Goal: Task Accomplishment & Management: Manage account settings

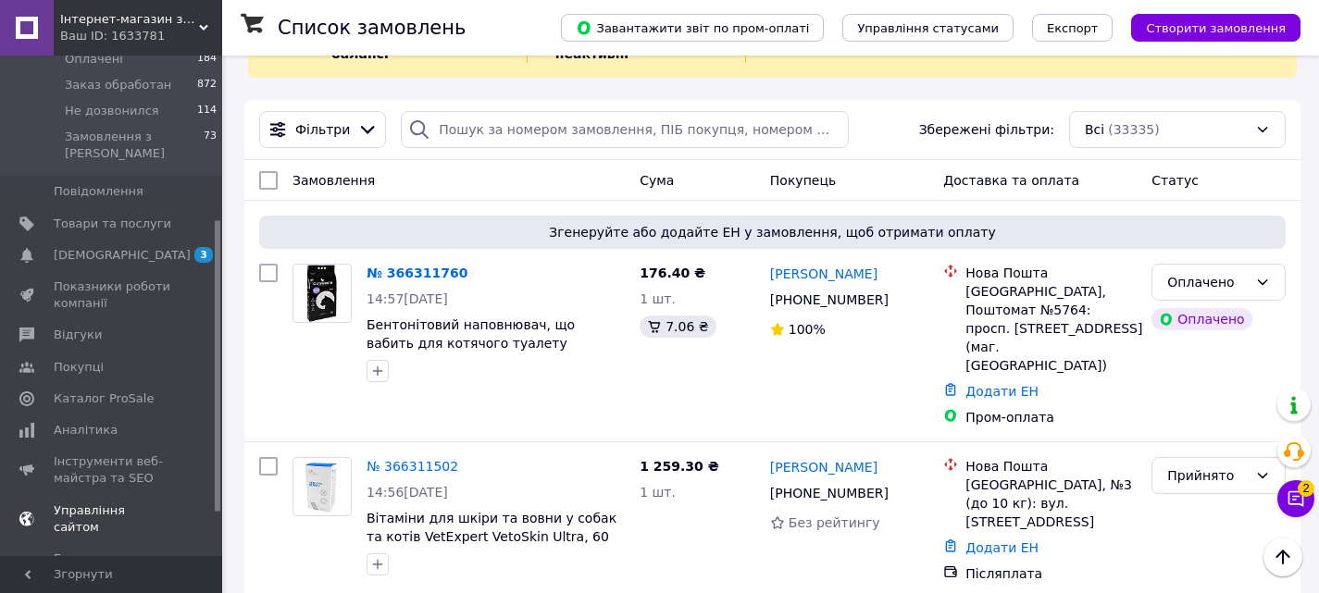
scroll to position [357, 0]
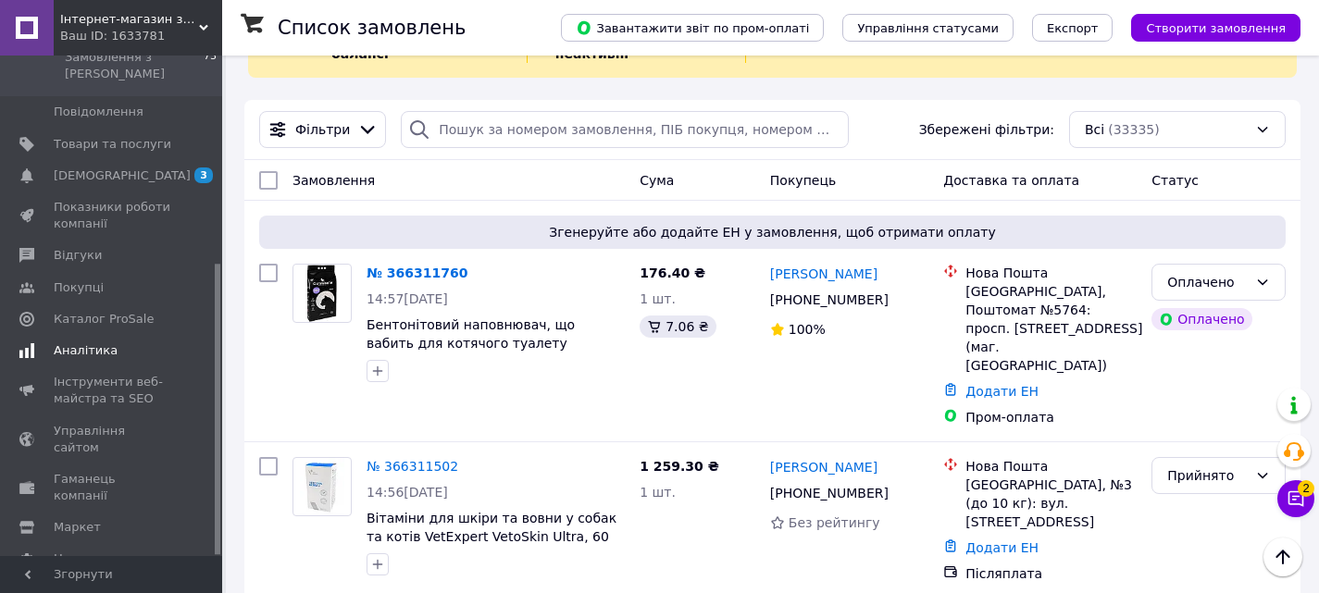
click at [74, 342] on span "Аналітика" at bounding box center [86, 350] width 64 height 17
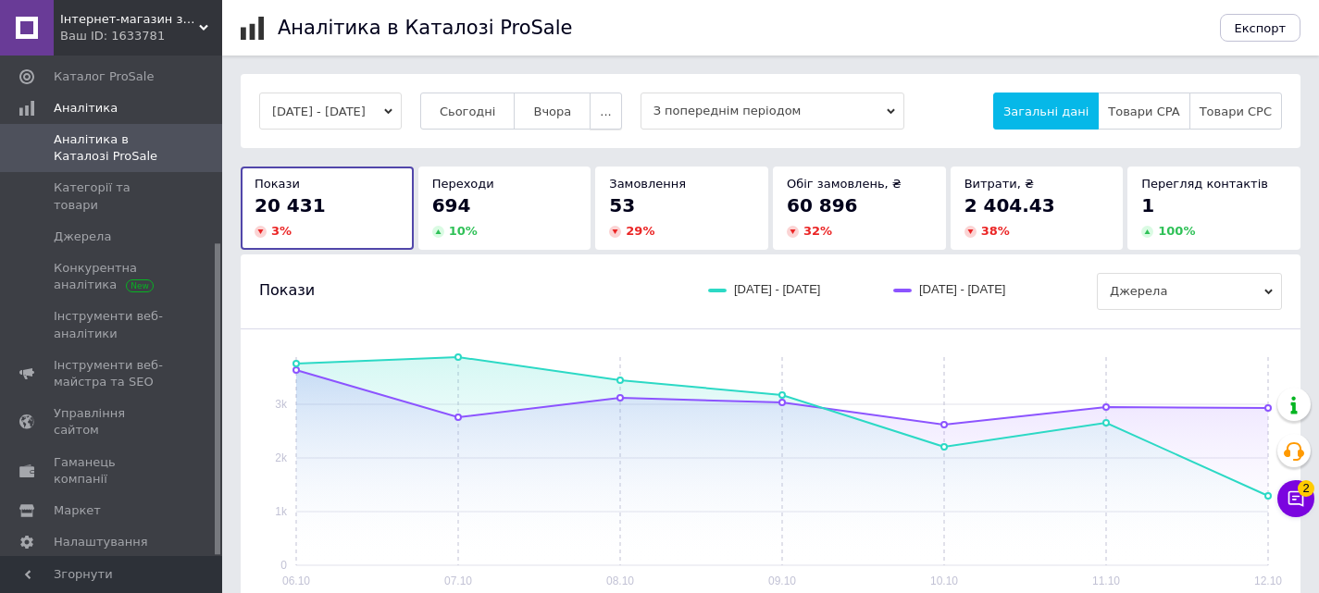
click at [621, 119] on button "..." at bounding box center [605, 111] width 31 height 37
click at [621, 153] on button "Місяць" at bounding box center [569, 147] width 105 height 37
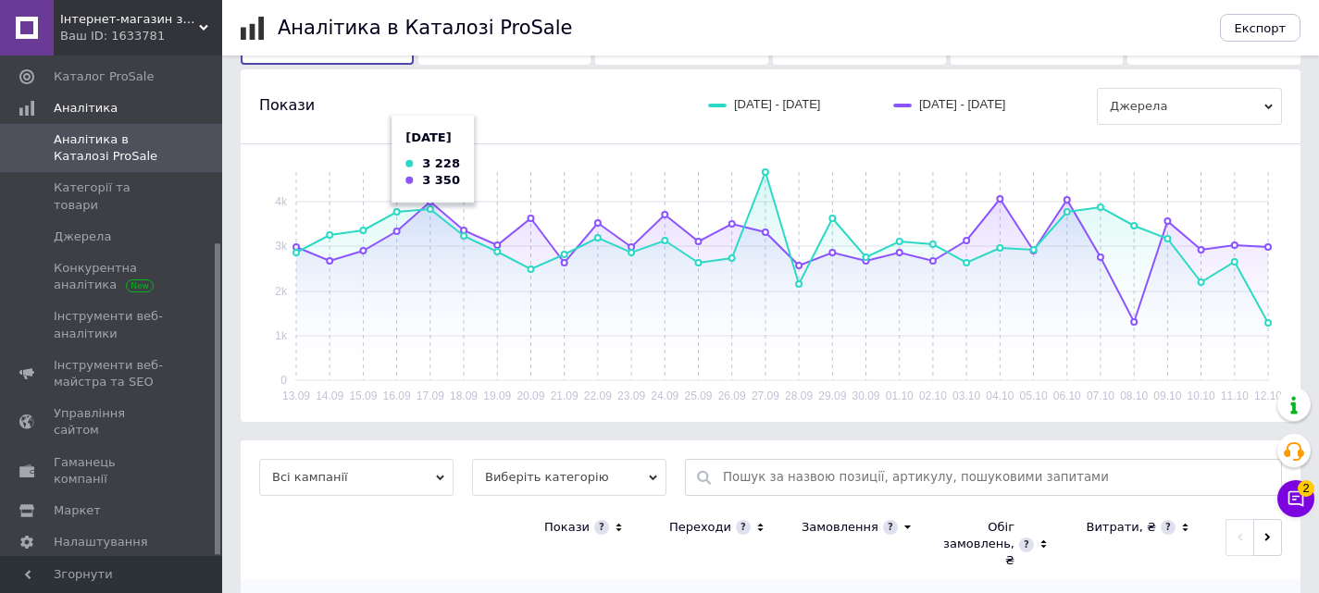
scroll to position [93, 0]
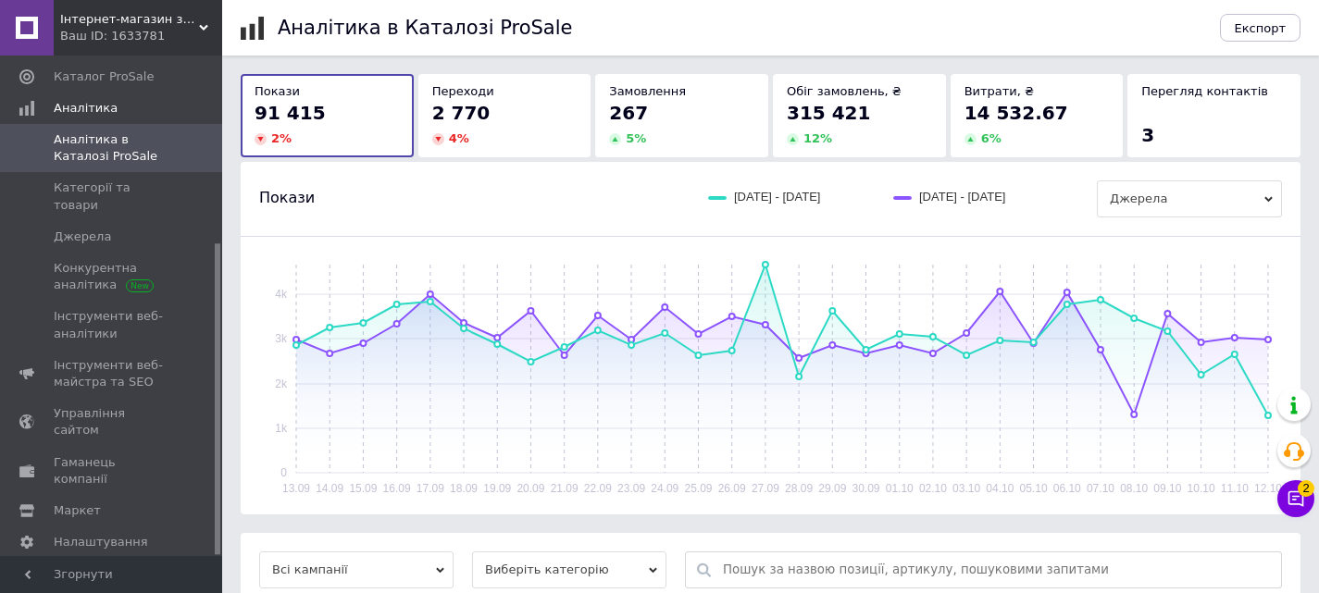
click at [205, 26] on use at bounding box center [203, 28] width 9 height 6
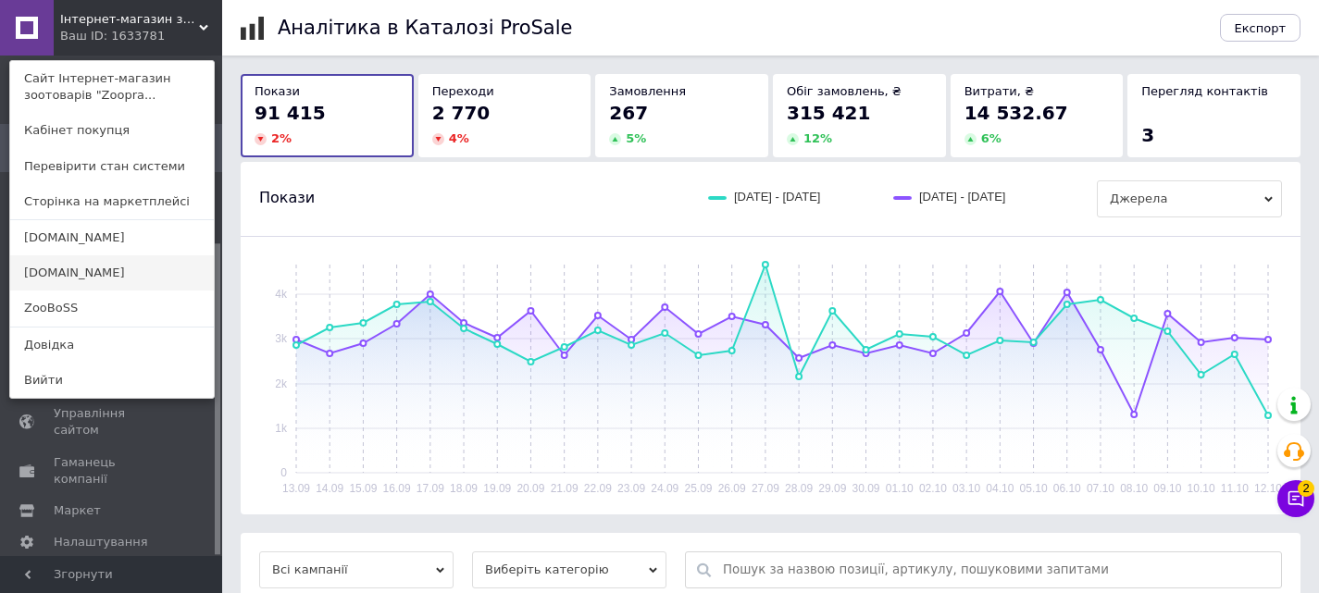
click at [48, 267] on link "[DOMAIN_NAME]" at bounding box center [112, 272] width 204 height 35
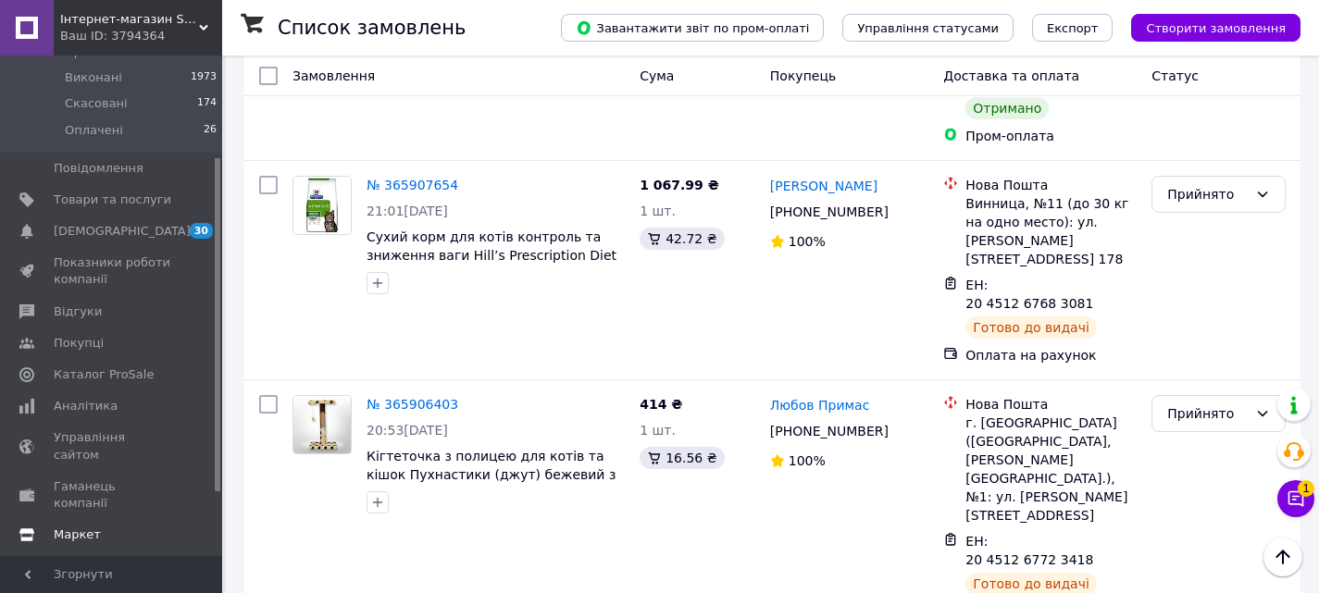
scroll to position [247, 0]
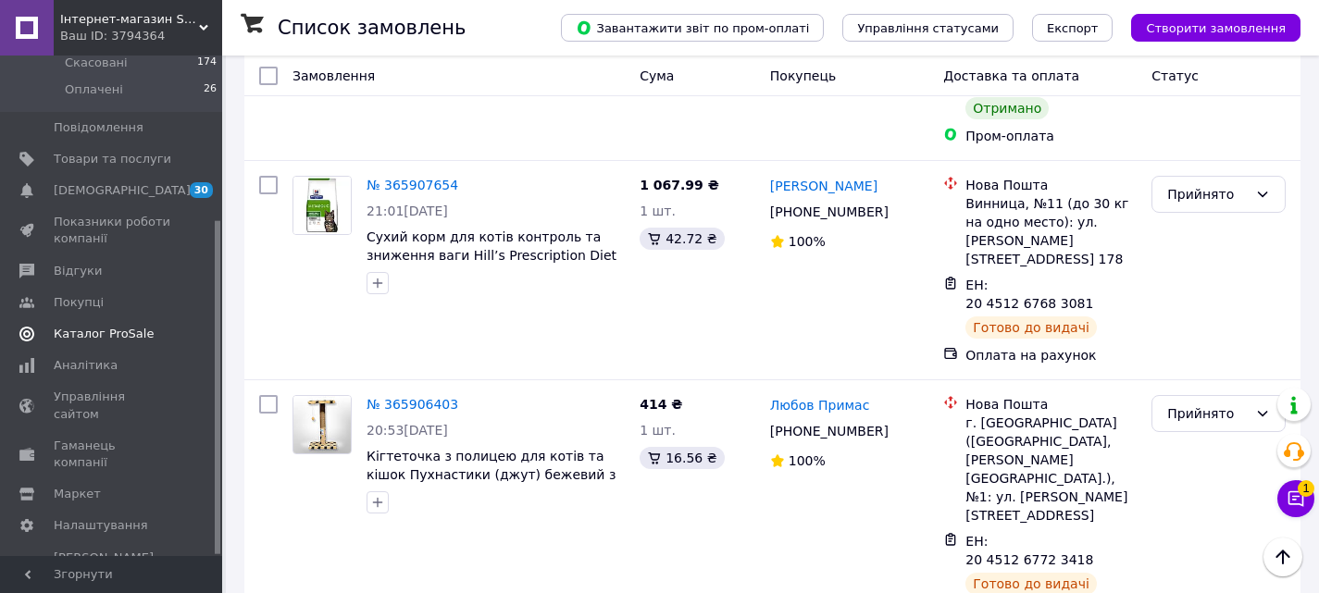
click at [101, 326] on span "Каталог ProSale" at bounding box center [104, 334] width 100 height 17
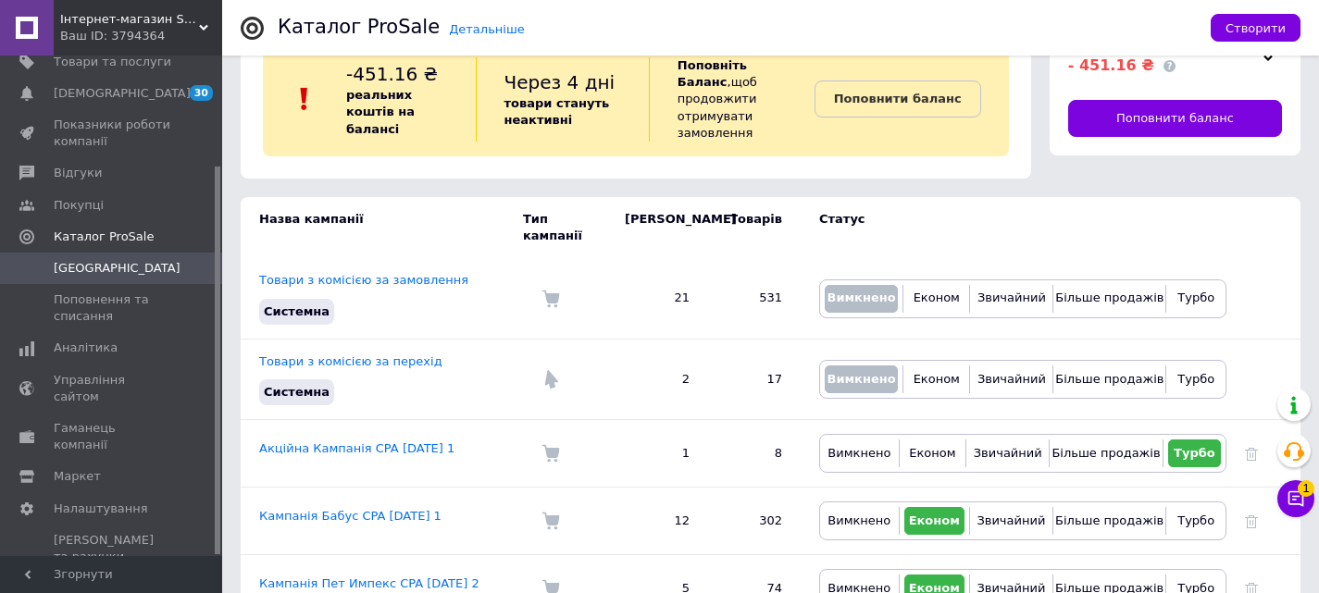
scroll to position [76, 0]
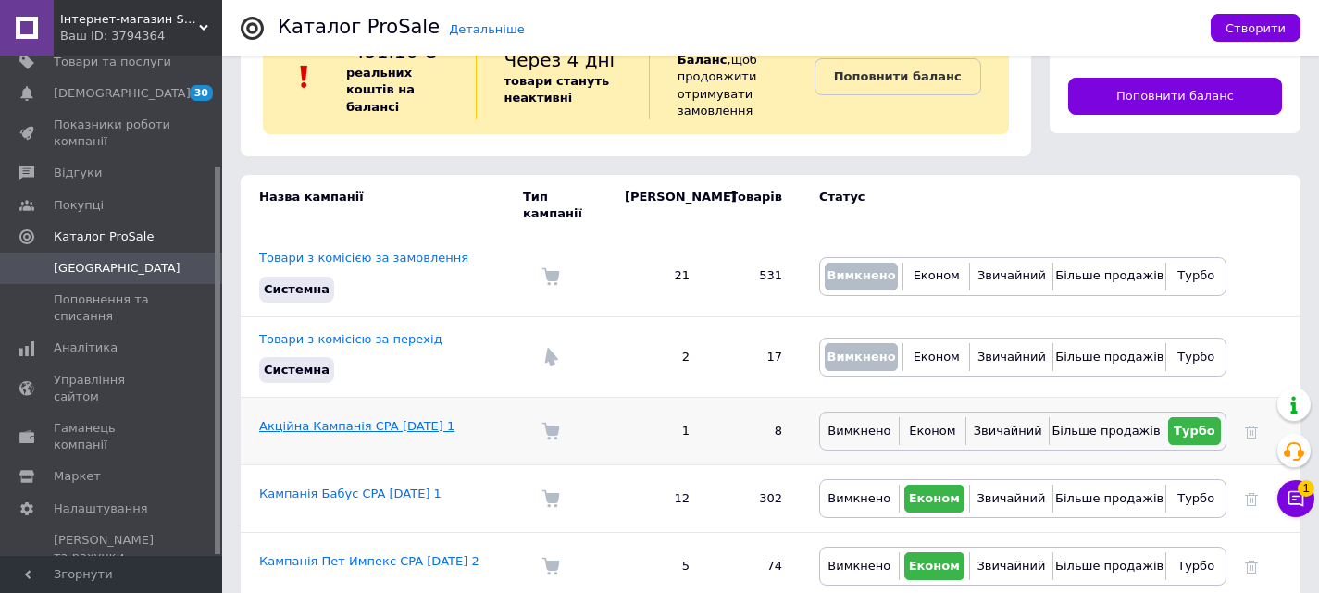
click at [357, 419] on link "Акційна Кампанія CPA 09.10.2025 1" at bounding box center [356, 426] width 195 height 14
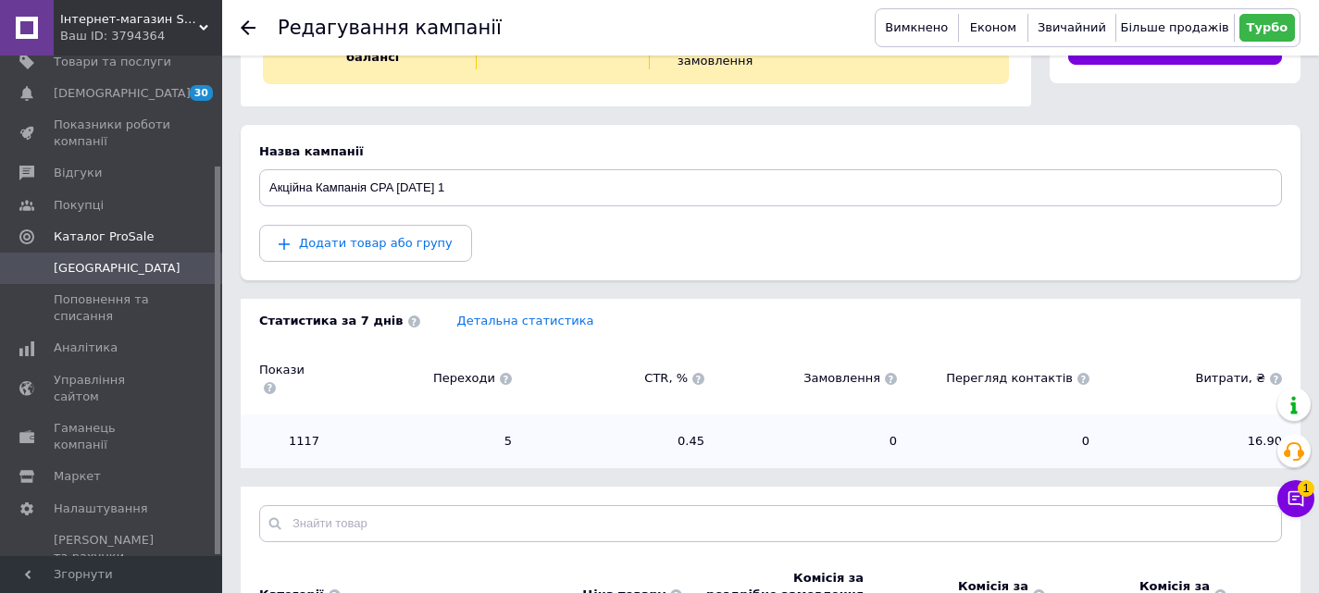
scroll to position [266, 0]
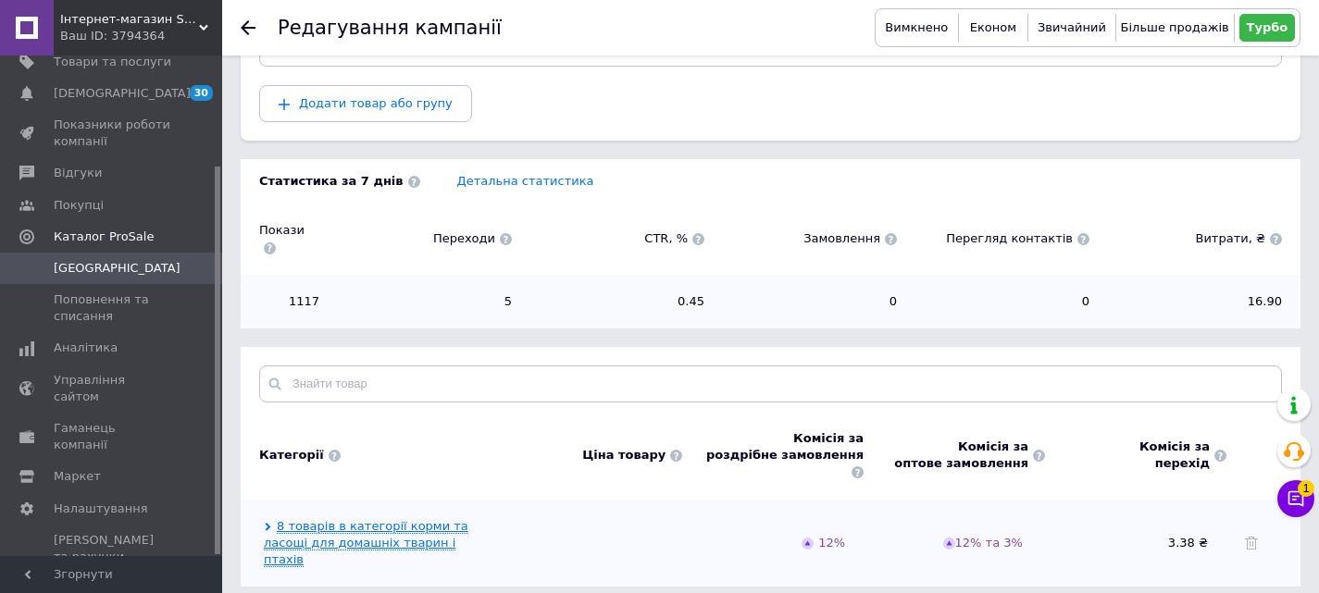
click at [361, 519] on link "8 товарів в категорії корми та ласощі для домашніх тварин і птахів" at bounding box center [366, 543] width 205 height 48
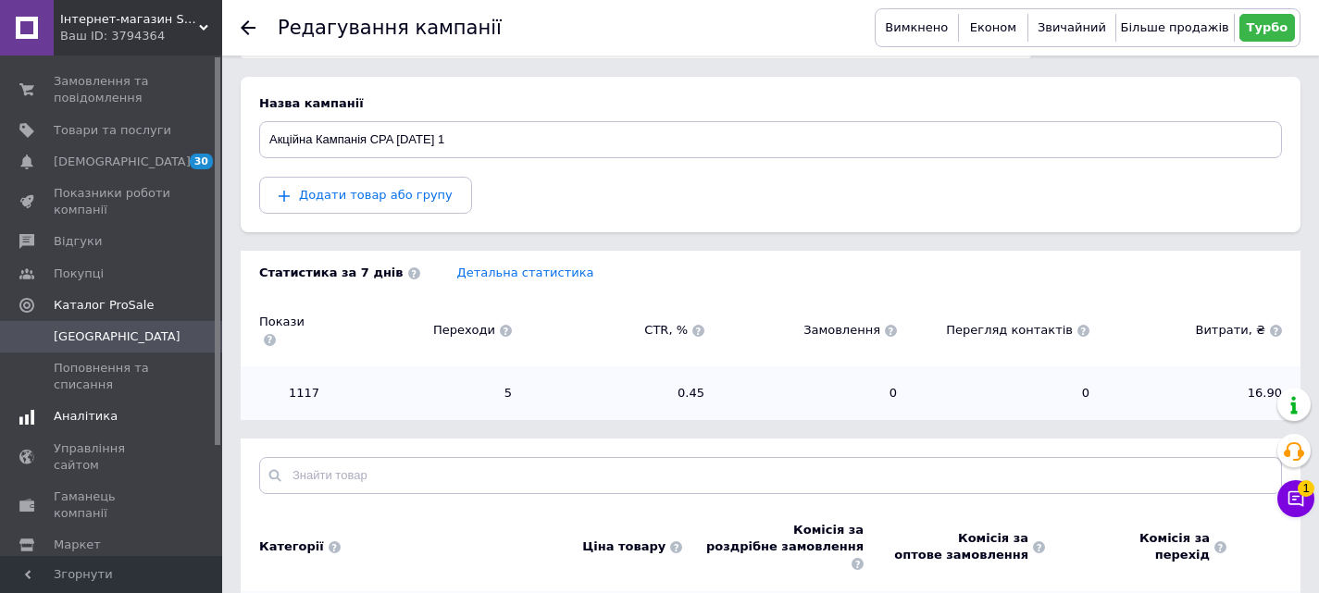
scroll to position [142, 0]
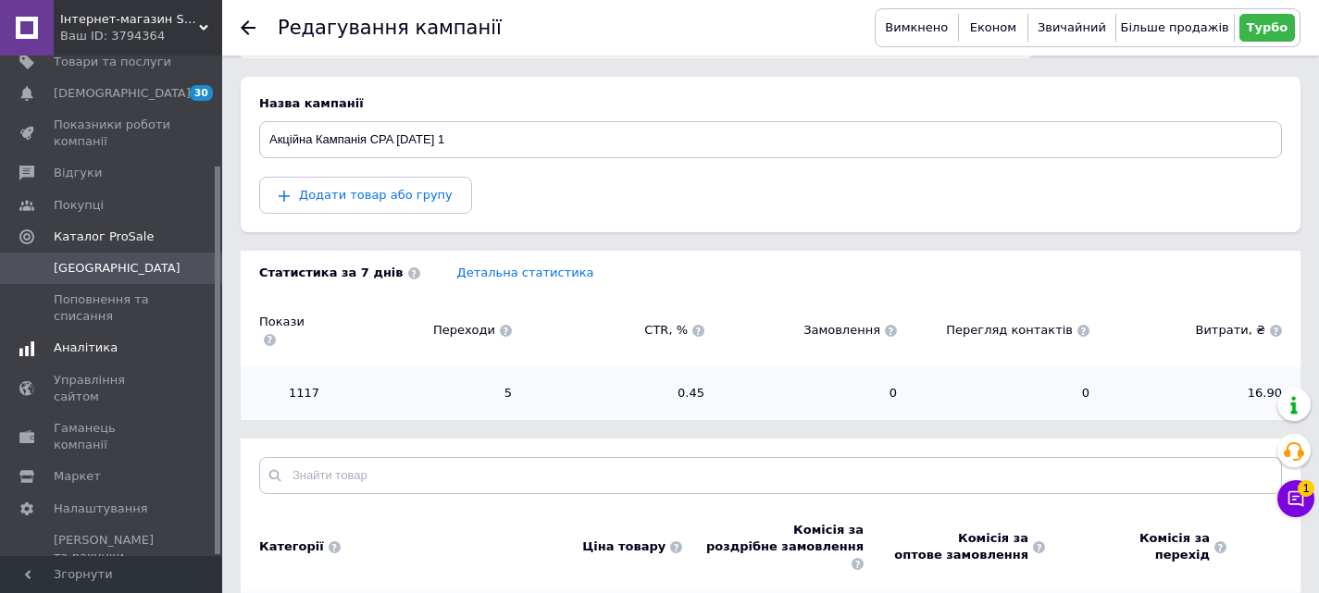
click at [85, 354] on span "Аналітика" at bounding box center [86, 348] width 64 height 17
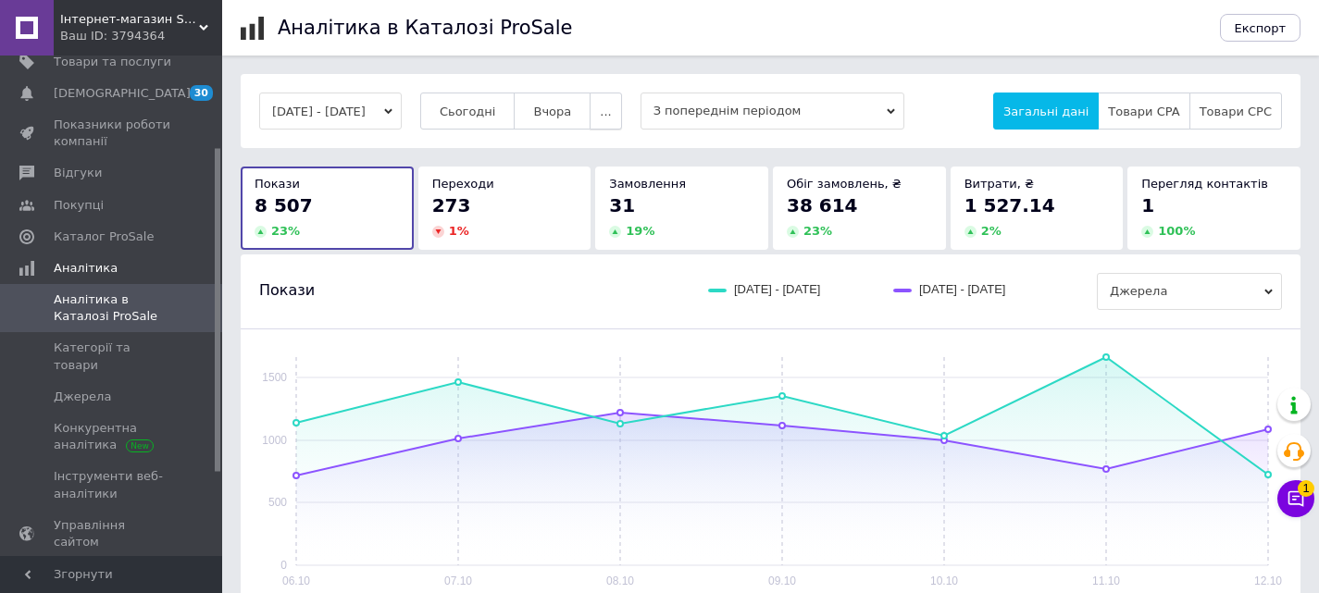
click at [621, 124] on button "..." at bounding box center [605, 111] width 31 height 37
click at [611, 151] on button "Місяць" at bounding box center [569, 147] width 105 height 37
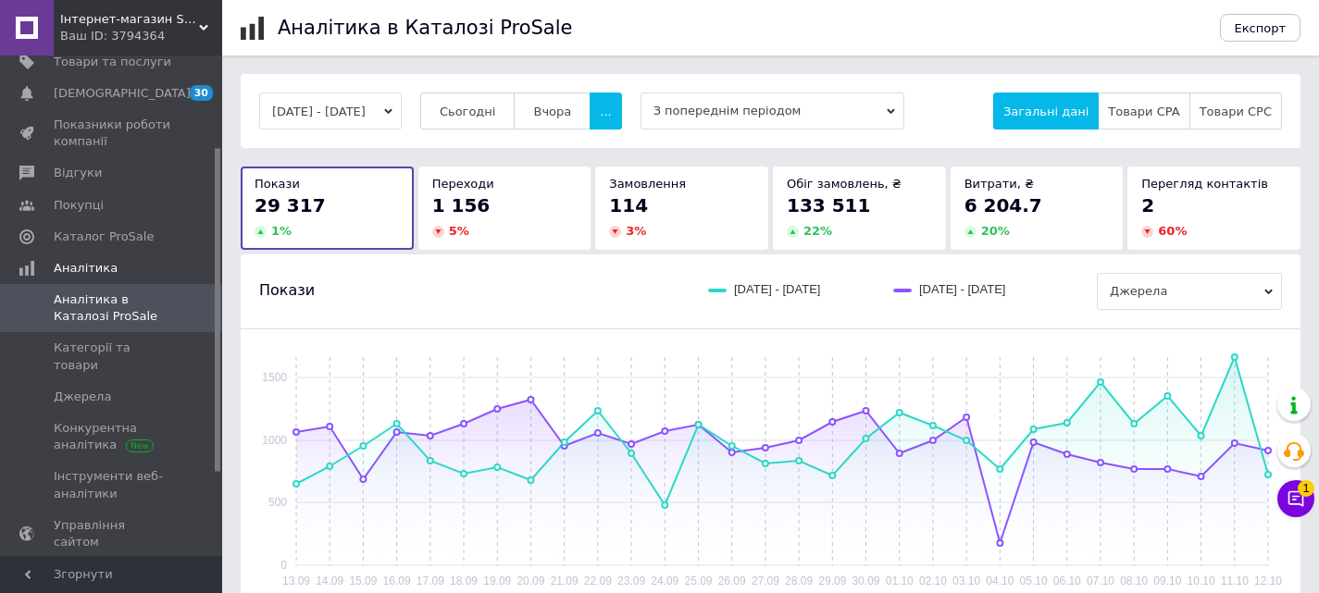
click at [165, 13] on span "Інтернет-магазин Status-zoo" at bounding box center [129, 19] width 139 height 17
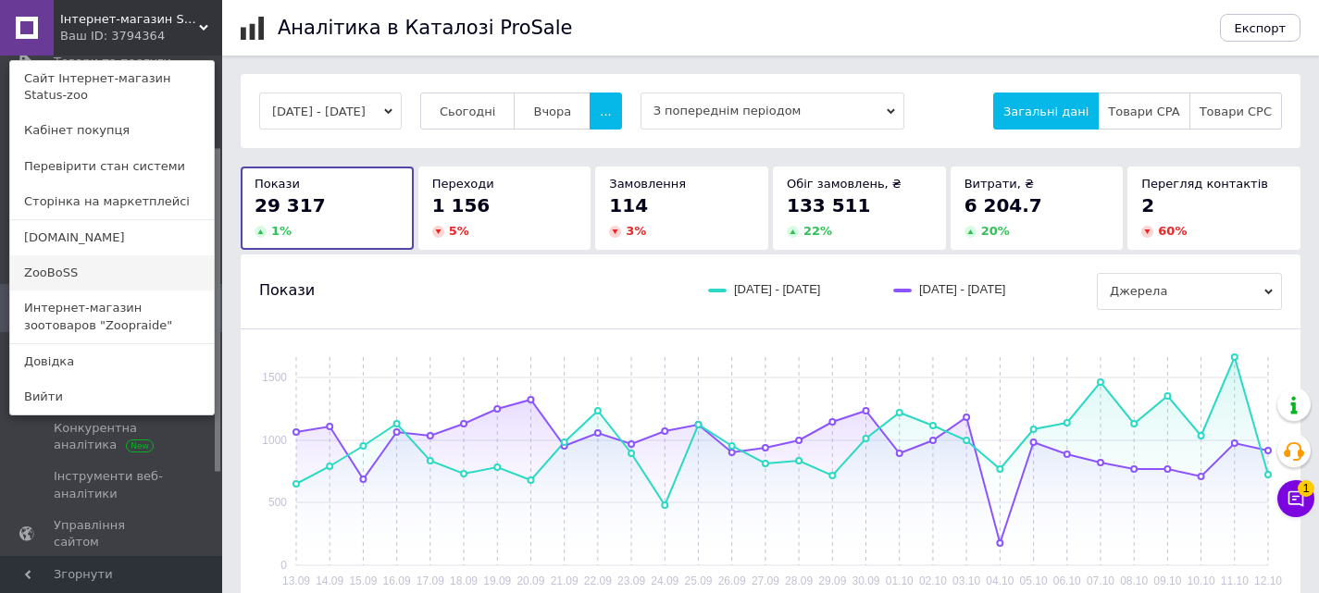
click at [68, 256] on link "ZooBoSS" at bounding box center [112, 272] width 204 height 35
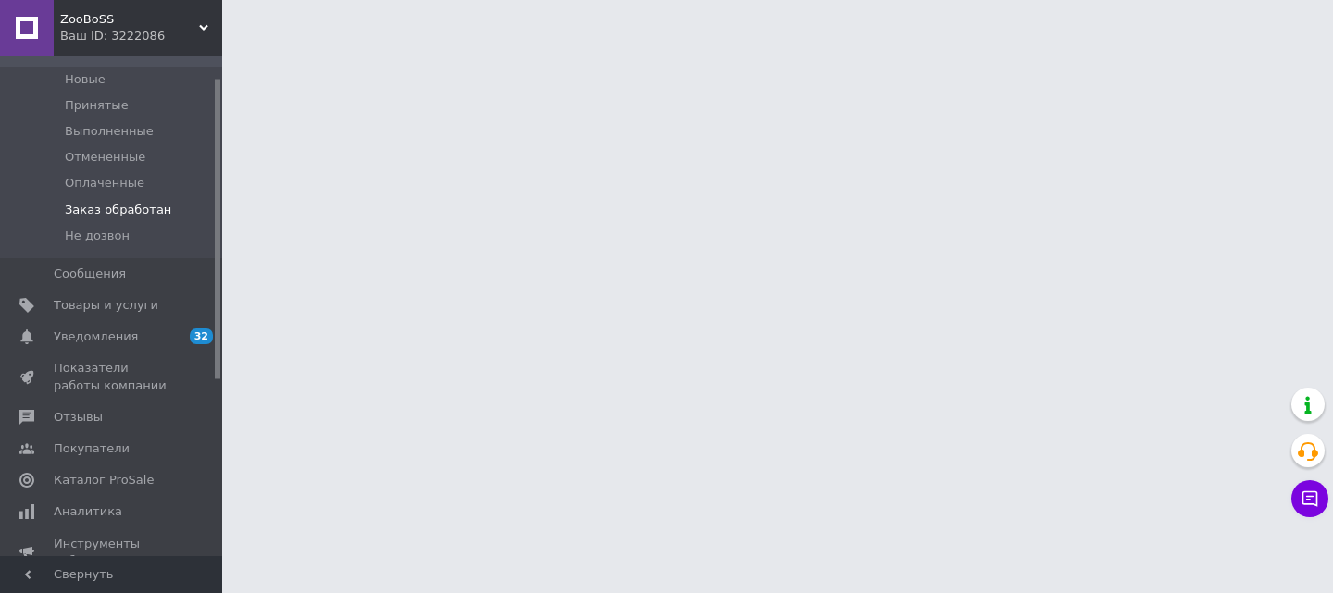
scroll to position [278, 0]
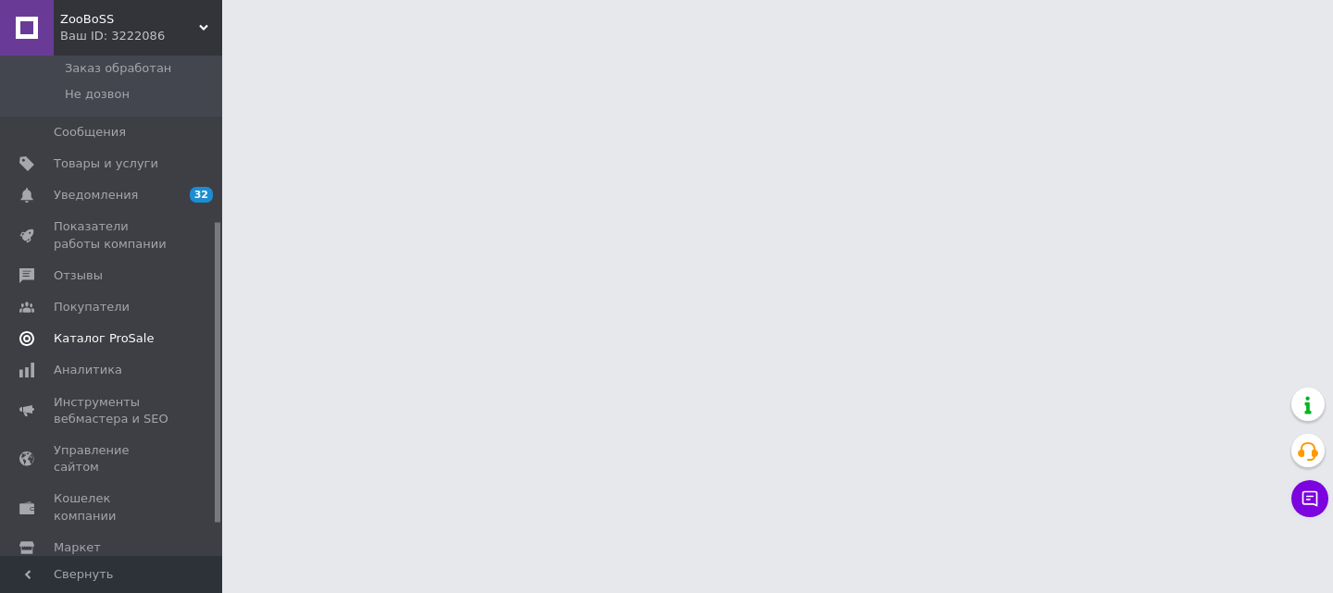
click at [83, 342] on span "Каталог ProSale" at bounding box center [104, 338] width 100 height 17
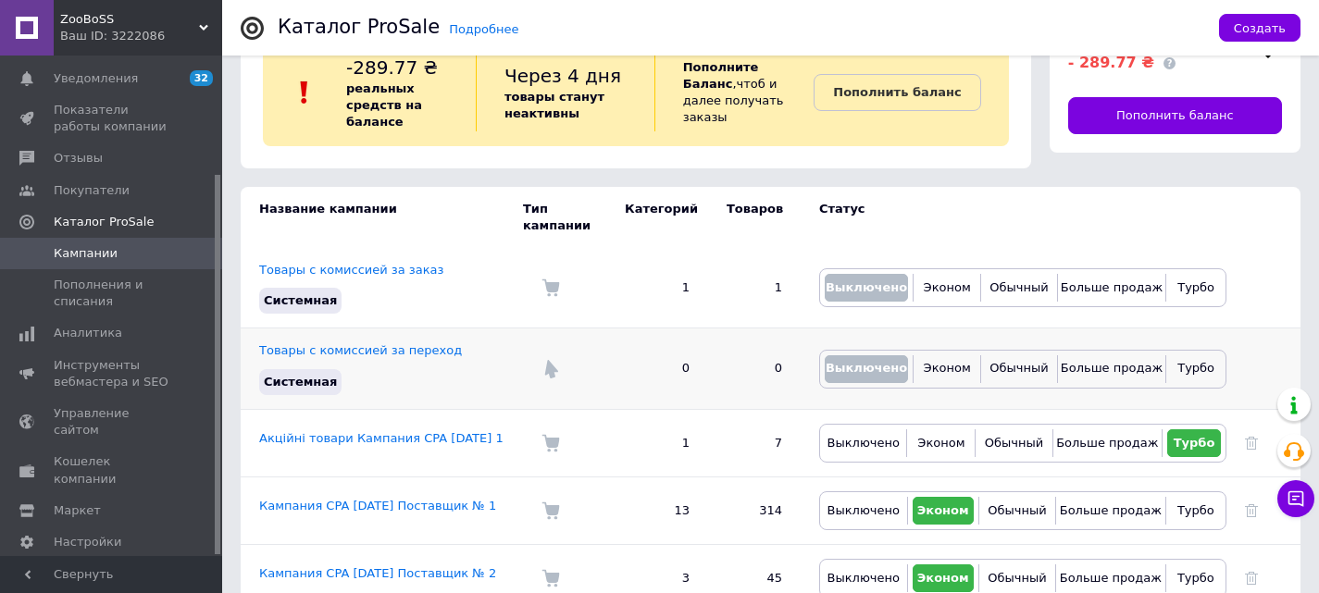
scroll to position [76, 0]
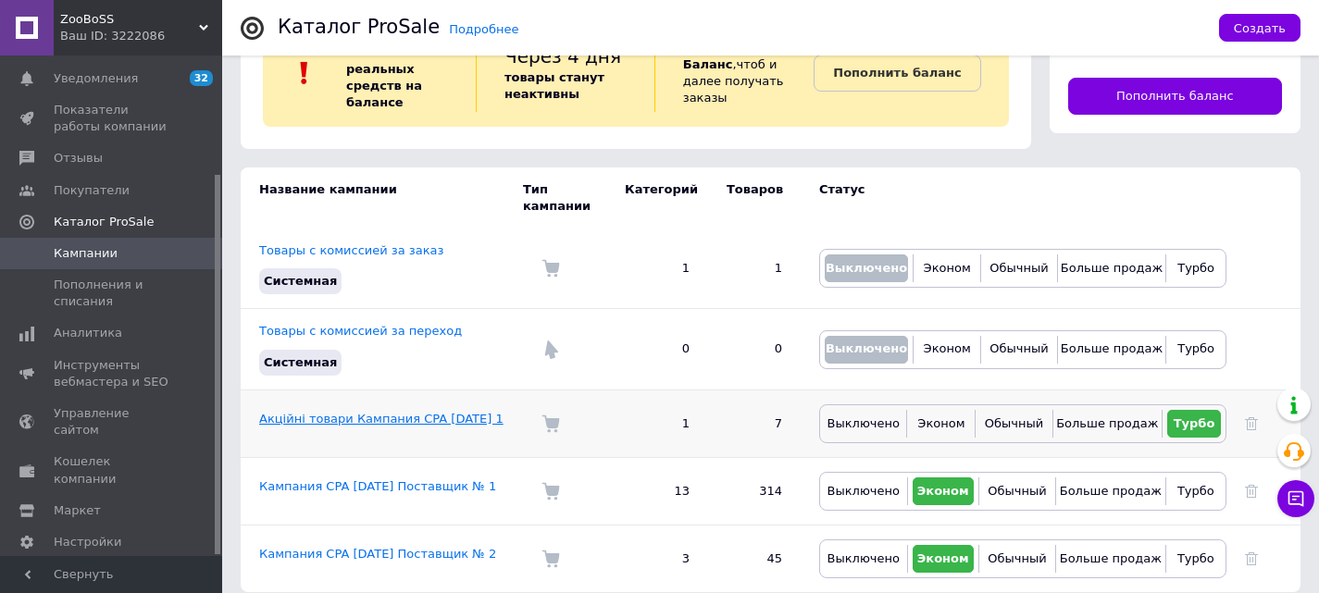
click at [353, 412] on link "Акційні товари Кампания CPA 09.10.2025 1" at bounding box center [381, 419] width 244 height 14
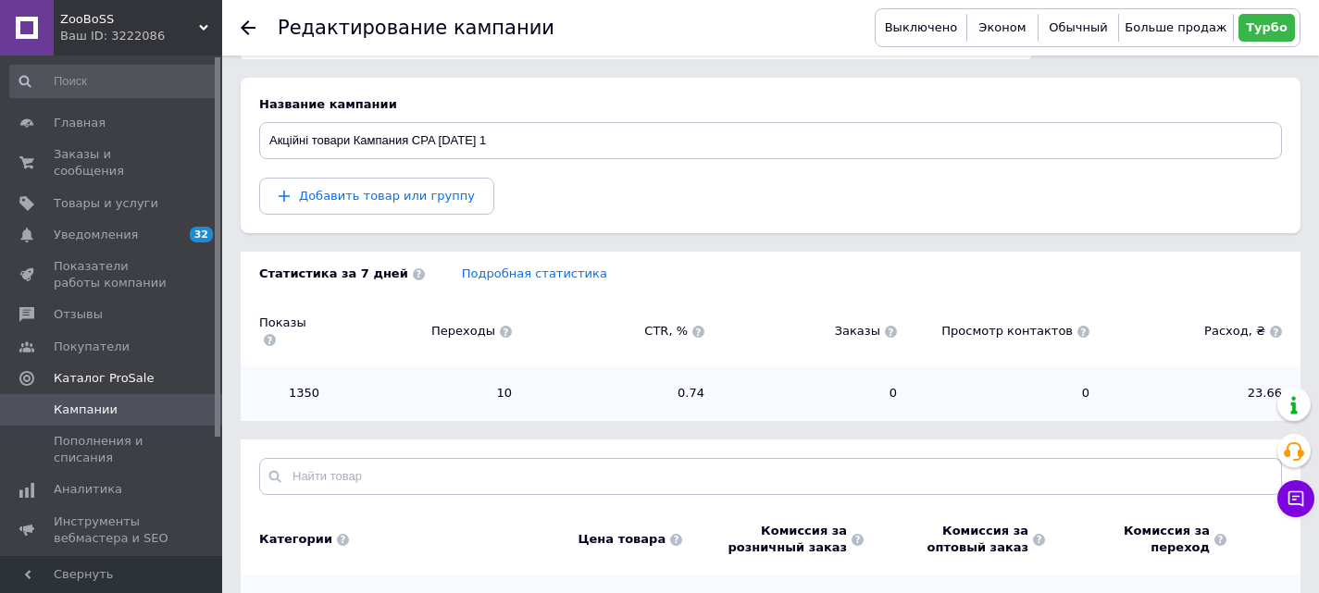
scroll to position [97, 0]
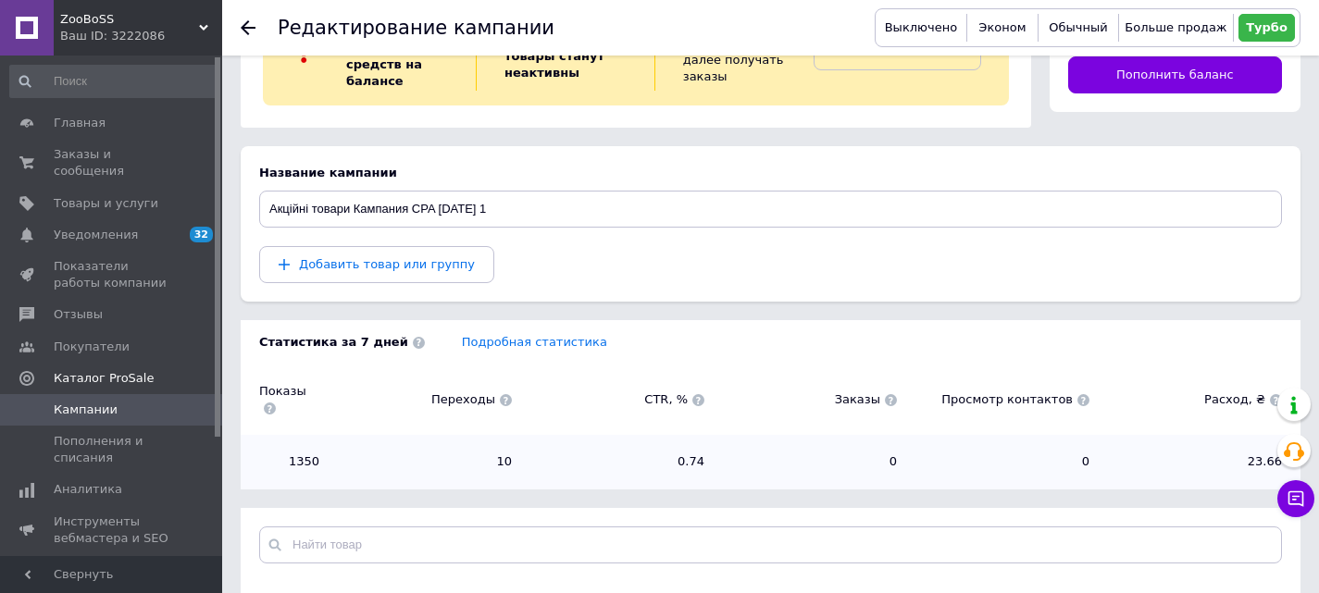
click at [176, 33] on div "Ваш ID: 3222086" at bounding box center [141, 36] width 162 height 17
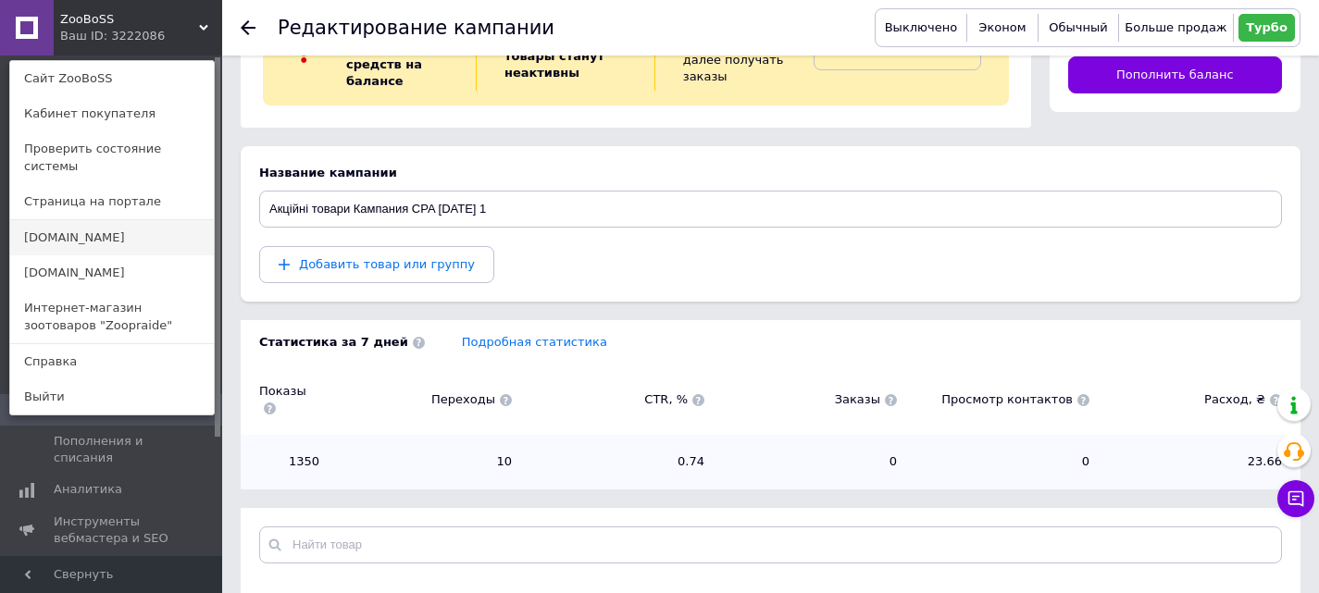
click at [74, 220] on link "[DOMAIN_NAME]" at bounding box center [112, 237] width 204 height 35
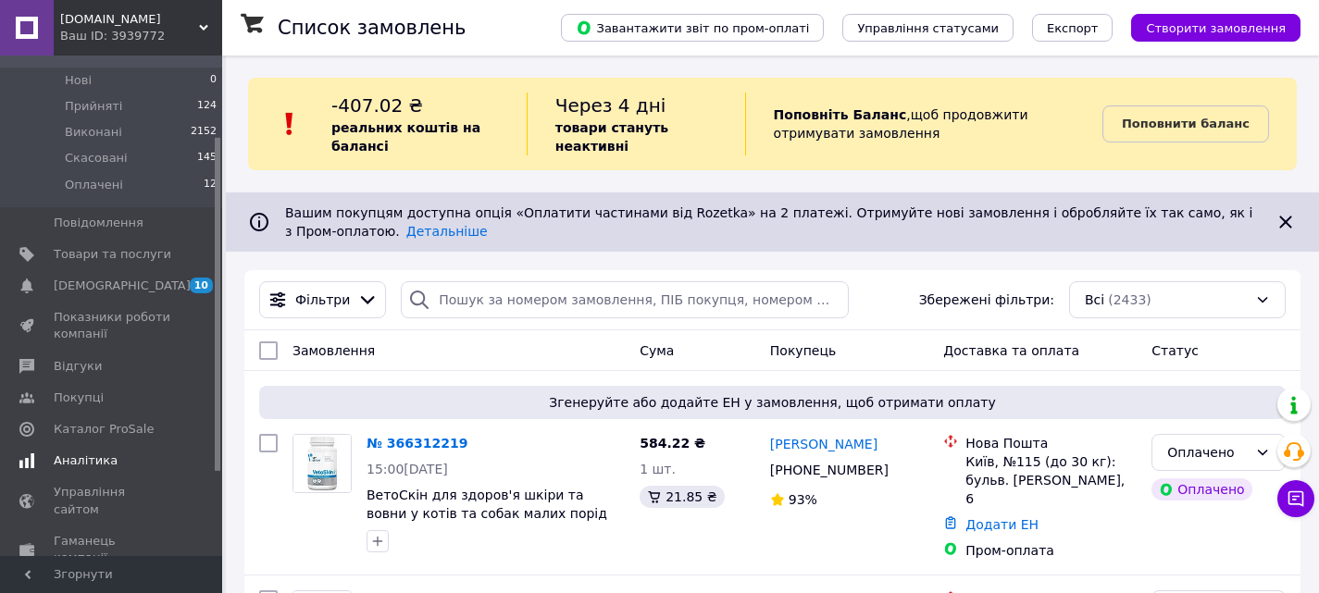
scroll to position [185, 0]
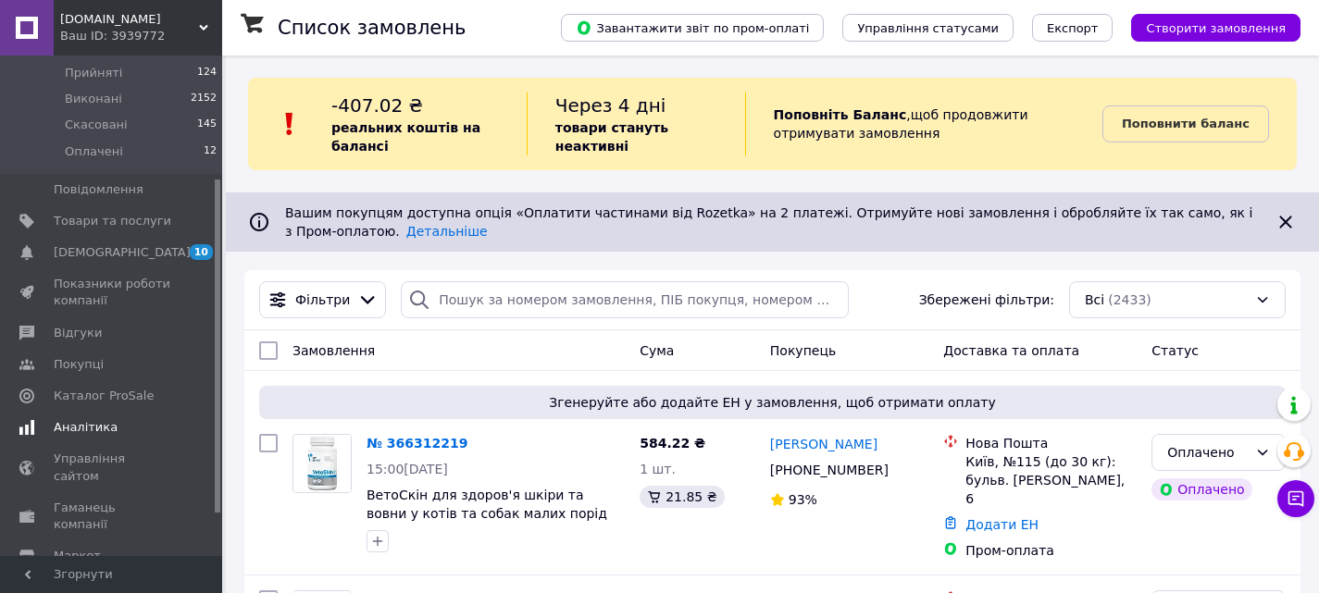
click at [83, 419] on span "Аналітика" at bounding box center [86, 427] width 64 height 17
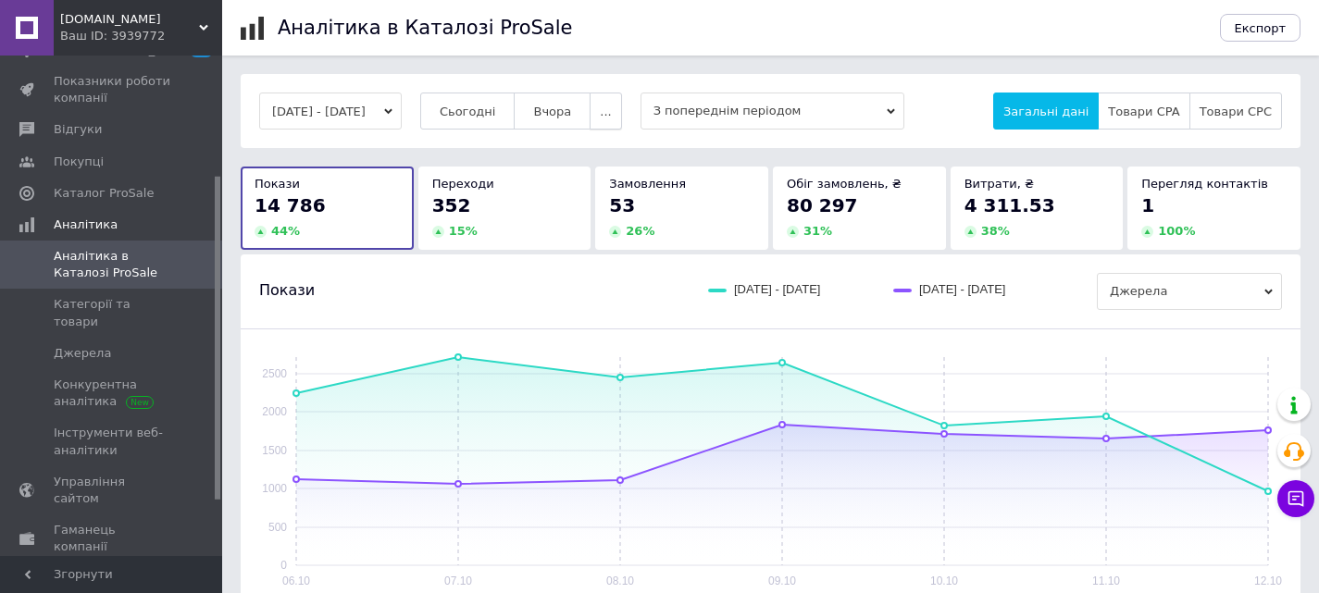
click at [621, 114] on button "..." at bounding box center [605, 111] width 31 height 37
click at [591, 151] on span "Місяць" at bounding box center [569, 148] width 43 height 14
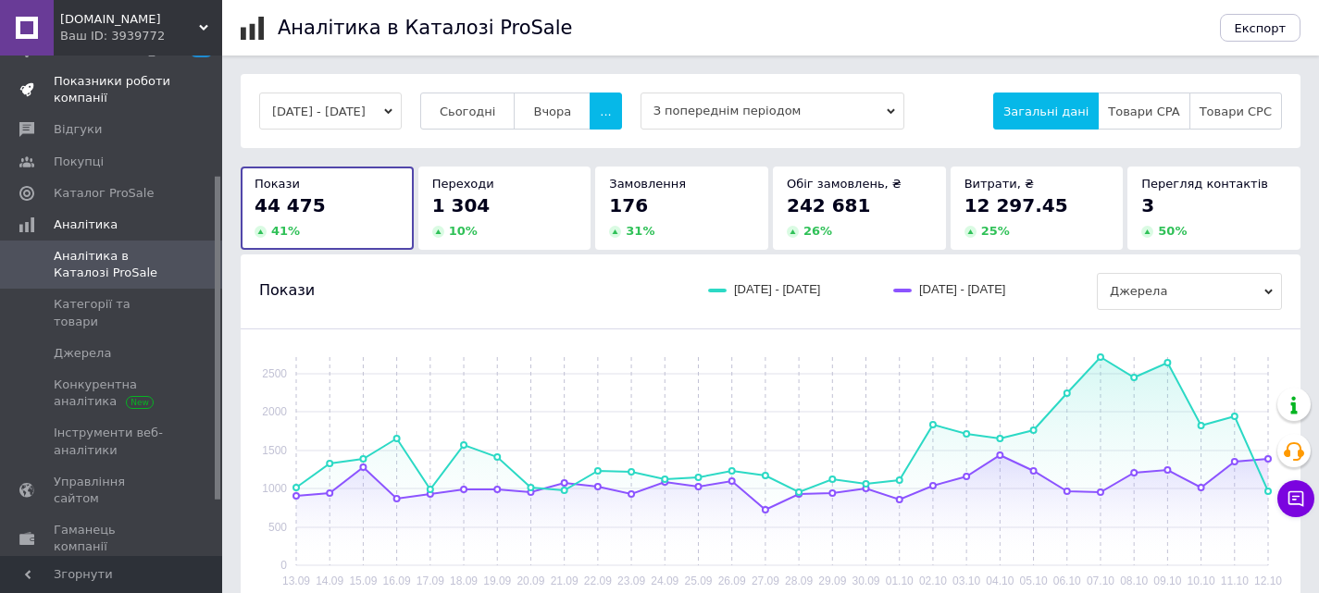
scroll to position [93, 0]
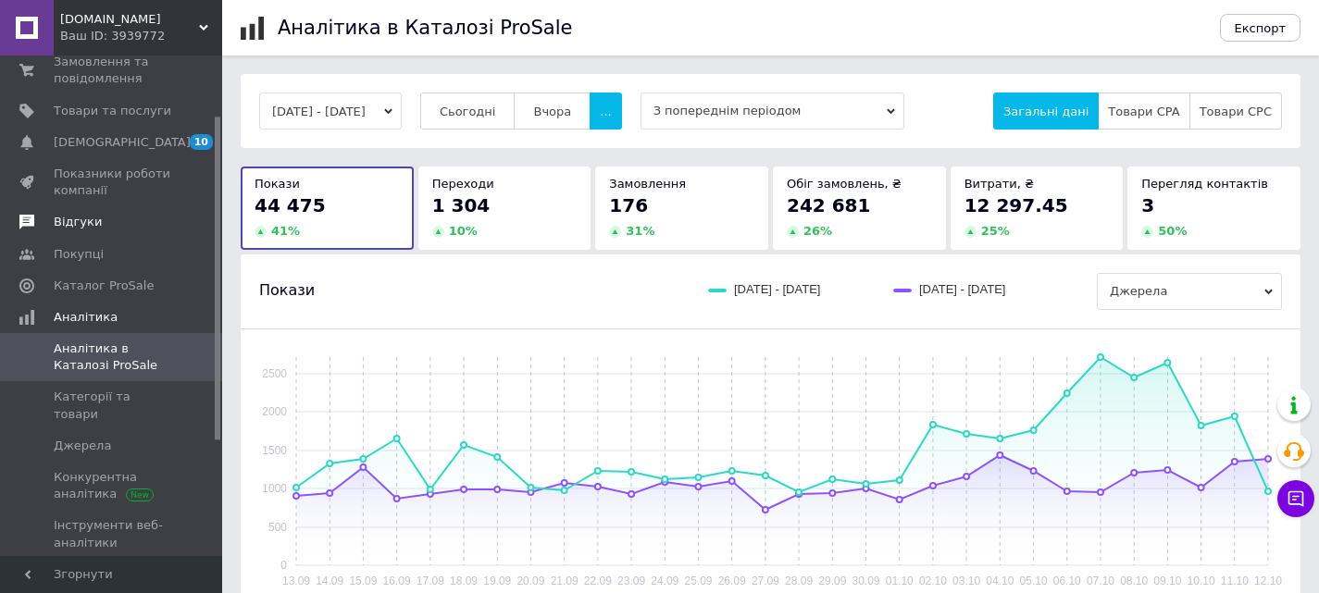
click at [78, 227] on span "Відгуки" at bounding box center [78, 222] width 48 height 17
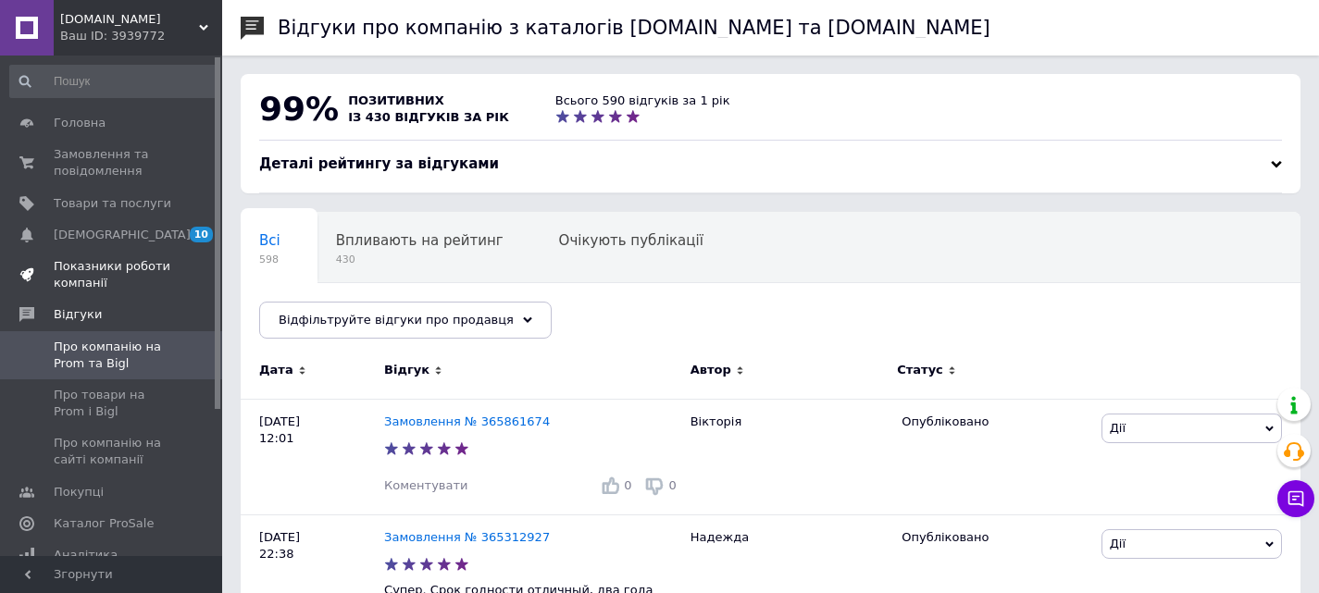
click at [74, 265] on span "Показники роботи компанії" at bounding box center [113, 274] width 118 height 33
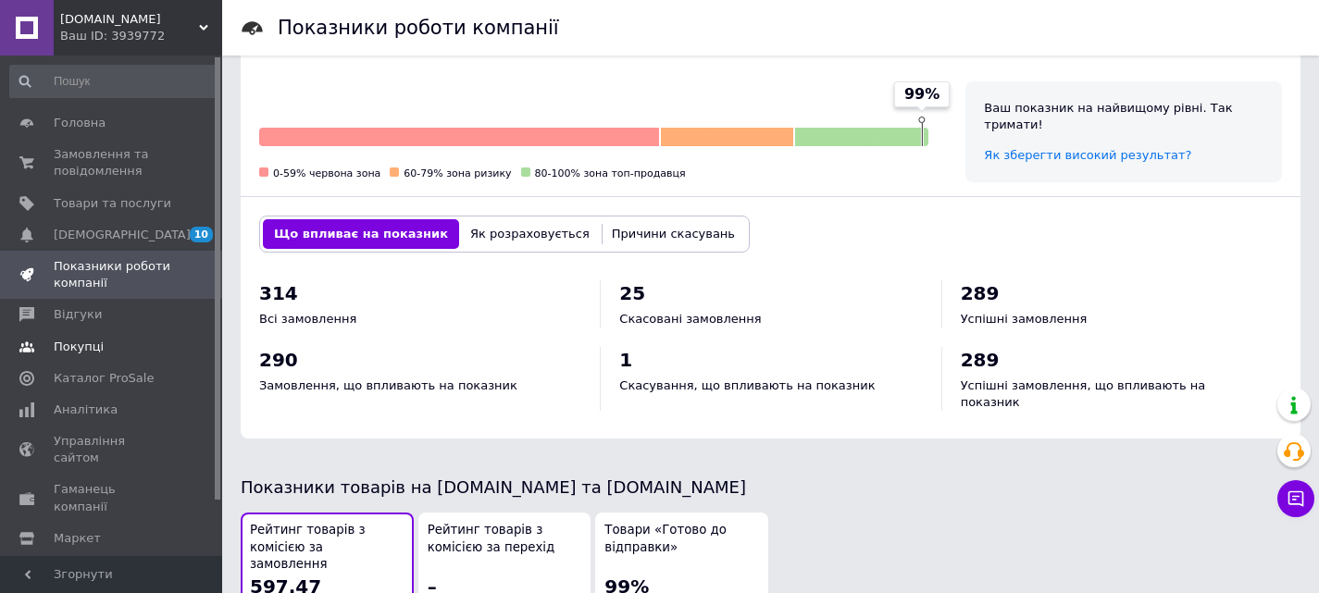
scroll to position [583, 0]
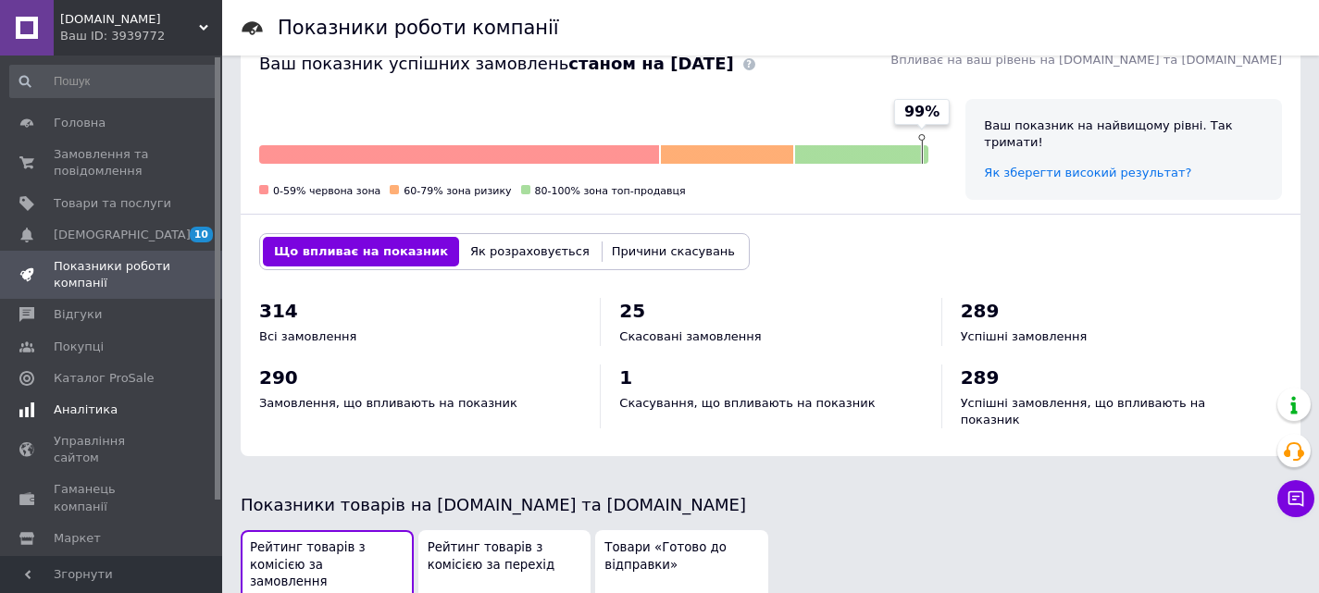
click at [72, 414] on span "Аналітика" at bounding box center [86, 410] width 64 height 17
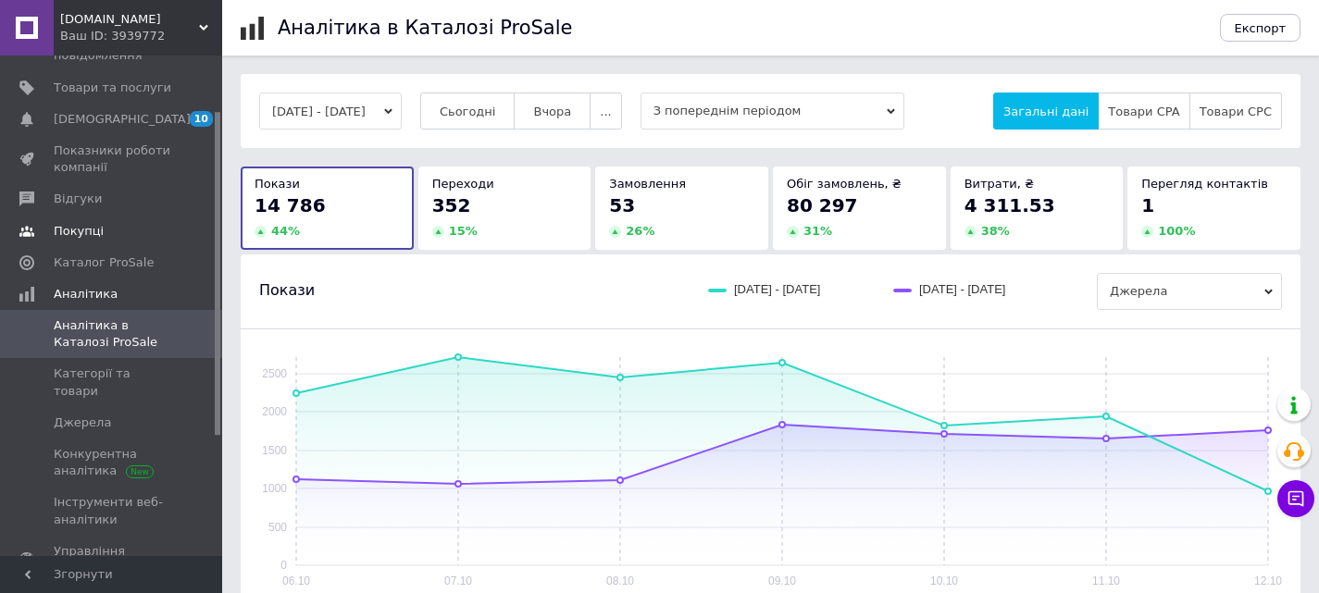
scroll to position [85, 0]
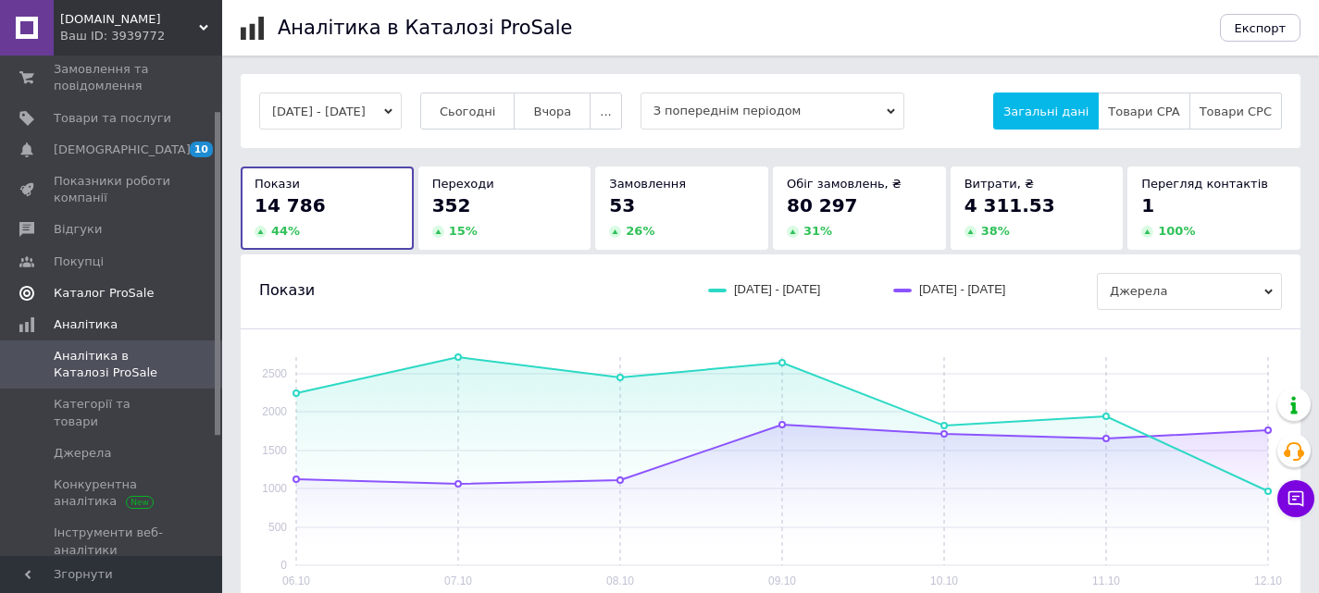
click at [89, 288] on span "Каталог ProSale" at bounding box center [104, 293] width 100 height 17
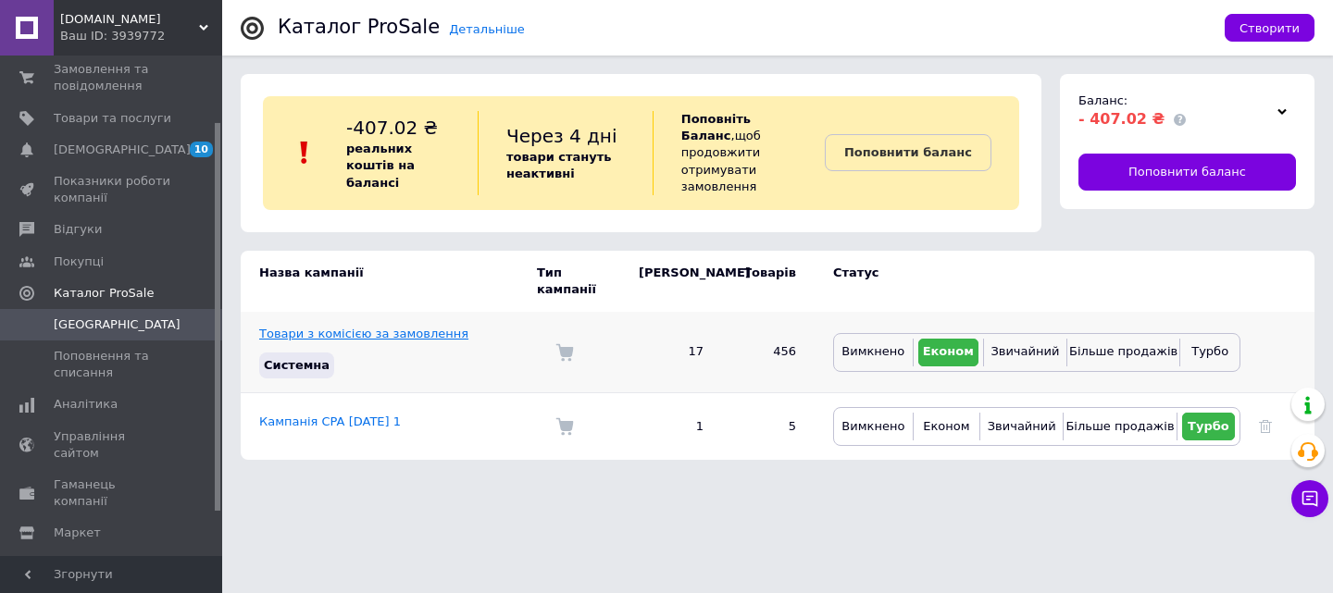
click at [339, 327] on link "Товари з комісією за замовлення" at bounding box center [363, 334] width 209 height 14
click at [305, 415] on link "Кампанія CPA 11.01.2025 1" at bounding box center [330, 422] width 142 height 14
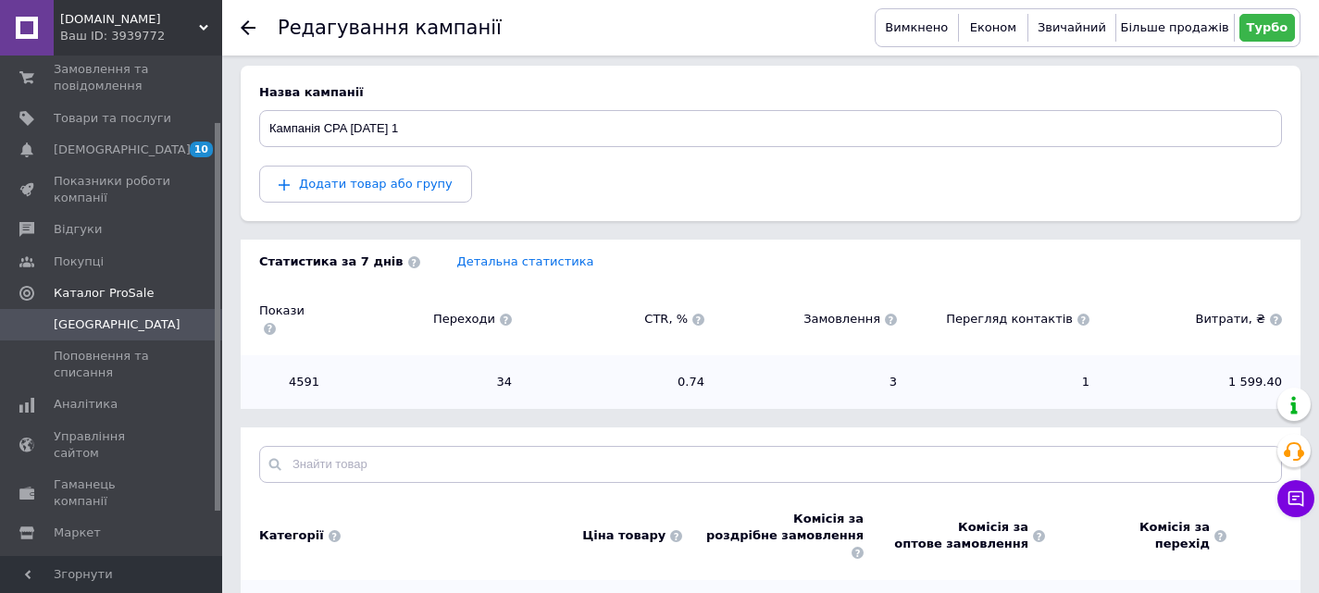
scroll to position [266, 0]
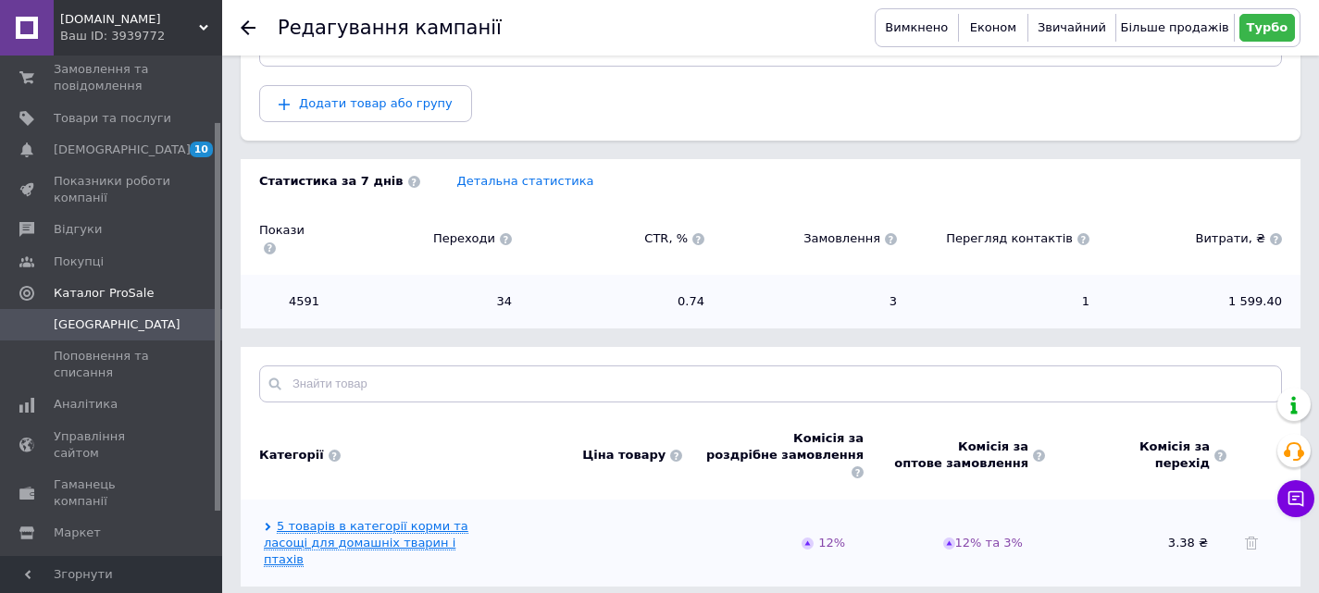
click at [343, 519] on link "5 товарів в категорії корми та ласощі для домашніх тварин і птахів" at bounding box center [366, 543] width 205 height 48
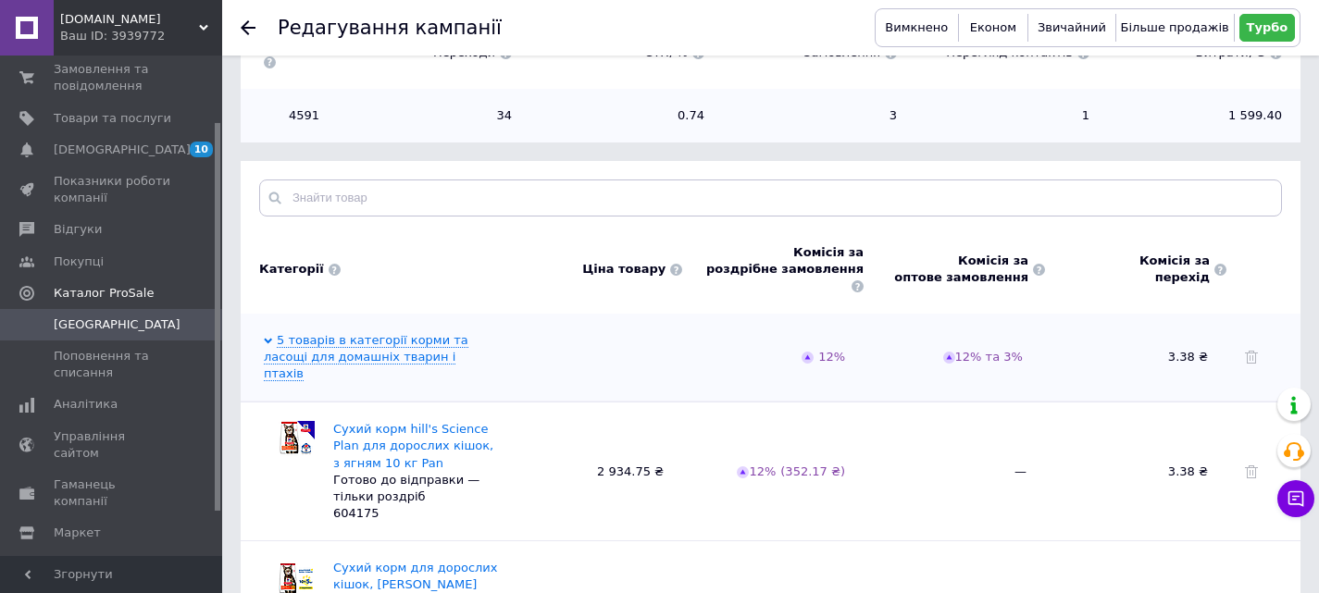
scroll to position [359, 0]
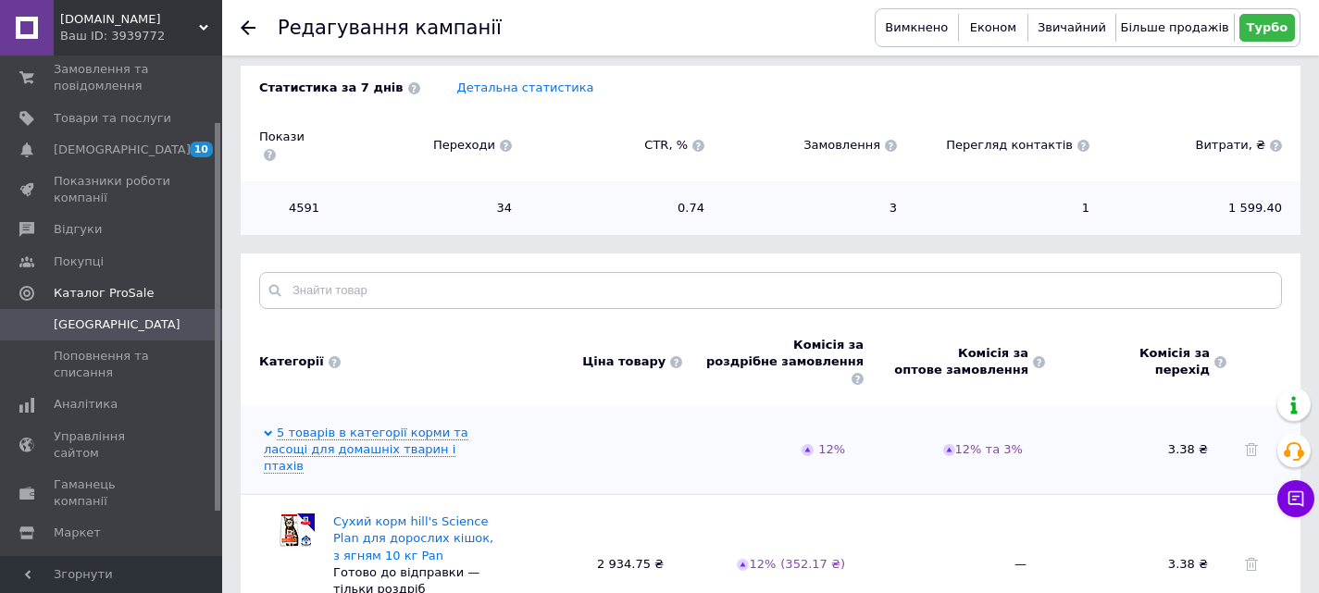
click at [269, 429] on icon at bounding box center [268, 433] width 8 height 8
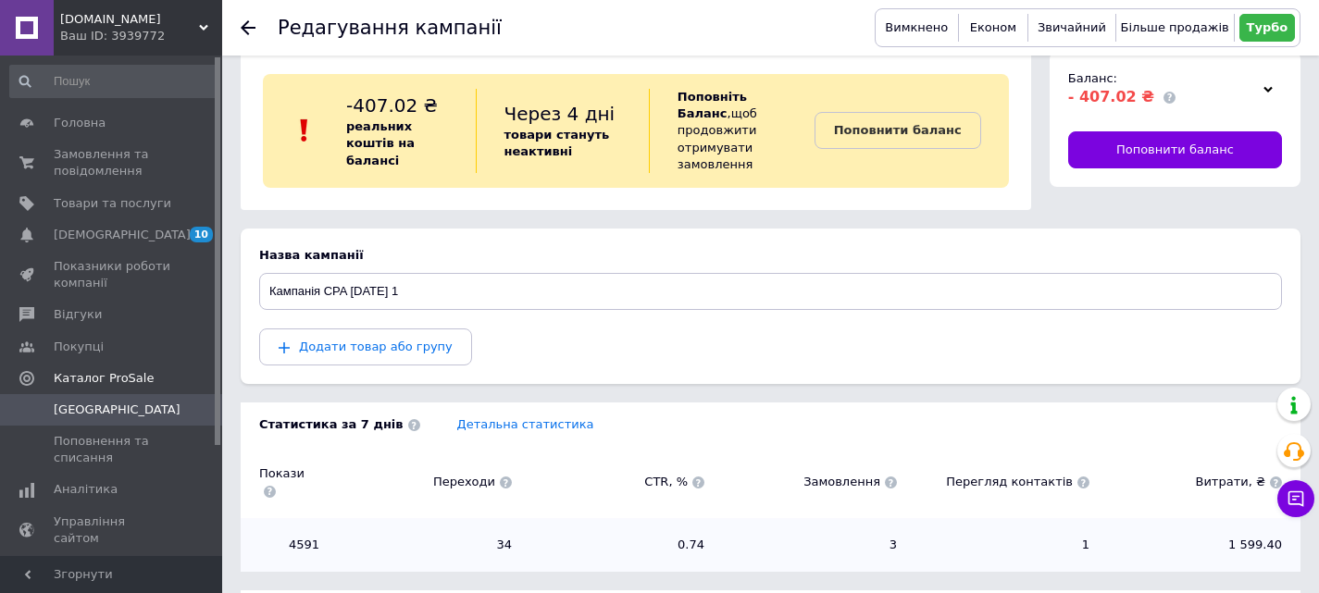
scroll to position [0, 0]
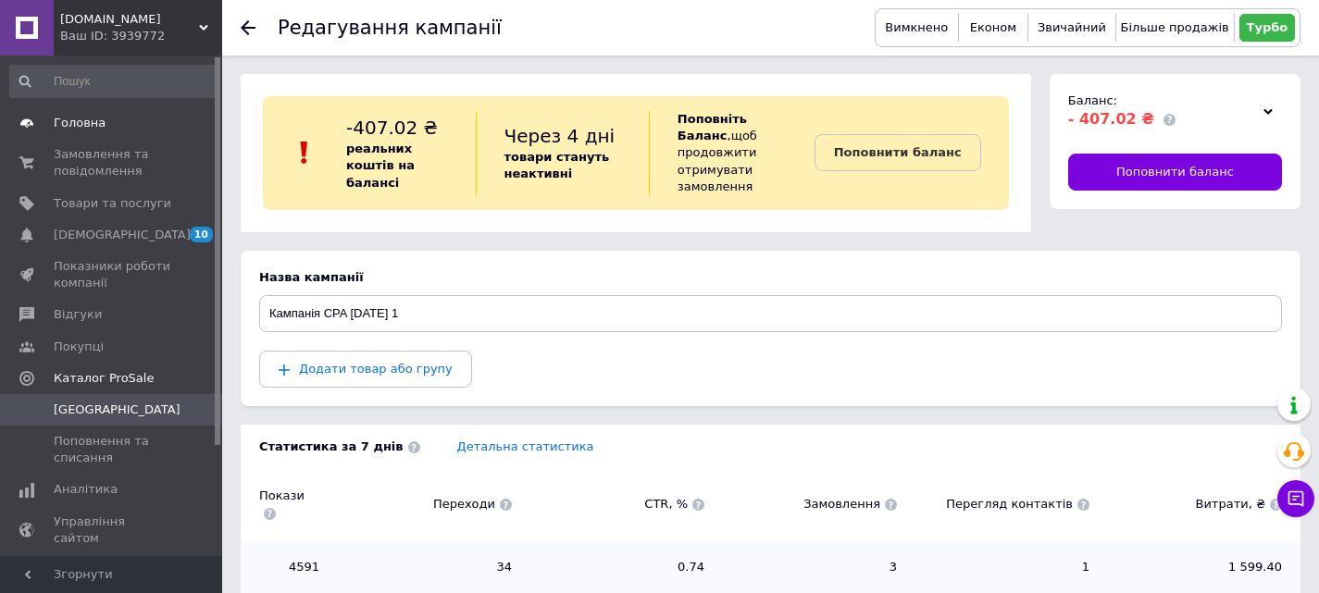
click at [78, 127] on span "Головна" at bounding box center [80, 123] width 52 height 17
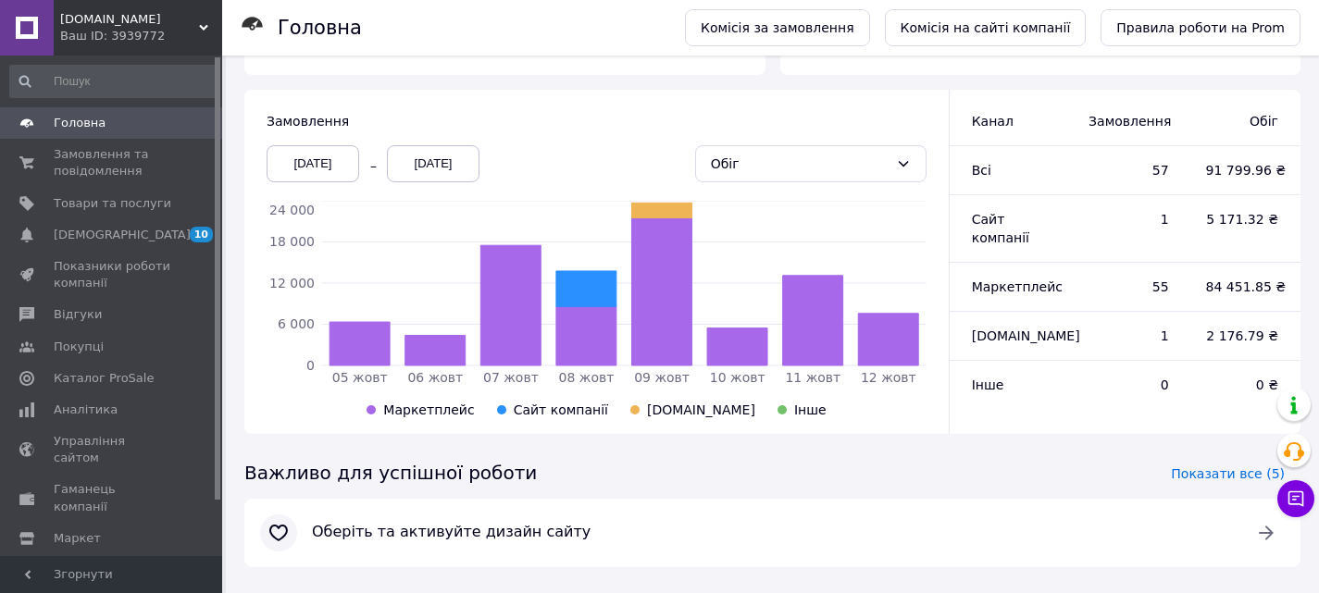
scroll to position [463, 0]
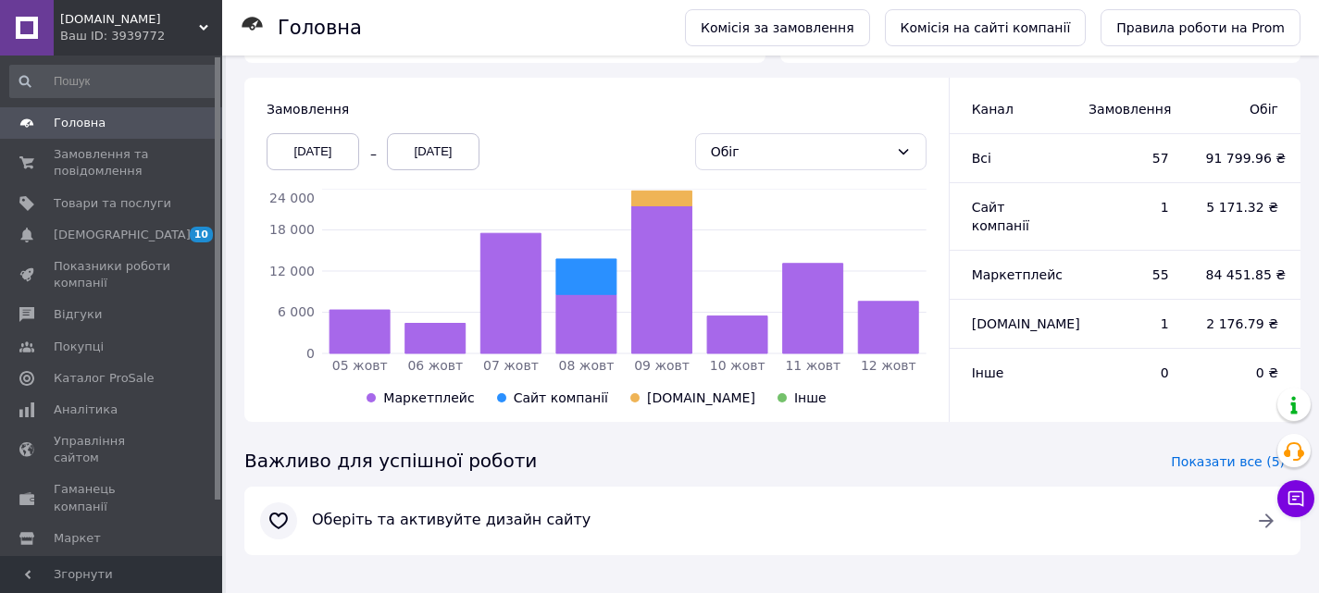
click at [326, 155] on div "[DATE]" at bounding box center [313, 151] width 93 height 37
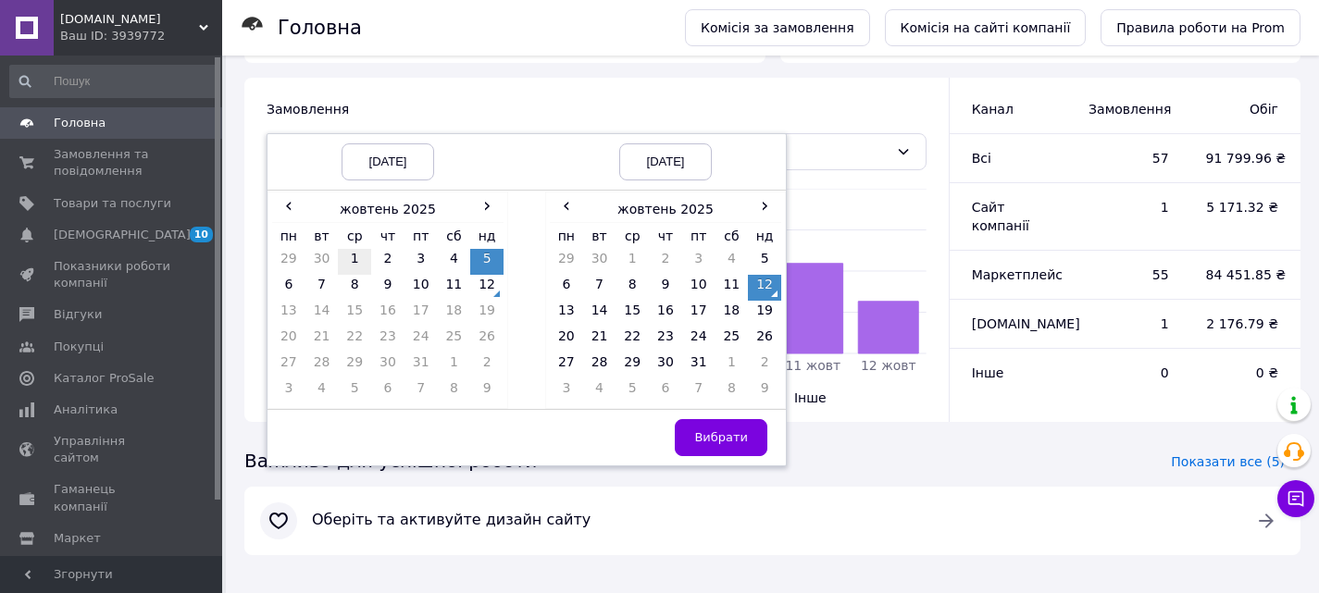
click at [364, 264] on td "1" at bounding box center [354, 262] width 33 height 26
click at [756, 453] on button "Вибрати" at bounding box center [721, 437] width 93 height 37
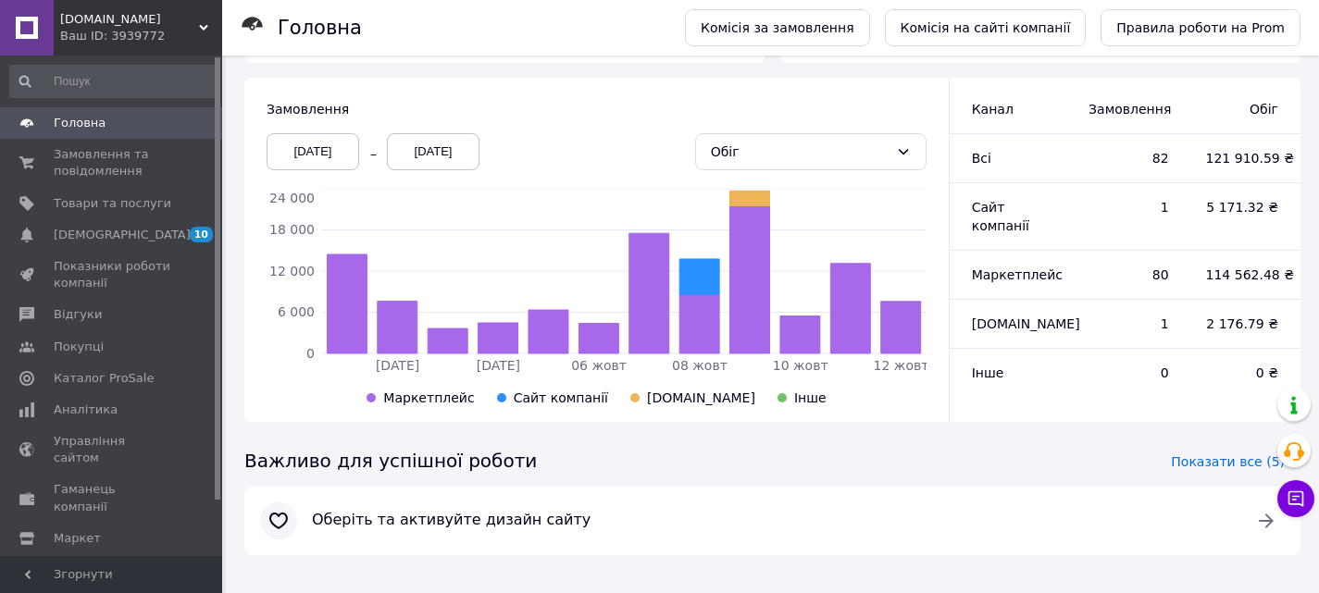
click at [340, 155] on div "01.10.2025" at bounding box center [313, 151] width 93 height 37
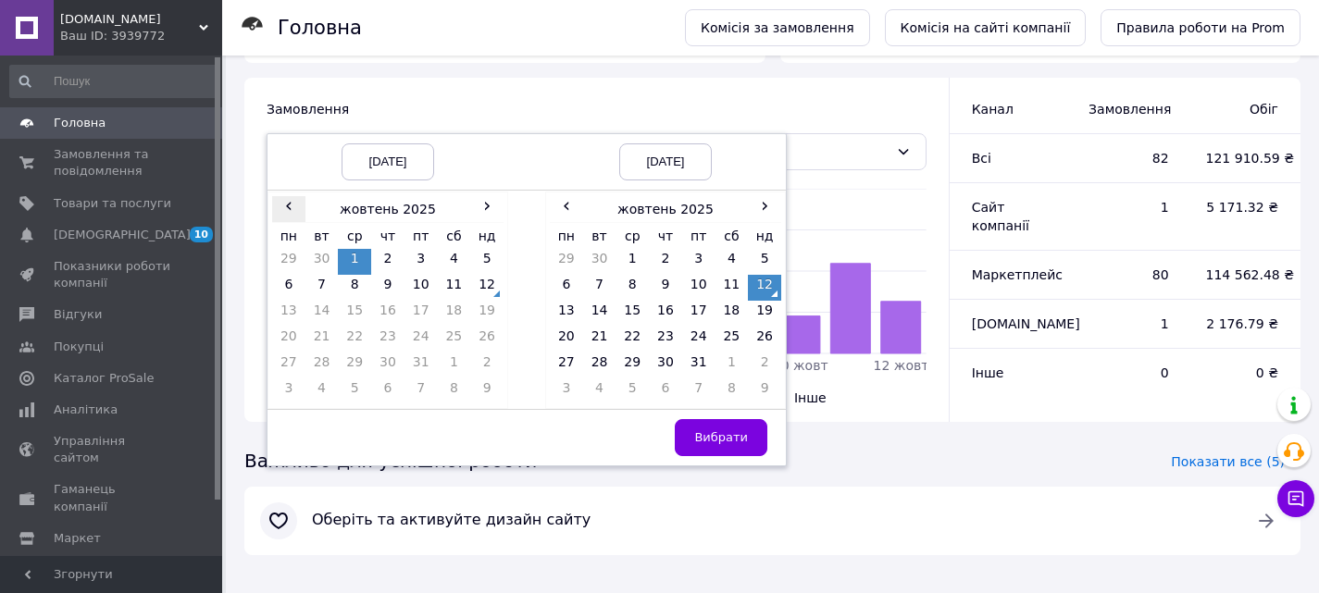
click at [286, 205] on span "‹" at bounding box center [288, 205] width 33 height 19
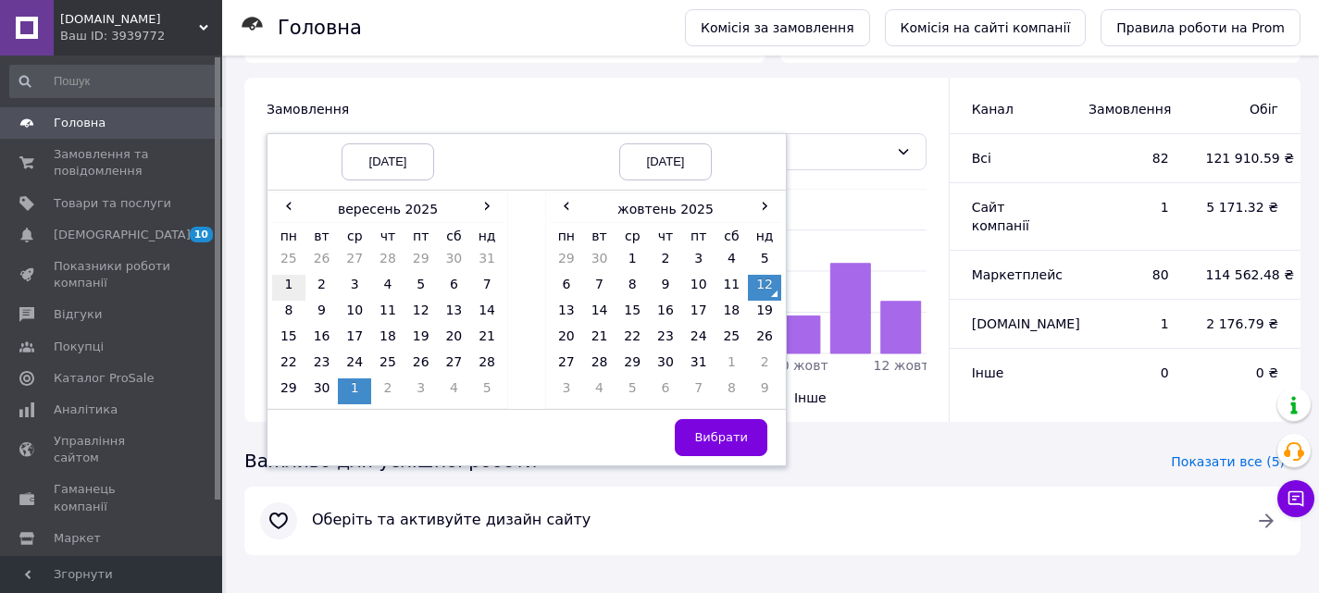
click at [284, 284] on td "1" at bounding box center [288, 288] width 33 height 26
click at [747, 422] on button "Вибрати" at bounding box center [721, 437] width 93 height 37
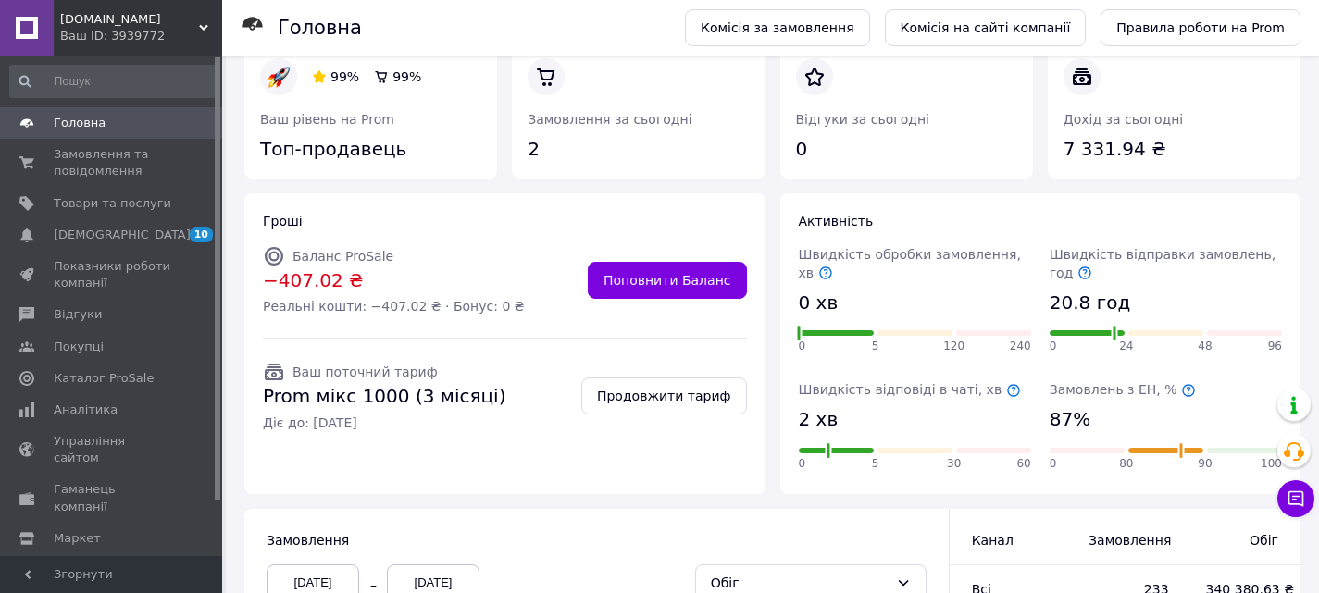
scroll to position [0, 0]
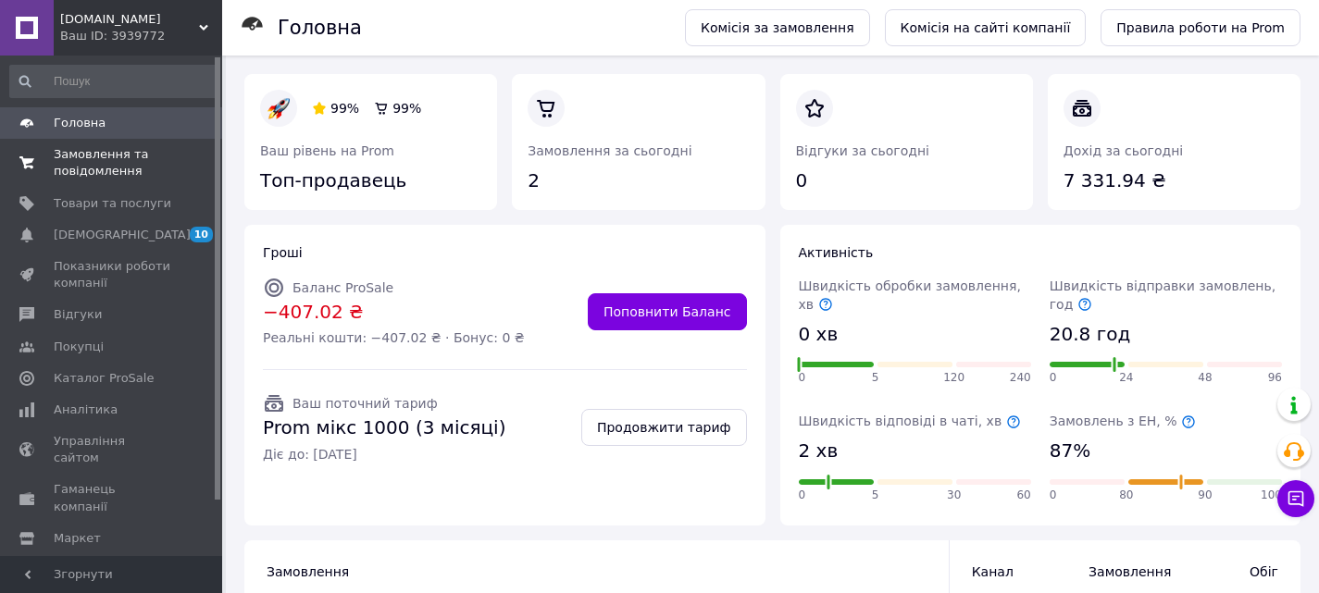
click at [81, 169] on span "Замовлення та повідомлення" at bounding box center [113, 162] width 118 height 33
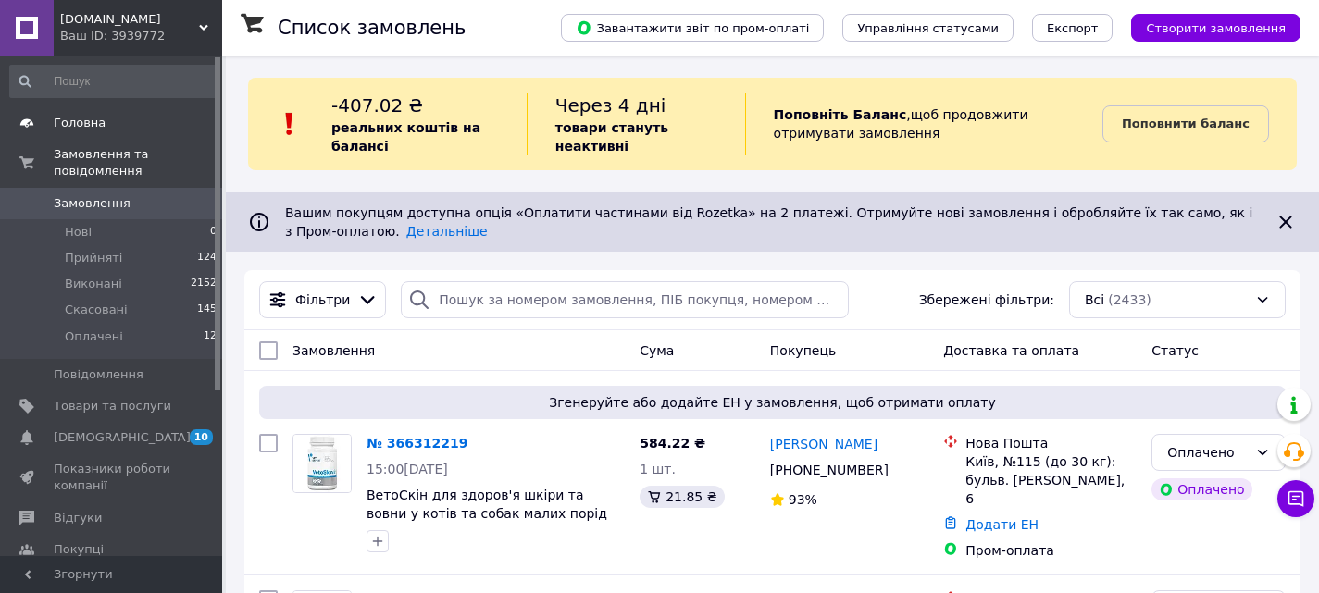
click at [68, 126] on span "Головна" at bounding box center [80, 123] width 52 height 17
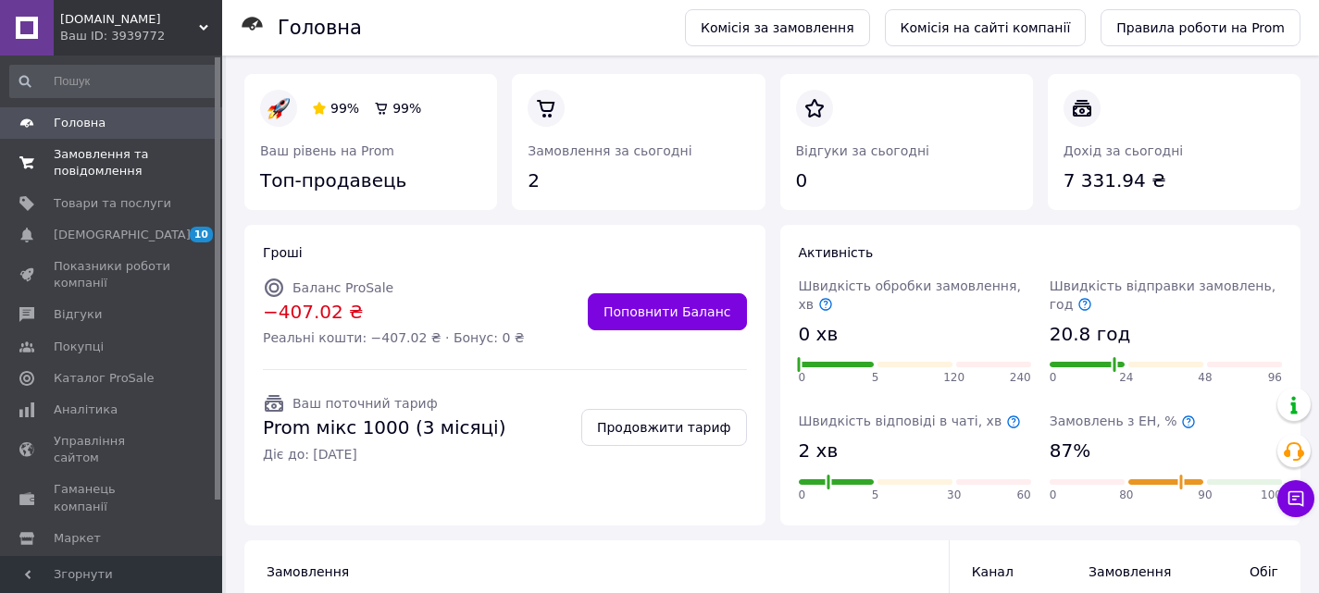
click at [89, 157] on span "Замовлення та повідомлення" at bounding box center [113, 162] width 118 height 33
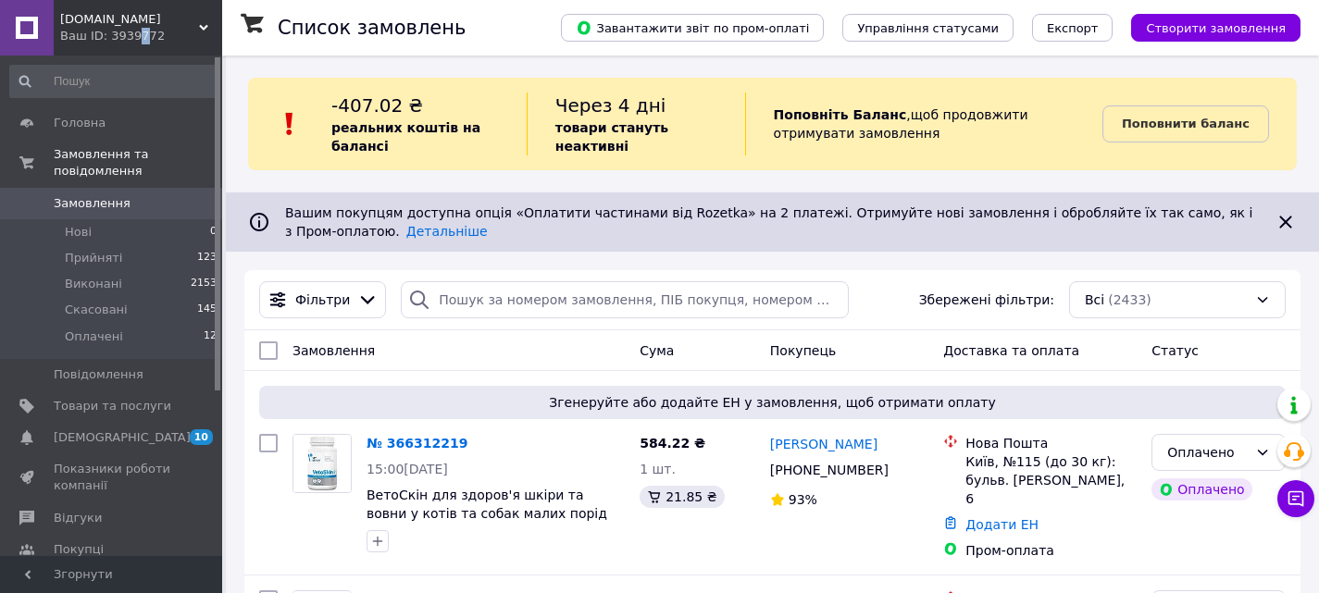
click at [133, 30] on div "Ваш ID: 3939772" at bounding box center [141, 36] width 162 height 17
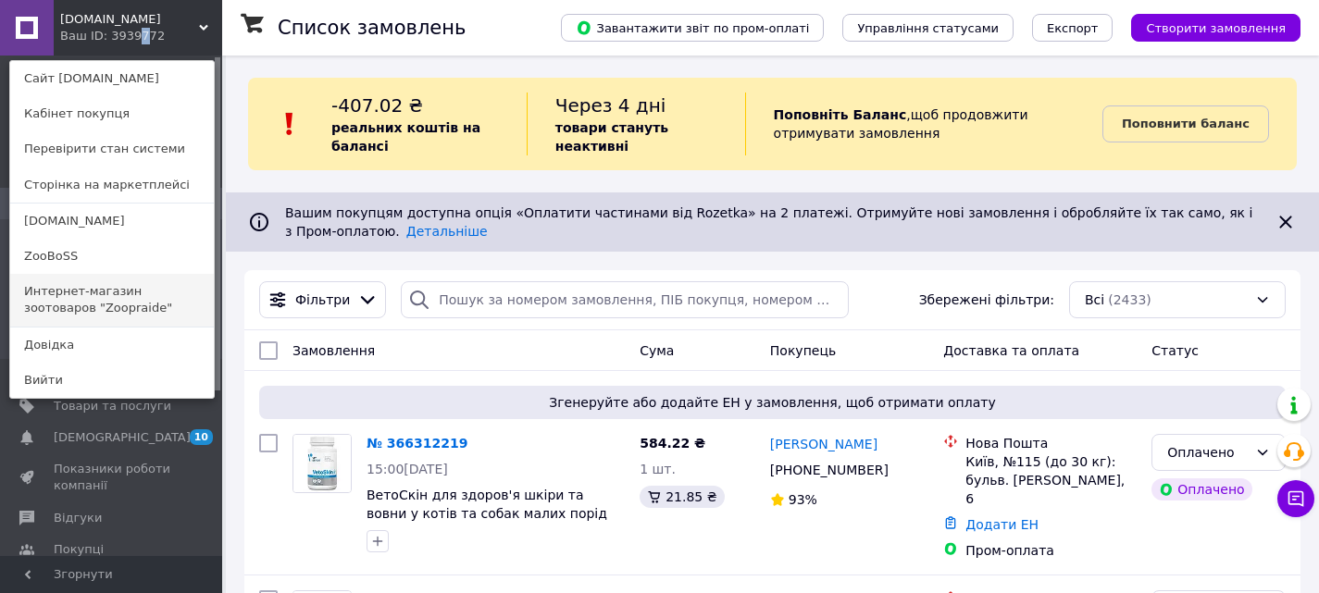
click at [74, 298] on link "Интернет-магазин зоотоваров "Zoopraide"" at bounding box center [112, 300] width 204 height 52
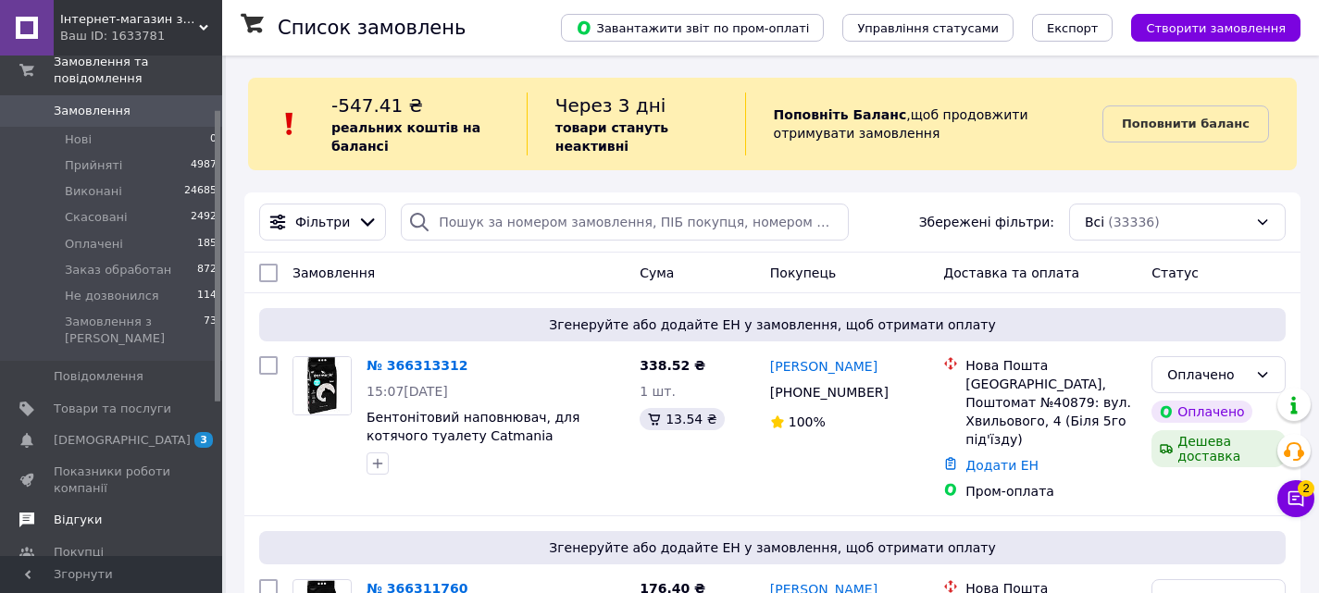
click at [75, 512] on span "Відгуки" at bounding box center [78, 520] width 48 height 17
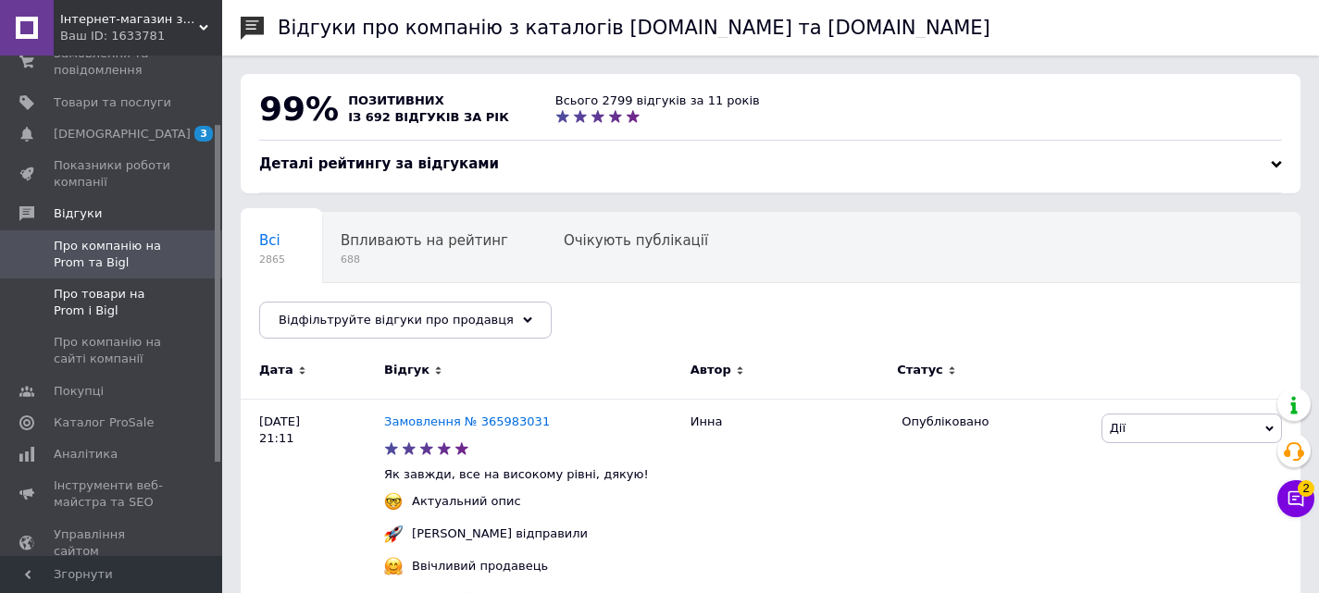
click at [83, 303] on span "Про товари на Prom і Bigl" at bounding box center [113, 302] width 118 height 33
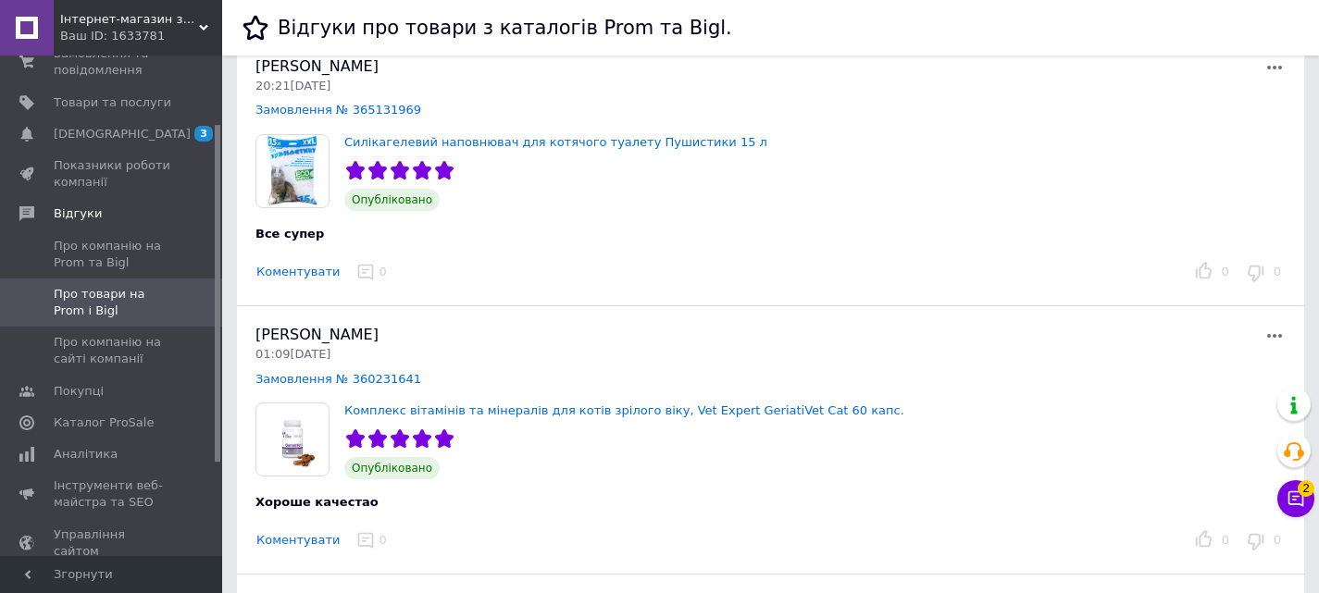
scroll to position [93, 0]
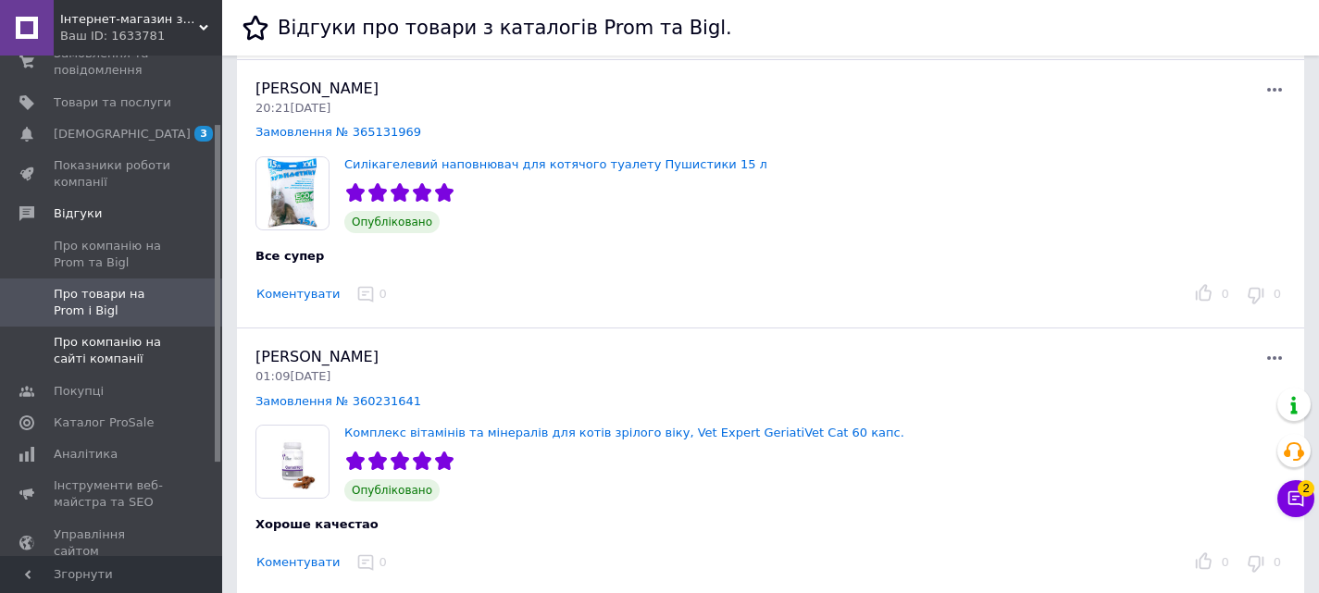
click at [99, 348] on span "Про компанію на сайті компанії" at bounding box center [113, 350] width 118 height 33
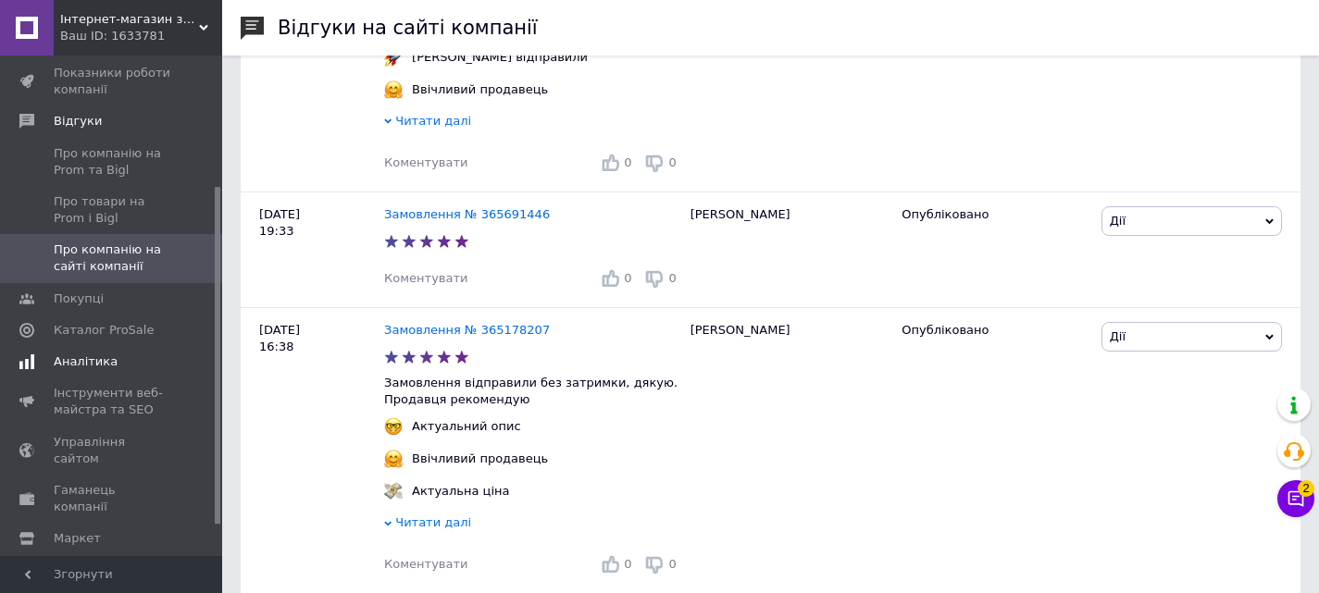
scroll to position [463, 0]
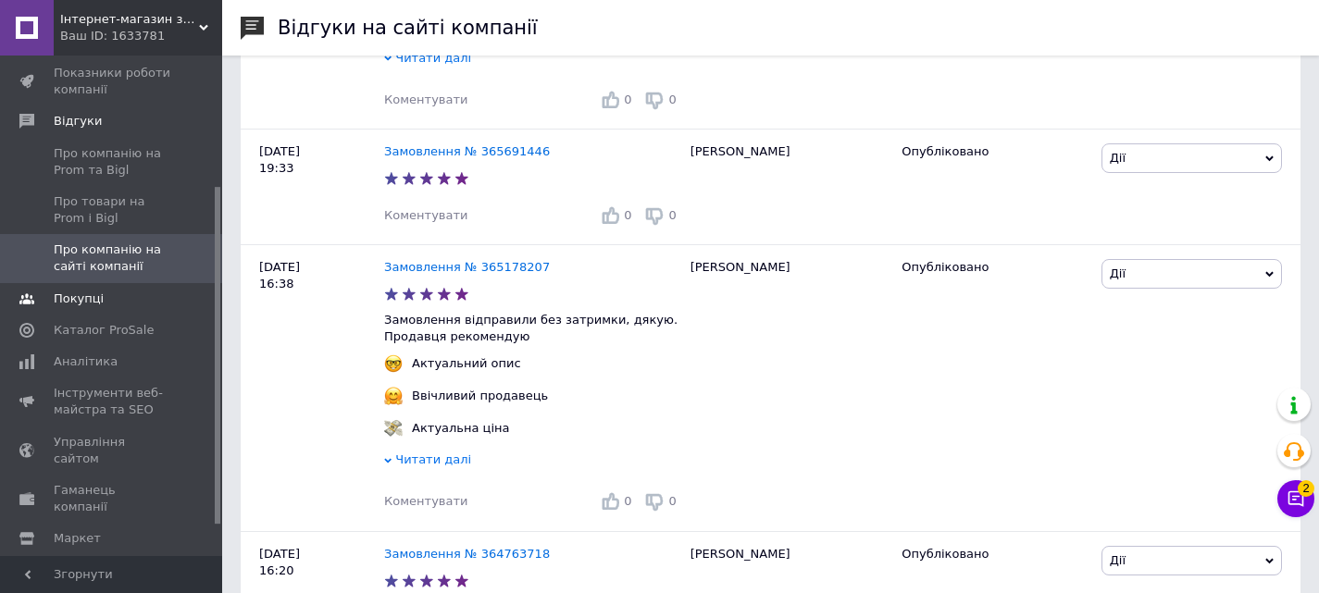
click at [72, 303] on span "Покупці" at bounding box center [79, 299] width 50 height 17
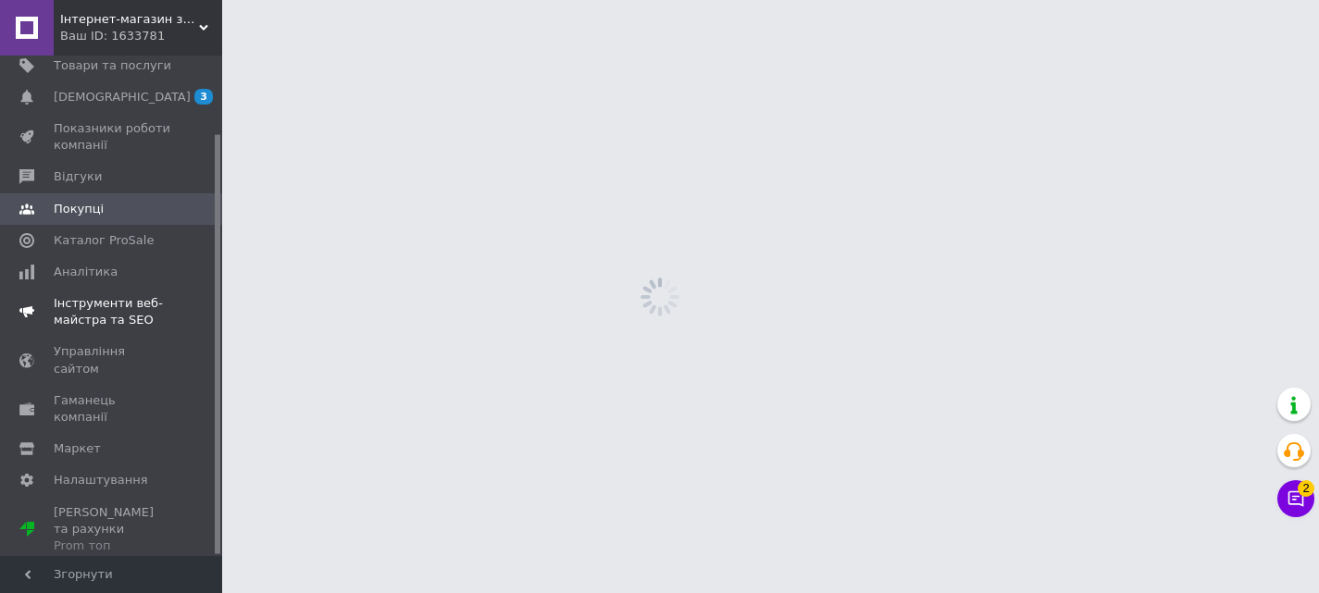
scroll to position [93, 0]
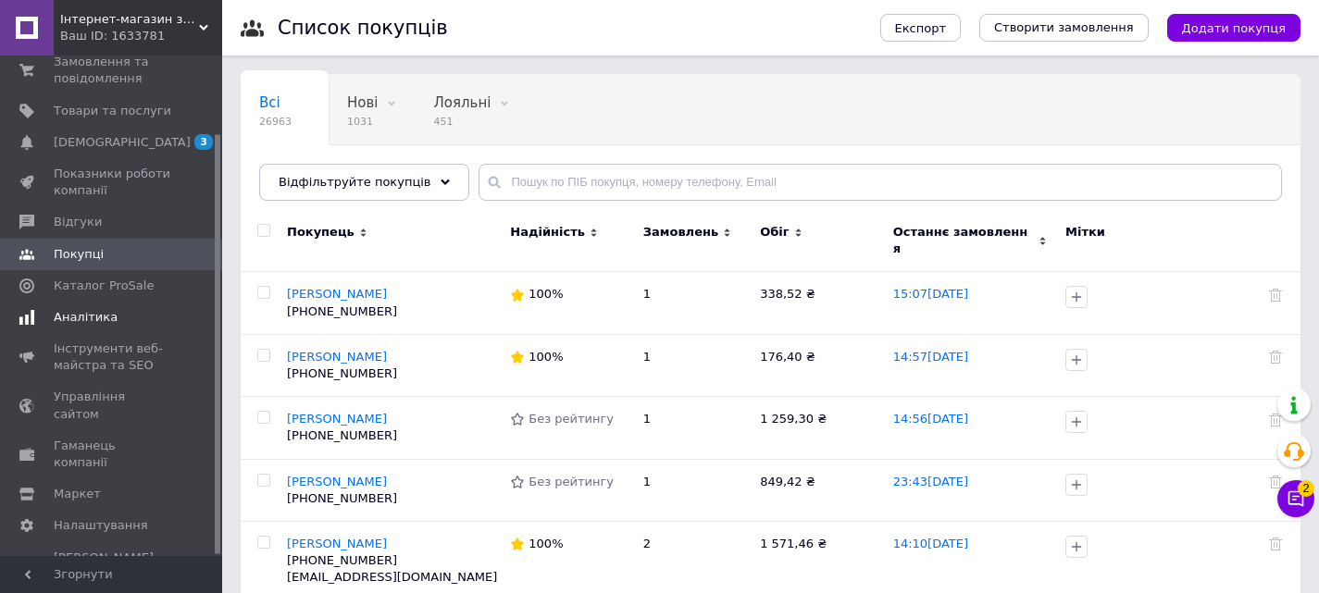
click at [77, 315] on span "Аналітика" at bounding box center [86, 317] width 64 height 17
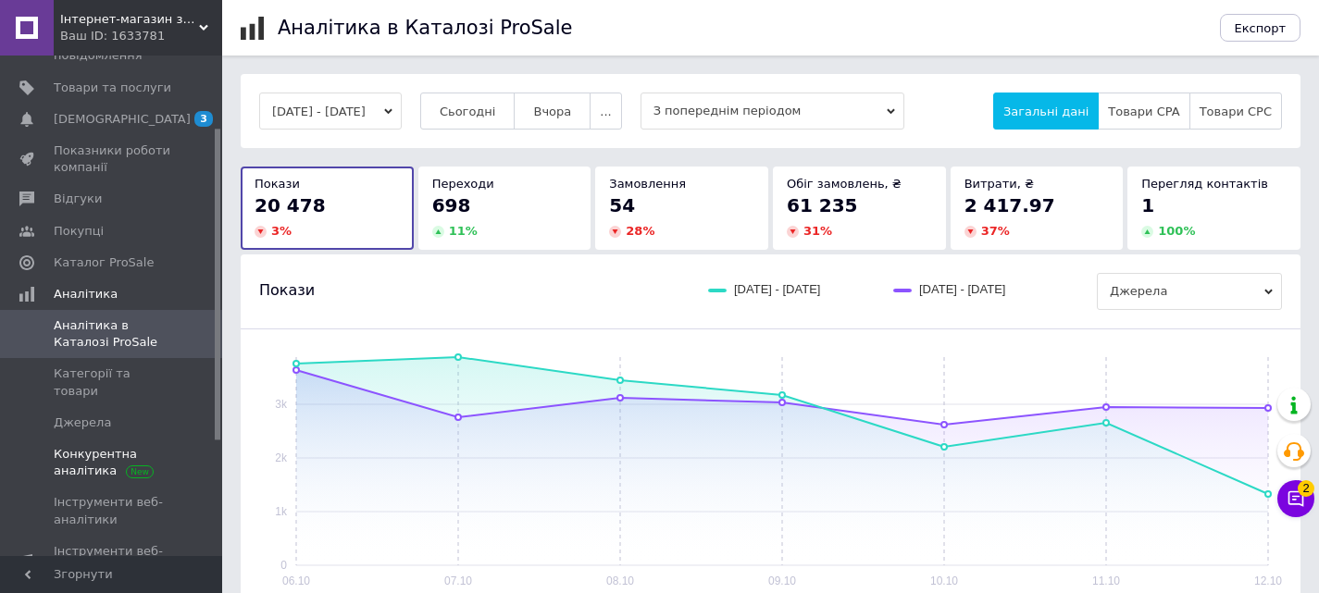
scroll to position [185, 0]
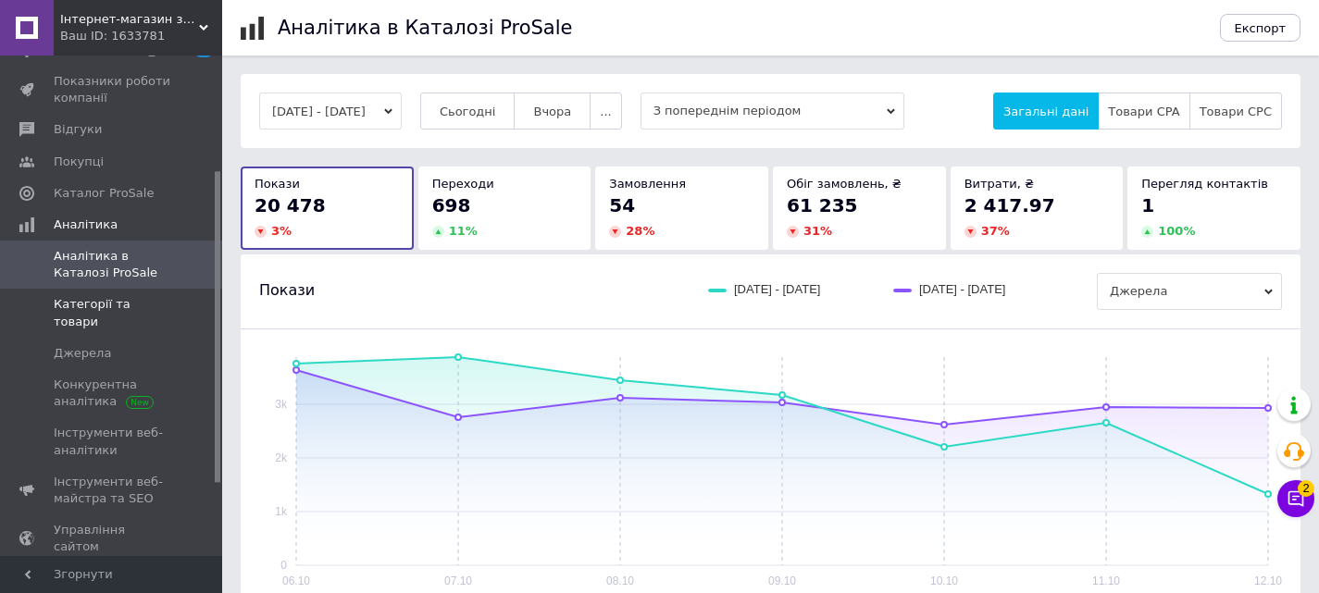
click at [92, 311] on span "Категорії та товари" at bounding box center [113, 312] width 118 height 33
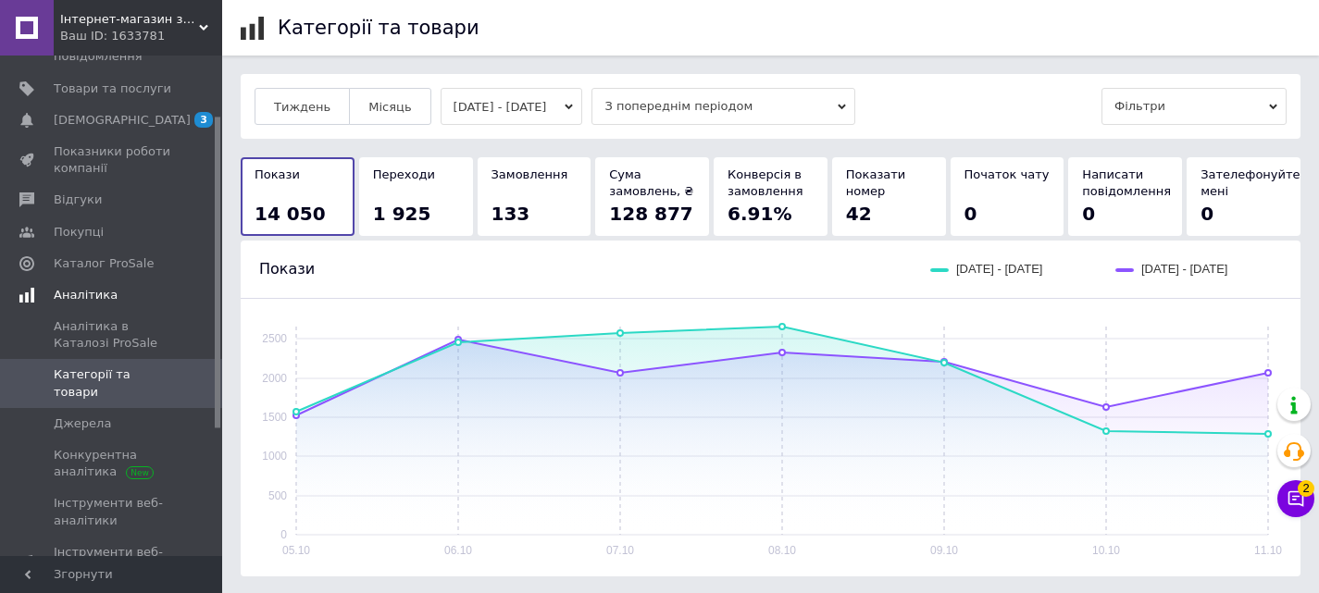
scroll to position [93, 0]
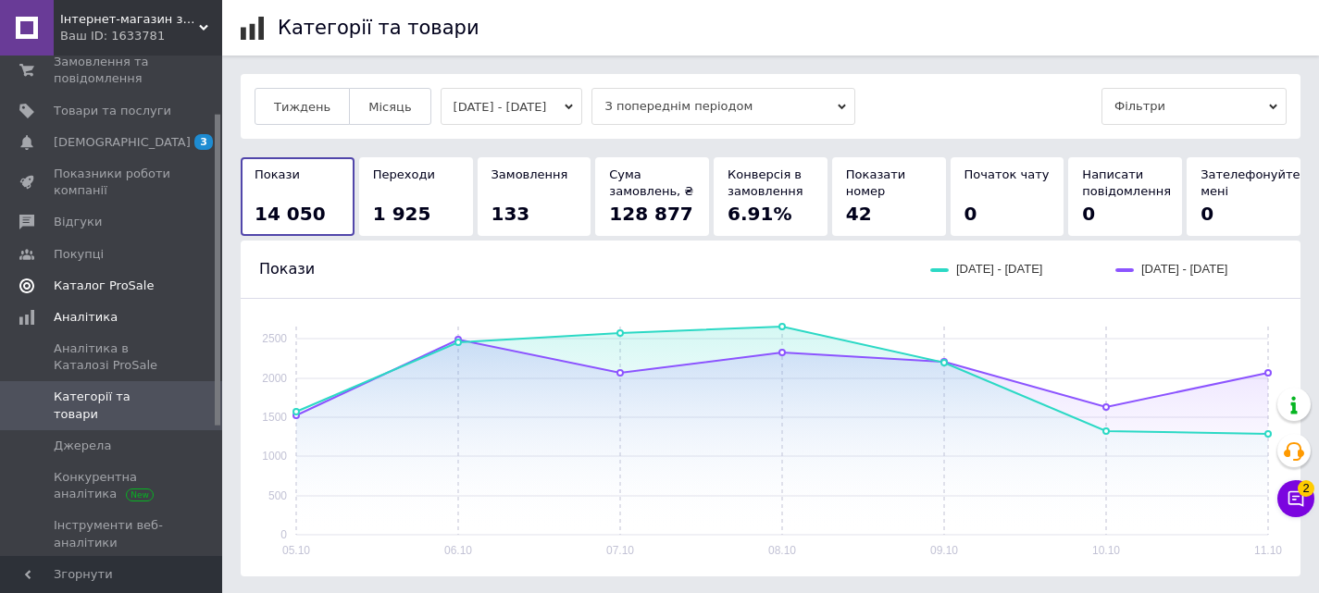
click at [80, 287] on span "Каталог ProSale" at bounding box center [104, 286] width 100 height 17
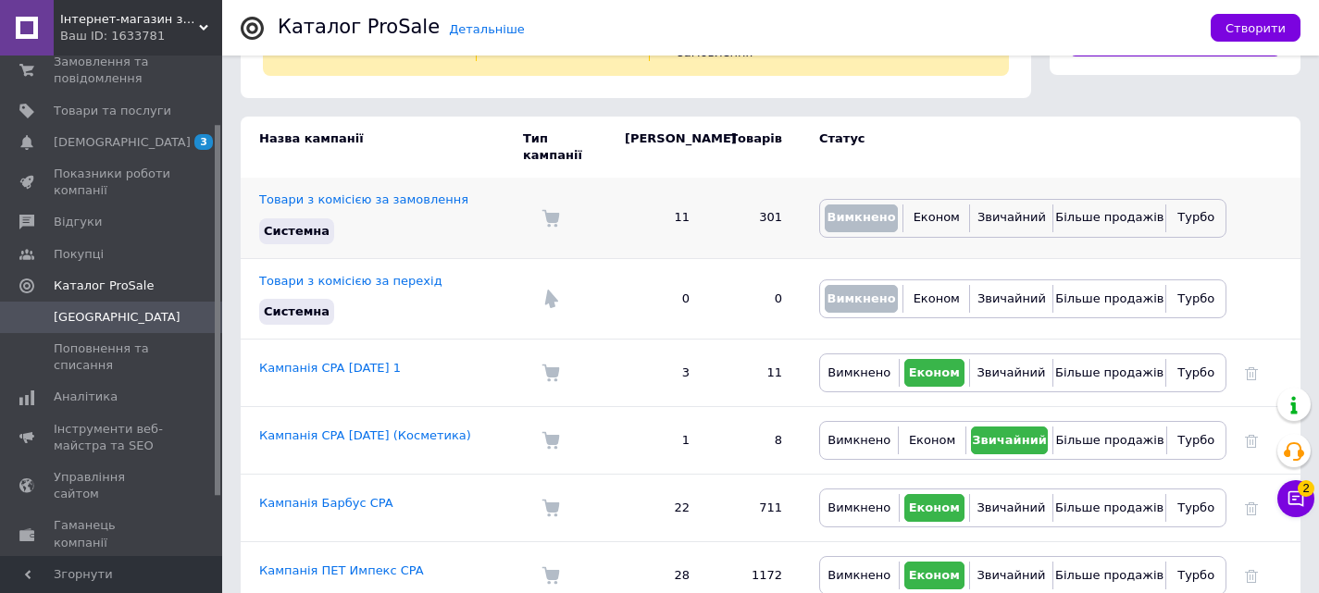
scroll to position [143, 0]
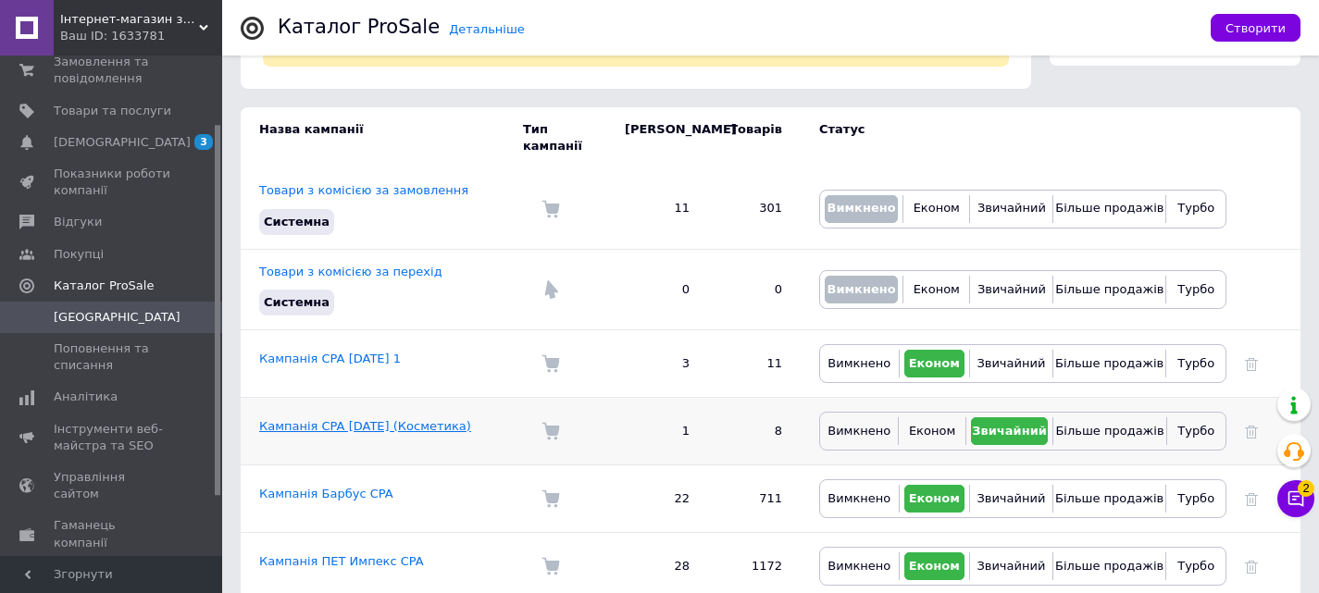
click at [337, 419] on link "Кампанія CPA [DATE] (Косметика)" at bounding box center [365, 426] width 212 height 14
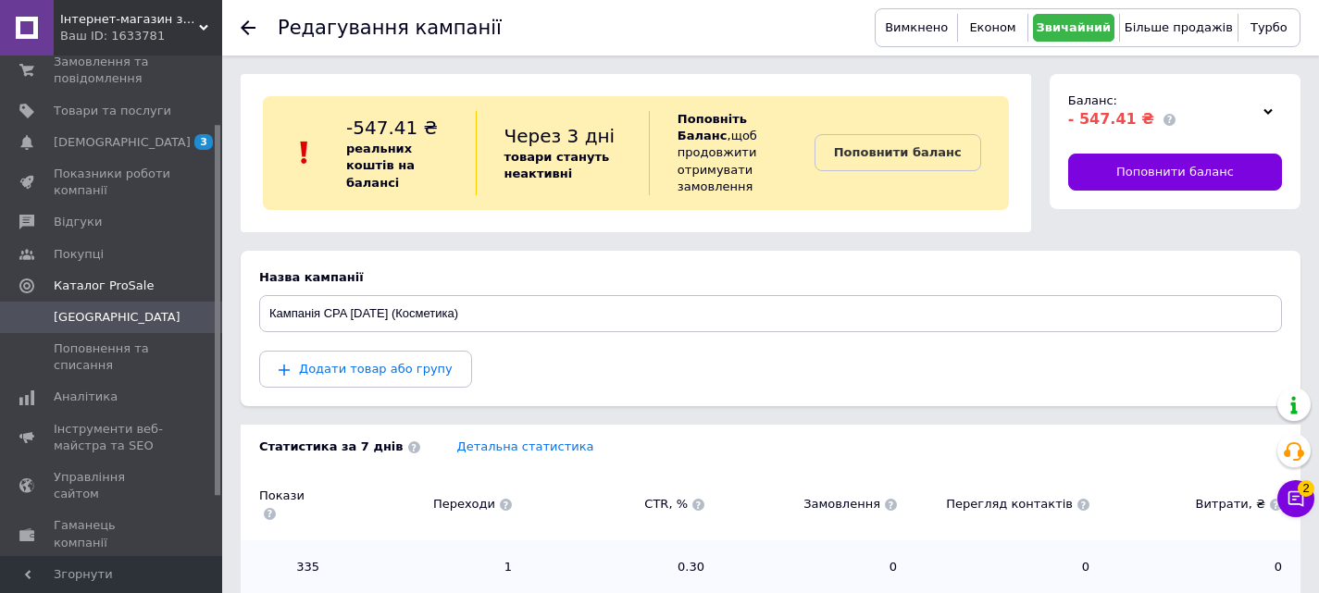
scroll to position [266, 0]
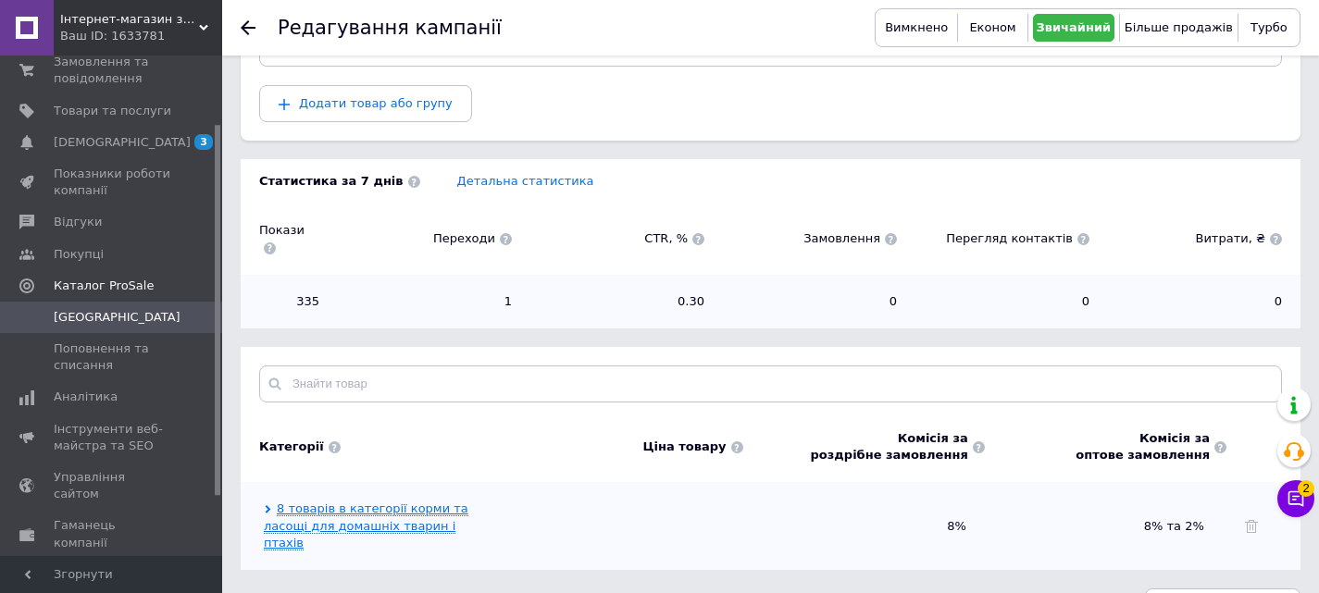
click at [386, 502] on link "8 товарів в категорії корми та ласощі для домашніх тварин і птахів" at bounding box center [366, 526] width 205 height 48
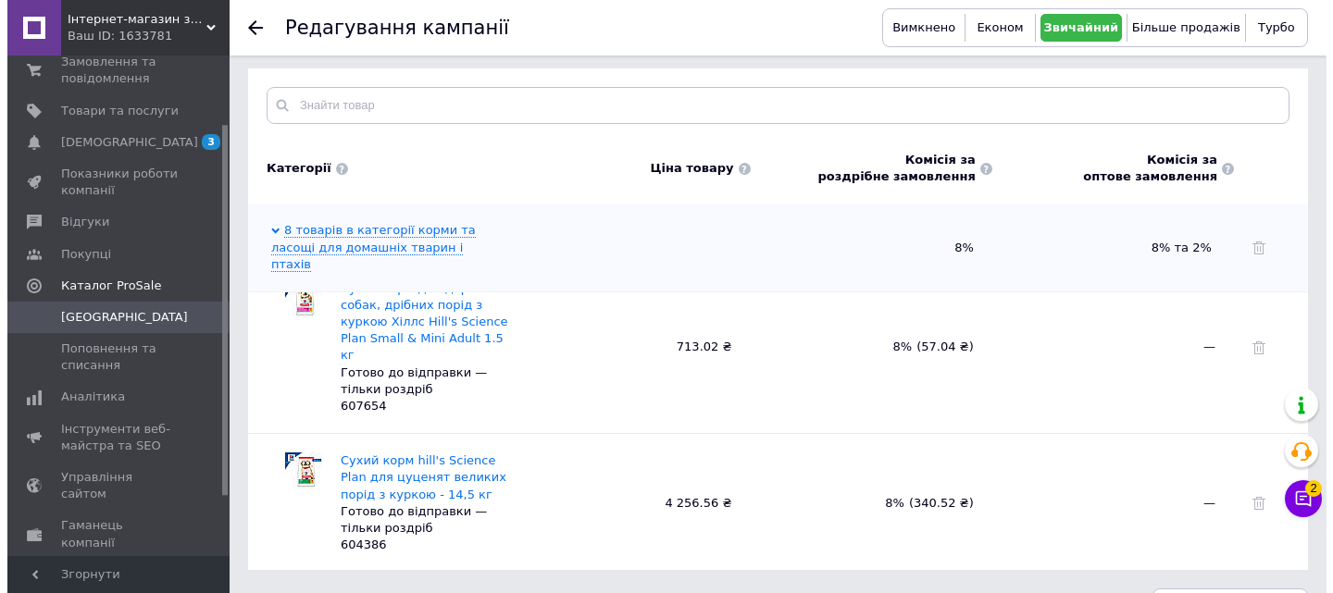
scroll to position [918, 0]
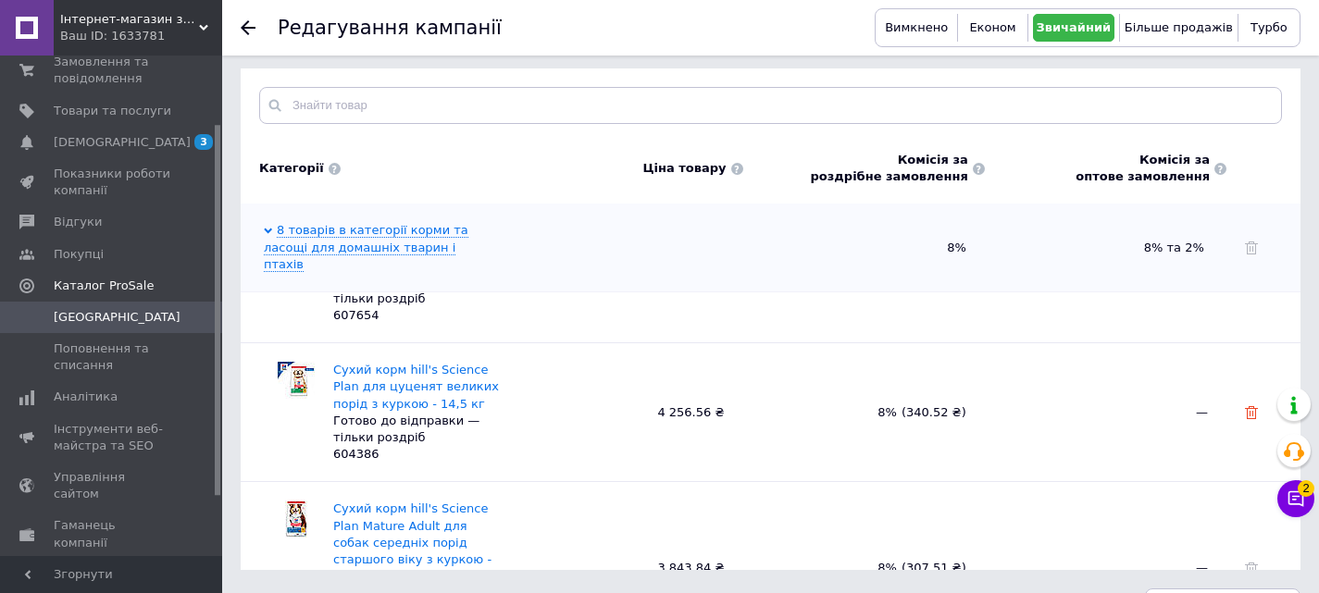
click at [1248, 406] on use at bounding box center [1251, 412] width 13 height 13
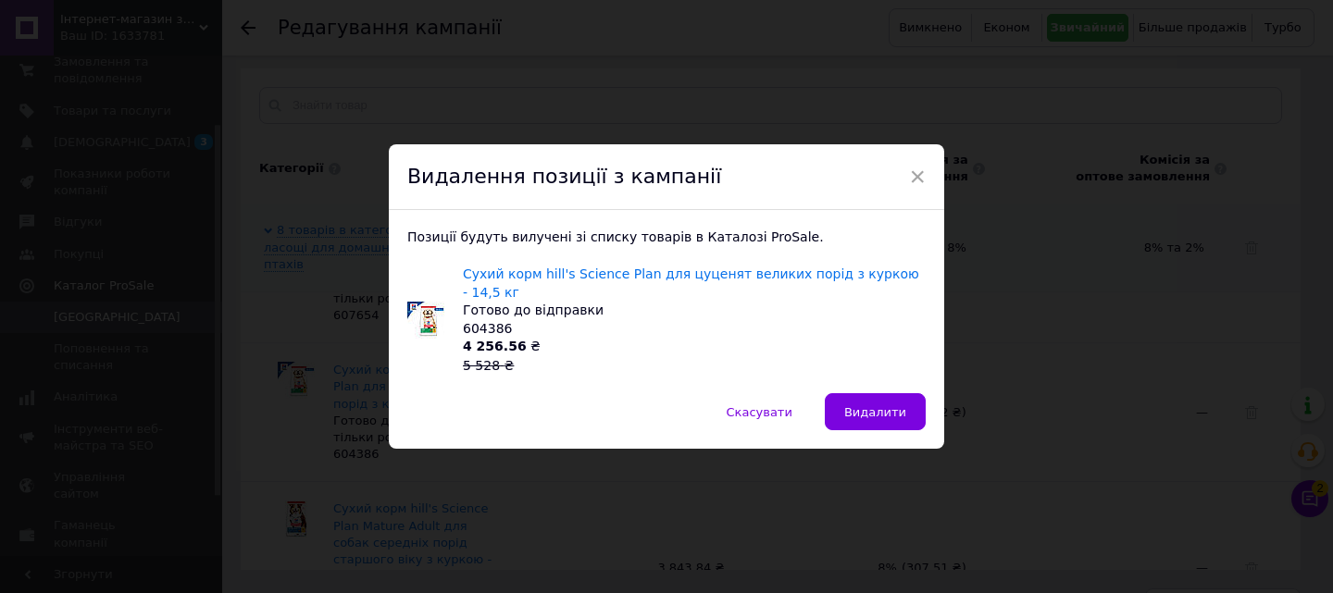
click at [885, 405] on span "Видалити" at bounding box center [875, 412] width 62 height 14
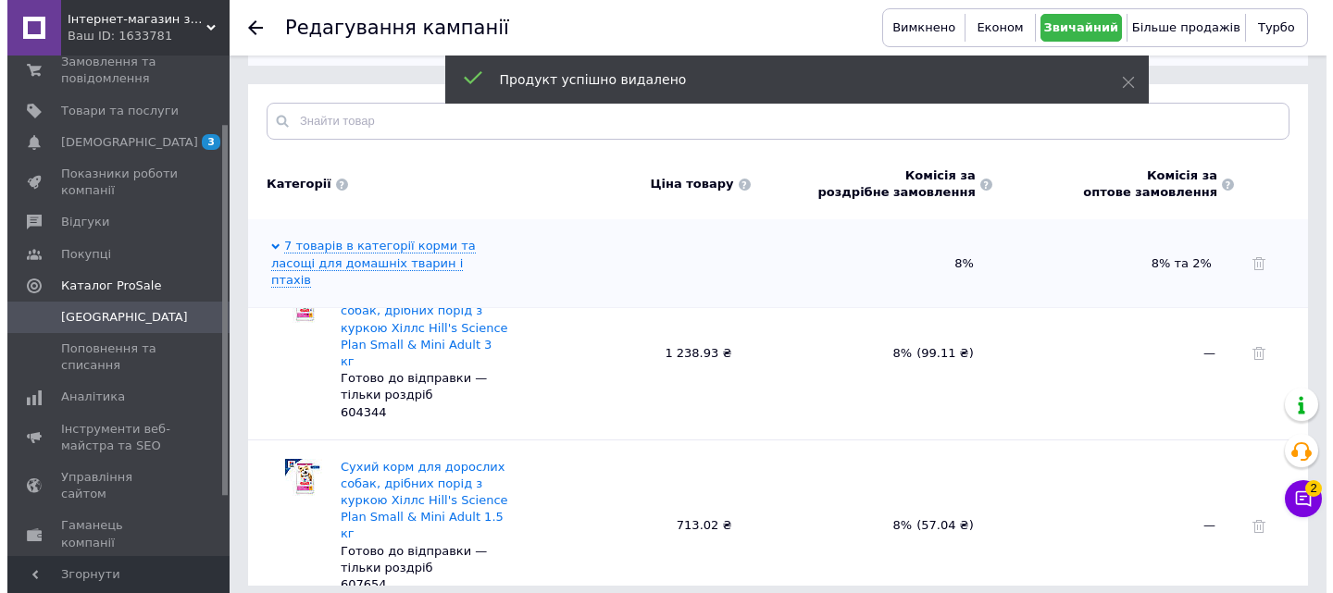
scroll to position [687, 0]
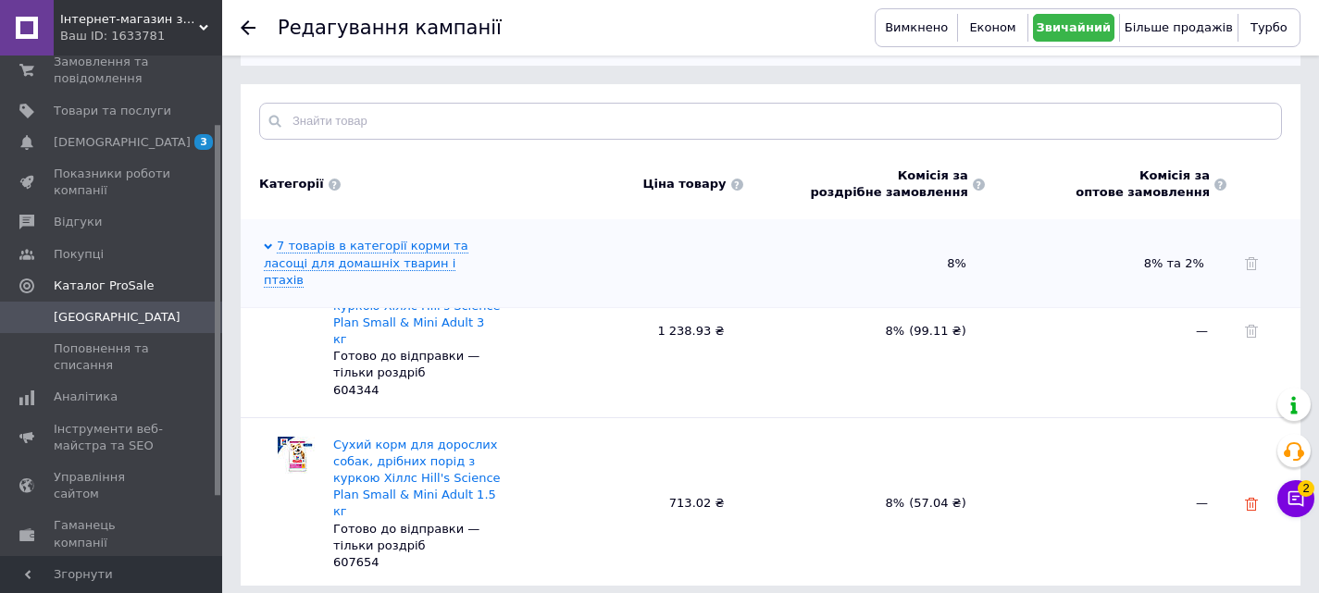
click at [1249, 498] on icon at bounding box center [1251, 504] width 13 height 13
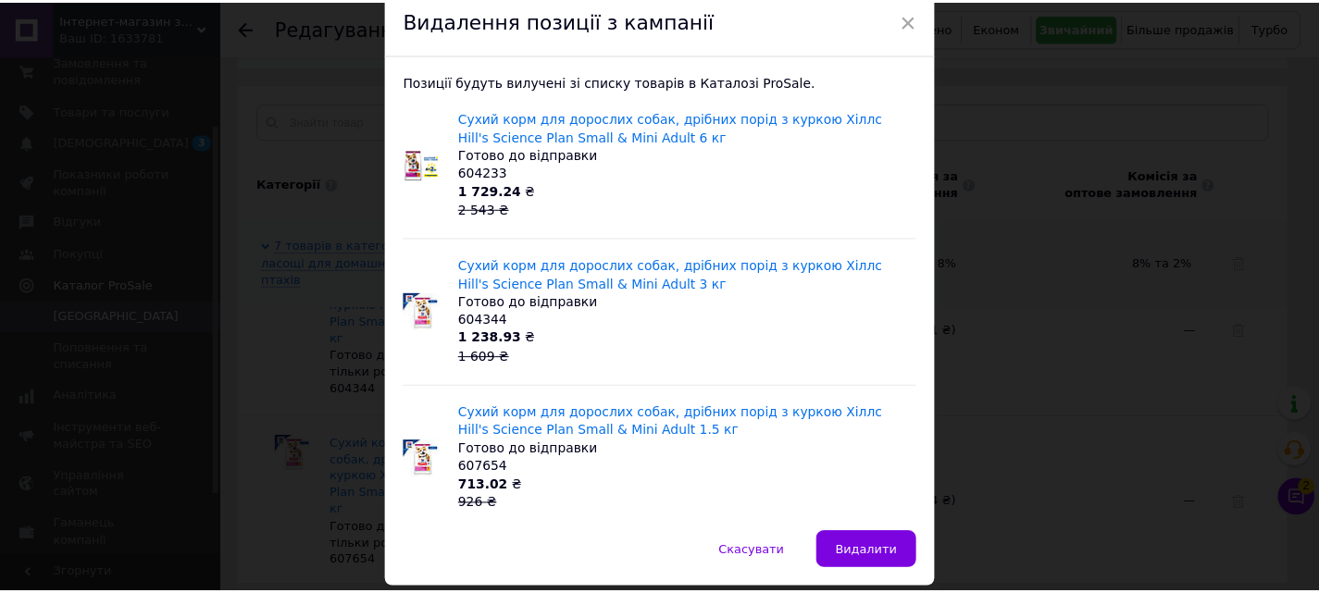
scroll to position [135, 0]
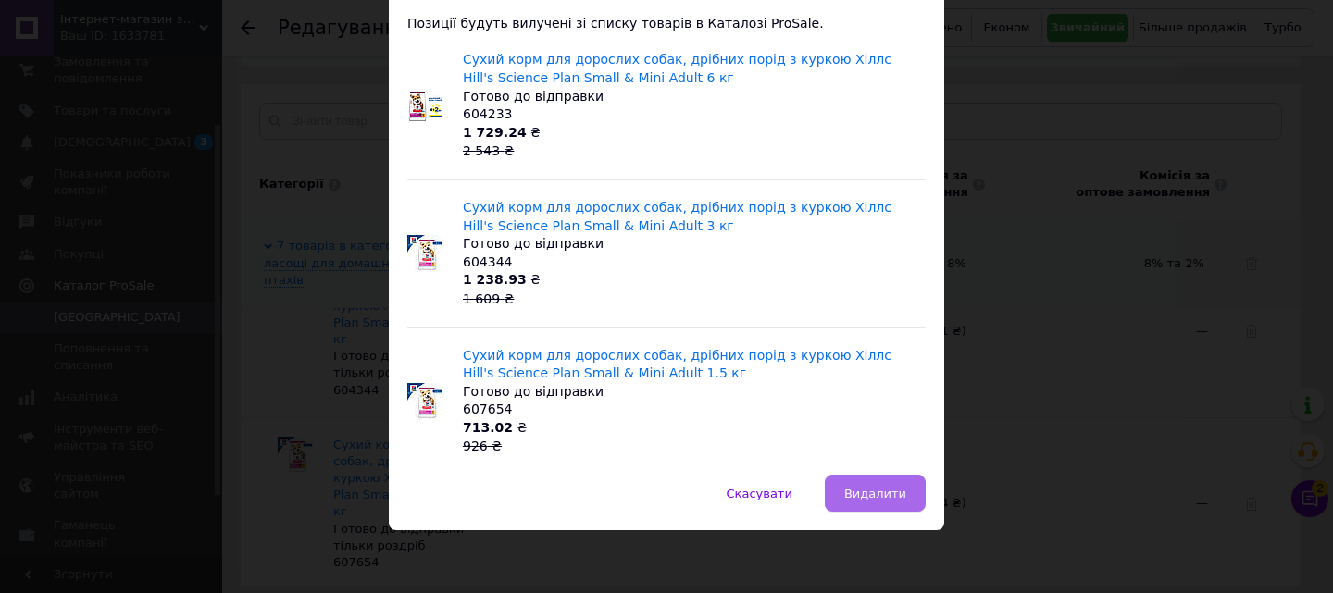
click at [868, 496] on span "Видалити" at bounding box center [875, 494] width 62 height 14
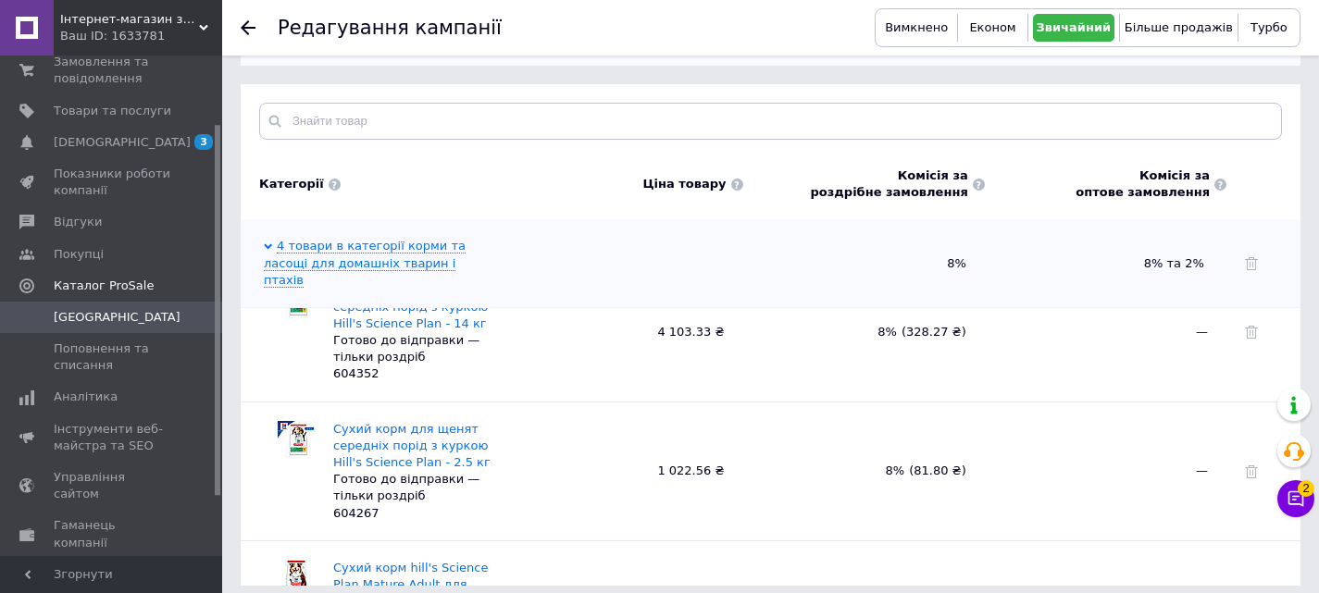
scroll to position [126, 0]
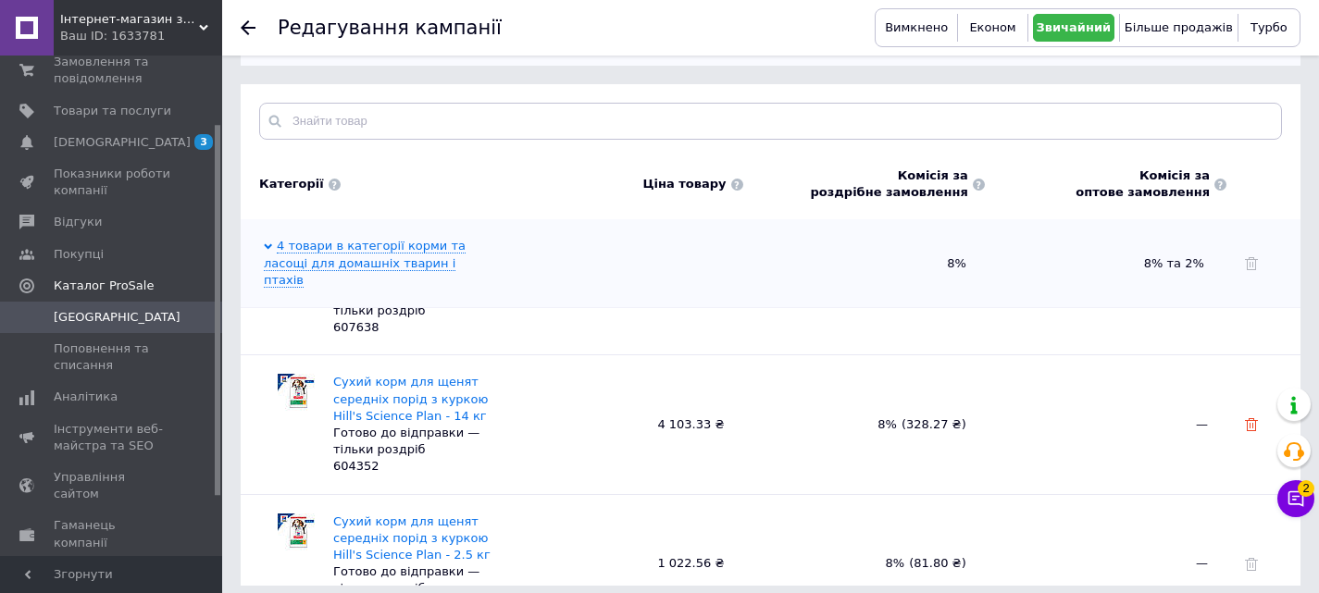
click at [1252, 418] on icon at bounding box center [1251, 424] width 13 height 13
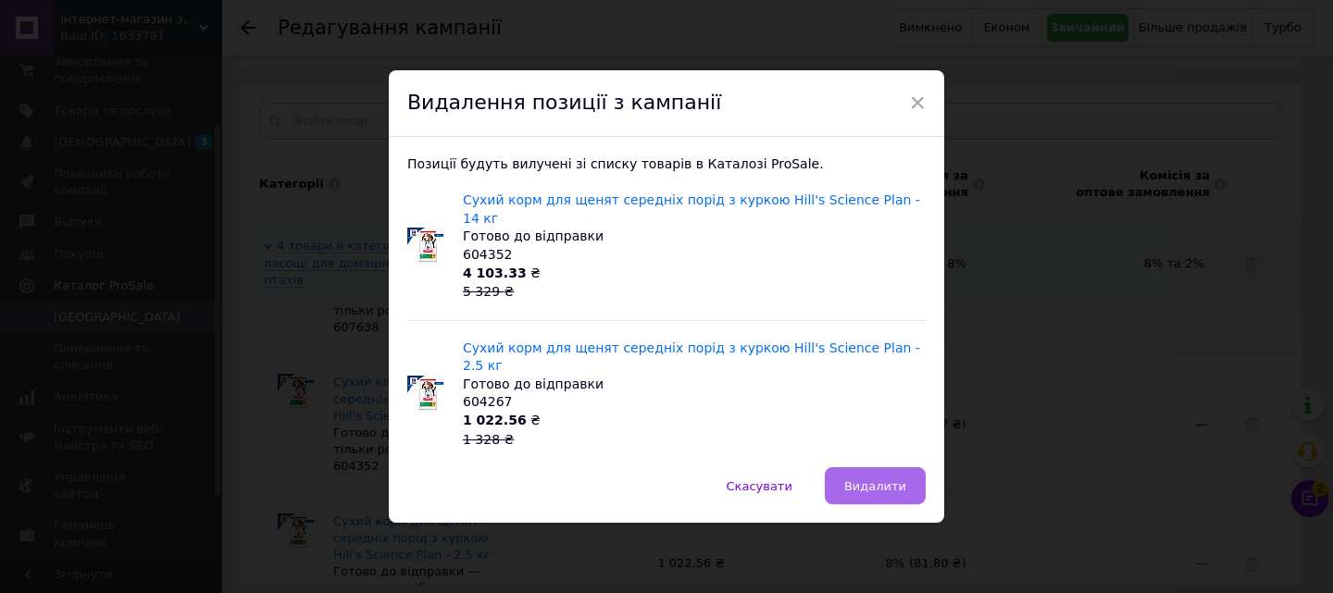
click at [850, 469] on button "Видалити" at bounding box center [875, 485] width 101 height 37
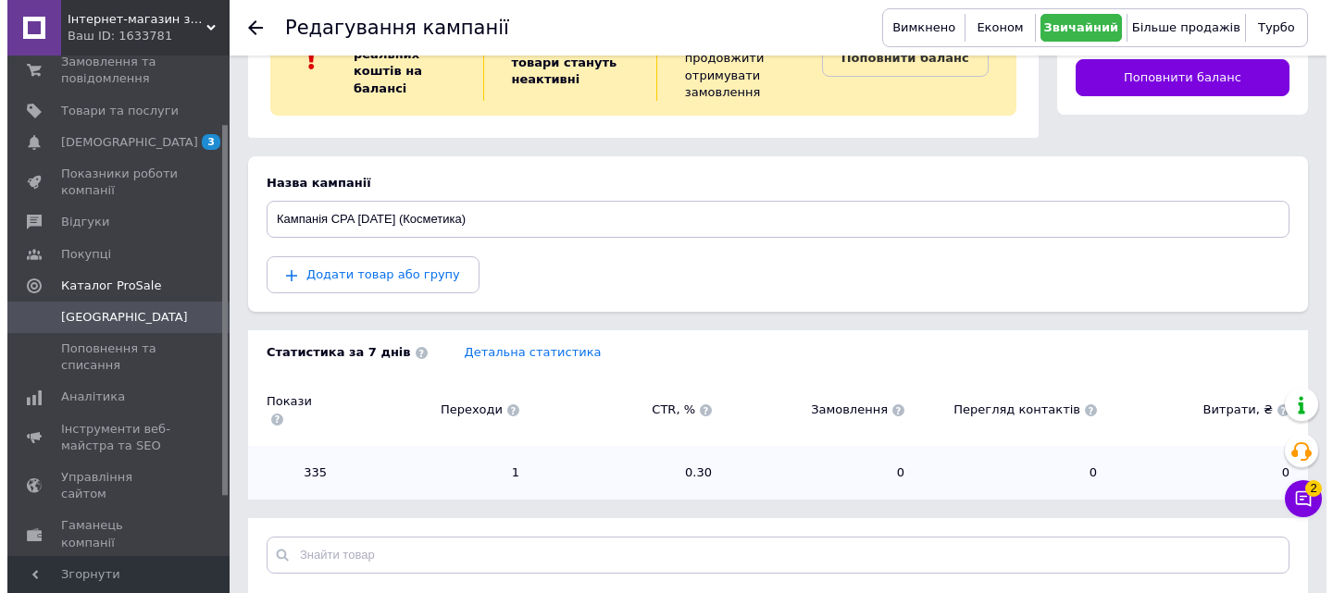
scroll to position [81, 0]
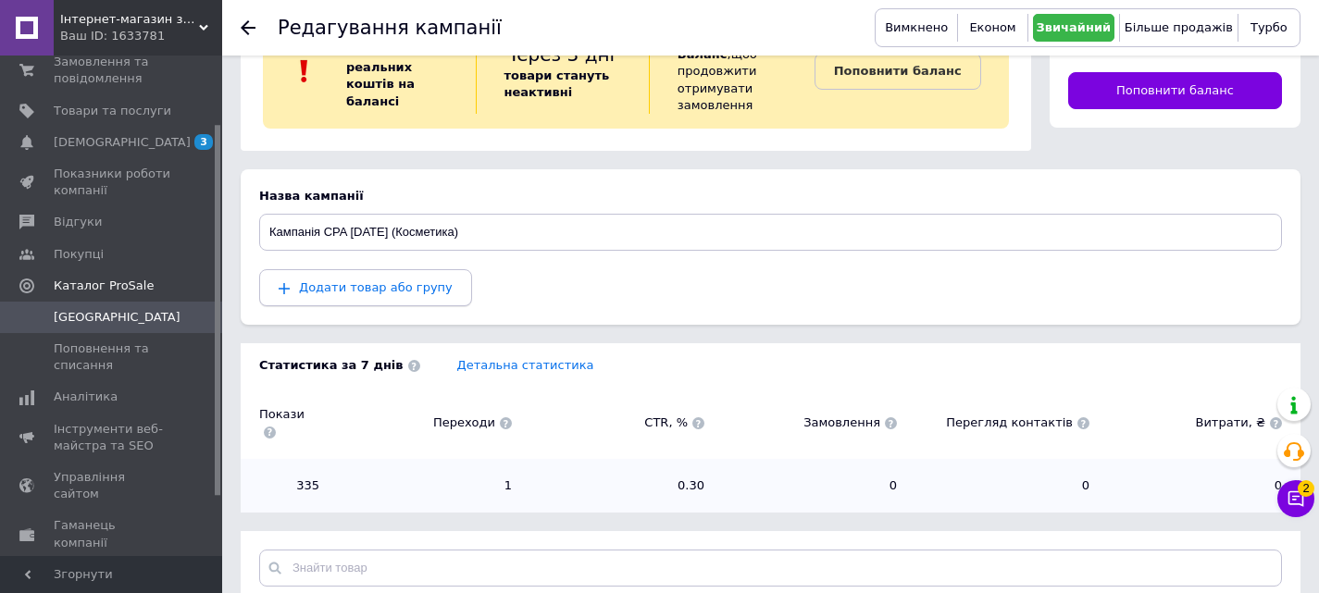
click at [347, 280] on span "Додати товар або групу" at bounding box center [376, 287] width 154 height 14
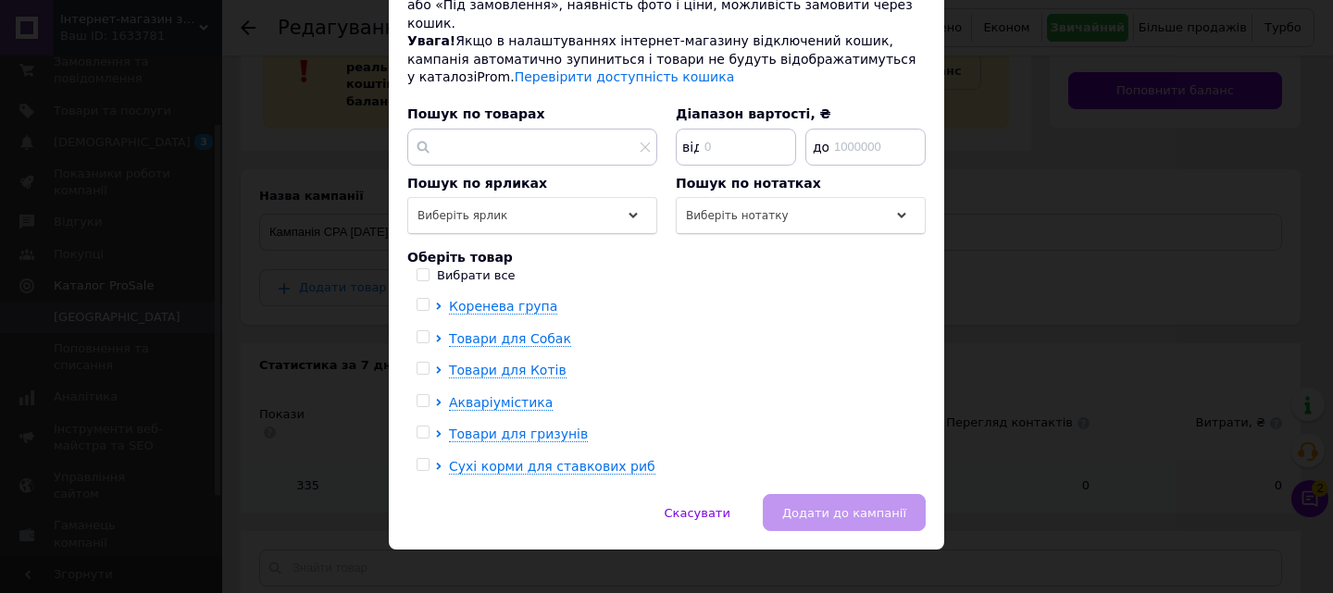
scroll to position [193, 0]
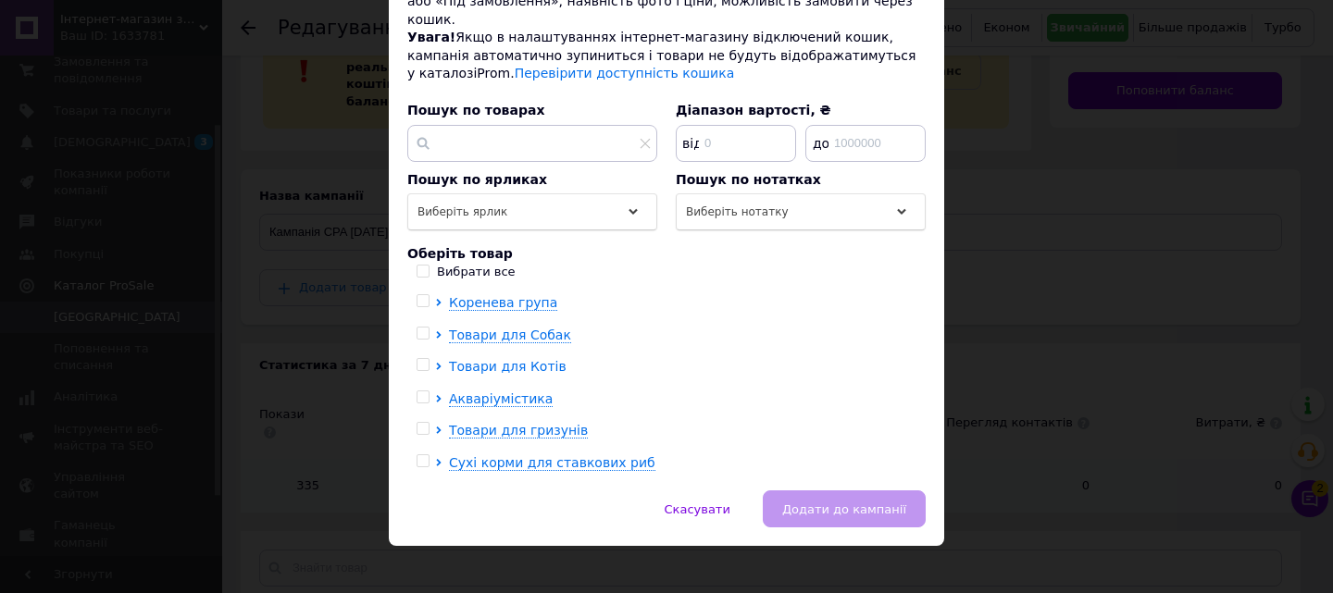
click at [436, 363] on icon at bounding box center [438, 366] width 5 height 7
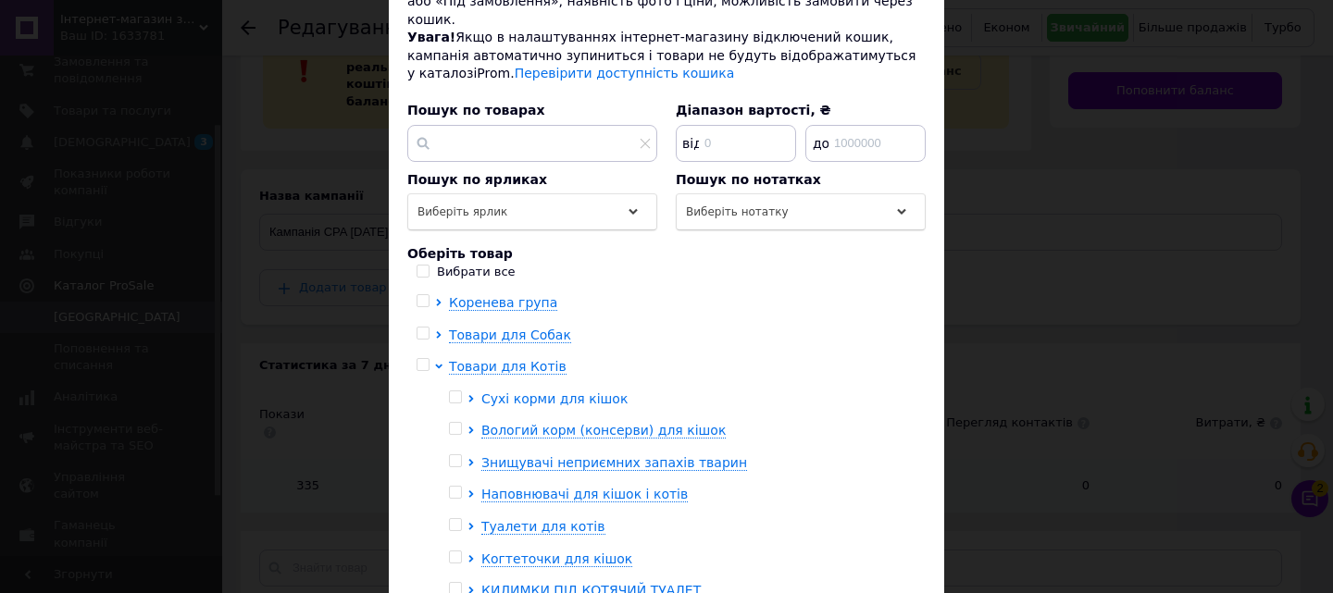
click at [468, 395] on icon at bounding box center [470, 398] width 5 height 7
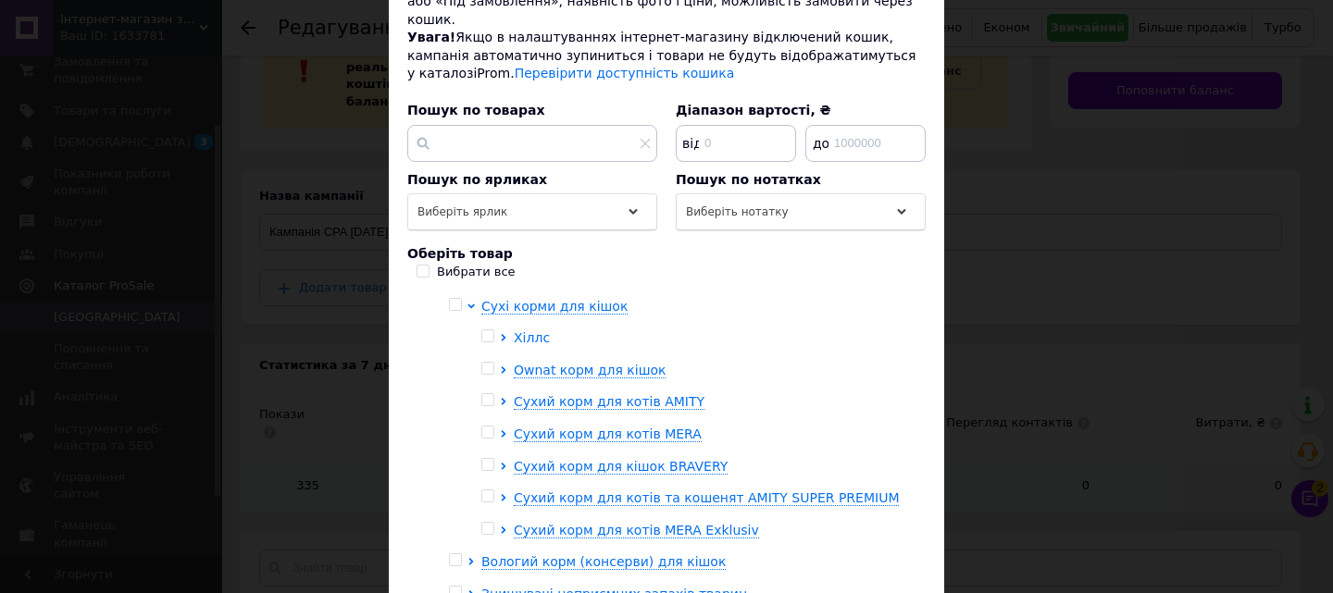
click at [501, 334] on icon at bounding box center [503, 337] width 5 height 7
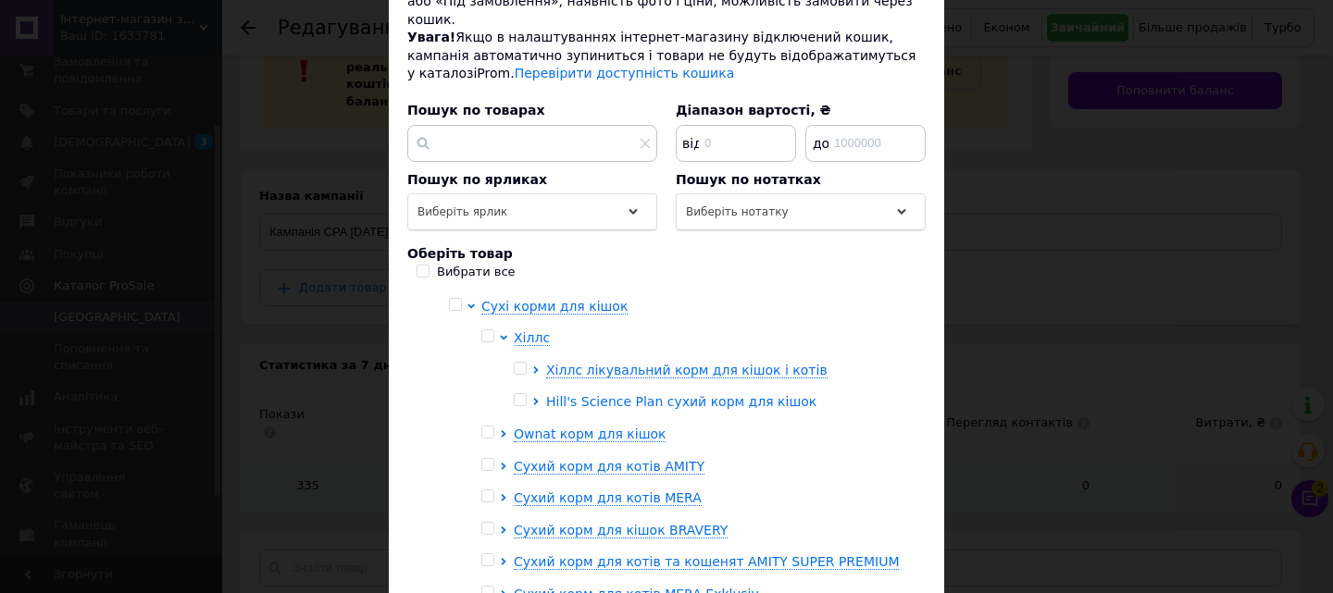
click at [533, 398] on icon at bounding box center [535, 401] width 5 height 7
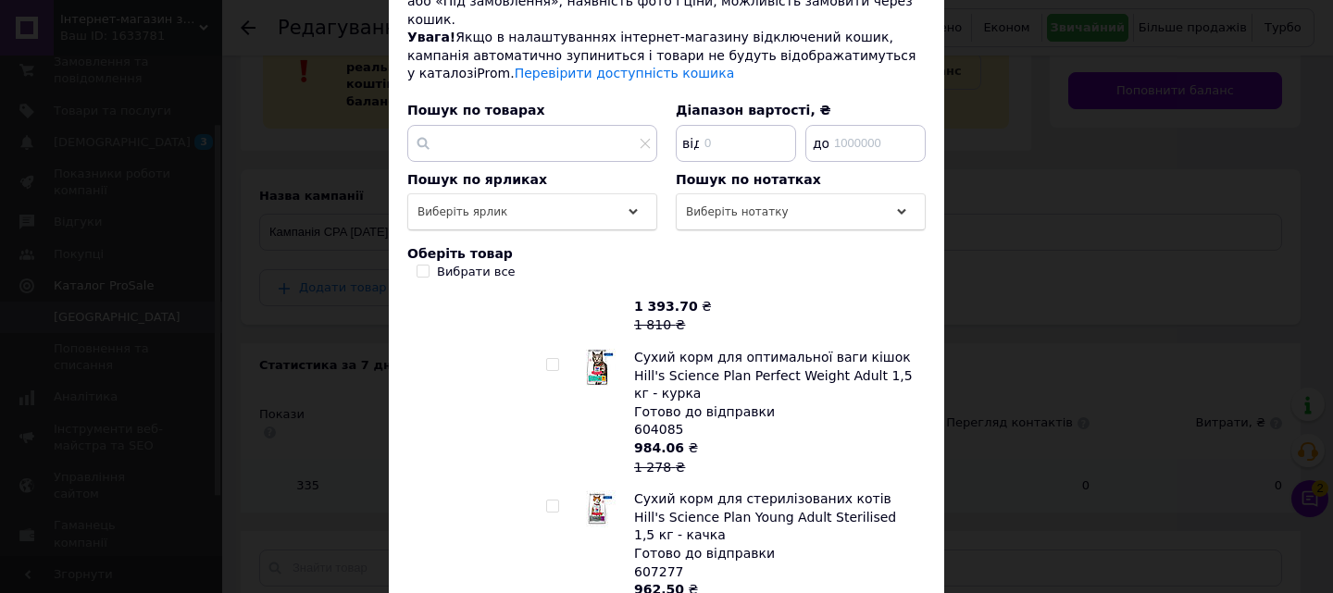
scroll to position [3702, 0]
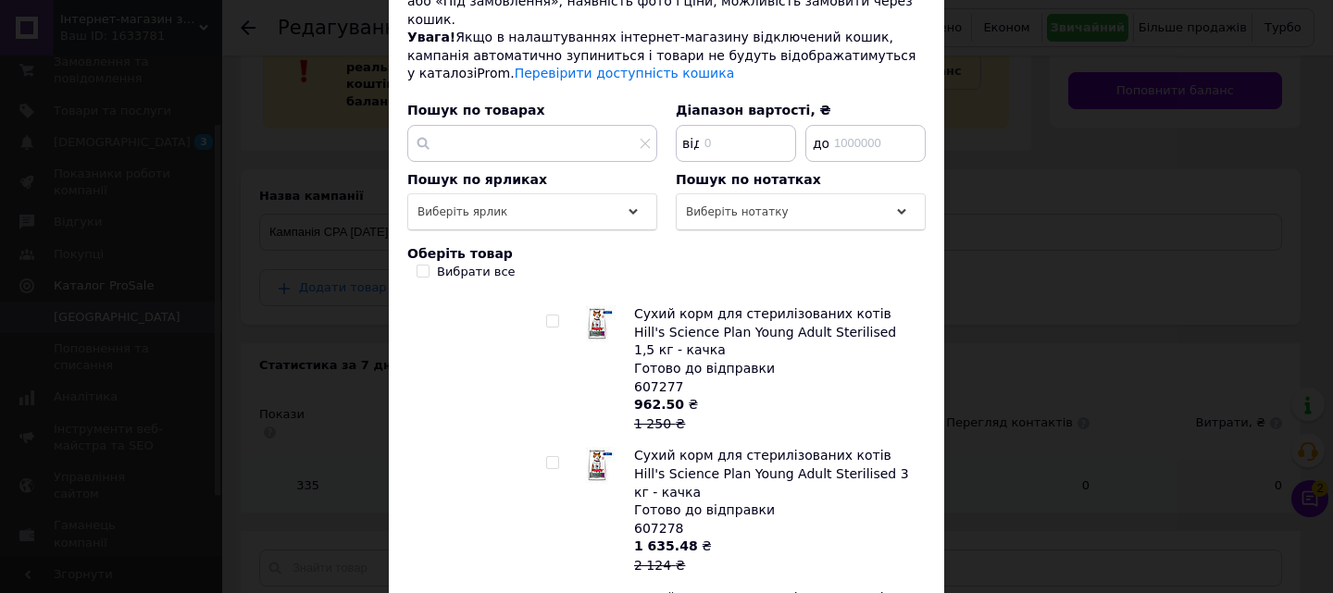
checkbox input "true"
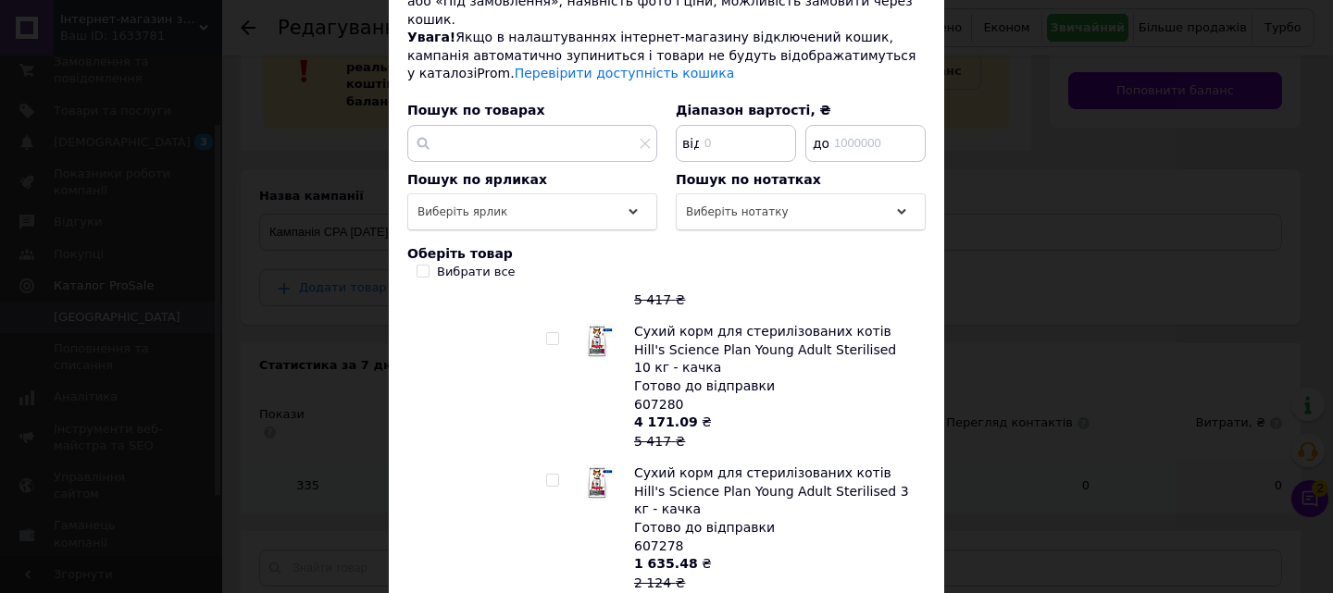
scroll to position [4628, 0]
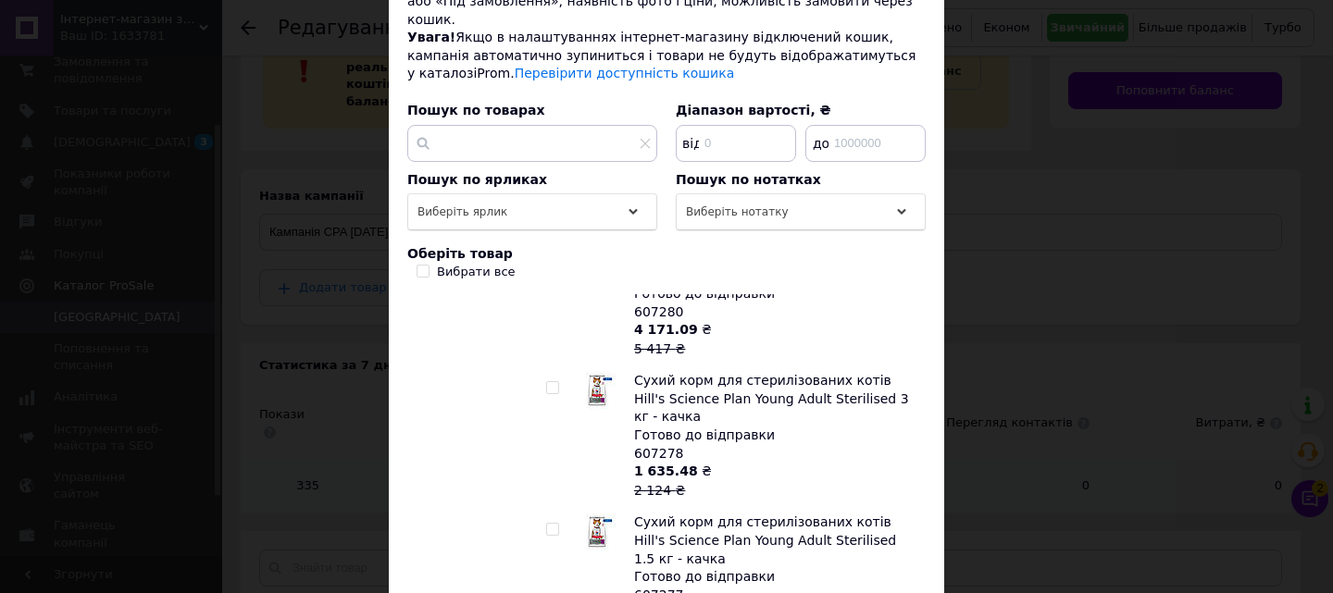
checkbox input "true"
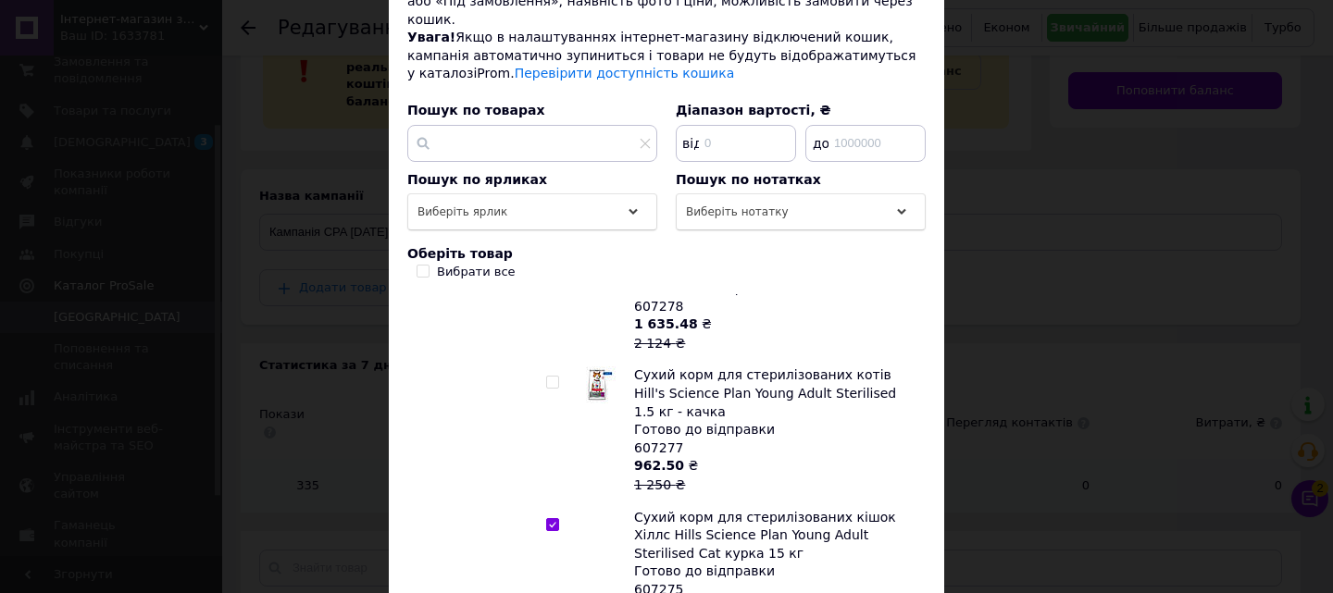
scroll to position [4813, 0]
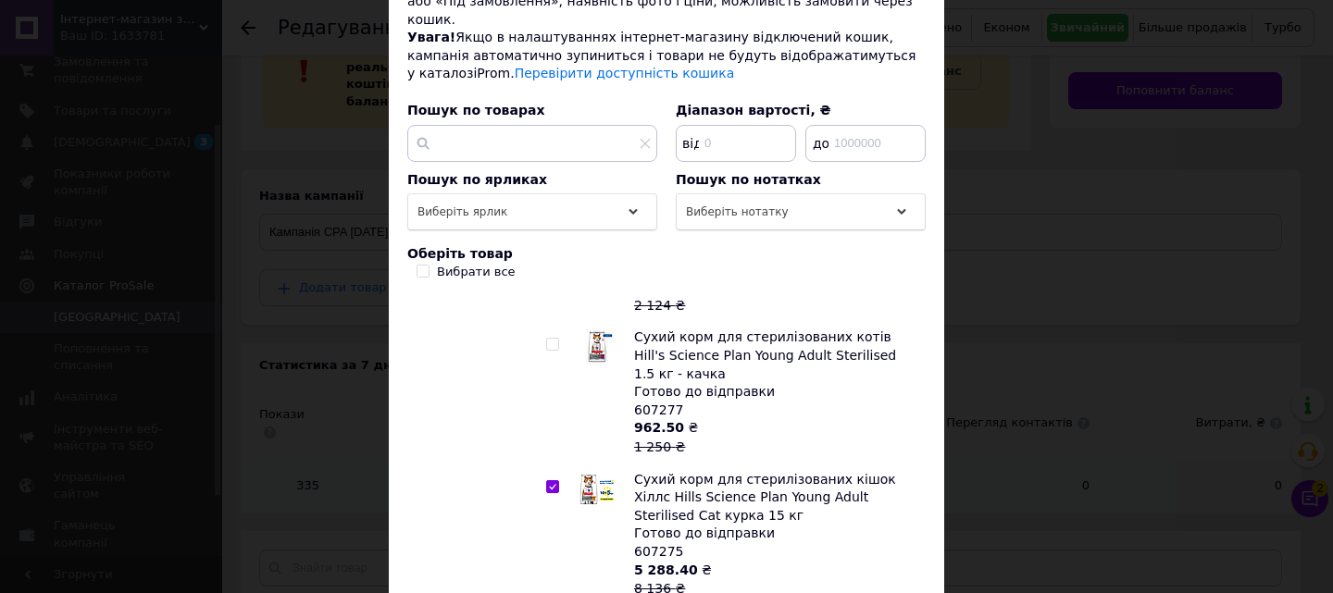
checkbox input "false"
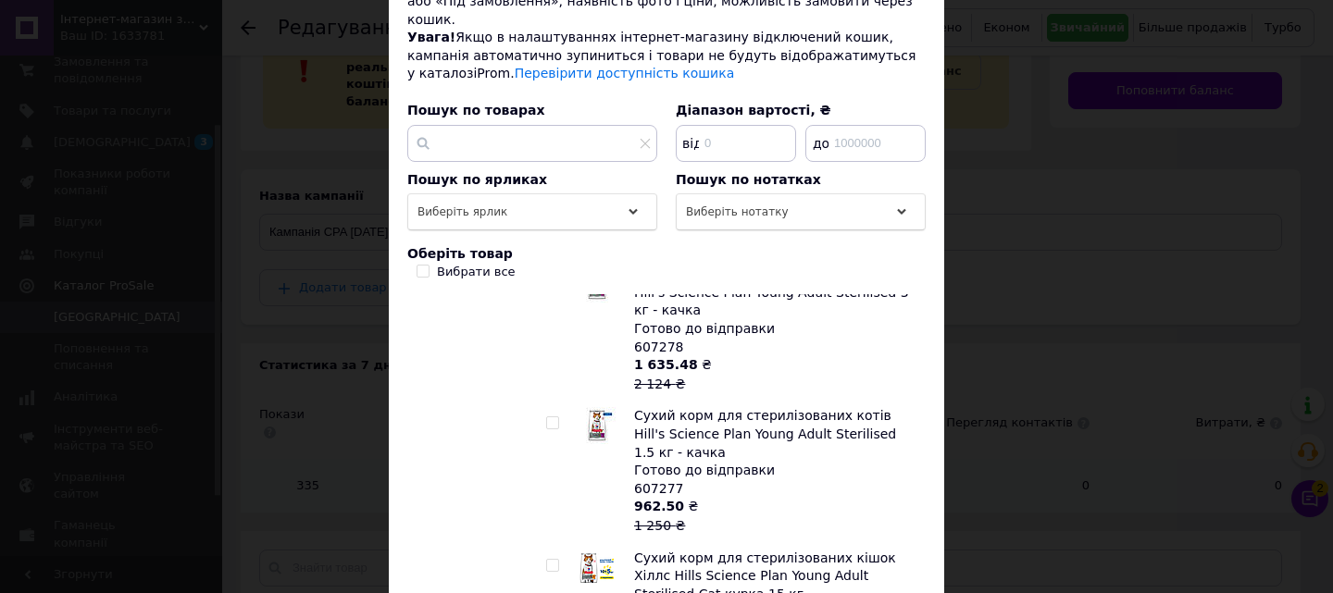
scroll to position [4628, 0]
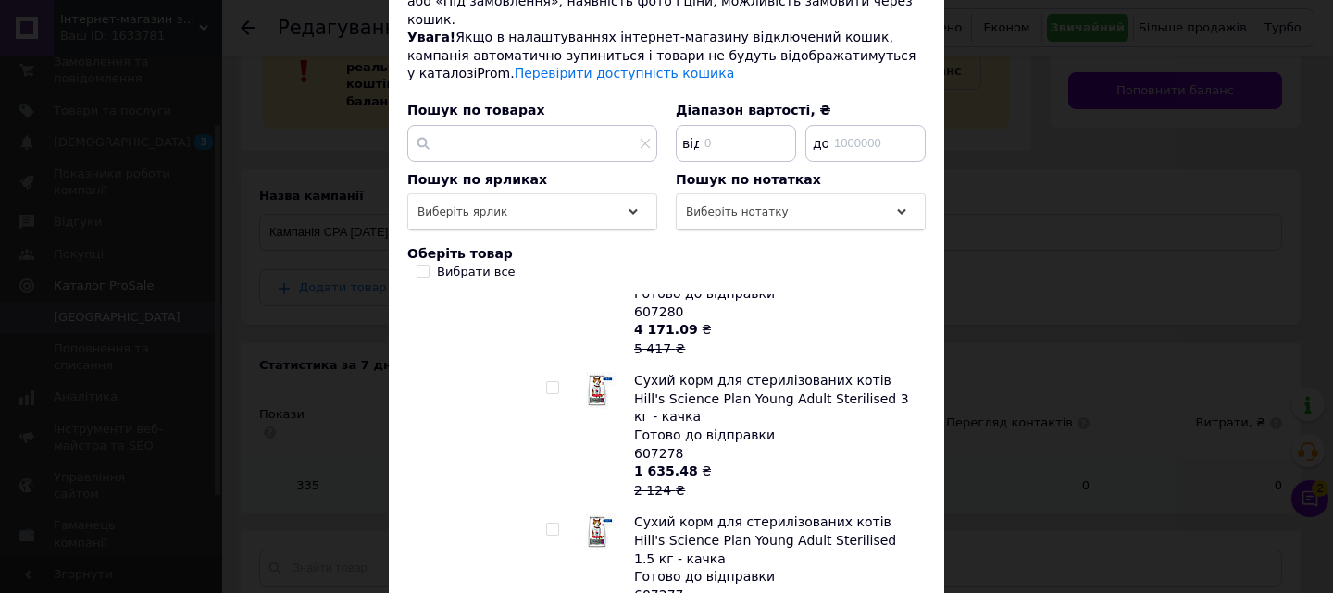
checkbox input "true"
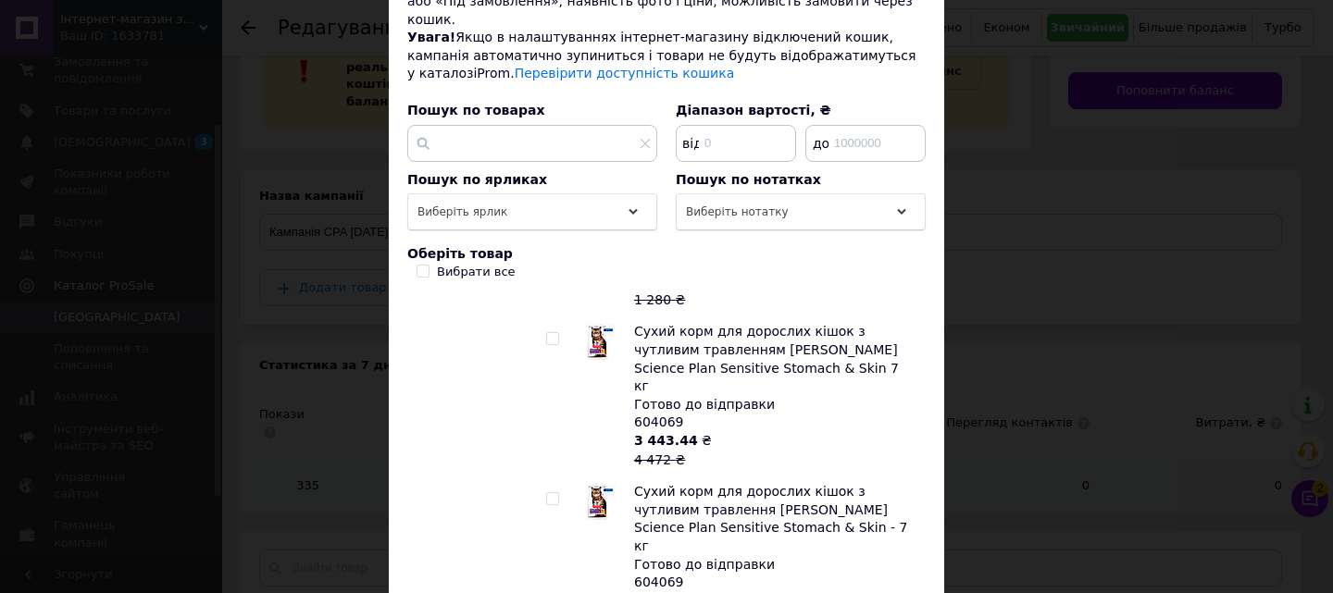
scroll to position [8793, 0]
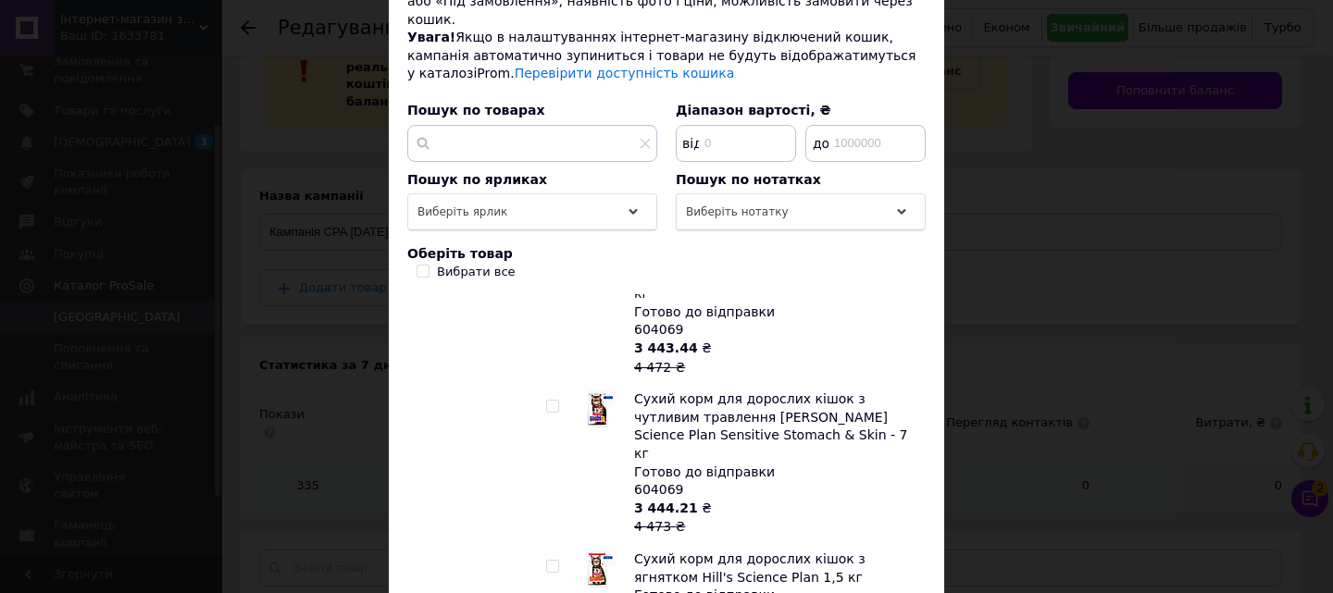
checkbox input "true"
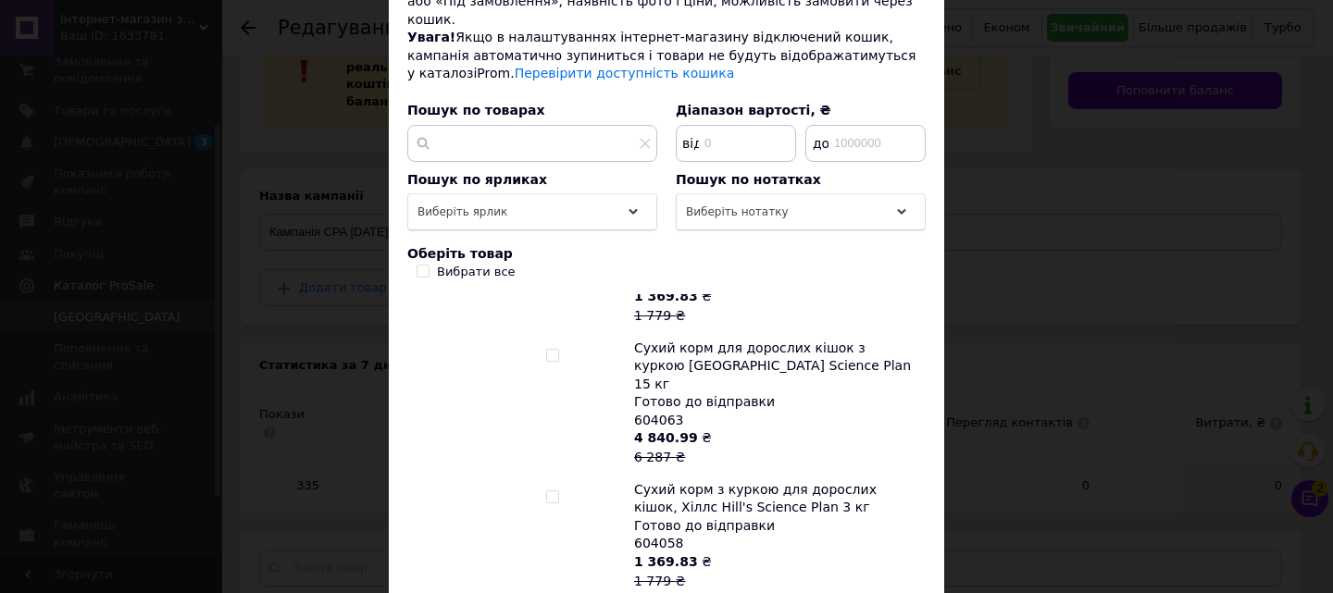
scroll to position [10459, 0]
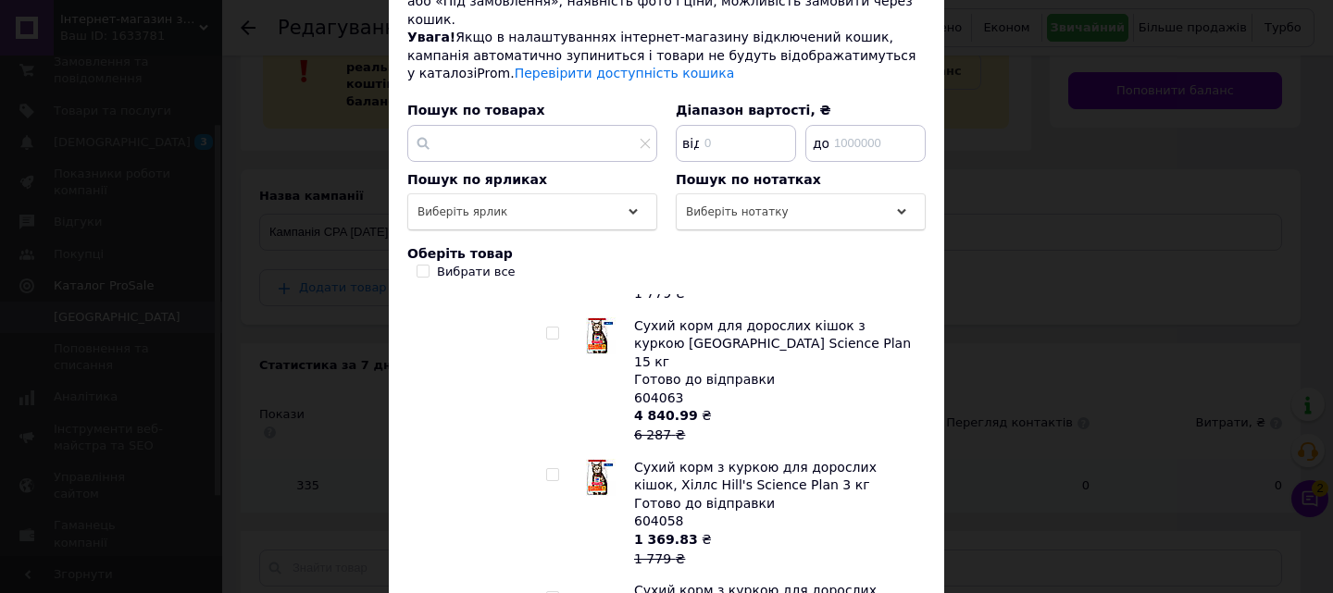
checkbox input "true"
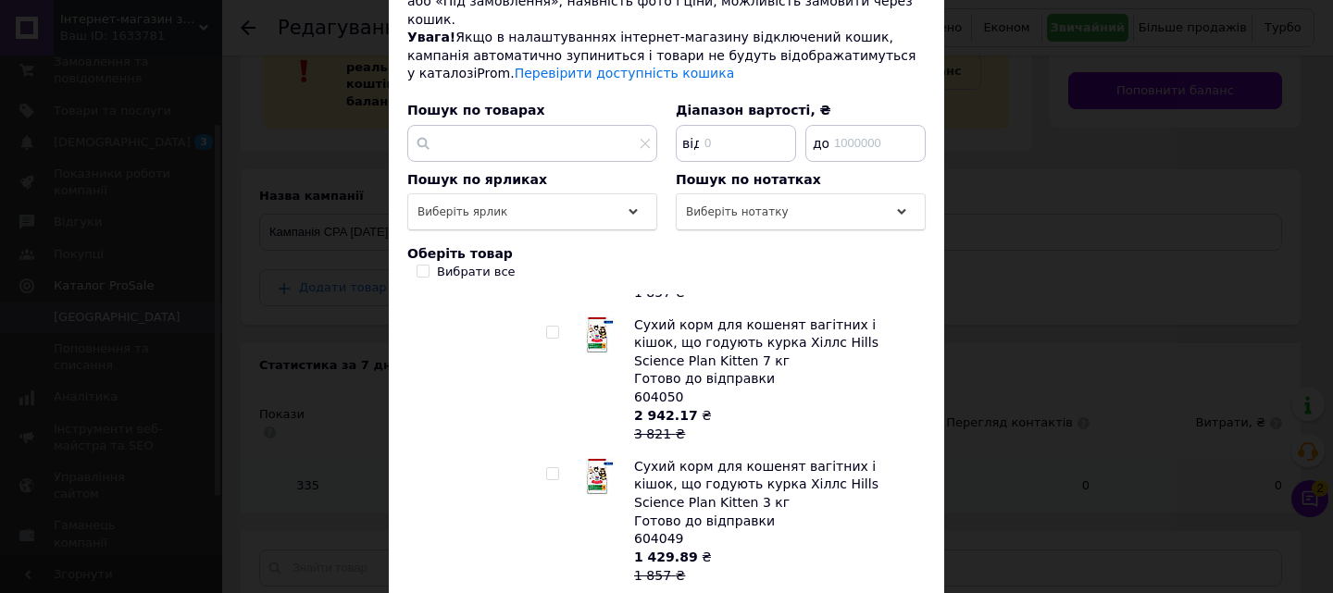
scroll to position [12588, 0]
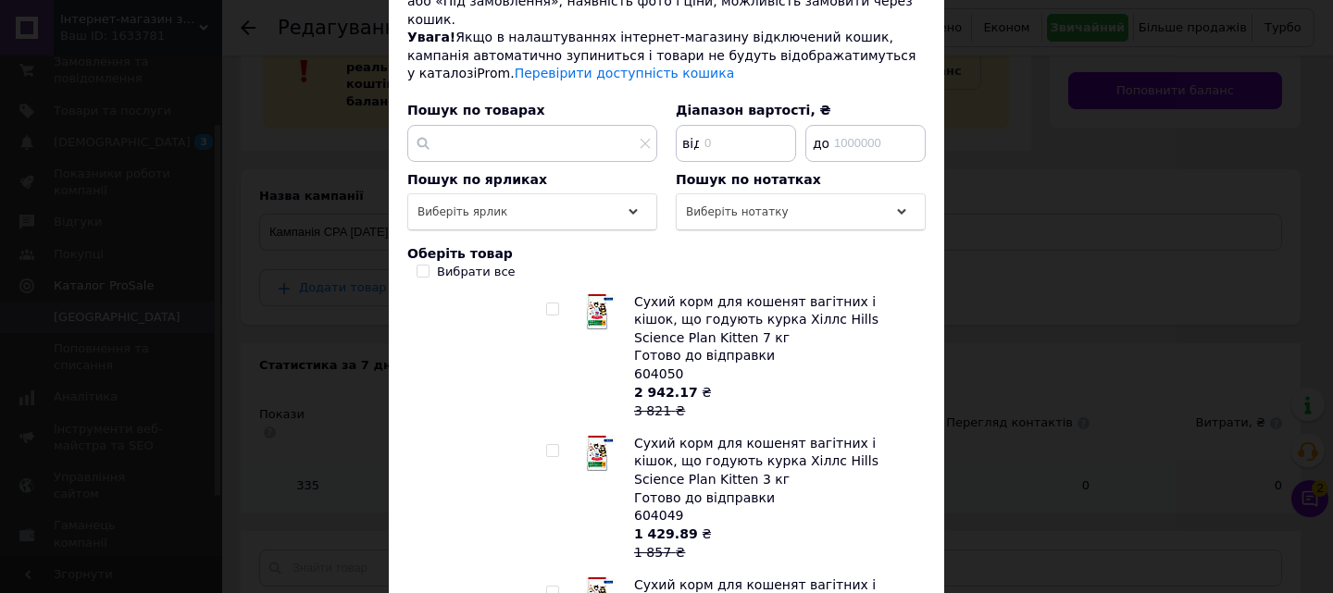
checkbox input "true"
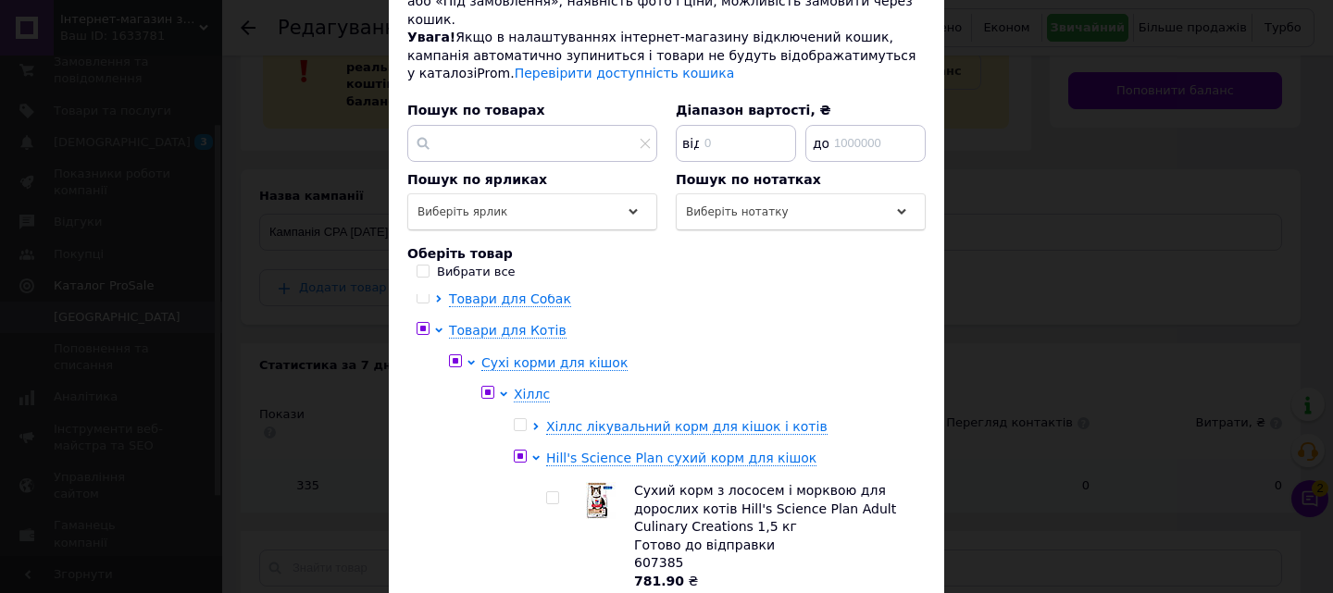
scroll to position [0, 0]
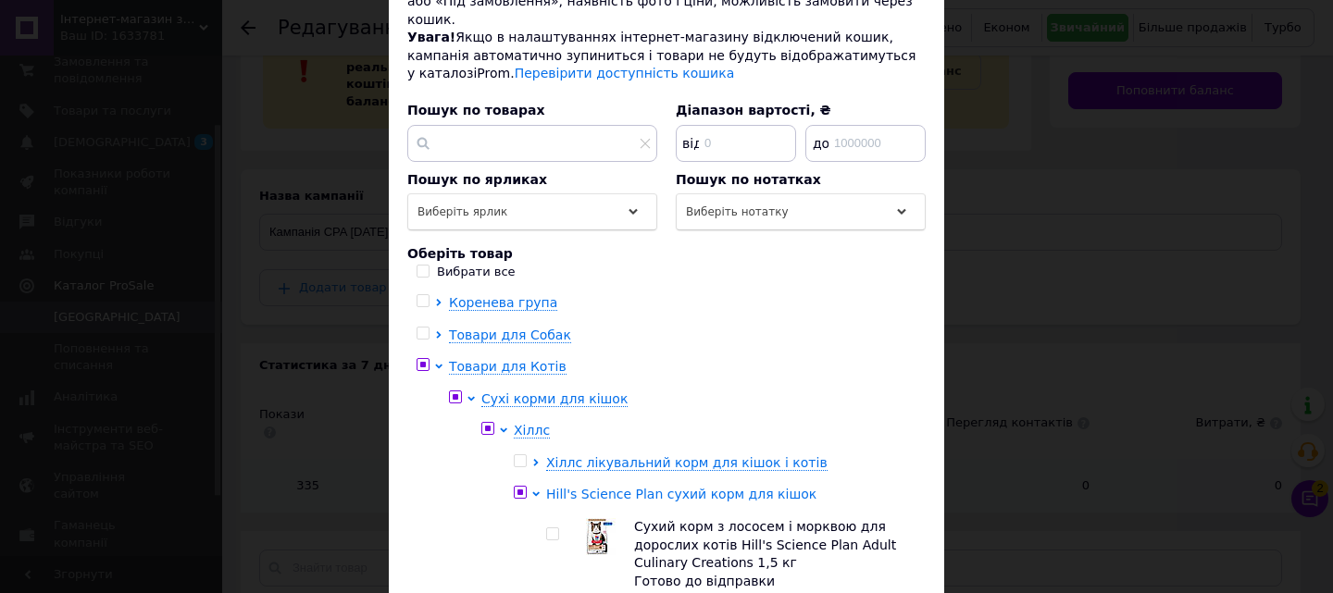
click at [532, 491] on icon at bounding box center [535, 494] width 7 height 7
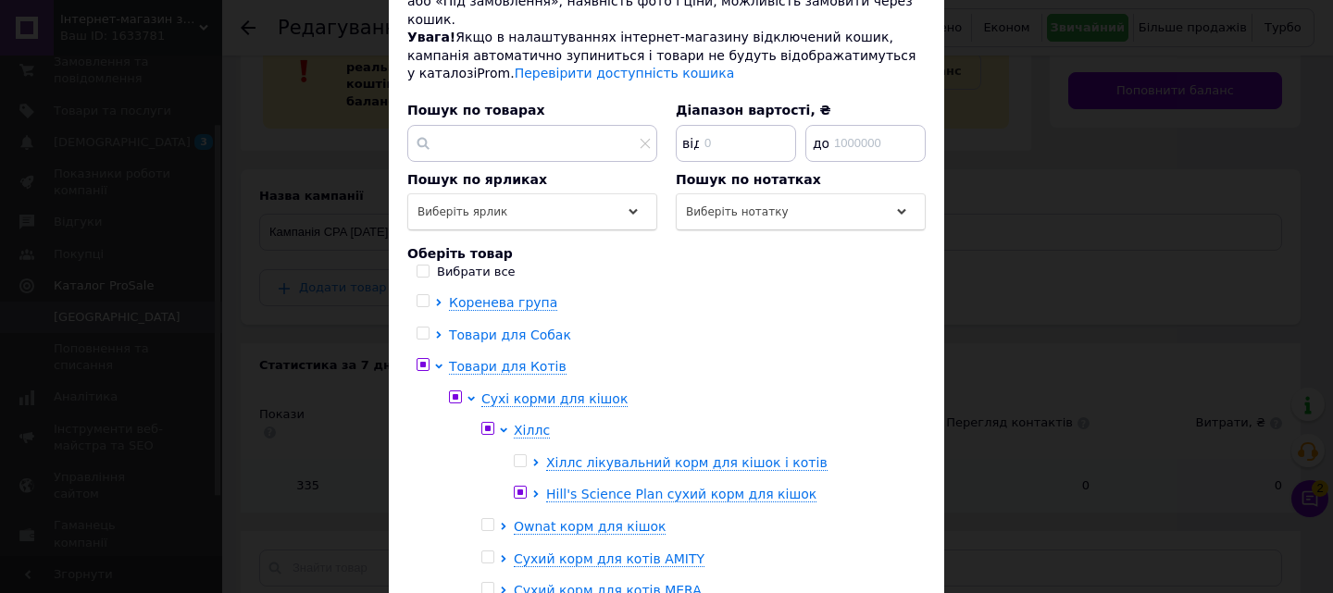
click at [435, 331] on icon at bounding box center [438, 334] width 7 height 7
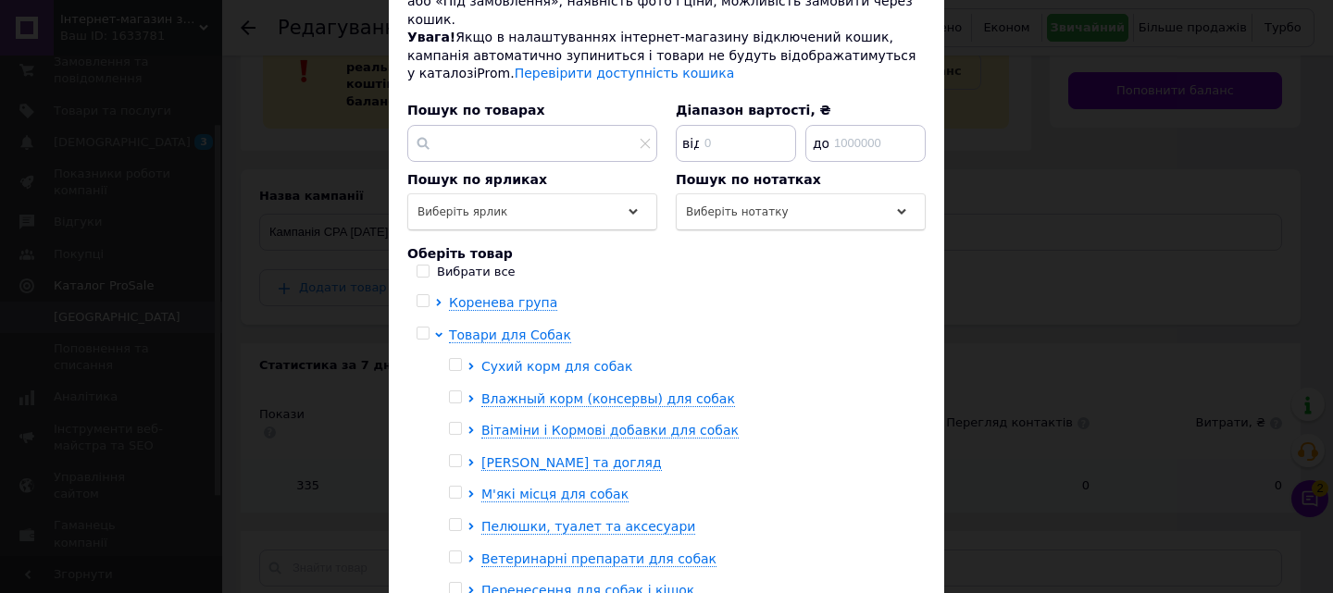
click at [469, 363] on icon at bounding box center [470, 366] width 5 height 7
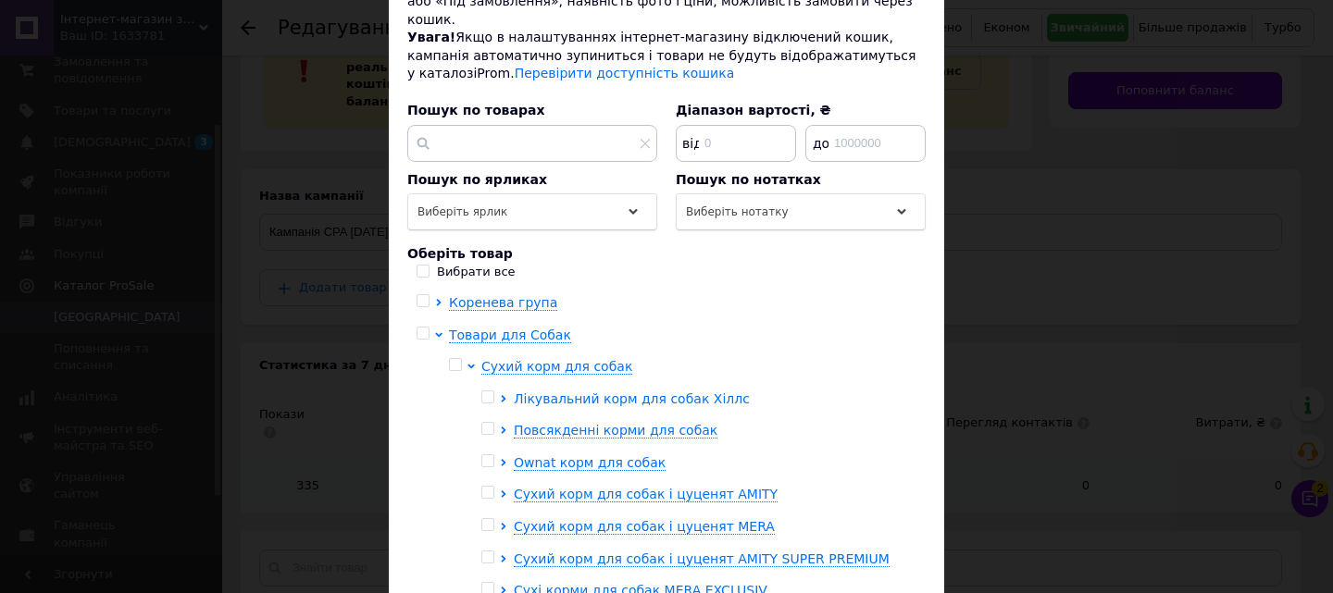
click at [501, 395] on icon at bounding box center [503, 398] width 5 height 7
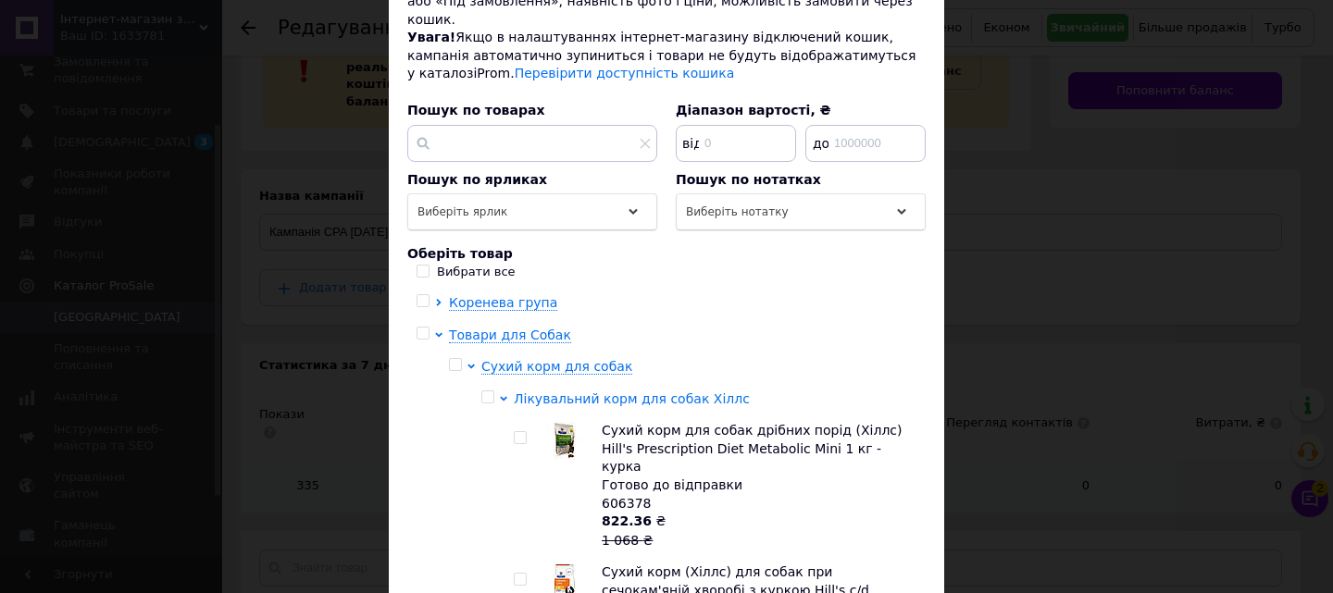
click at [504, 396] on icon at bounding box center [503, 398] width 7 height 5
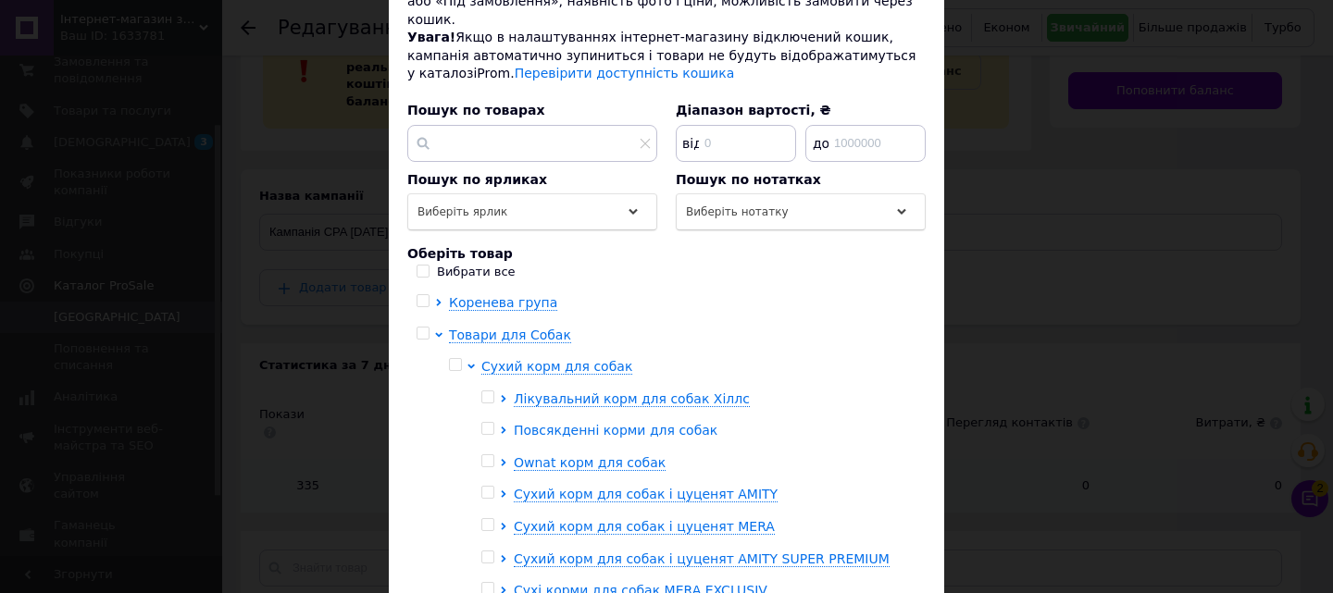
click at [500, 427] on icon at bounding box center [503, 430] width 7 height 7
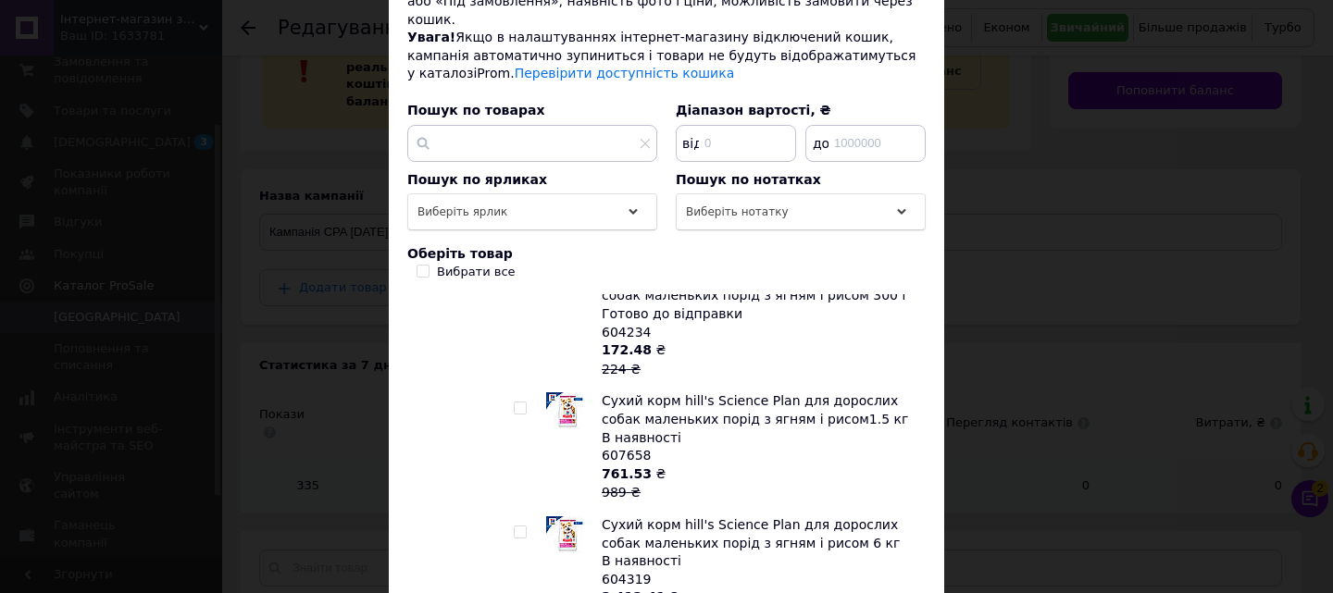
scroll to position [278, 0]
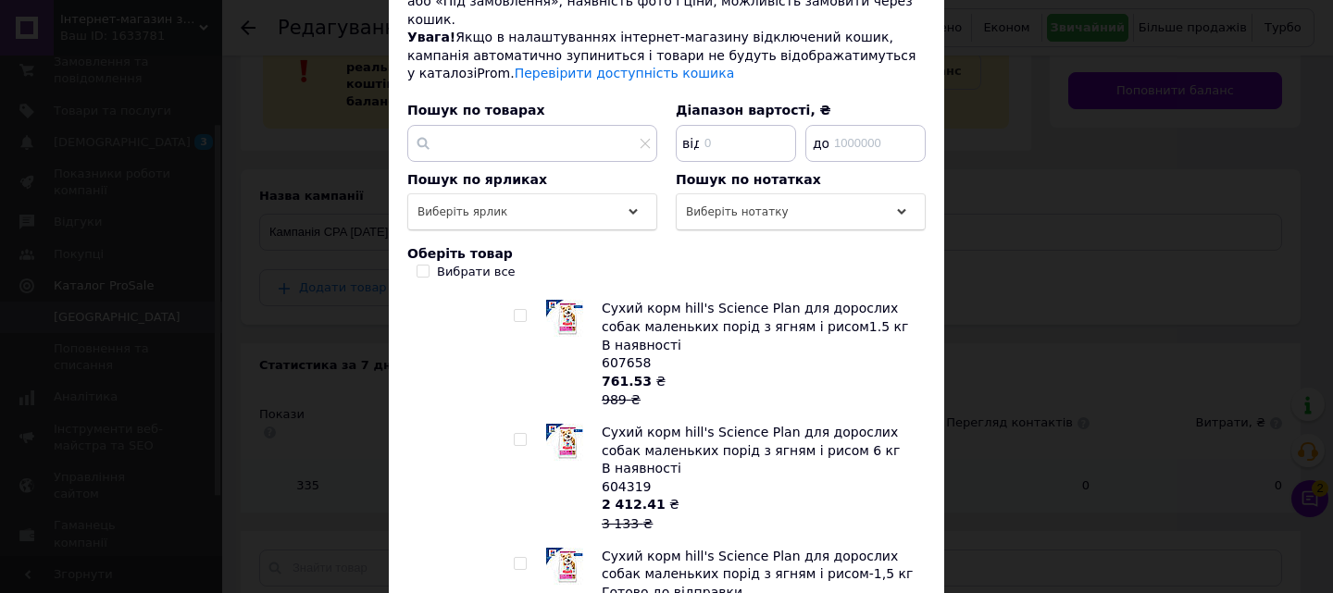
click at [516, 434] on input "checkbox" at bounding box center [520, 440] width 12 height 12
checkbox input "true"
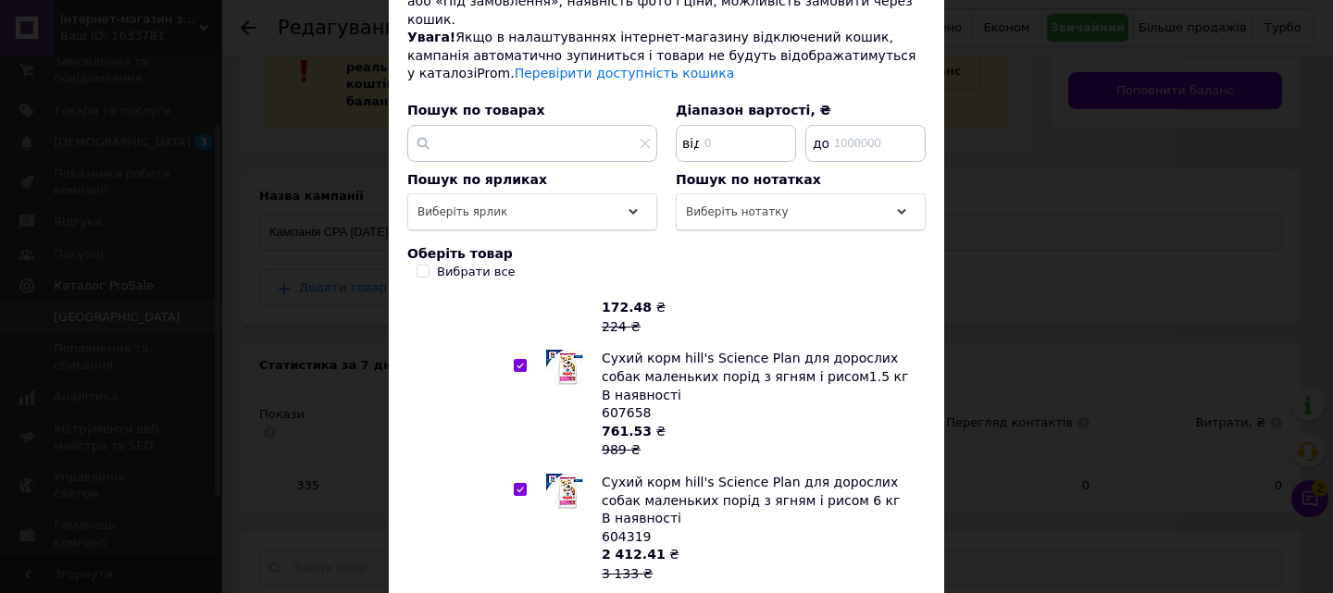
scroll to position [185, 0]
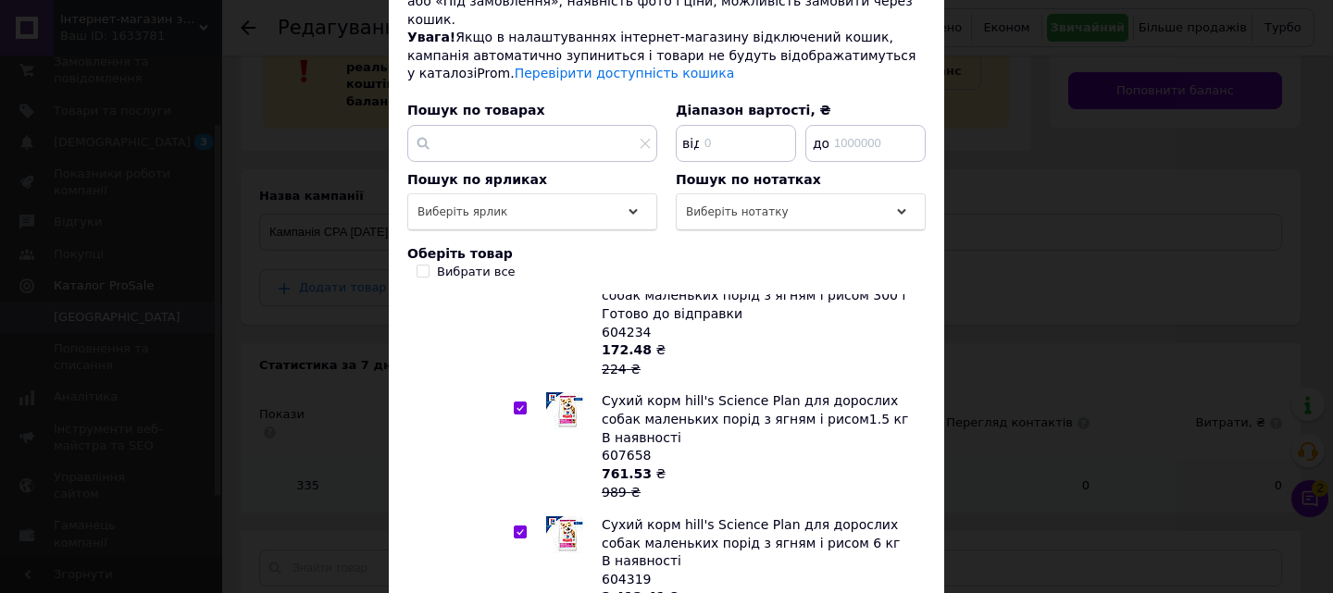
click at [516, 403] on input "checkbox" at bounding box center [520, 409] width 12 height 12
checkbox input "false"
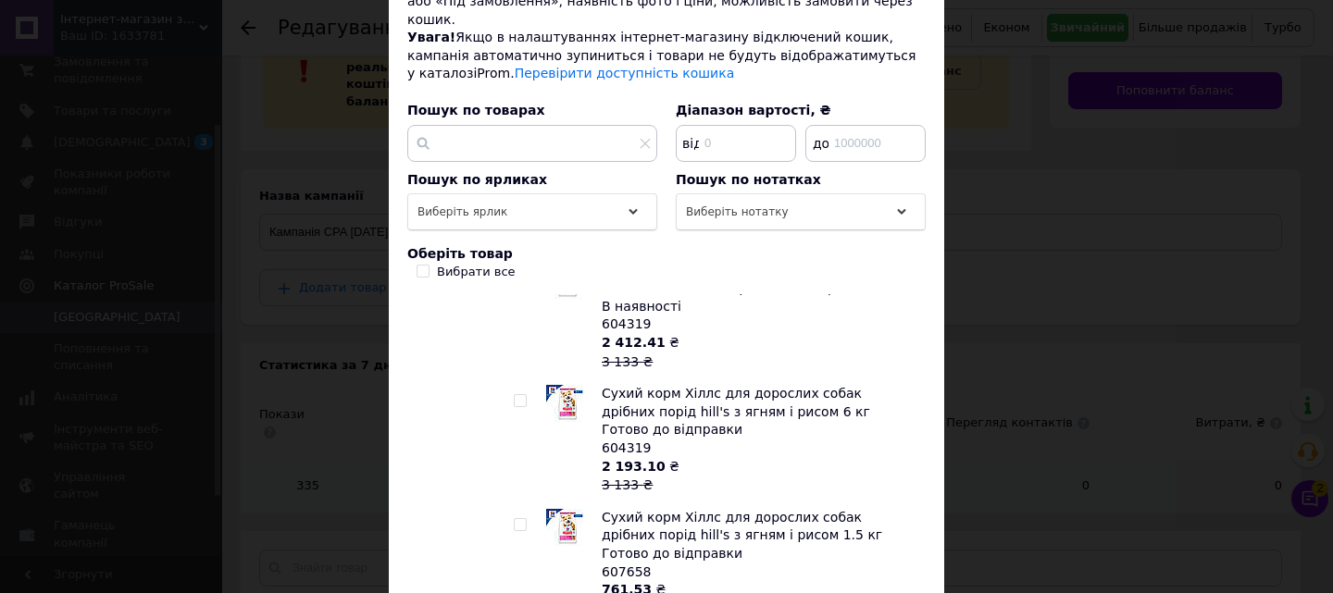
scroll to position [833, 0]
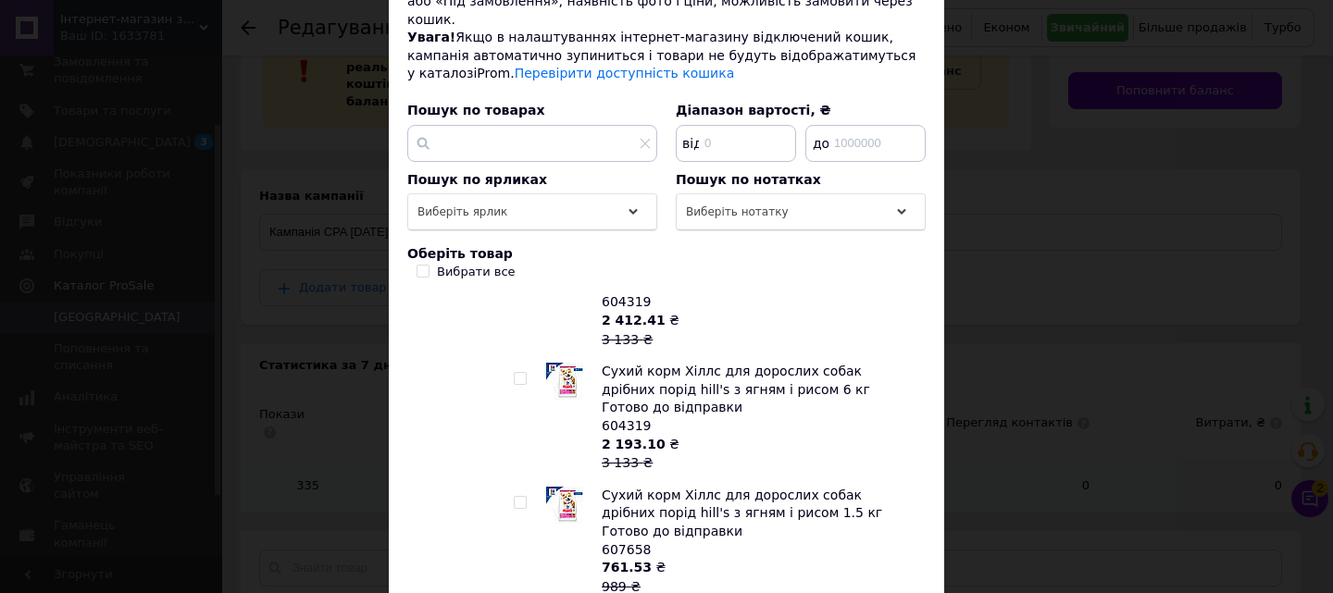
click at [520, 373] on input "checkbox" at bounding box center [520, 379] width 12 height 12
checkbox input "true"
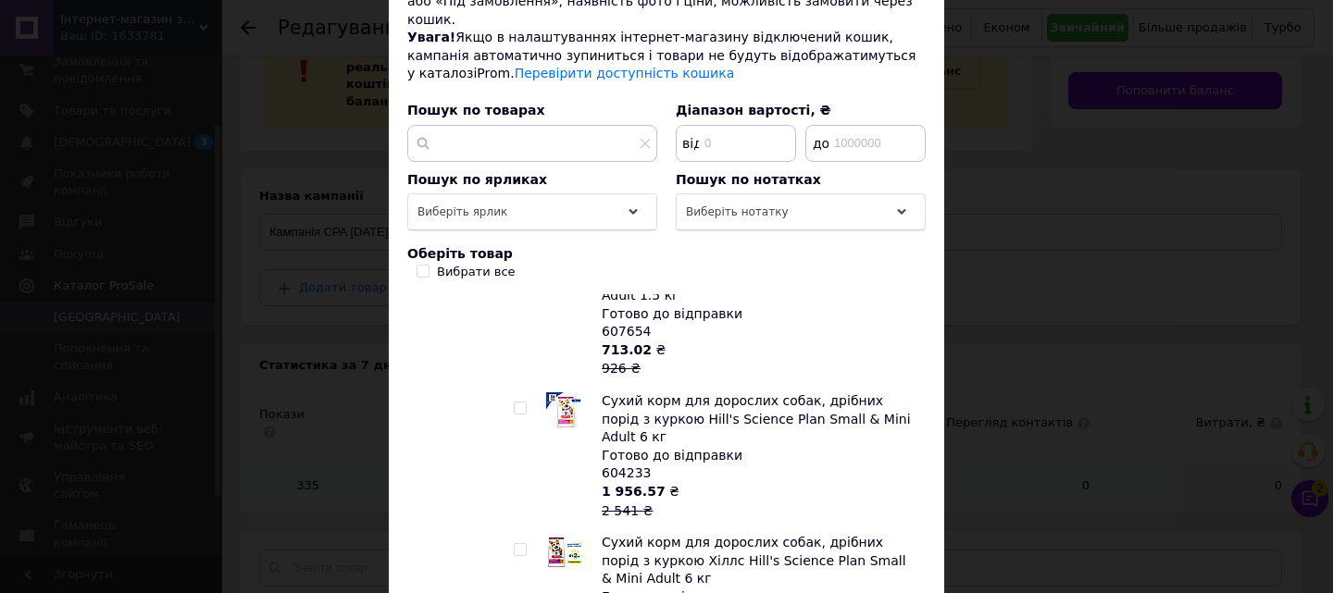
scroll to position [1851, 0]
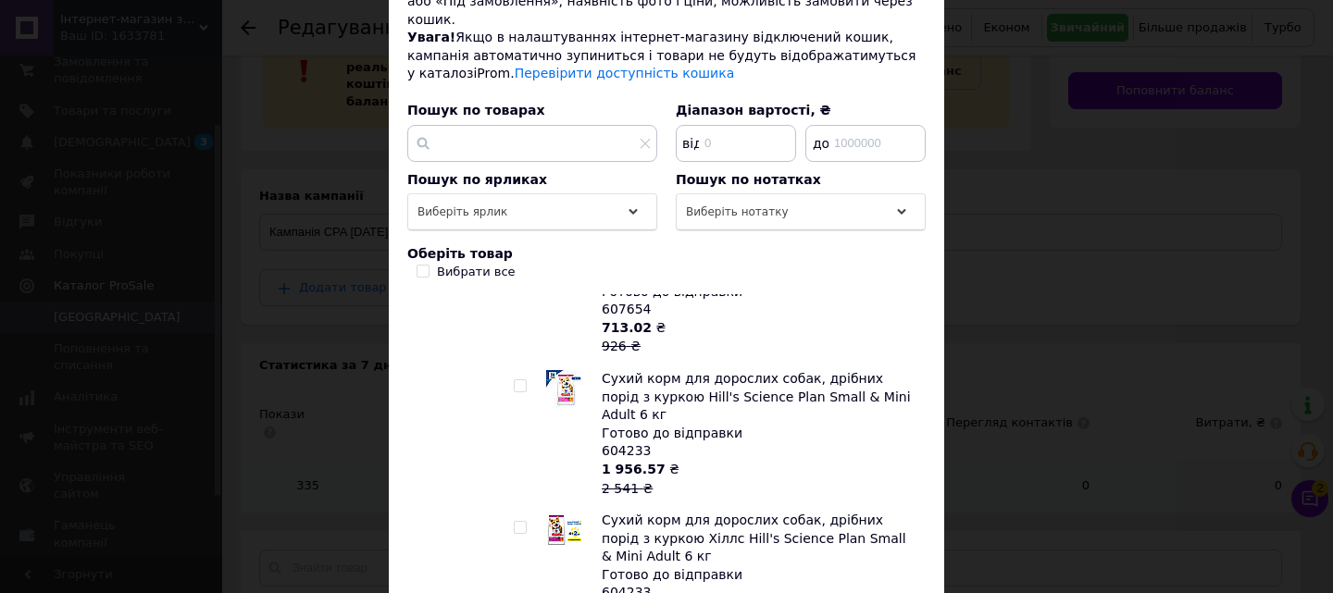
click at [519, 522] on input "checkbox" at bounding box center [520, 528] width 12 height 12
checkbox input "true"
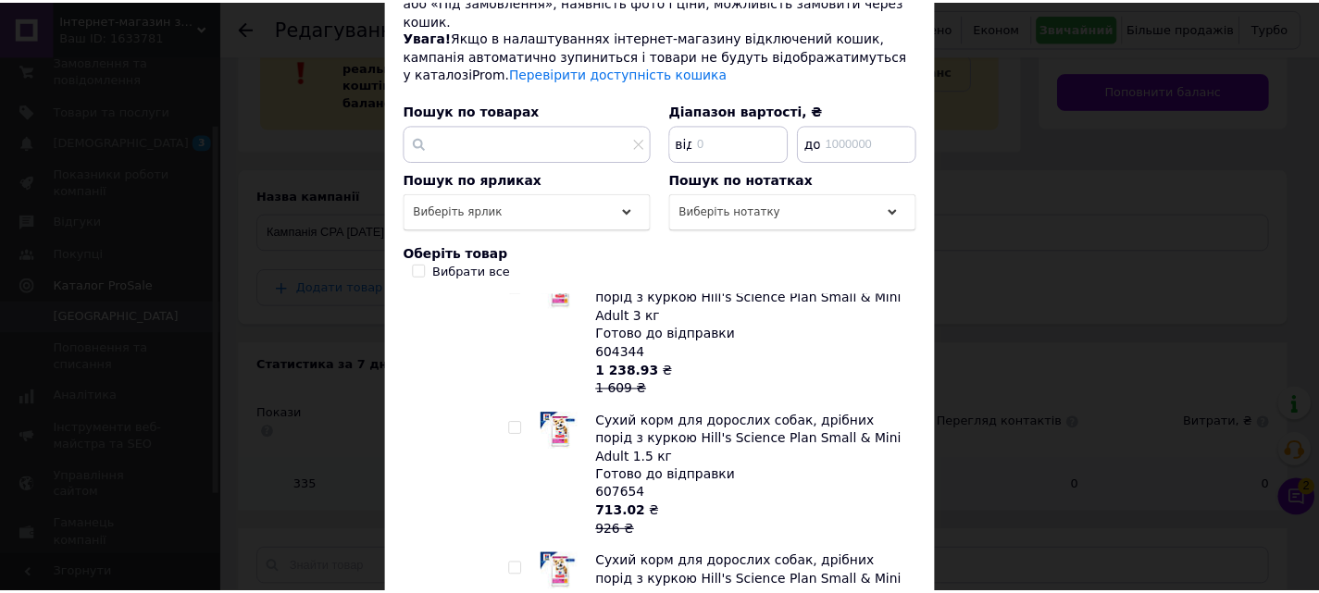
scroll to position [357, 0]
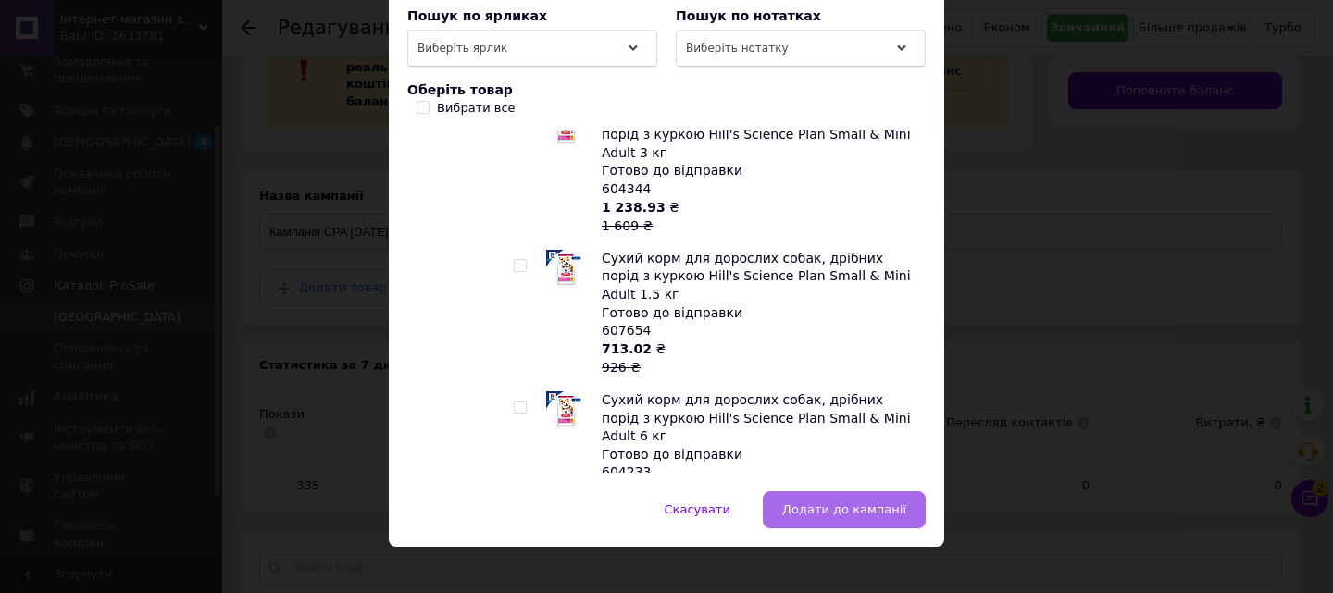
click at [893, 503] on span "Додати до кампанії" at bounding box center [844, 510] width 124 height 14
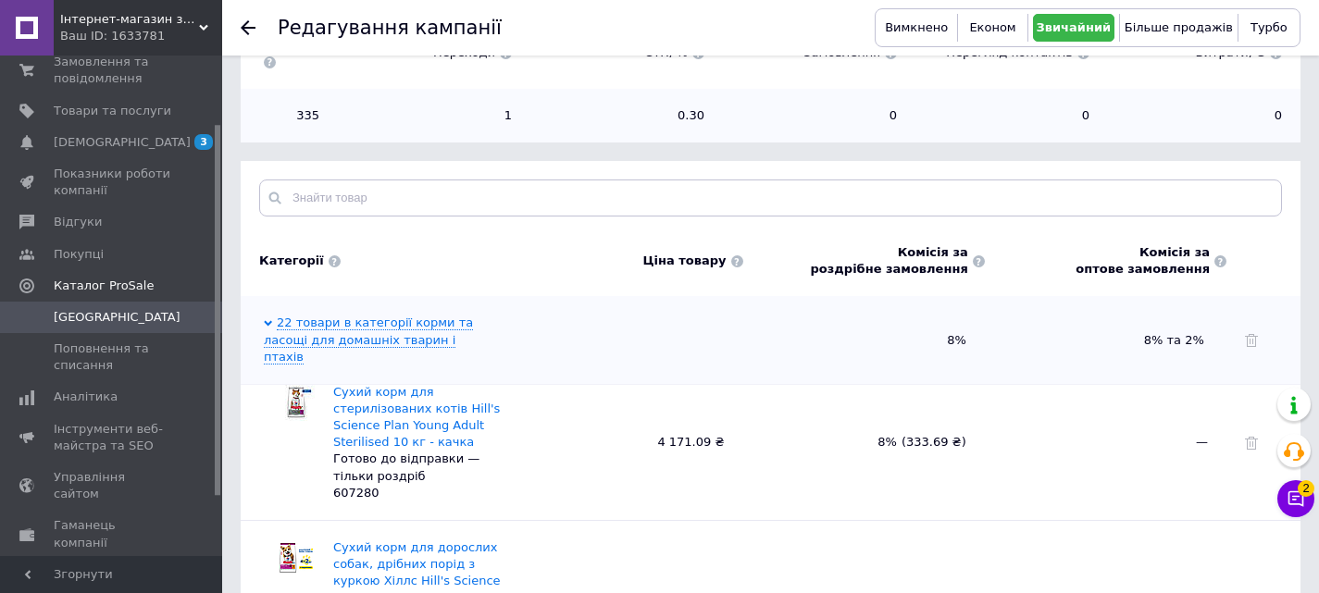
scroll to position [833, 0]
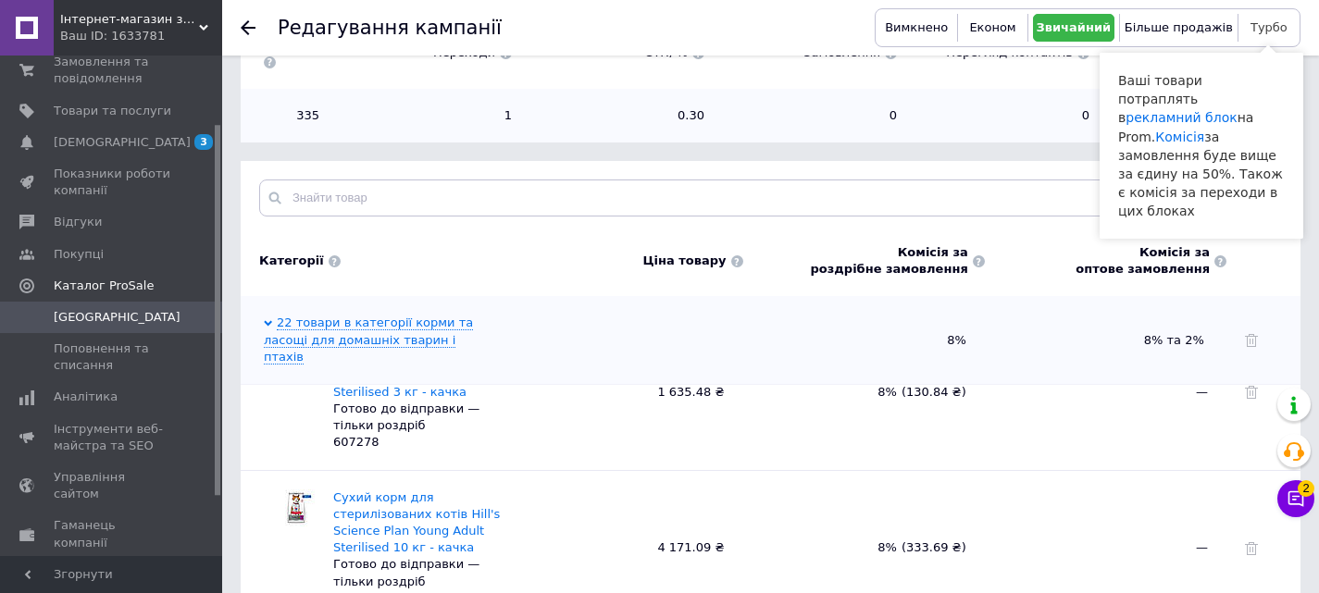
click at [1259, 39] on button "Турбо" at bounding box center [1269, 28] width 52 height 28
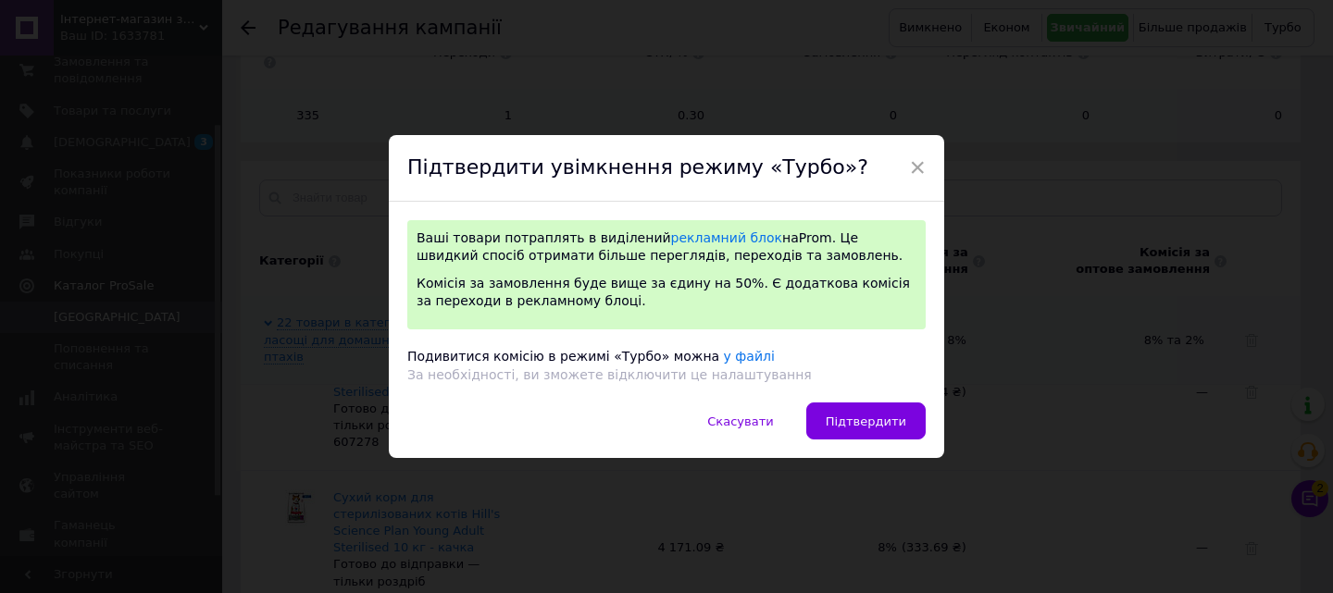
click at [872, 425] on span "Підтвердити" at bounding box center [866, 422] width 81 height 14
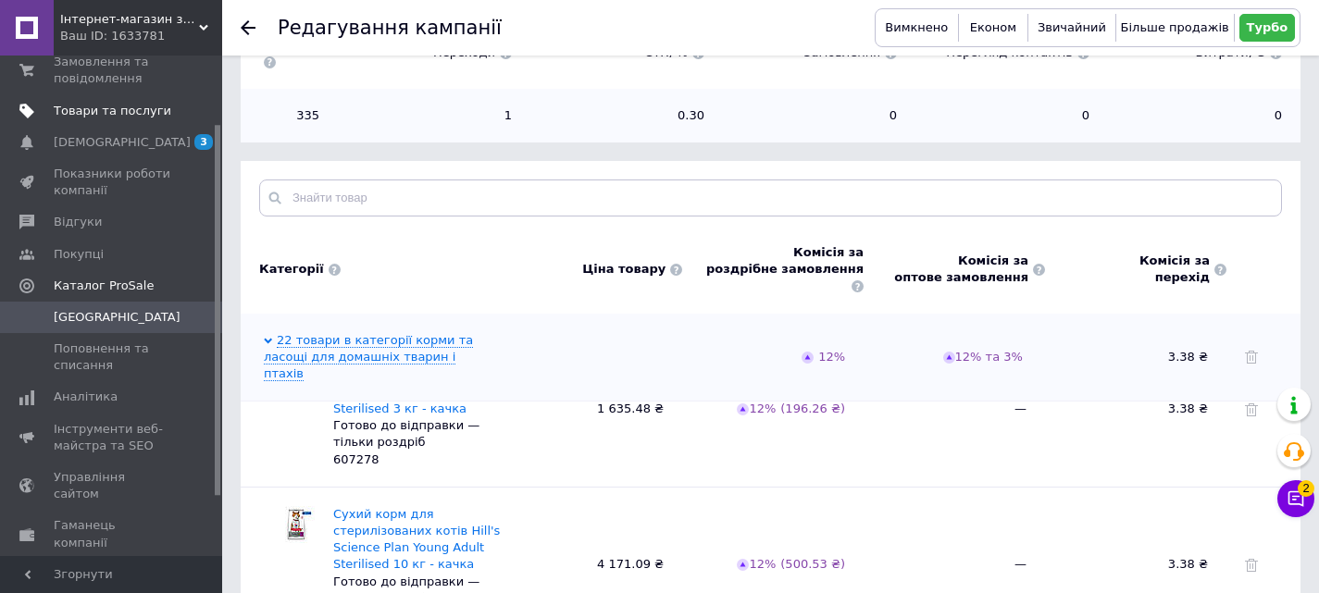
click at [81, 113] on span "Товари та послуги" at bounding box center [113, 111] width 118 height 17
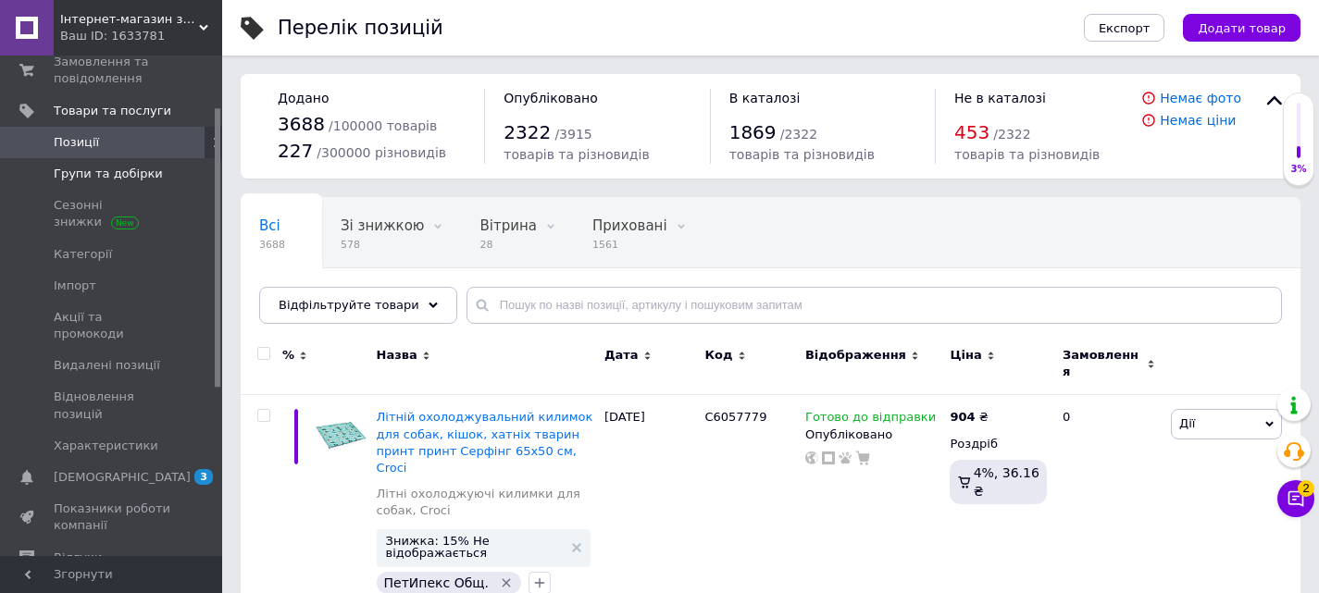
click at [119, 176] on span "Групи та добірки" at bounding box center [108, 174] width 109 height 17
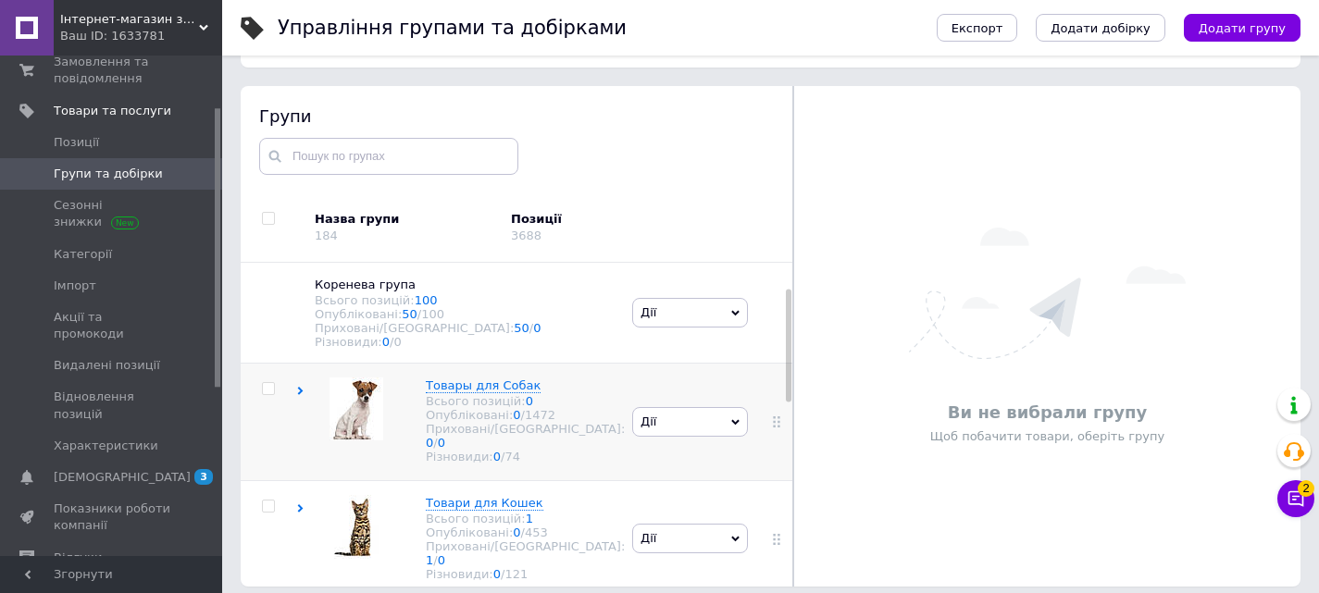
scroll to position [93, 0]
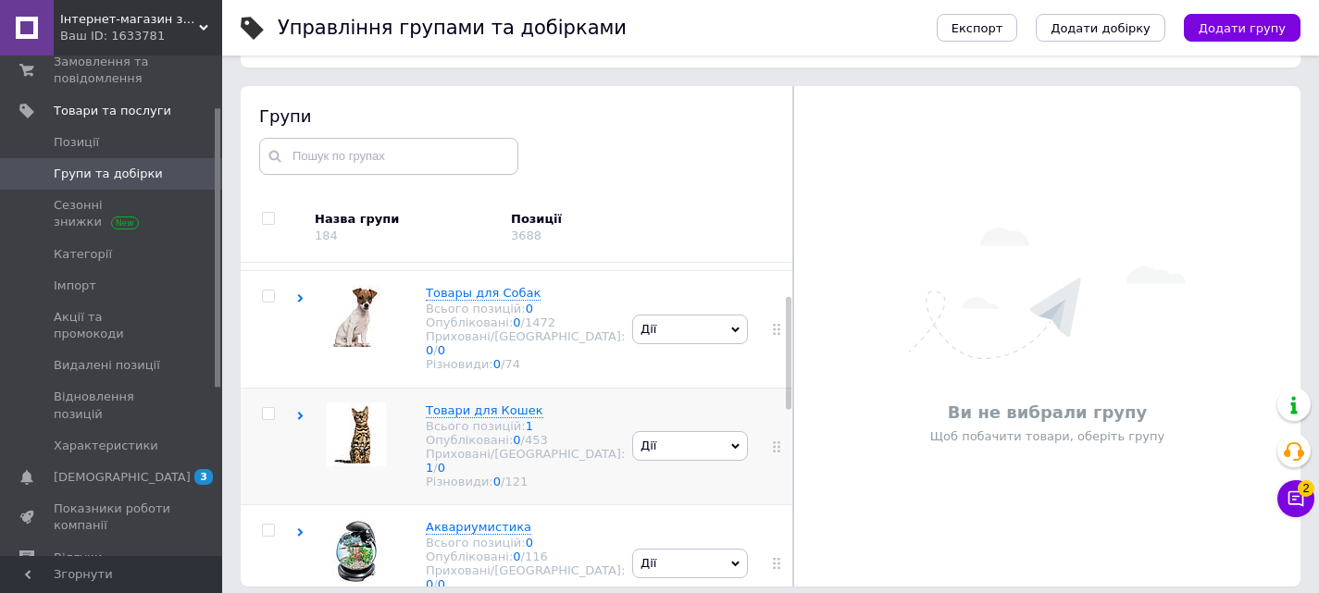
click at [410, 418] on div "Товари для Кошек Всього позицій: 1 Опубліковані: 0 / 453 Приховані/Видалені: 1 …" at bounding box center [507, 447] width 236 height 88
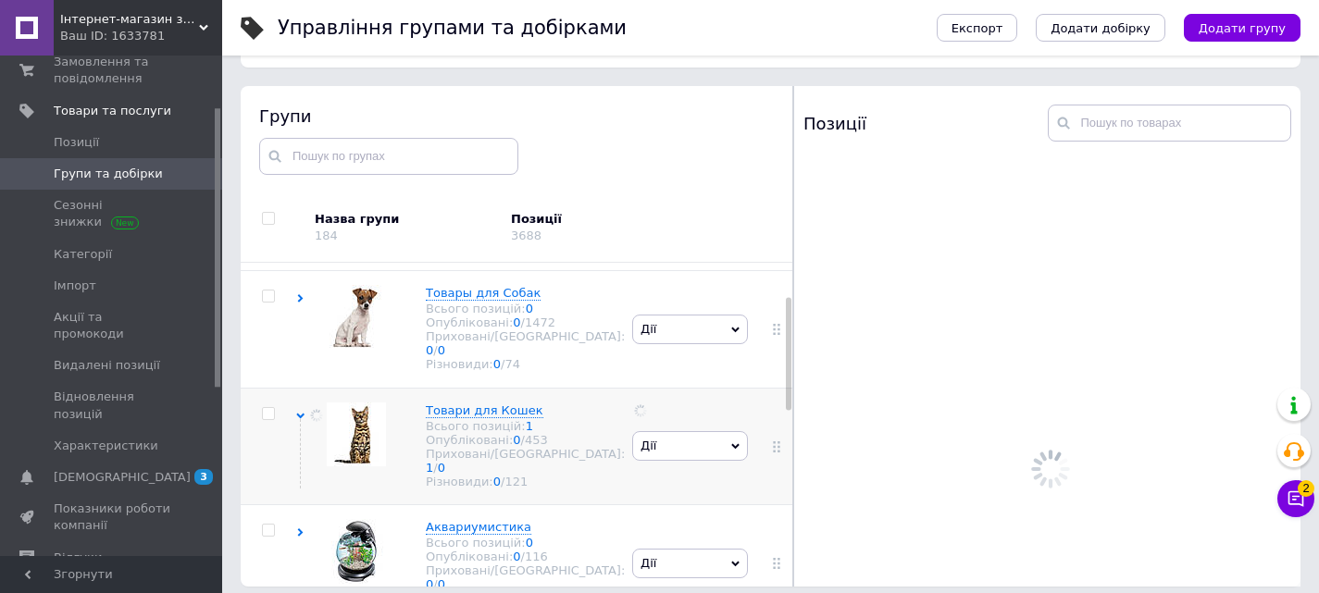
scroll to position [185, 0]
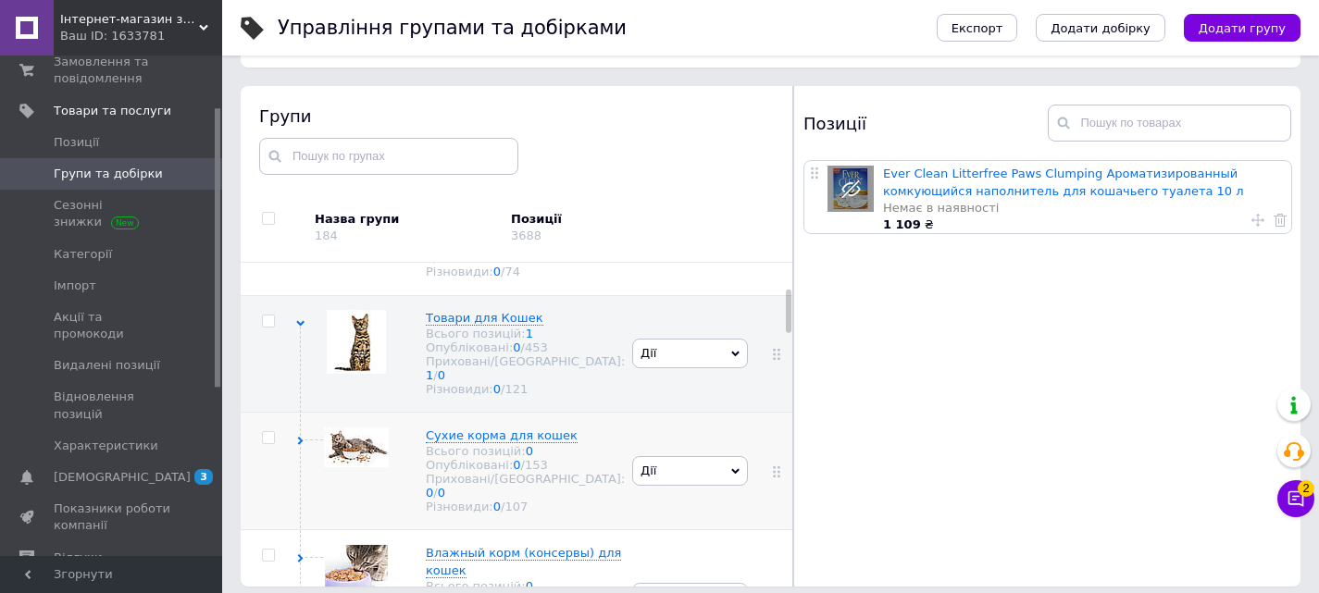
click at [389, 448] on img at bounding box center [356, 448] width 65 height 40
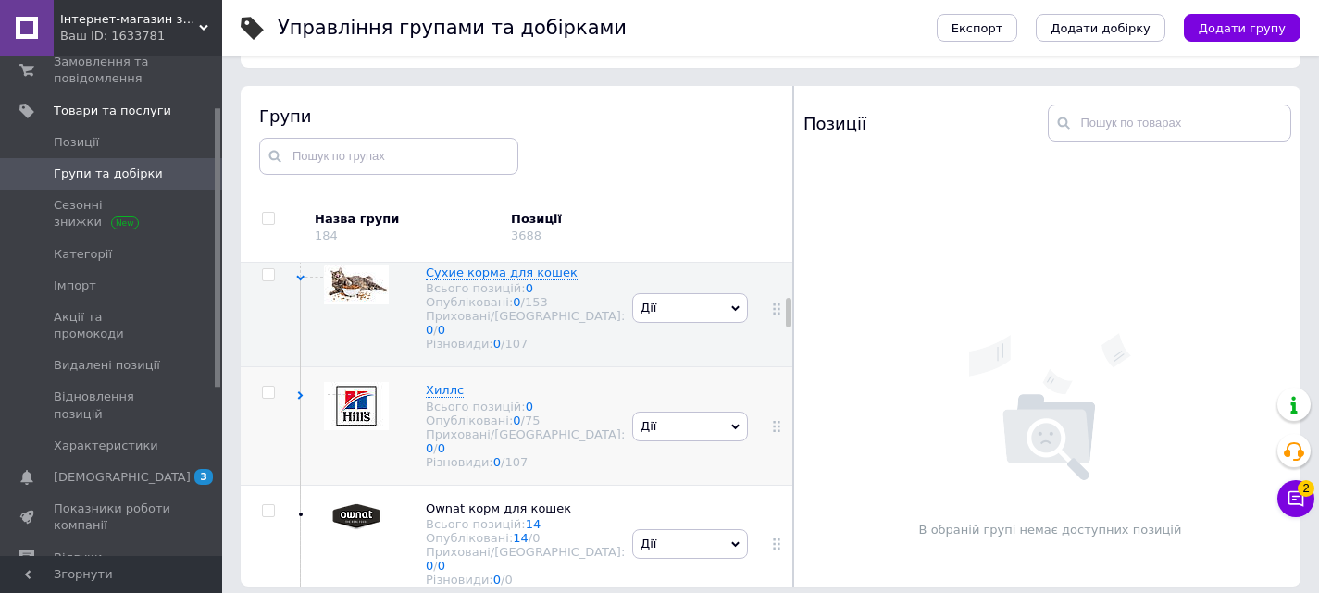
scroll to position [370, 0]
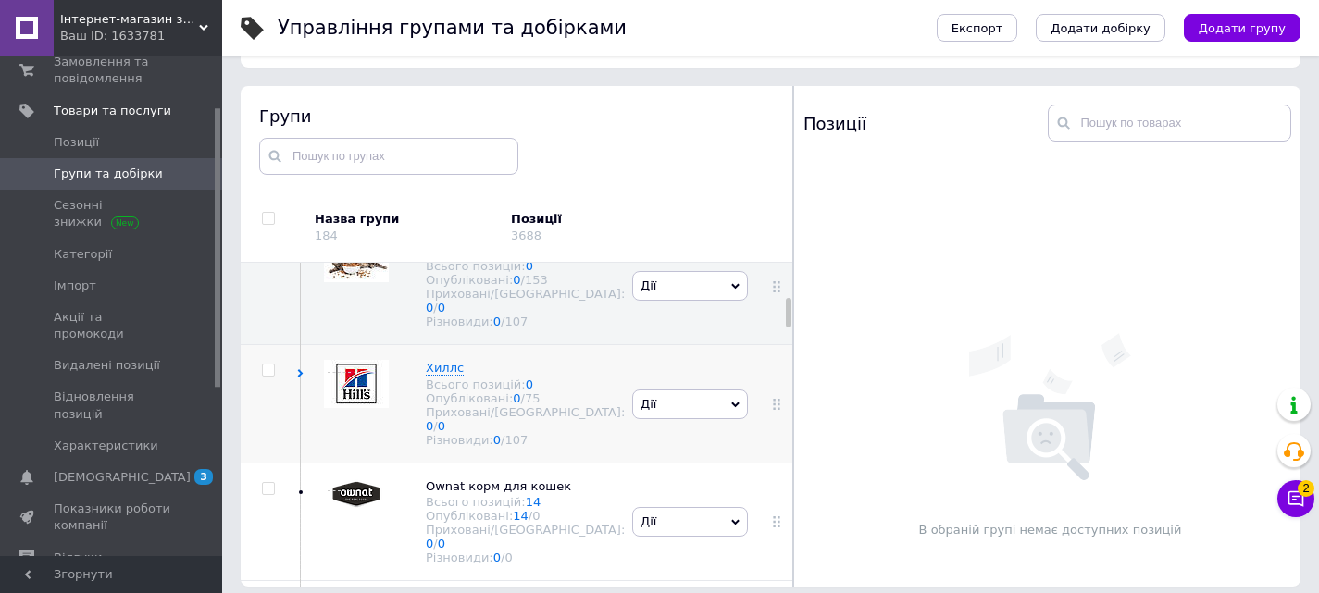
click at [389, 378] on img at bounding box center [356, 384] width 65 height 48
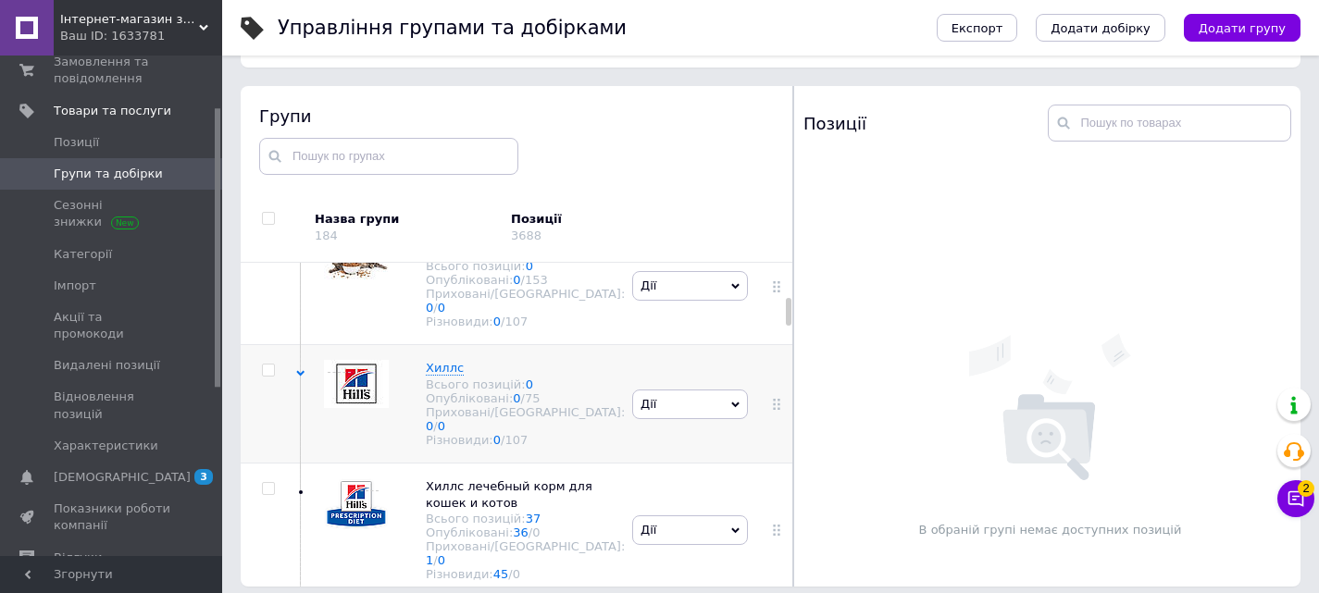
scroll to position [463, 0]
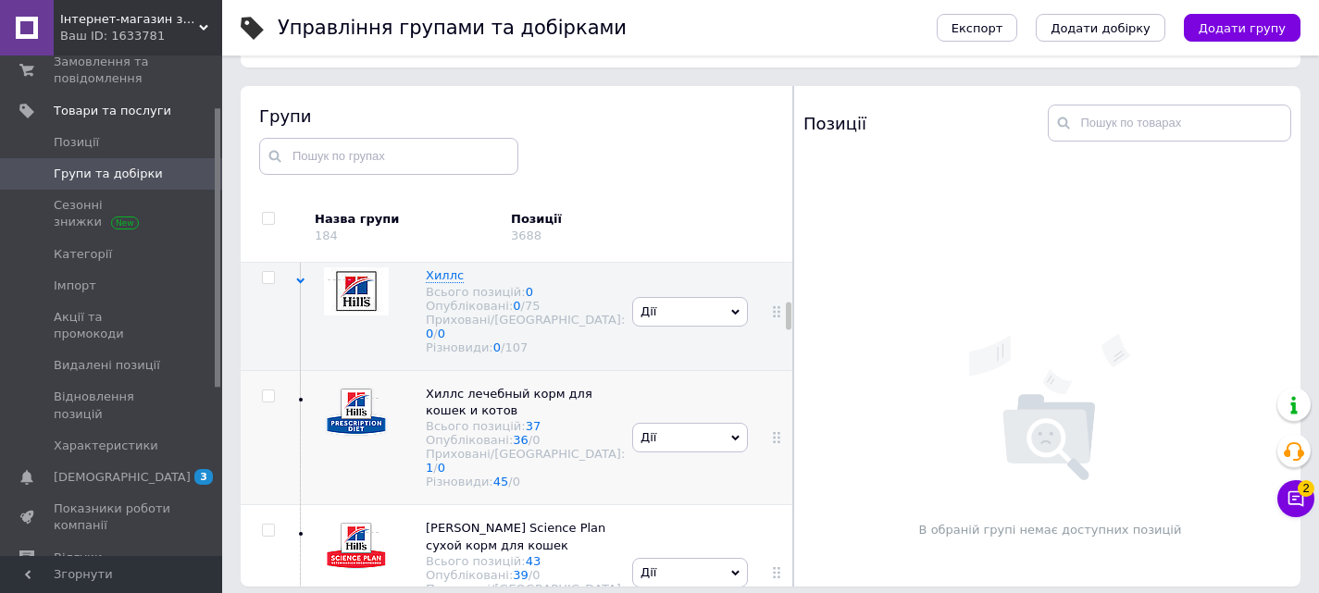
click at [389, 422] on img at bounding box center [356, 412] width 65 height 53
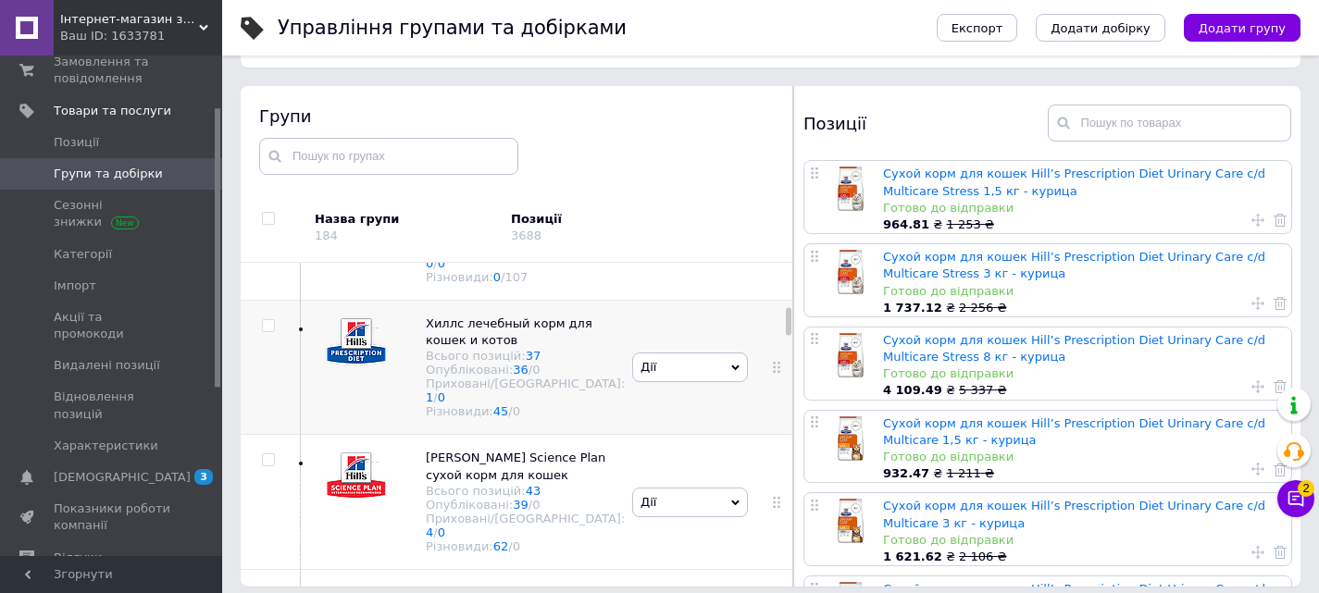
scroll to position [555, 0]
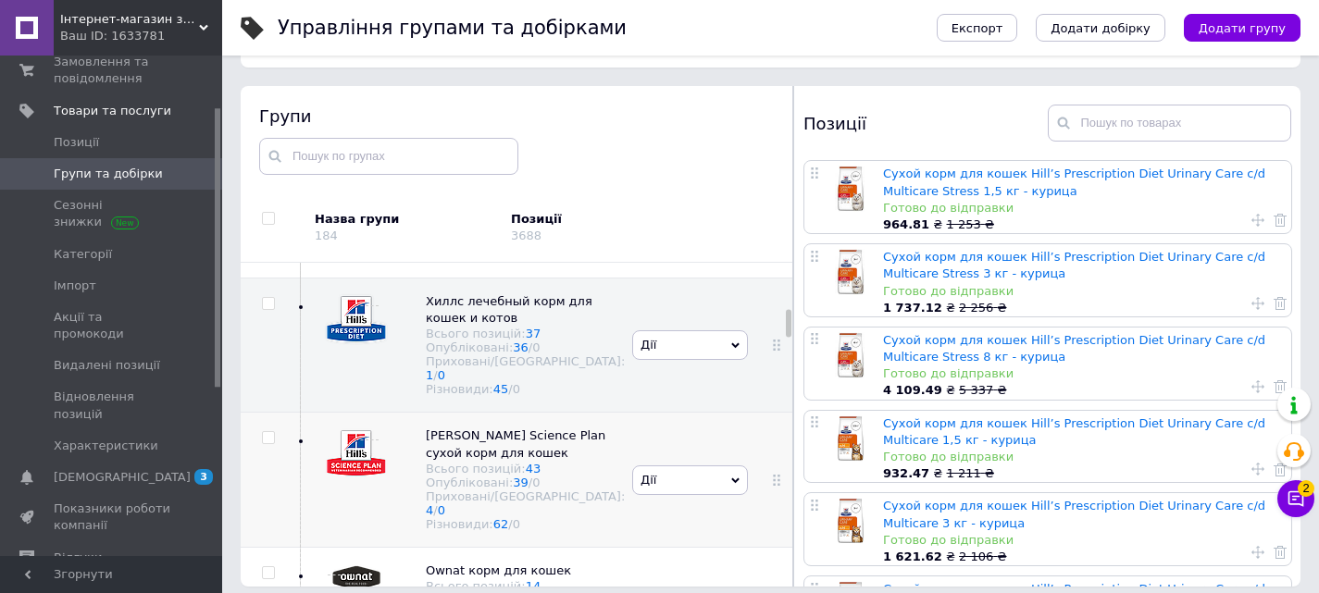
click at [389, 480] on img at bounding box center [356, 454] width 65 height 53
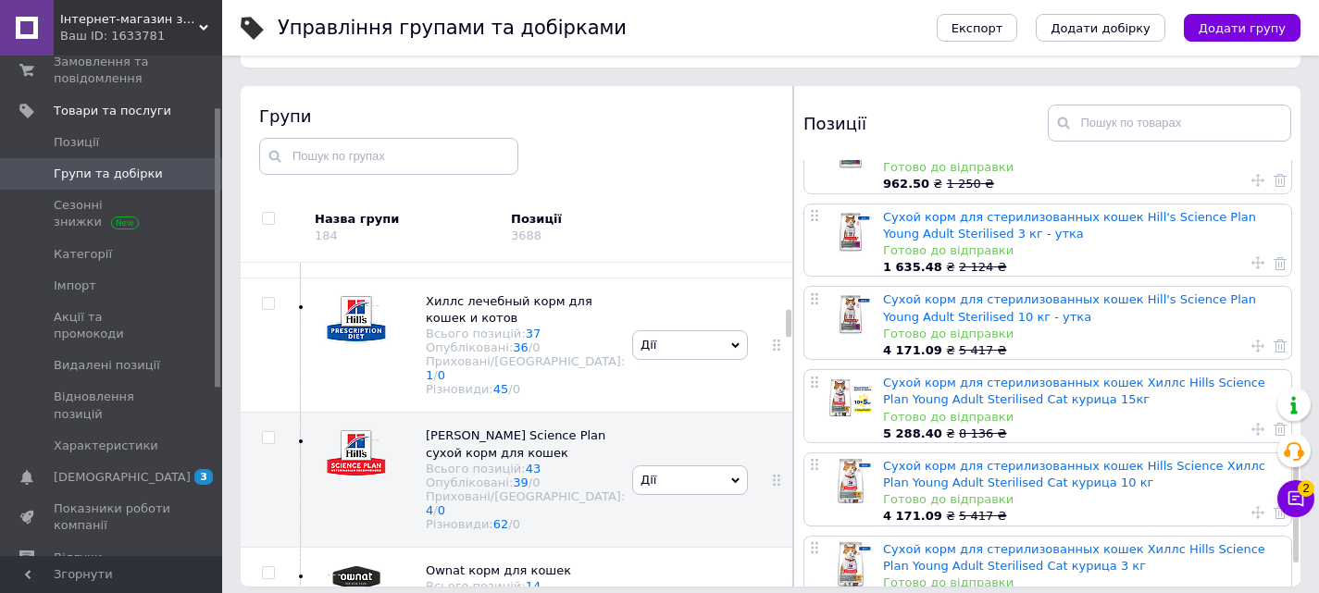
scroll to position [1111, 0]
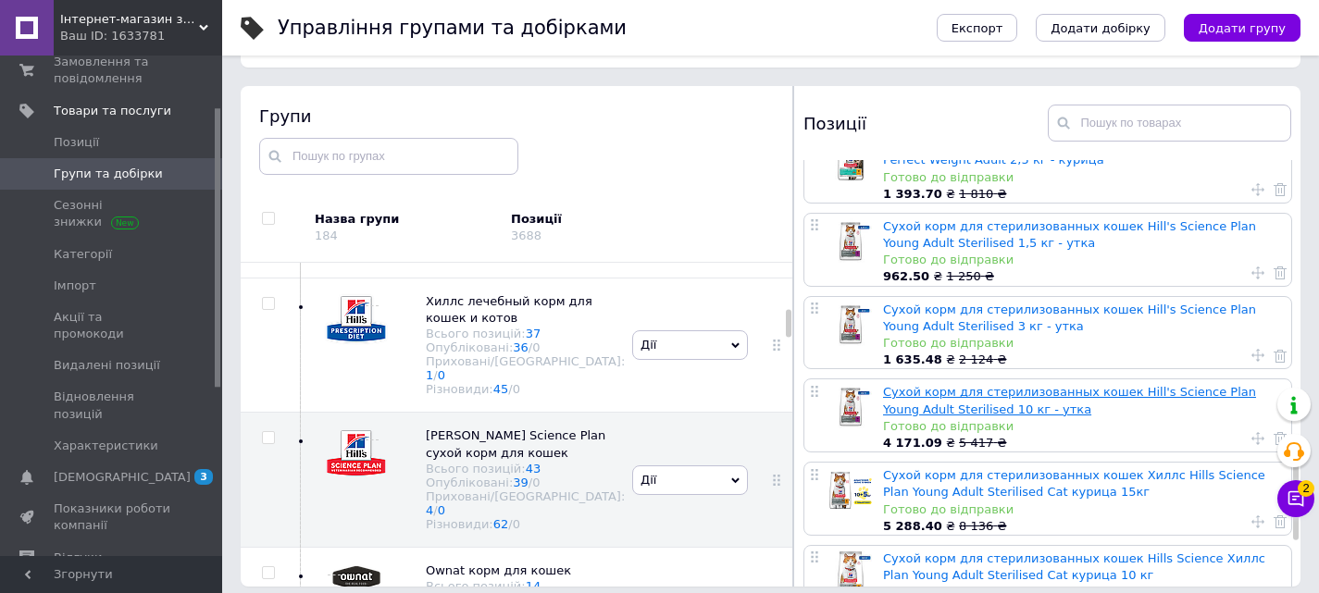
click at [921, 391] on link "Сухой корм для стерилизованных кошек Hill's Science Plan Young Adult Sterilised…" at bounding box center [1069, 400] width 373 height 31
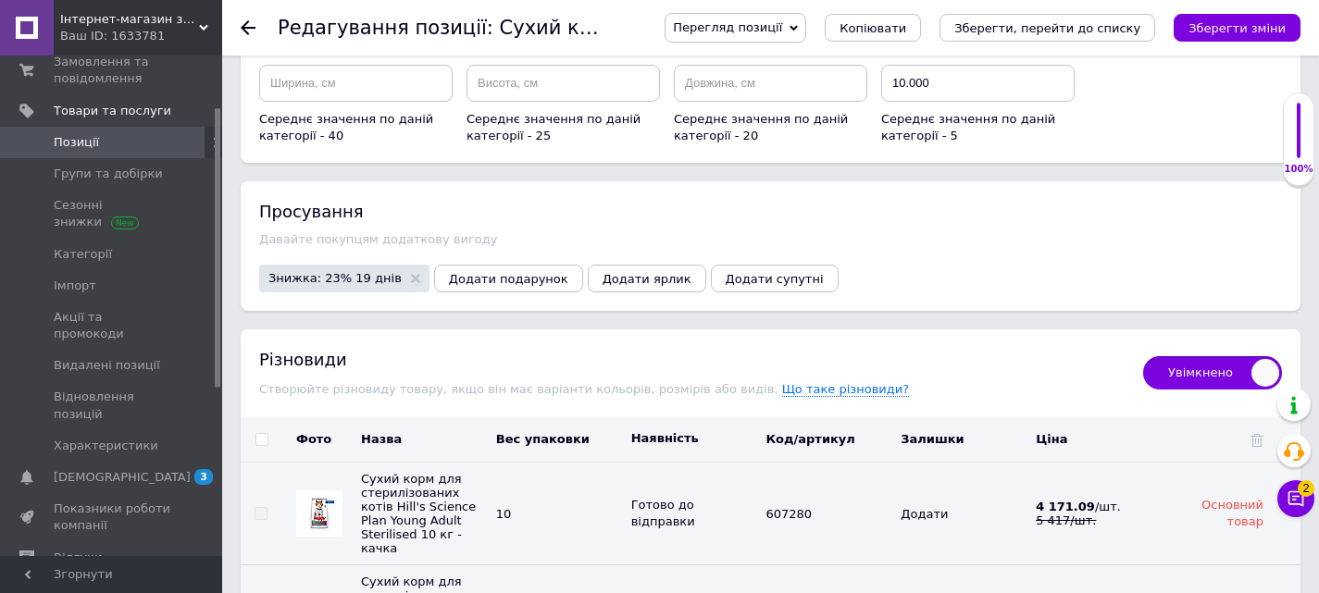
scroll to position [2499, 0]
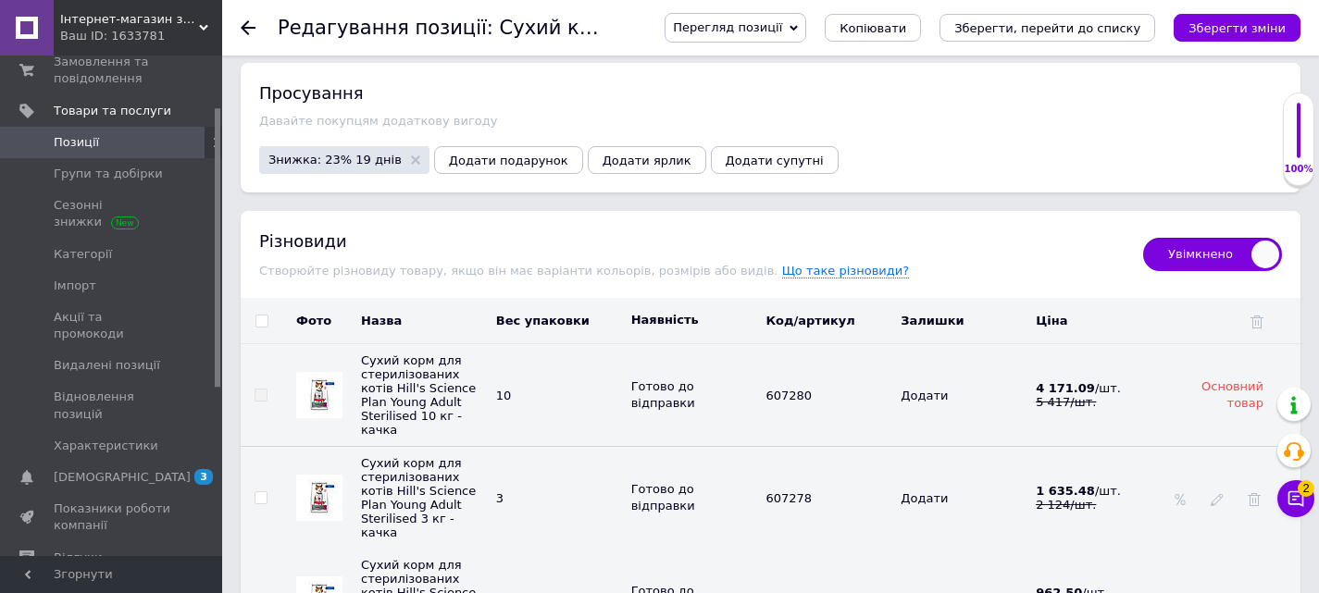
click at [1260, 248] on span "Увімкнено" at bounding box center [1212, 254] width 139 height 33
click at [1143, 238] on input "Увімкнено" at bounding box center [1137, 232] width 12 height 12
checkbox input "false"
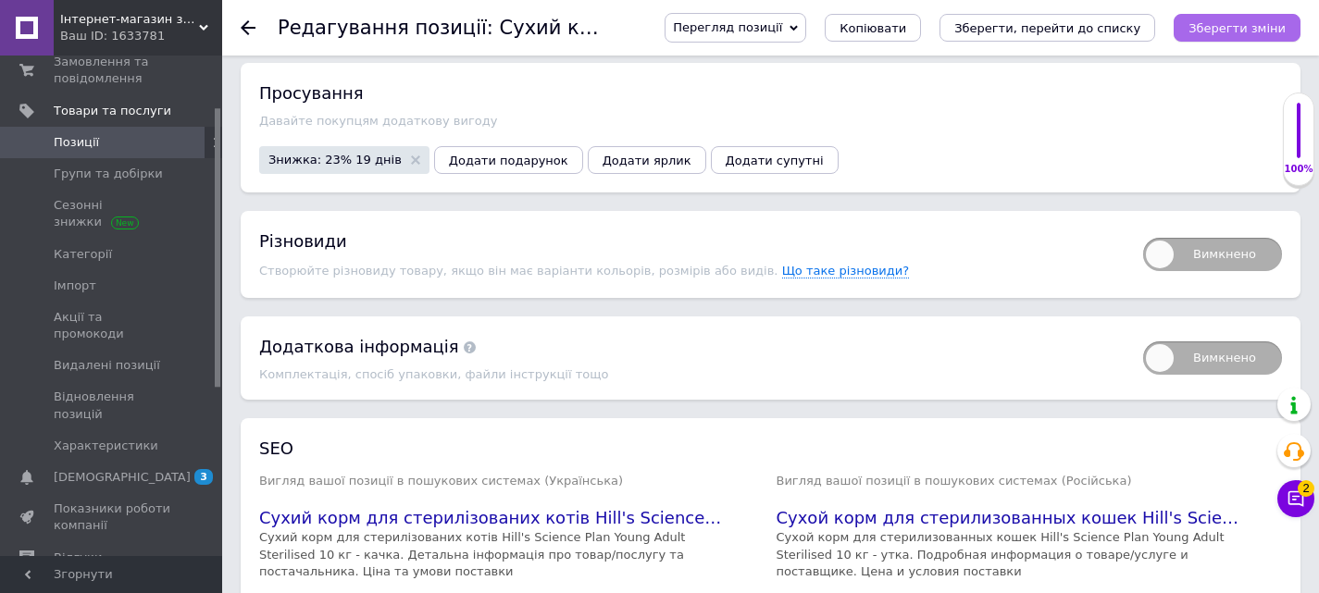
click at [1210, 23] on icon "Зберегти зміни" at bounding box center [1236, 28] width 97 height 14
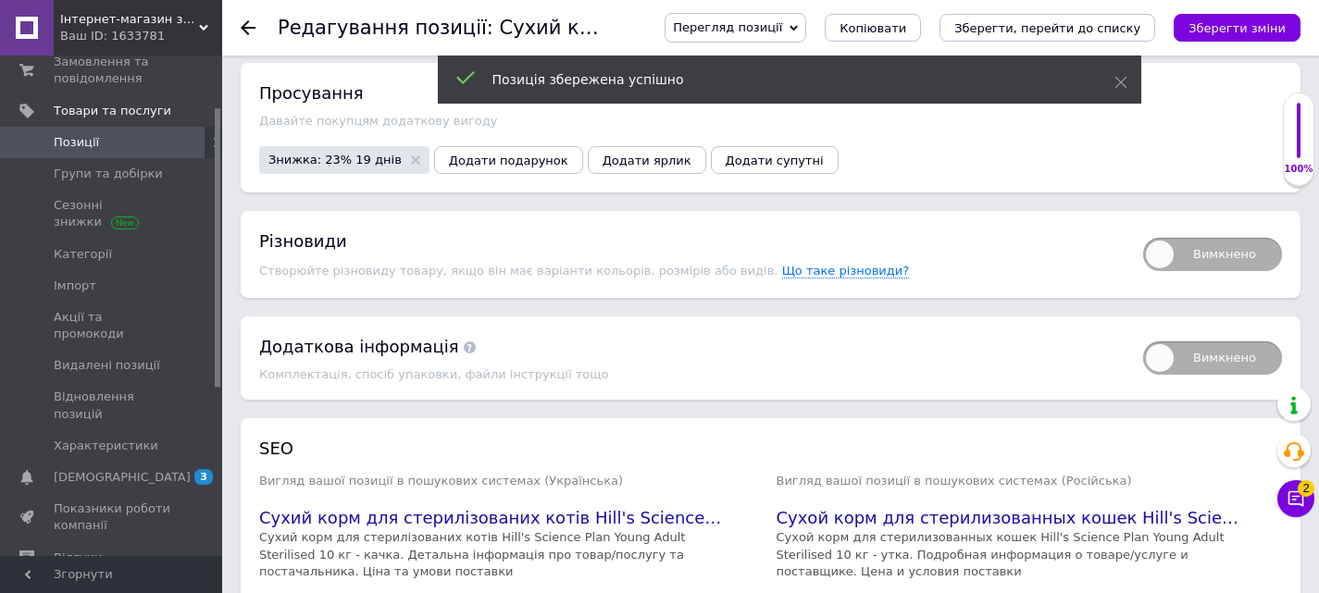
click at [1036, 32] on icon "Зберегти, перейти до списку" at bounding box center [1047, 28] width 186 height 14
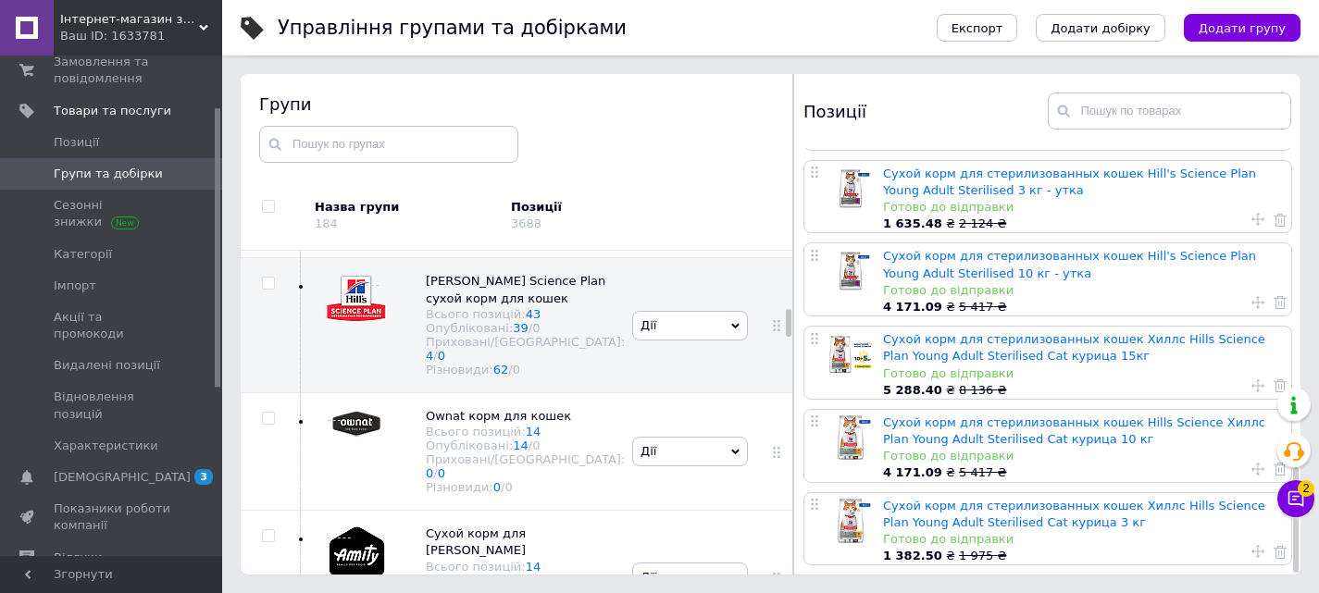
scroll to position [1293, 0]
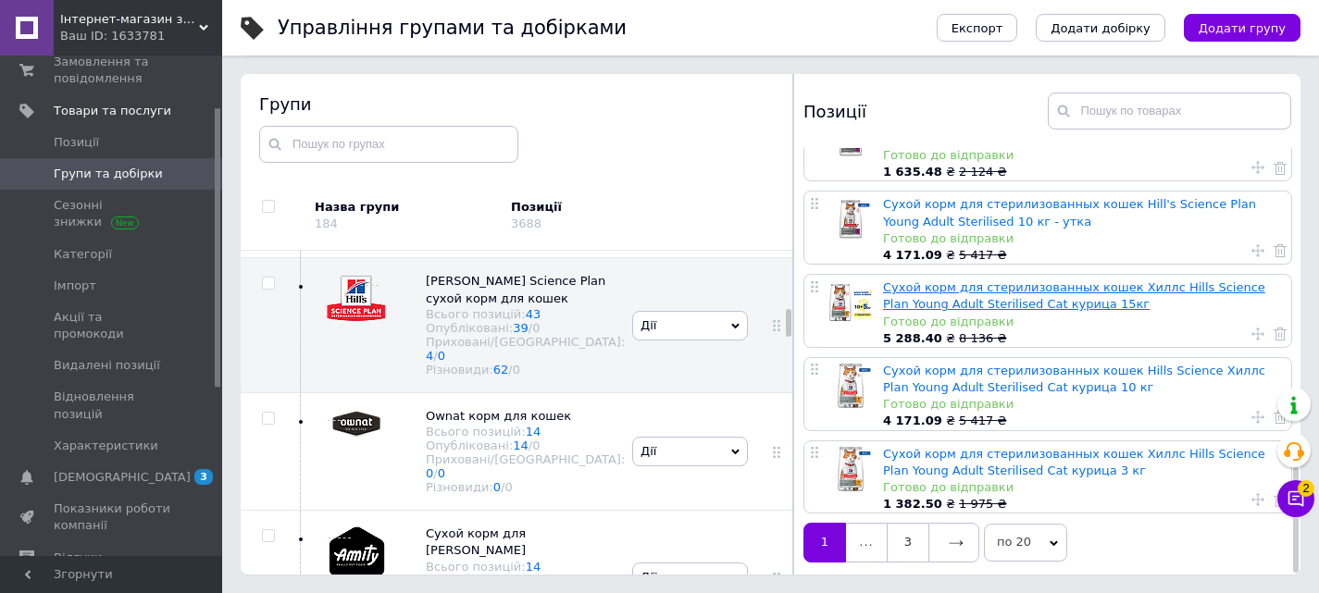
click at [935, 282] on link "Сухой корм для стерилизованных кошек Хиллс Hills Science Plan Young Adult Steri…" at bounding box center [1074, 295] width 382 height 31
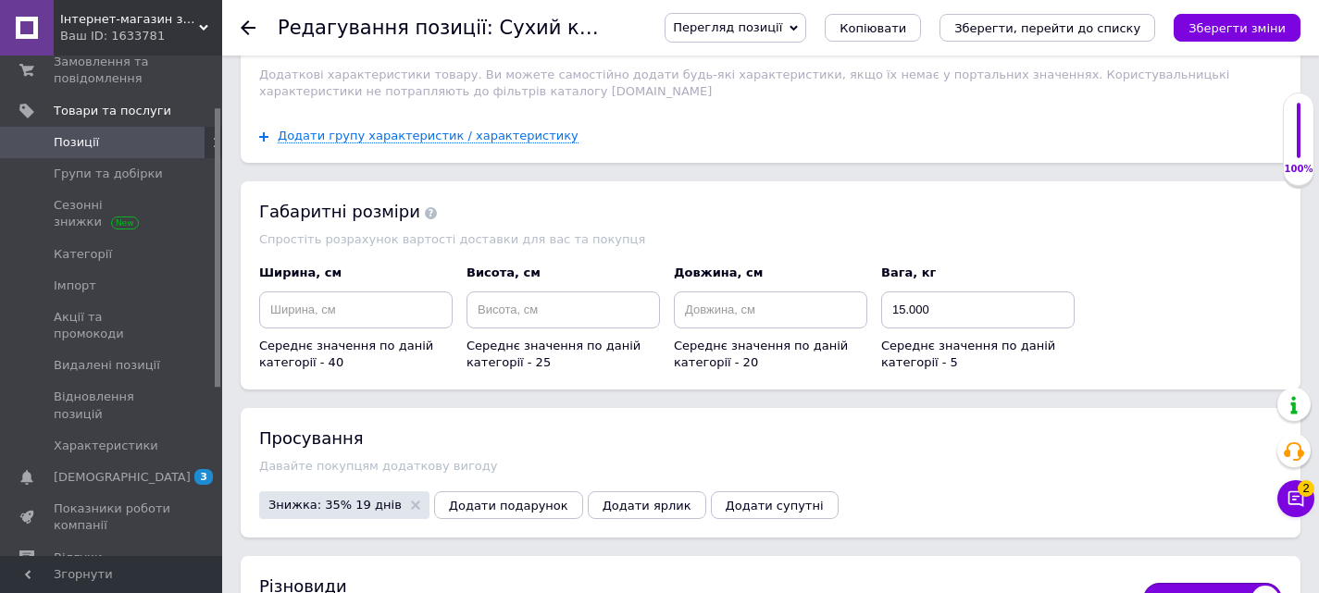
scroll to position [2314, 0]
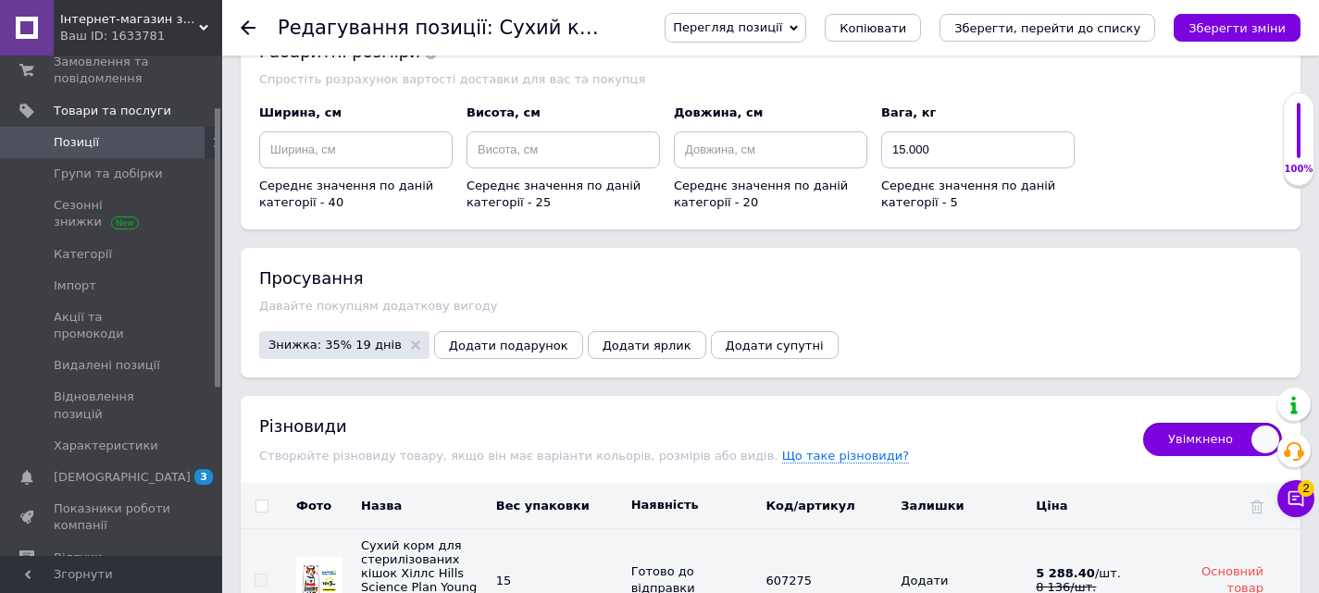
click at [1179, 430] on span "Увімкнено" at bounding box center [1212, 439] width 139 height 33
click at [1143, 423] on input "Увімкнено" at bounding box center [1137, 417] width 12 height 12
checkbox input "false"
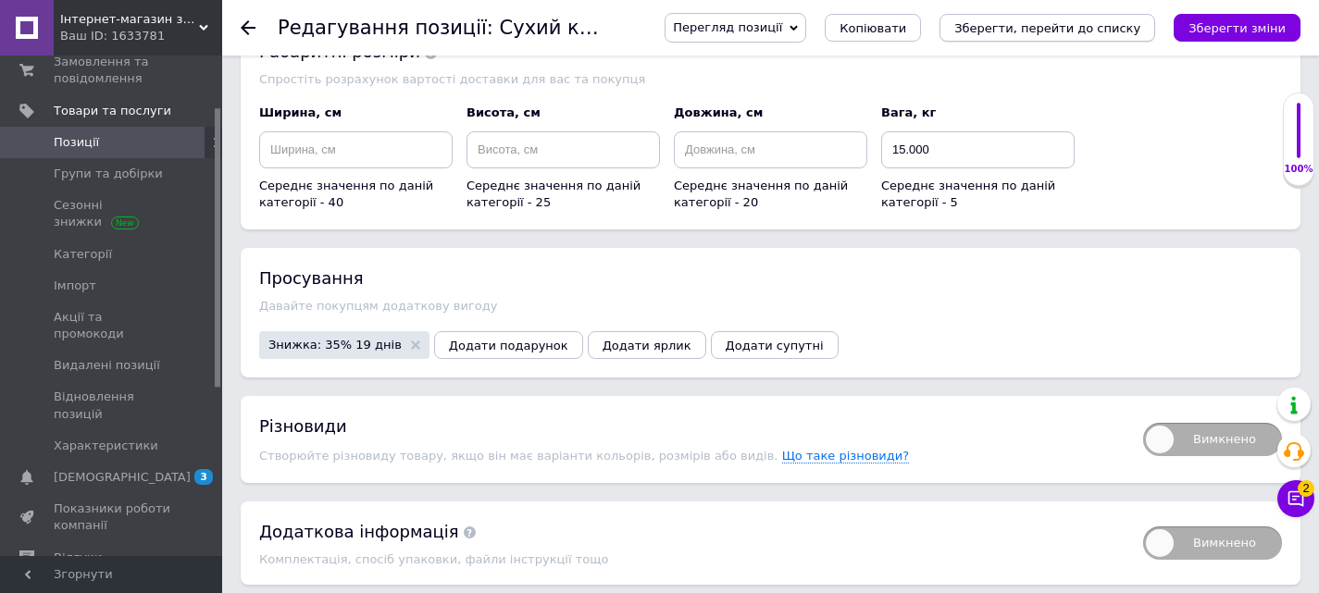
click at [1097, 38] on button "Зберегти, перейти до списку" at bounding box center [1047, 28] width 216 height 28
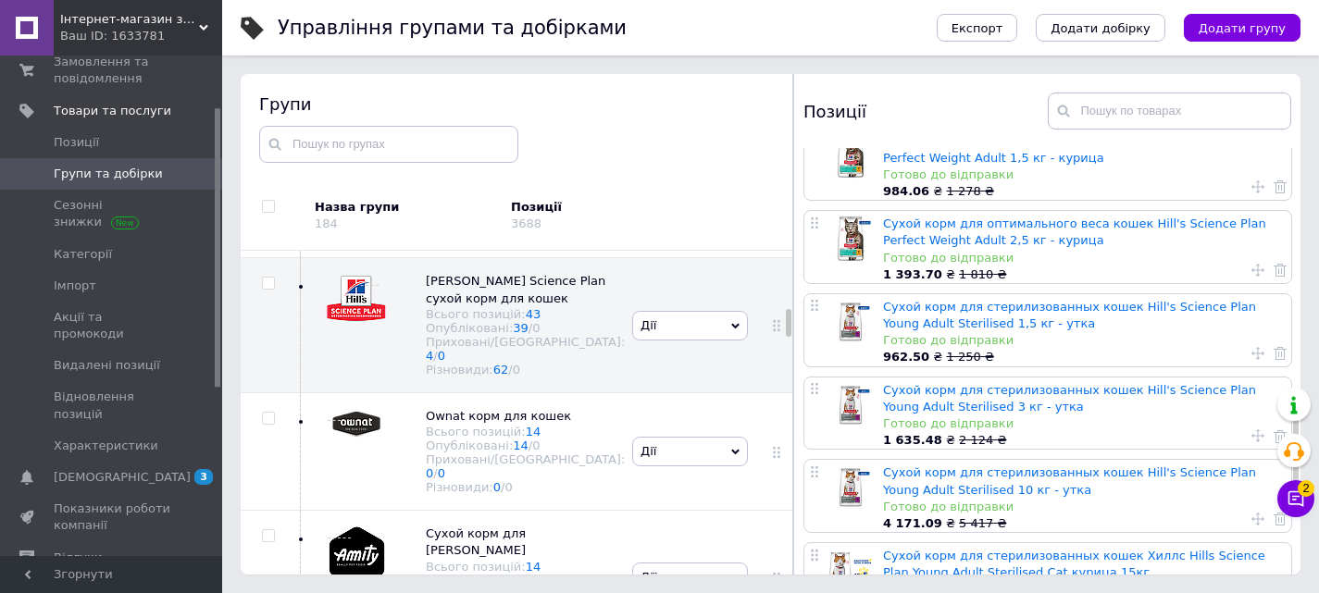
scroll to position [1293, 0]
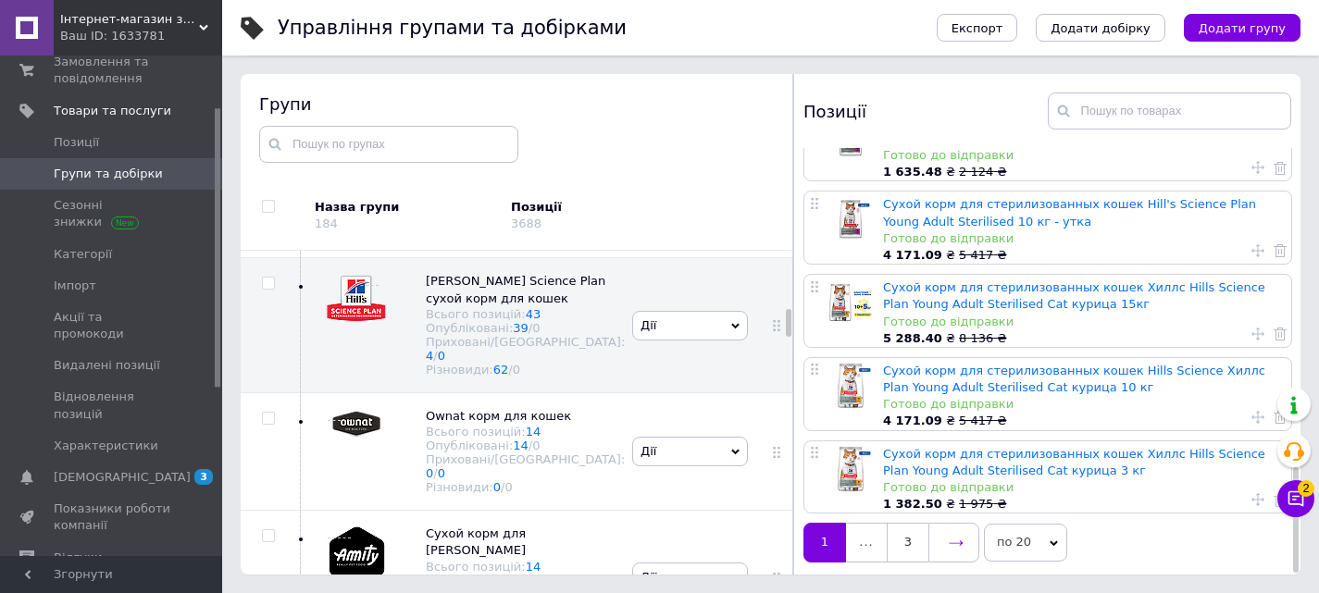
click at [947, 539] on link at bounding box center [953, 542] width 51 height 39
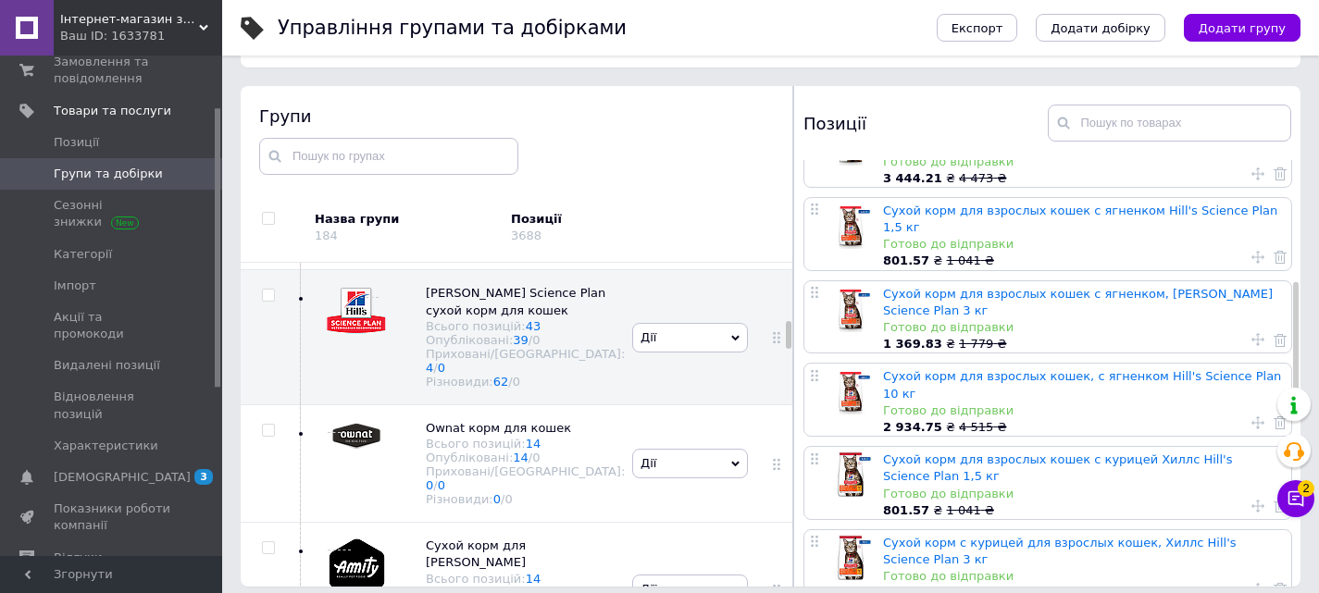
scroll to position [463, 0]
click at [914, 368] on link "Сухой корм для взрослых кошек, с ягненком Hill's Science Plan 10 кг" at bounding box center [1082, 383] width 398 height 31
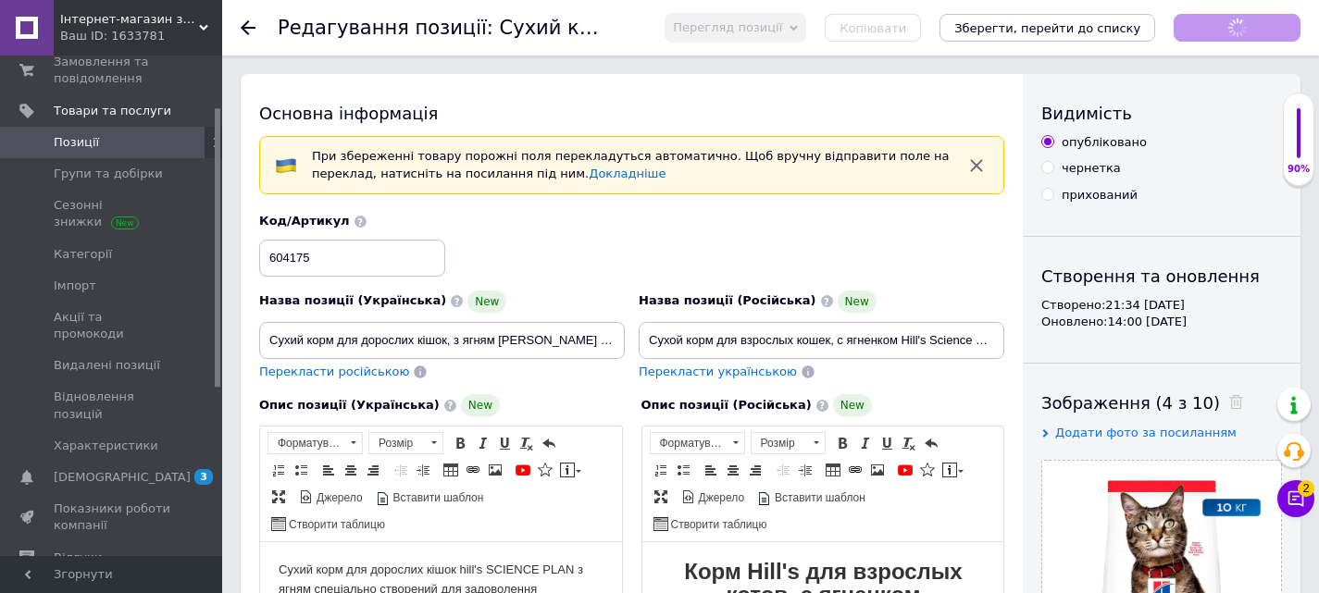
scroll to position [7, 0]
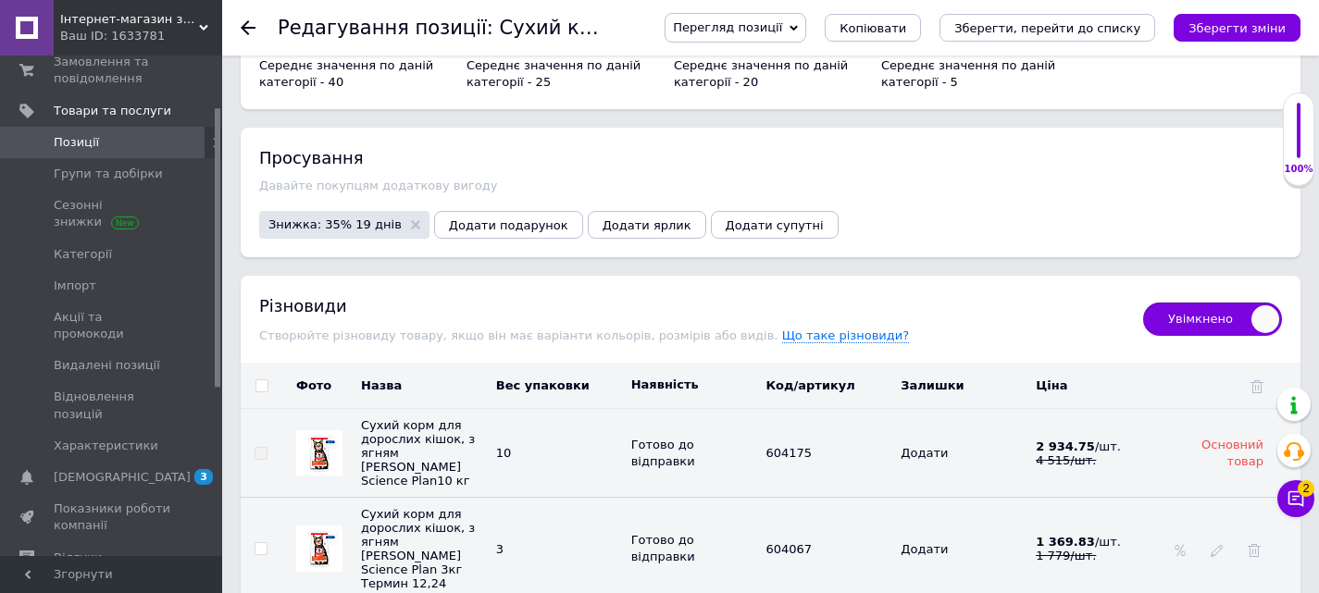
click at [1266, 307] on span "Увімкнено" at bounding box center [1212, 319] width 139 height 33
click at [1143, 303] on input "Увімкнено" at bounding box center [1137, 297] width 12 height 12
checkbox input "false"
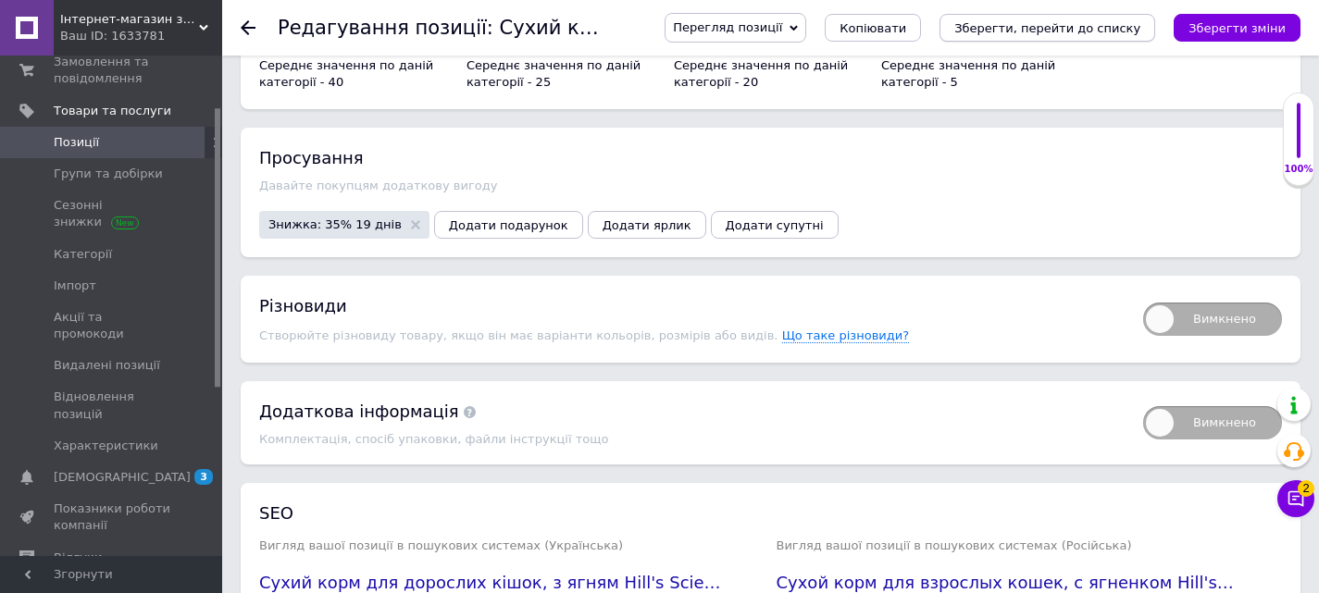
click at [1096, 26] on icon "Зберегти, перейти до списку" at bounding box center [1047, 28] width 186 height 14
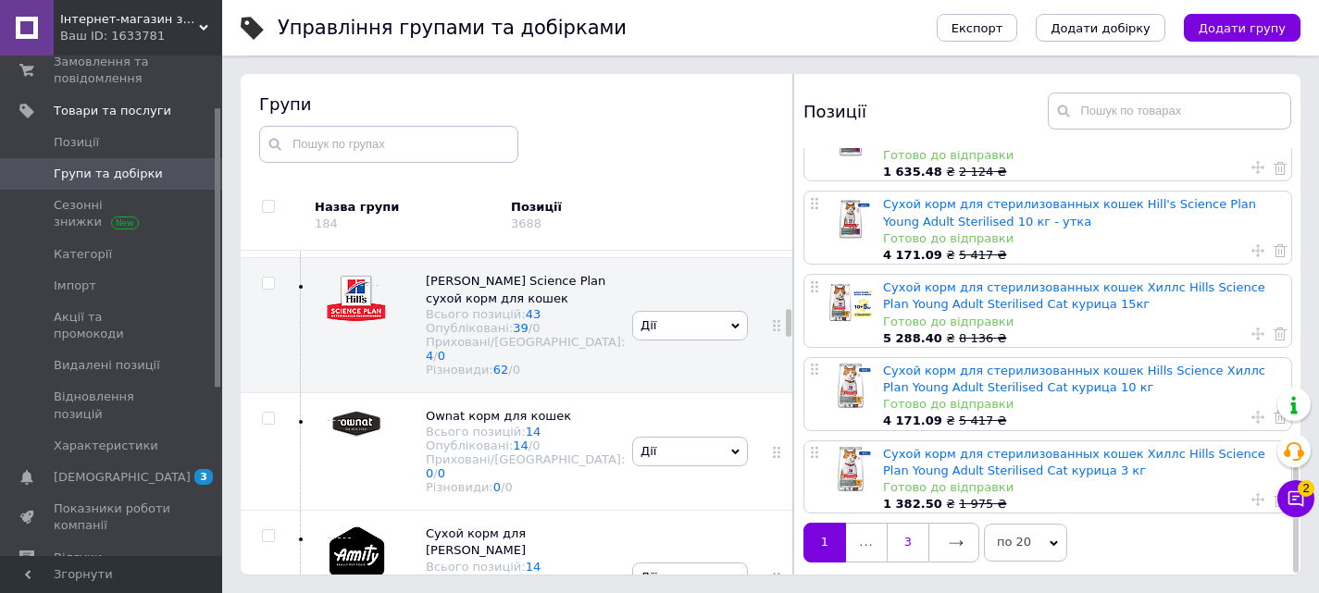
click at [910, 540] on link "3" at bounding box center [908, 542] width 42 height 39
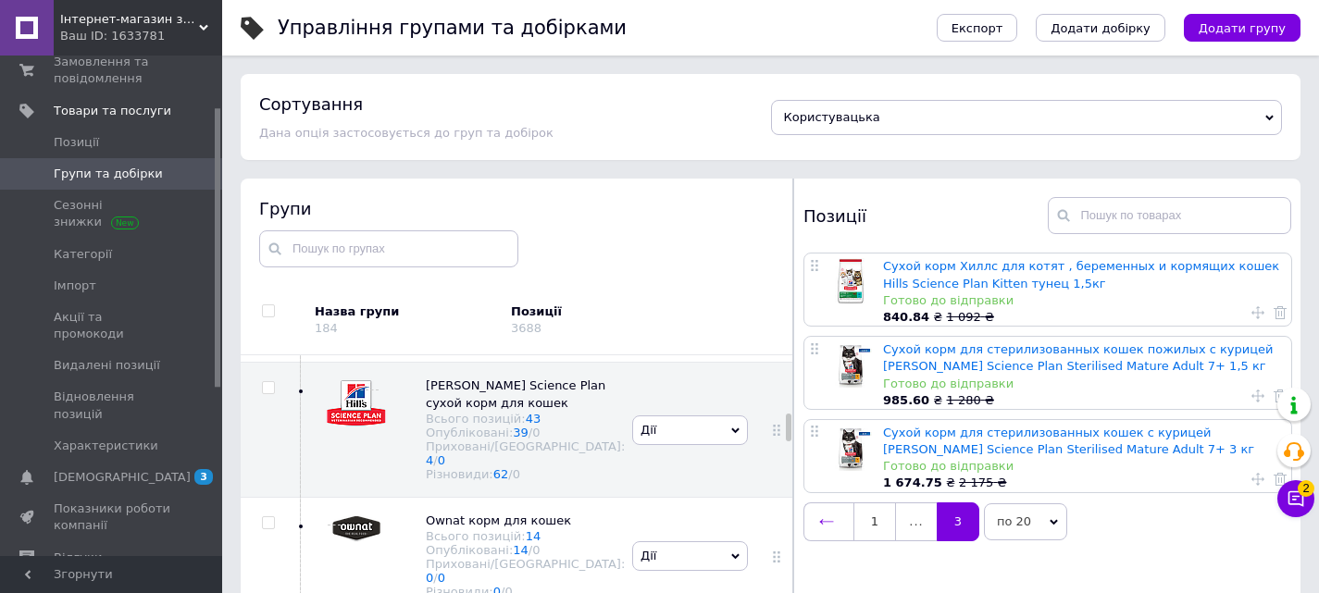
click at [833, 531] on link at bounding box center [828, 522] width 50 height 39
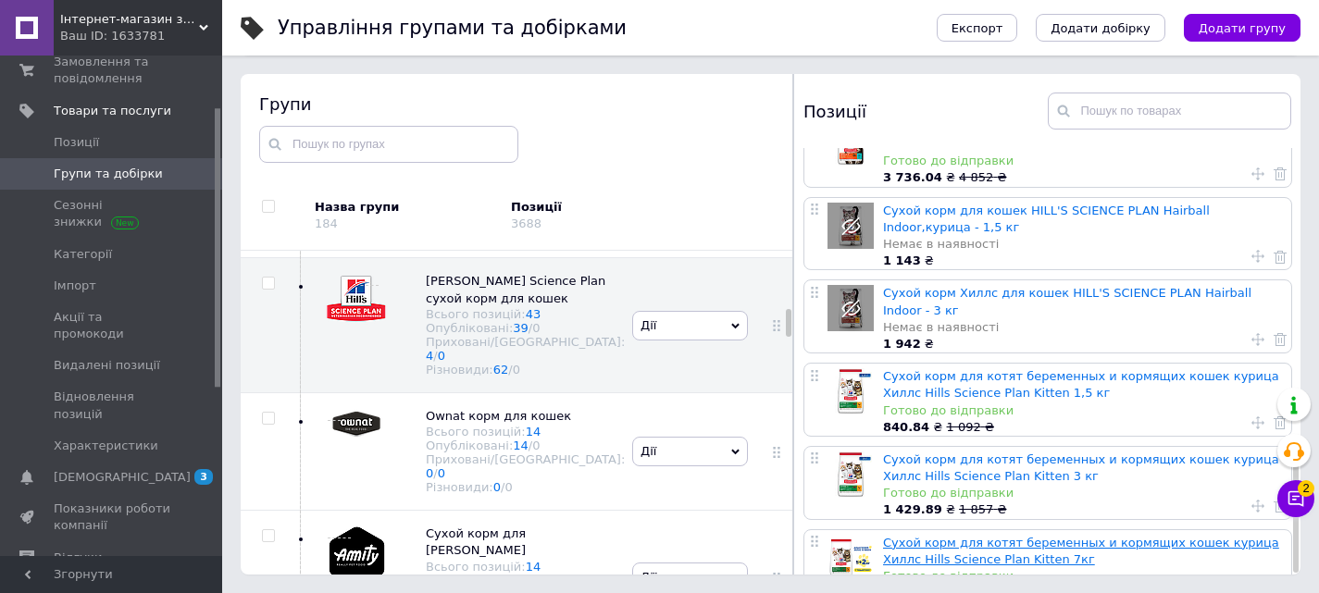
click at [929, 536] on link "Сухой корм для котят беременных и кормящих кошек курица Хиллс Hills Science Pla…" at bounding box center [1081, 551] width 396 height 31
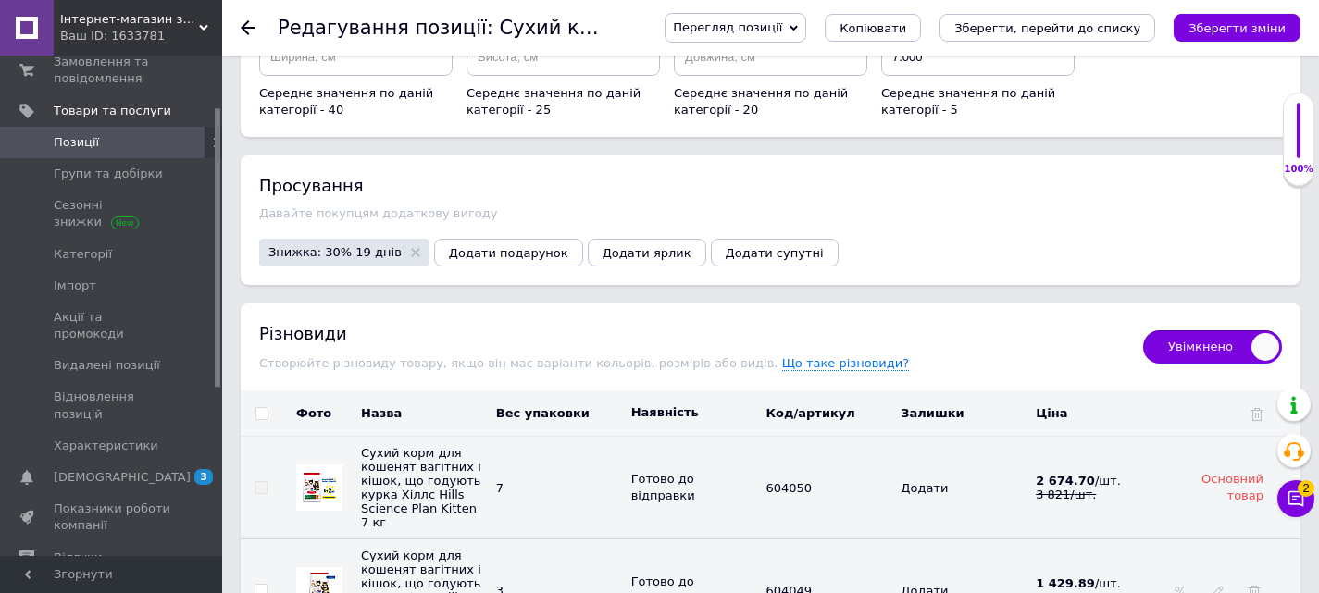
click at [1201, 330] on span "Увімкнено" at bounding box center [1212, 346] width 139 height 33
click at [1143, 327] on input "Увімкнено" at bounding box center [1137, 324] width 12 height 12
checkbox input "false"
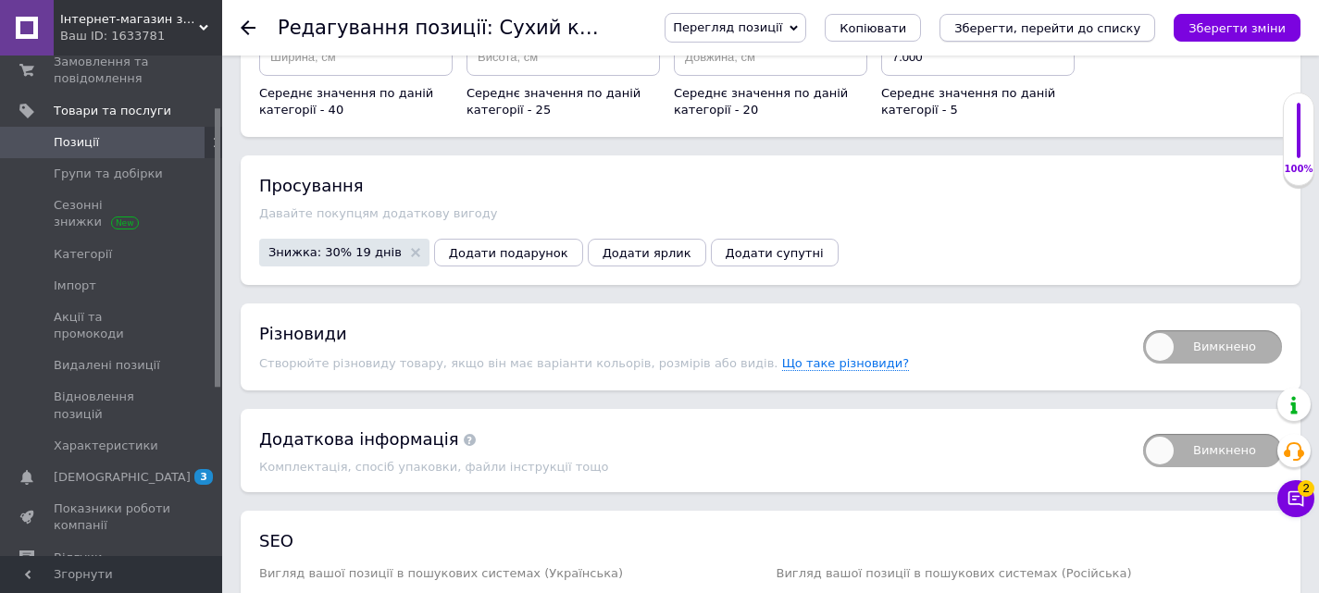
click at [1107, 23] on icon "Зберегти, перейти до списку" at bounding box center [1047, 28] width 186 height 14
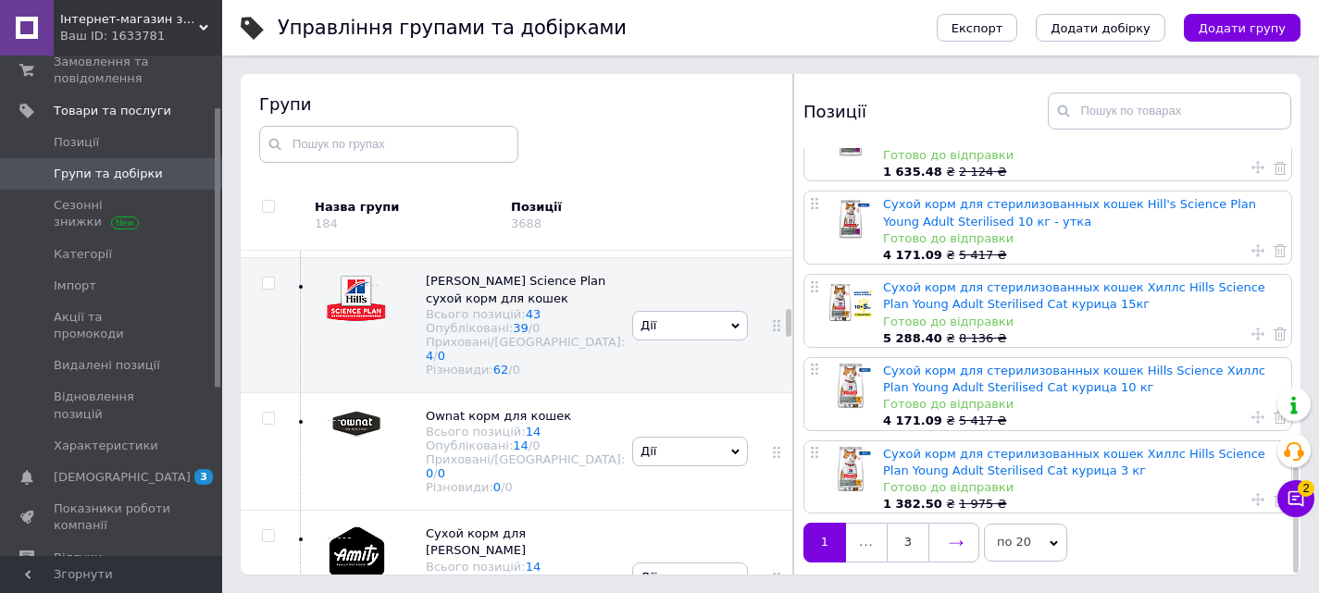
click at [952, 548] on link at bounding box center [953, 542] width 51 height 39
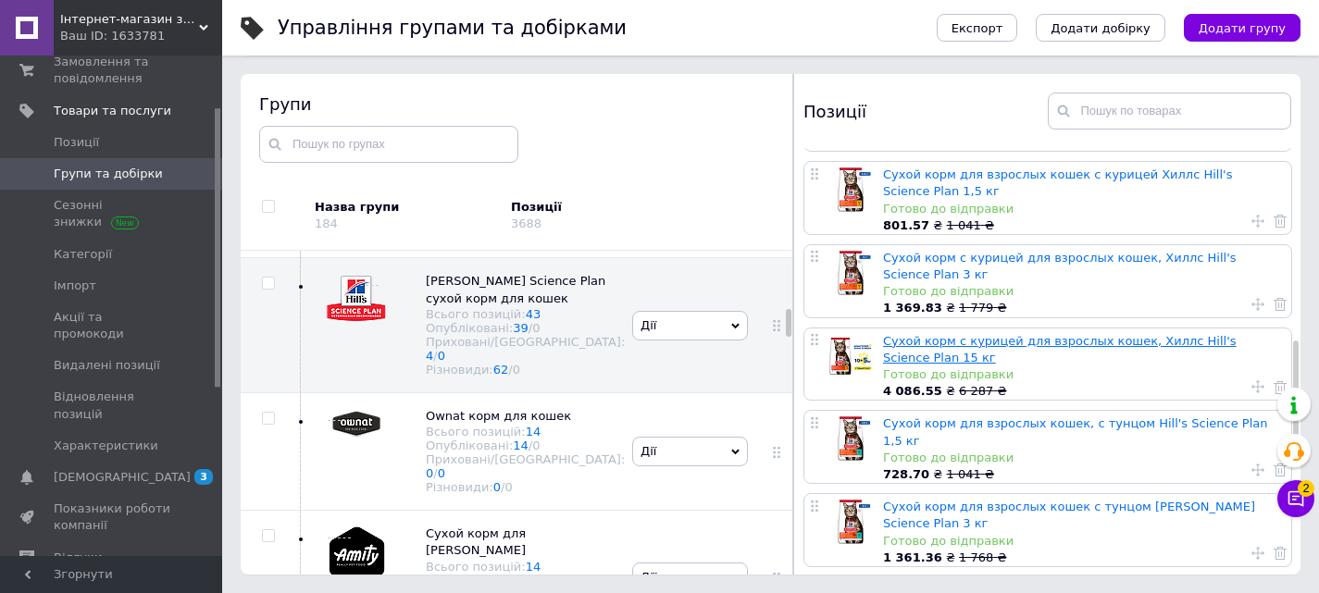
click at [900, 334] on link "Сухой корм с курицей для взрослых кошек, Хиллс Hill's Science Plan 15 кг" at bounding box center [1060, 349] width 354 height 31
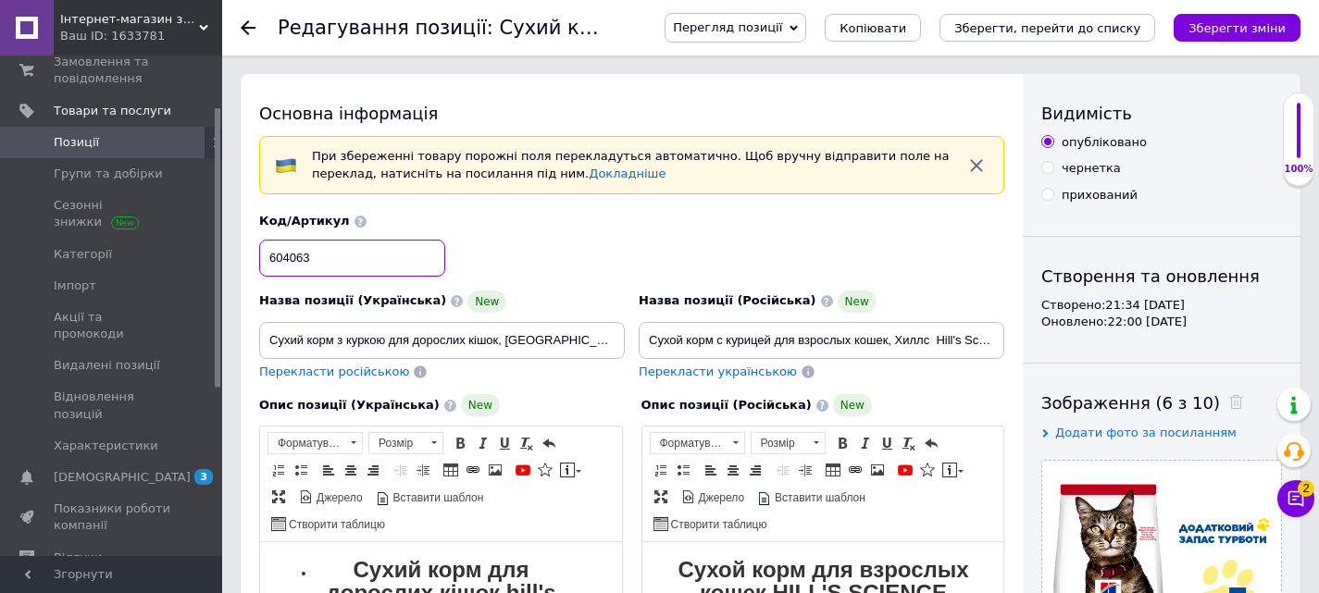
drag, startPoint x: 299, startPoint y: 266, endPoint x: 262, endPoint y: 261, distance: 37.3
click at [262, 261] on input "604063" at bounding box center [352, 258] width 186 height 37
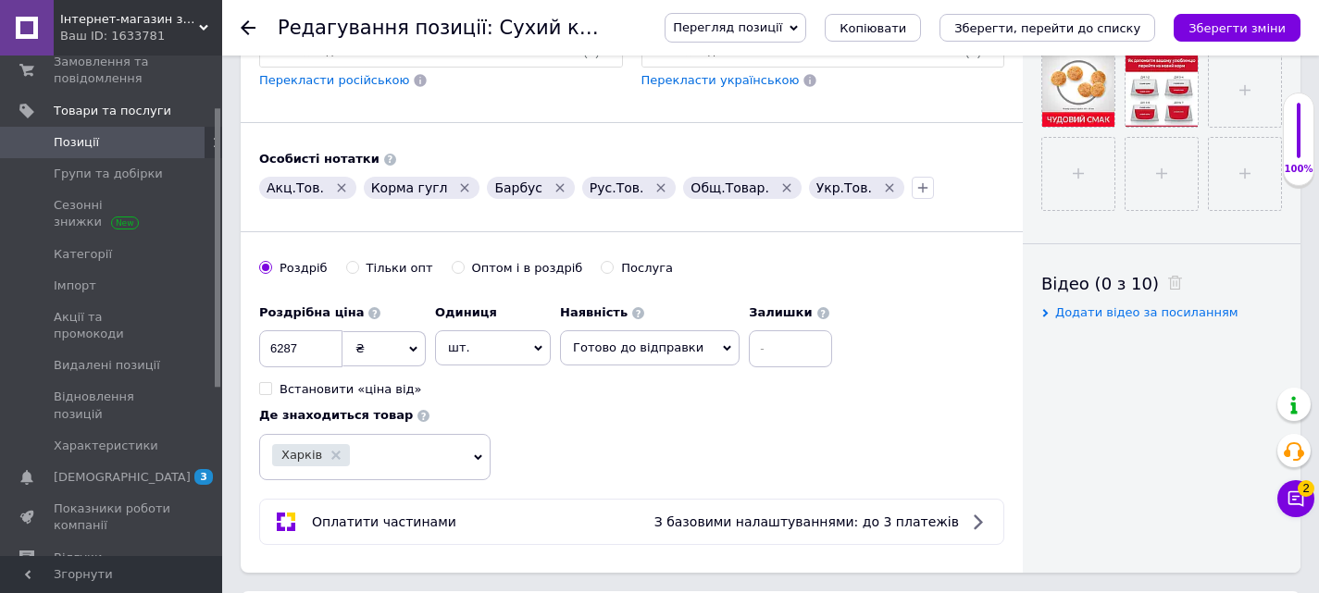
scroll to position [648, 0]
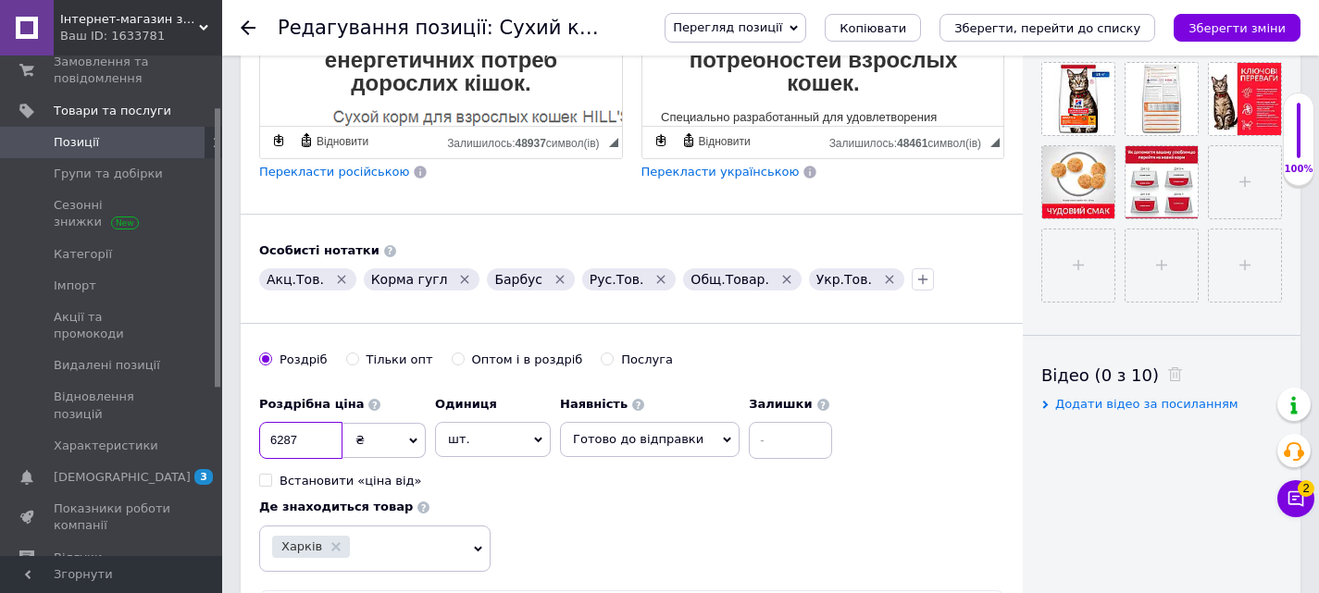
drag, startPoint x: 308, startPoint y: 439, endPoint x: 279, endPoint y: 442, distance: 29.8
click at [279, 442] on input "6287" at bounding box center [300, 440] width 83 height 37
type input "6790"
click at [643, 476] on div "Роздрібна ціна 6790 ₴ $ EUR CHF GBP ¥ PLN ₸ MDL HUF KGS CNY TRY KRW lei Встанов…" at bounding box center [550, 438] width 582 height 103
click at [1246, 27] on icon "Зберегти зміни" at bounding box center [1236, 28] width 97 height 14
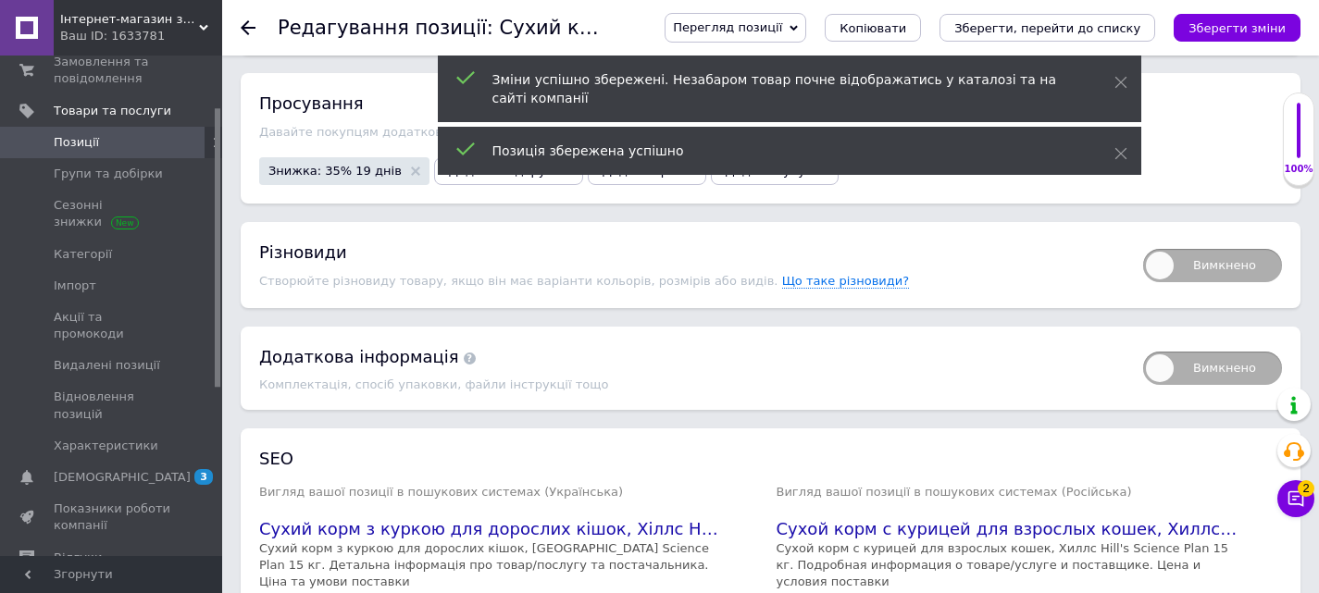
scroll to position [2354, 0]
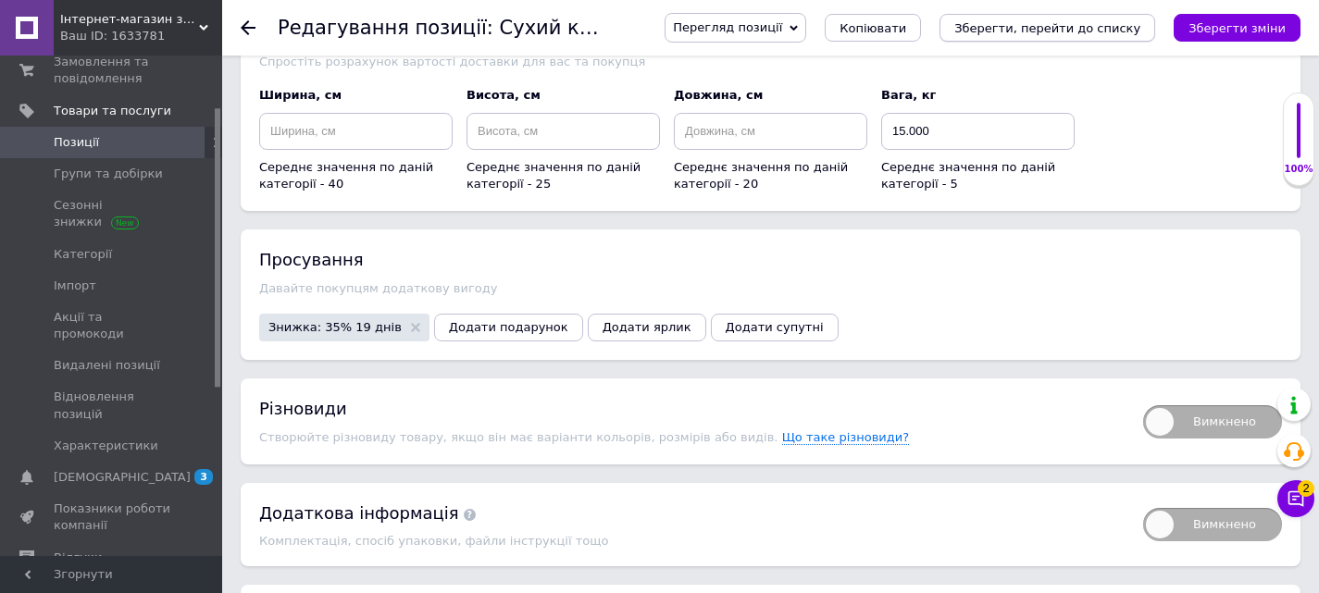
click at [1048, 30] on icon "Зберегти, перейти до списку" at bounding box center [1047, 28] width 186 height 14
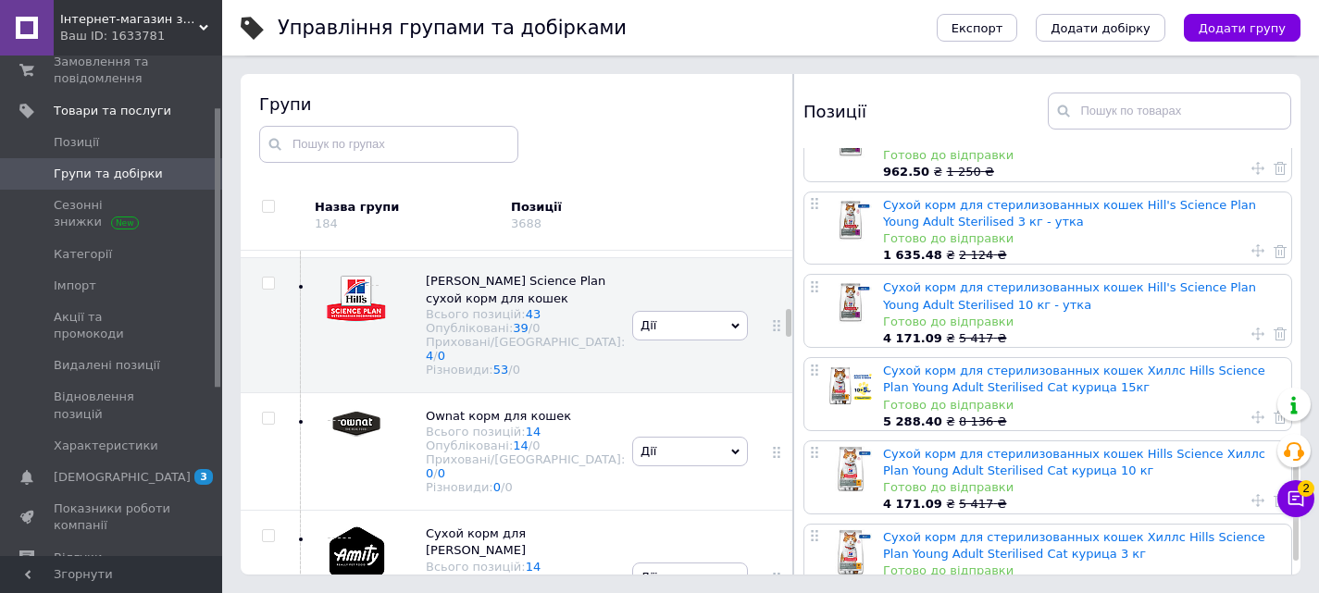
scroll to position [1293, 0]
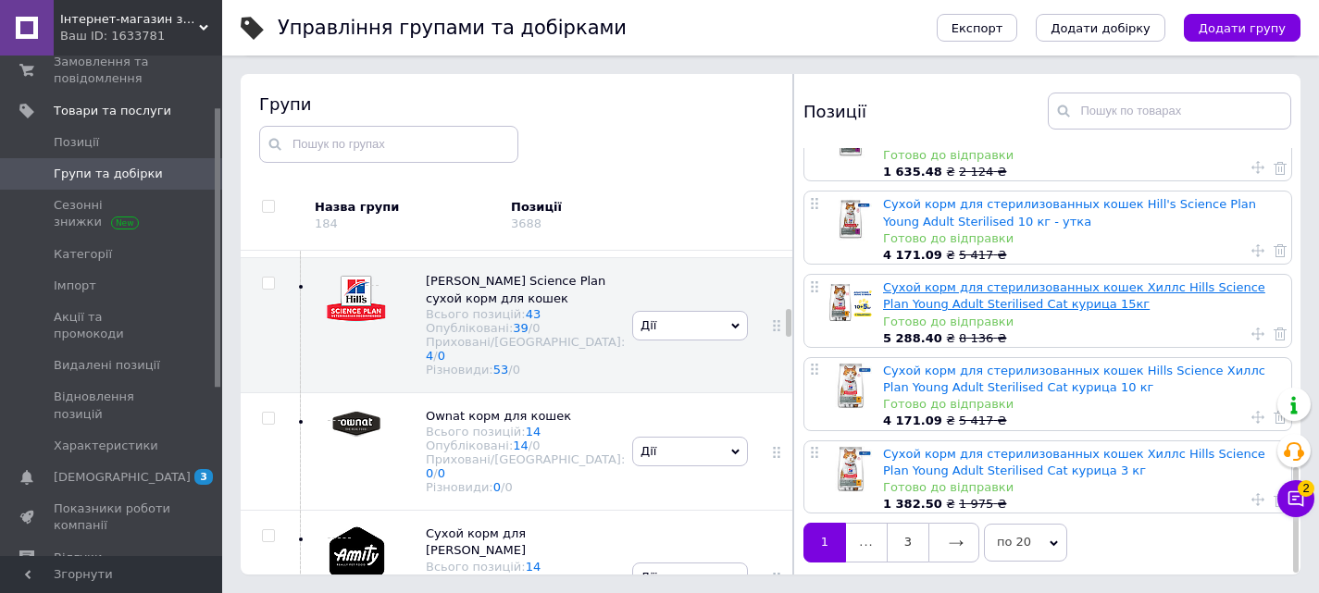
click at [938, 290] on link "Сухой корм для стерилизованных кошек Хиллс Hills Science Plan Young Adult Steri…" at bounding box center [1074, 295] width 382 height 31
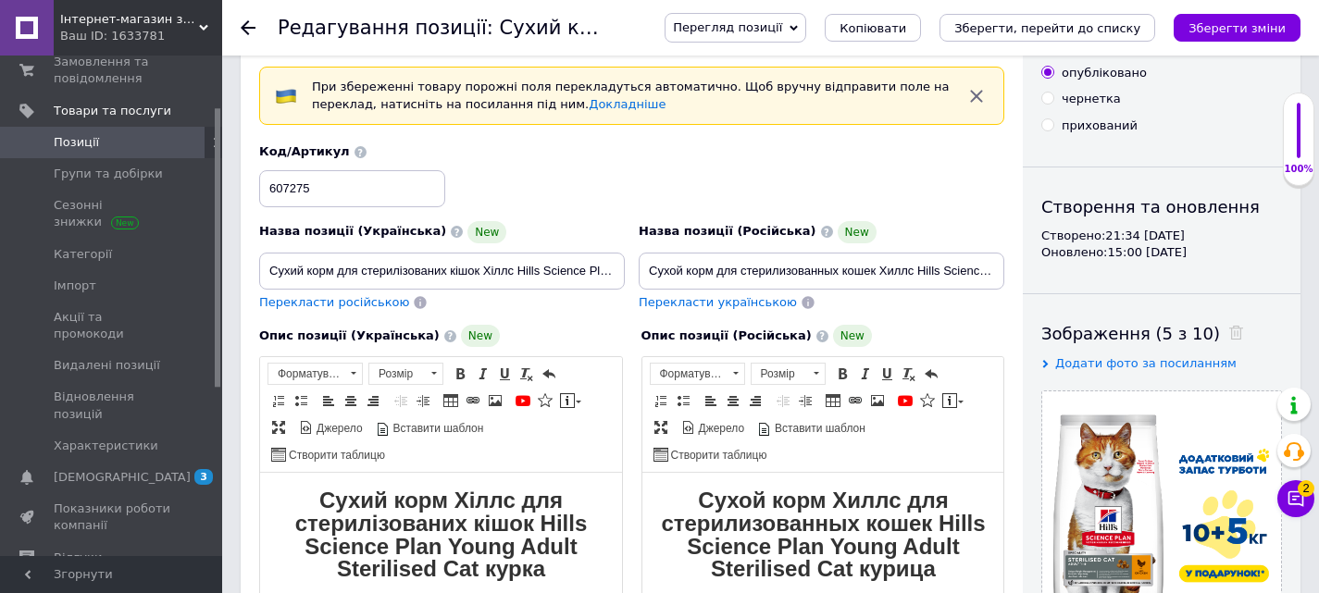
scroll to position [93, 0]
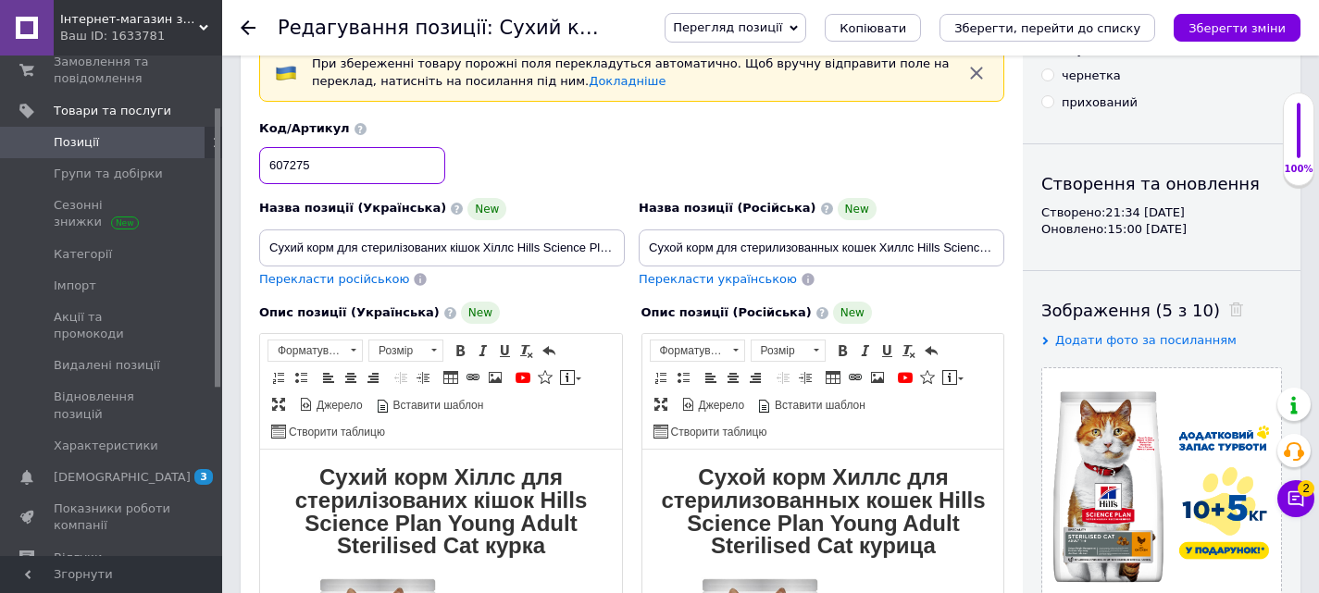
click at [303, 170] on input "607275" at bounding box center [352, 165] width 186 height 37
drag, startPoint x: 323, startPoint y: 171, endPoint x: 246, endPoint y: 165, distance: 77.1
click at [246, 165] on div "Основна інформація При збереженні товару порожні поля перекладуться автоматично…" at bounding box center [632, 600] width 782 height 1238
click at [1063, 39] on button "Зберегти, перейти до списку" at bounding box center [1047, 28] width 216 height 28
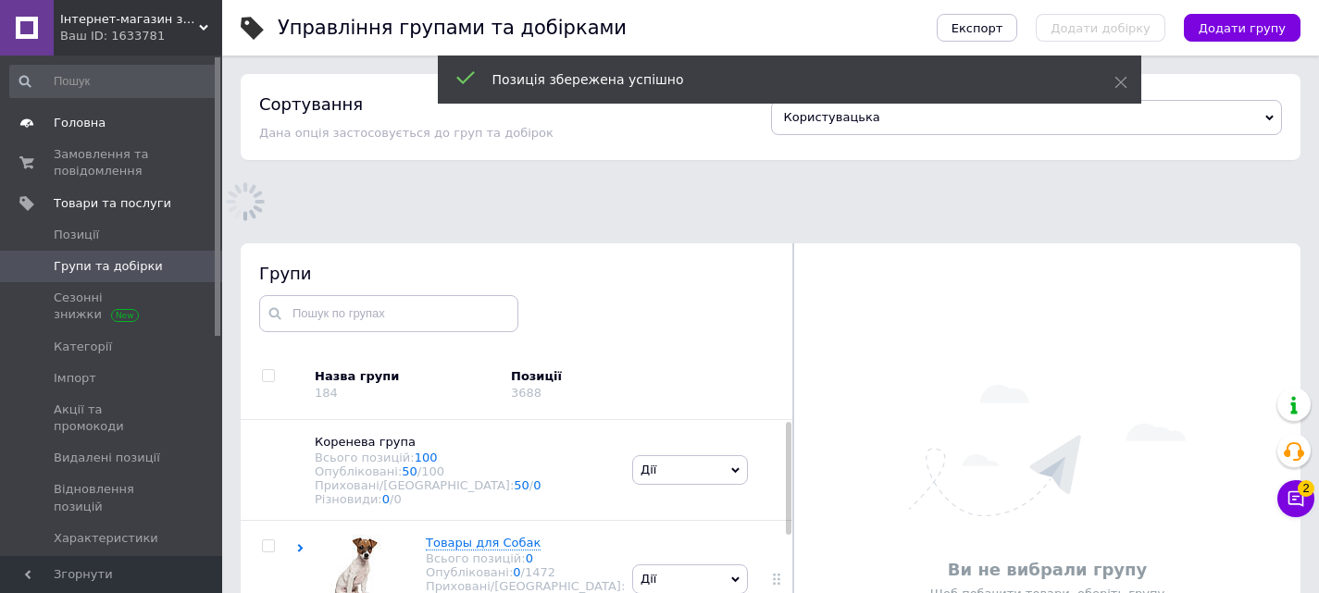
click at [76, 126] on span "Головна" at bounding box center [80, 123] width 52 height 17
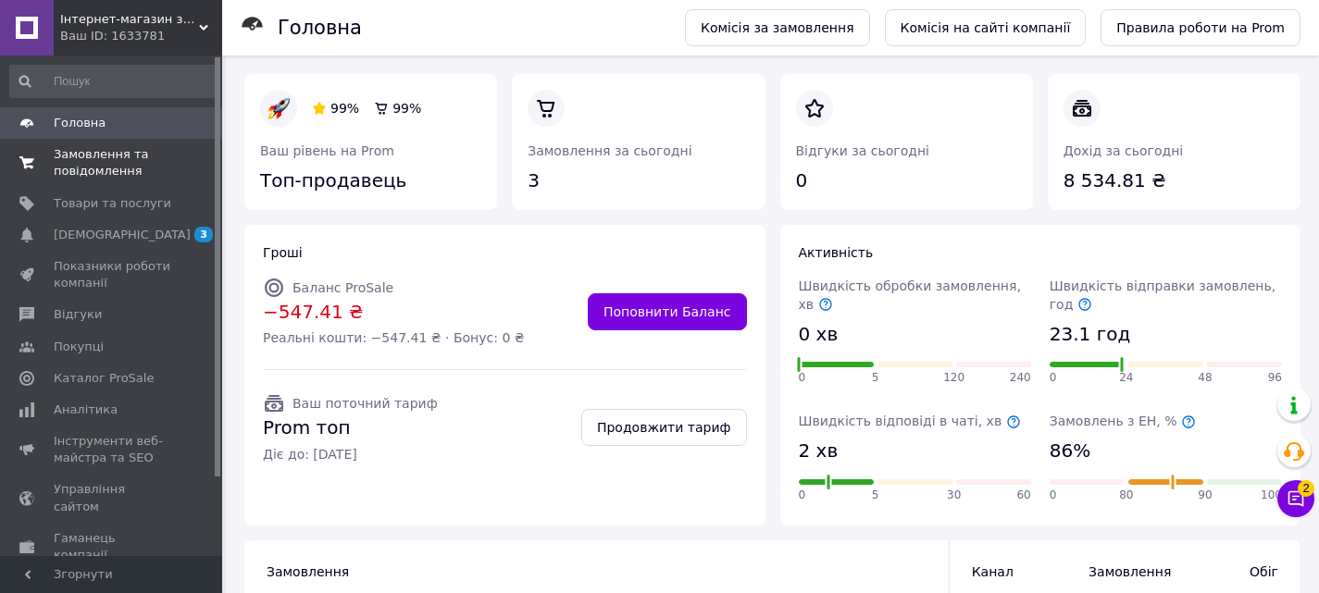
click at [86, 168] on span "Замовлення та повідомлення" at bounding box center [113, 162] width 118 height 33
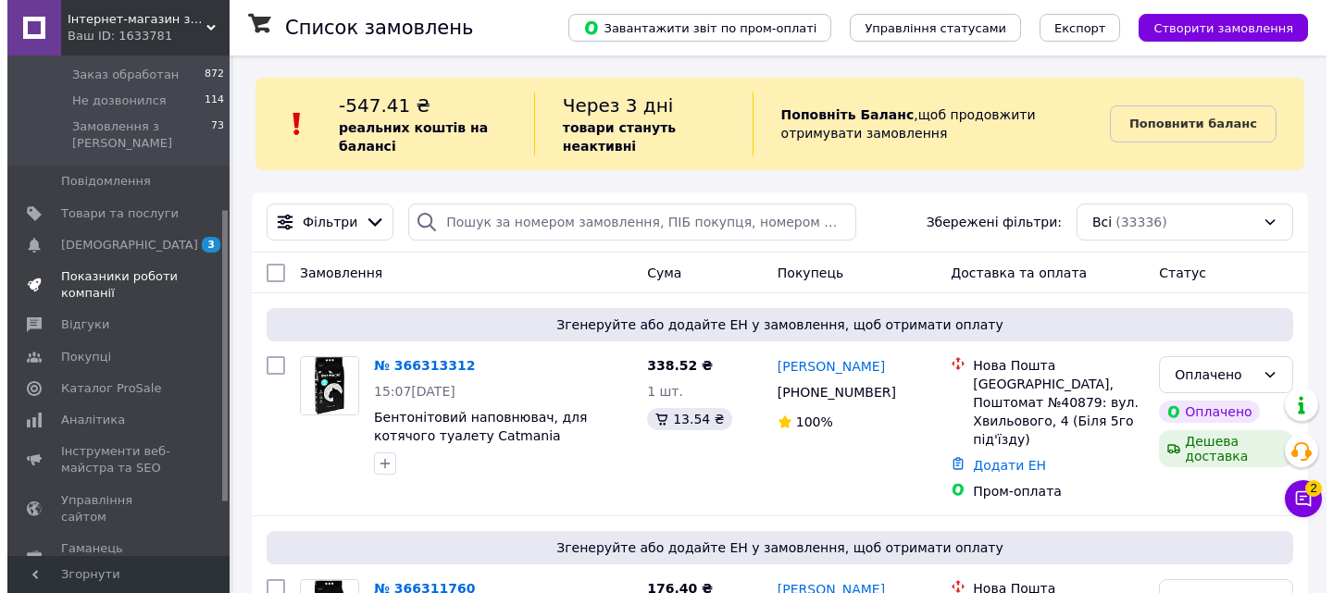
scroll to position [265, 0]
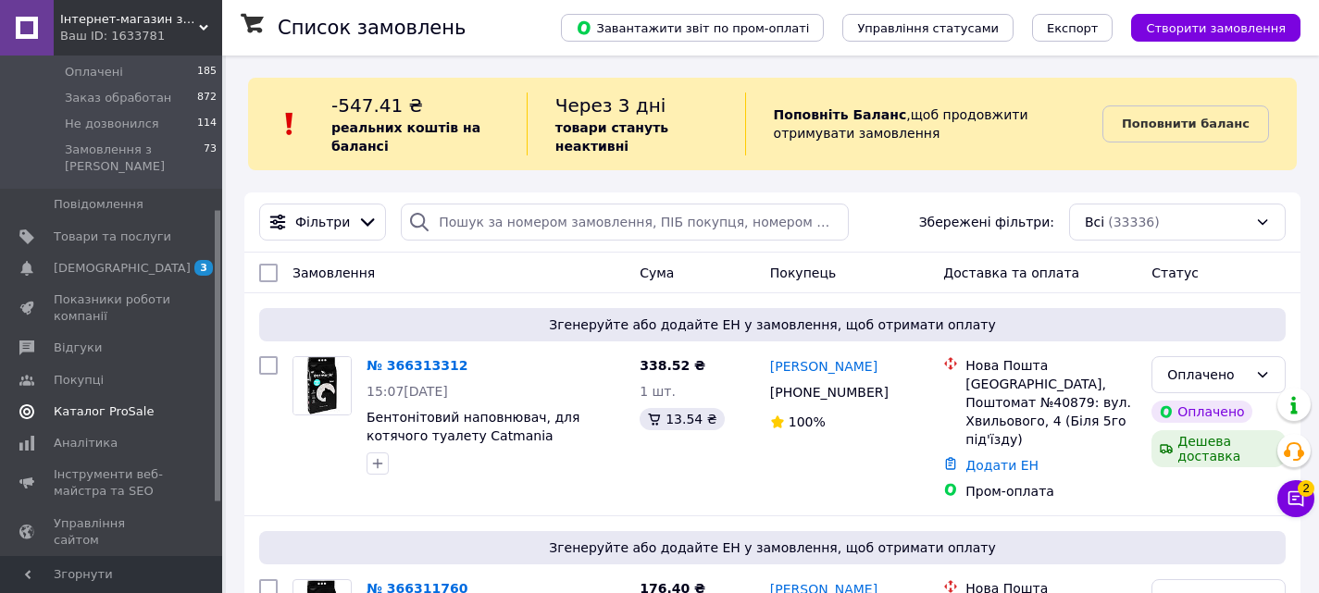
click at [79, 404] on span "Каталог ProSale" at bounding box center [104, 412] width 100 height 17
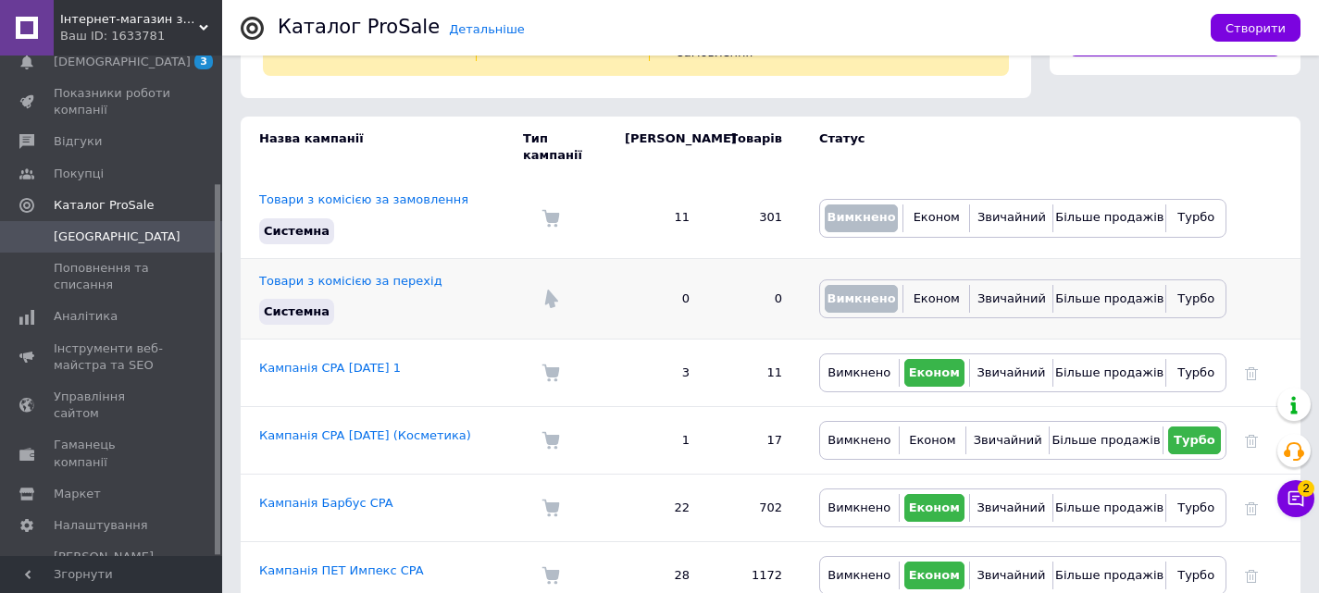
scroll to position [143, 0]
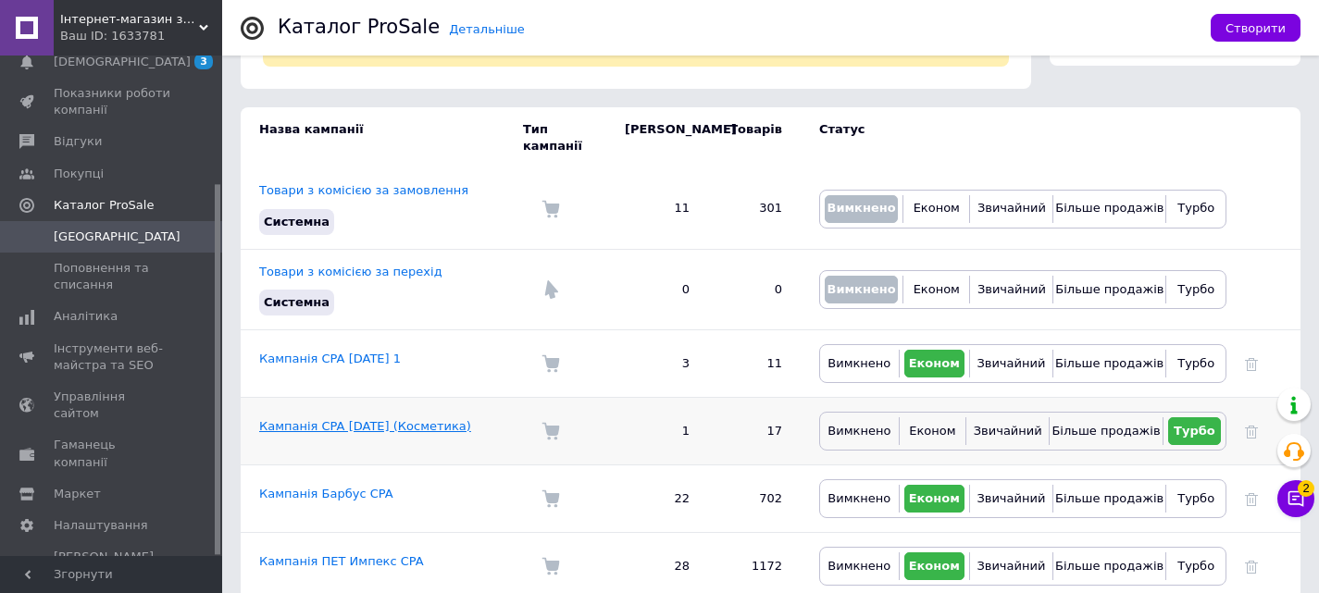
click at [366, 419] on link "Кампанія CPA [DATE] (Косметика)" at bounding box center [365, 426] width 212 height 14
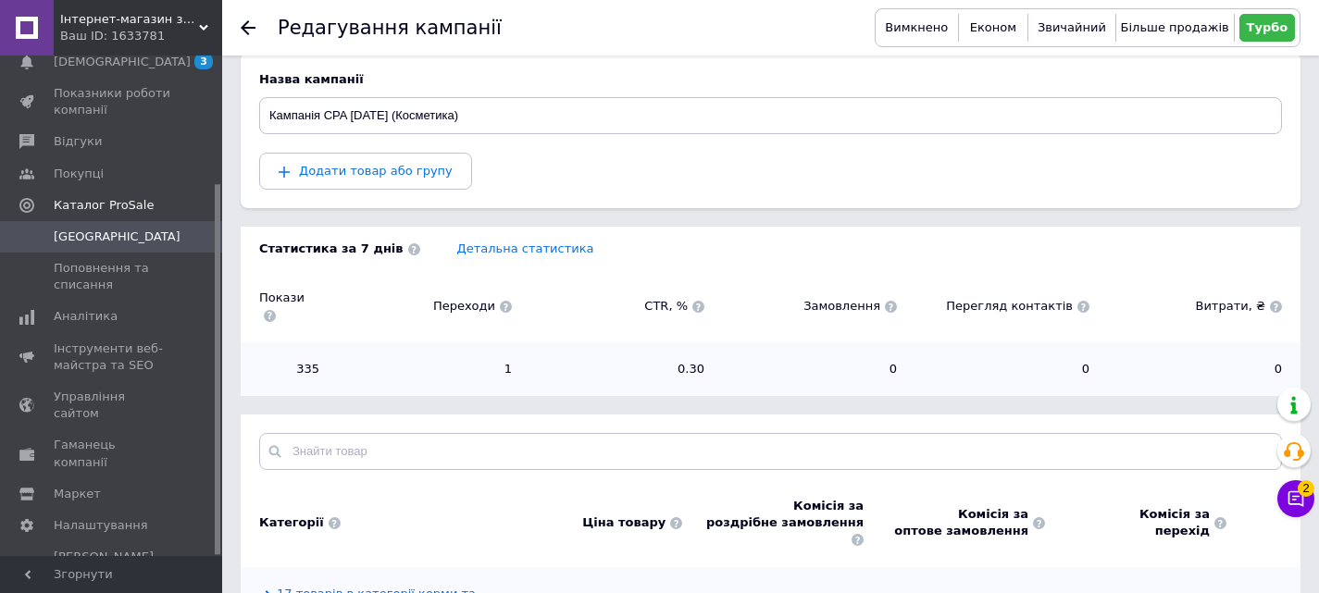
scroll to position [266, 0]
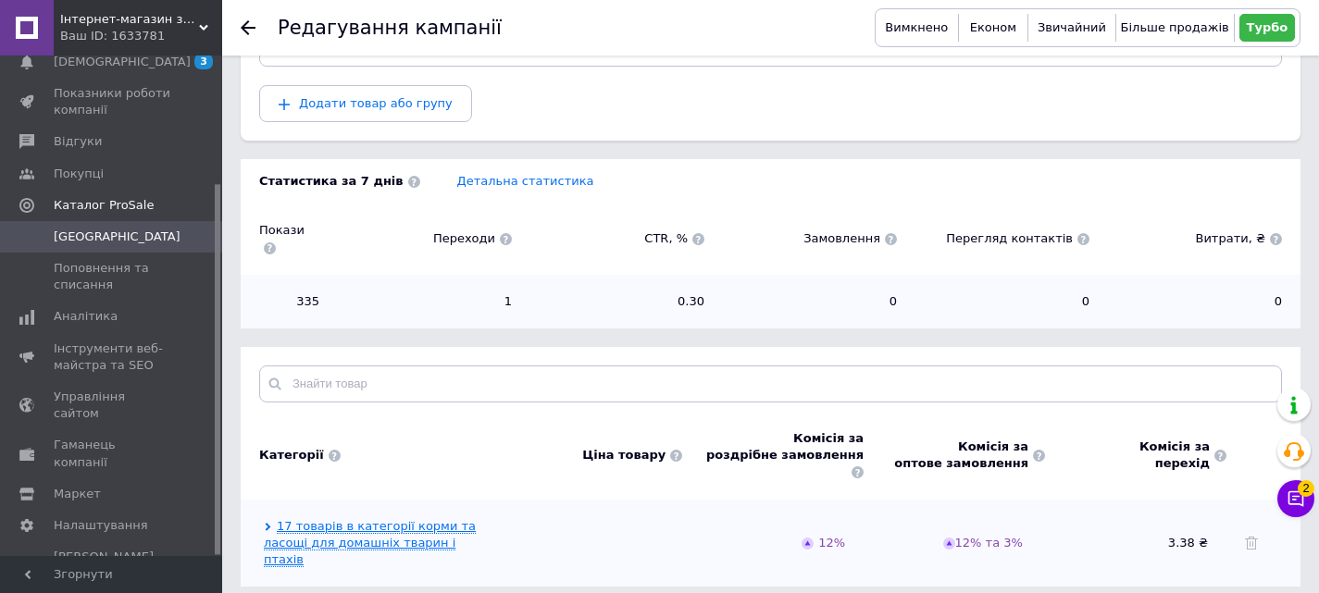
click at [376, 519] on link "17 товарів в категорії корми та ласощі для домашніх тварин і птахів" at bounding box center [370, 543] width 212 height 48
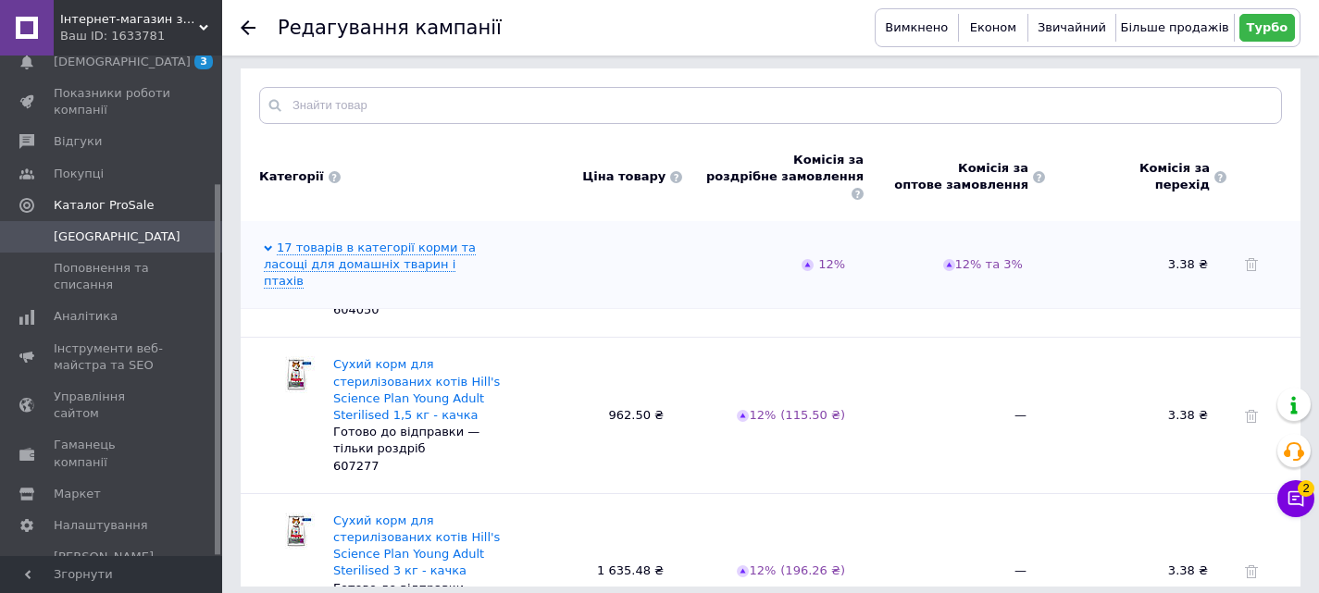
scroll to position [2254, 0]
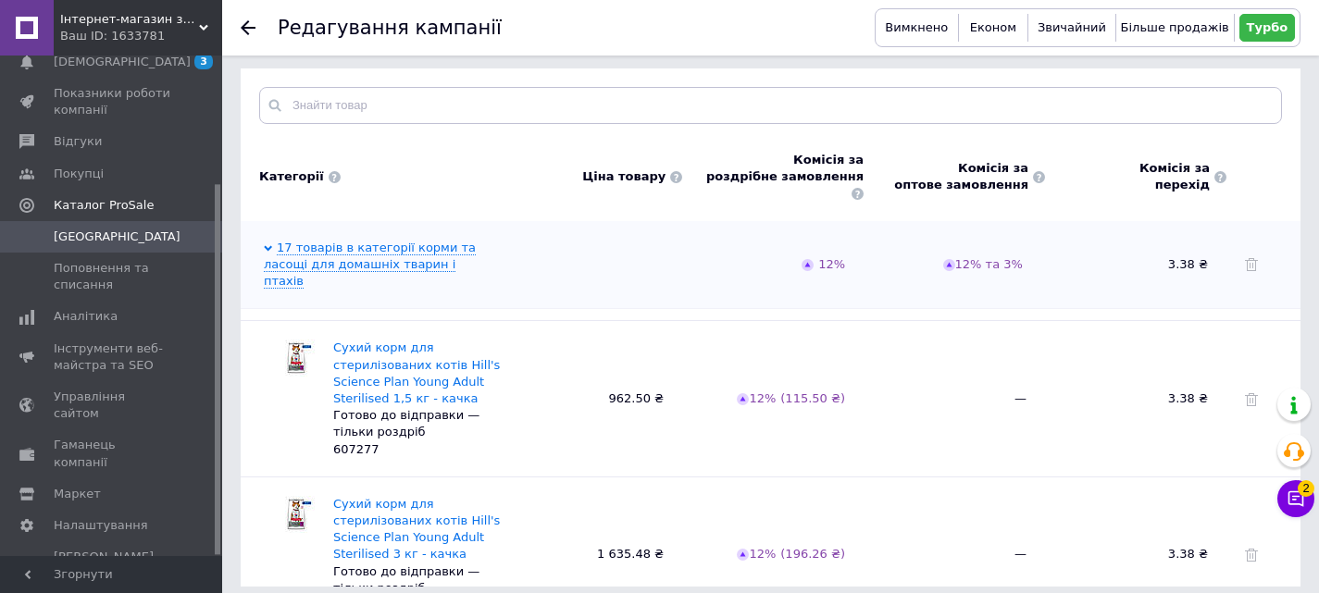
click at [272, 240] on span "17 товарів в категорії корми та ласощі для домашніх тварин і птахів" at bounding box center [380, 265] width 232 height 51
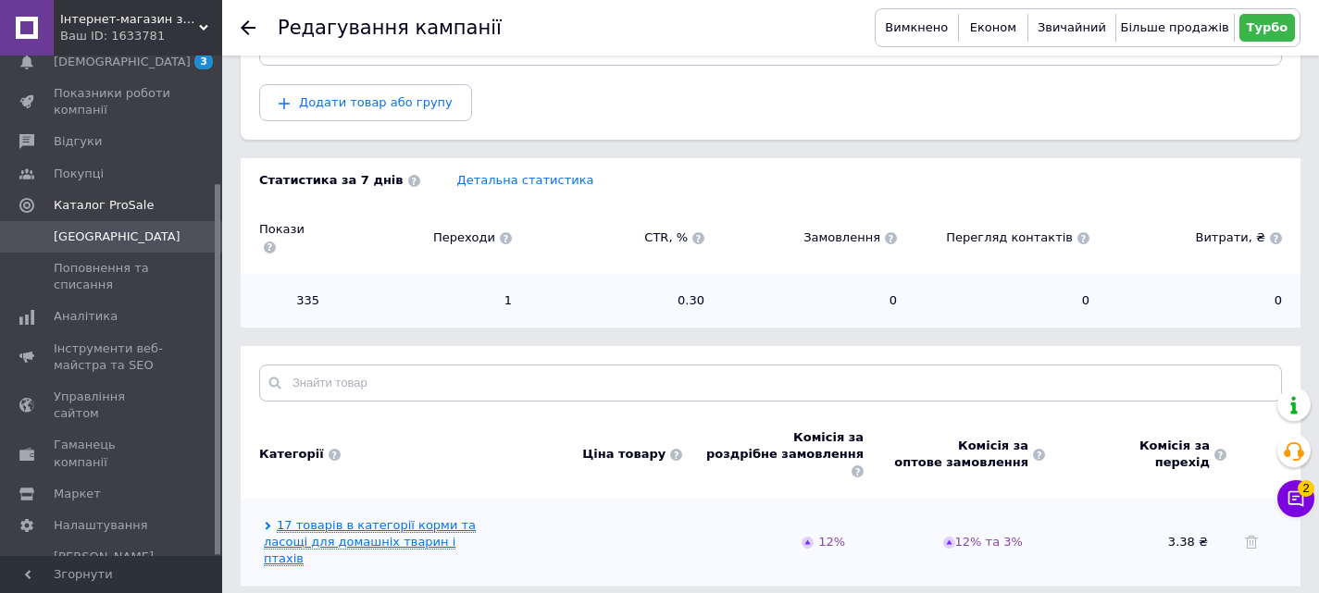
click at [336, 518] on link "17 товарів в категорії корми та ласощі для домашніх тварин і птахів" at bounding box center [370, 542] width 212 height 48
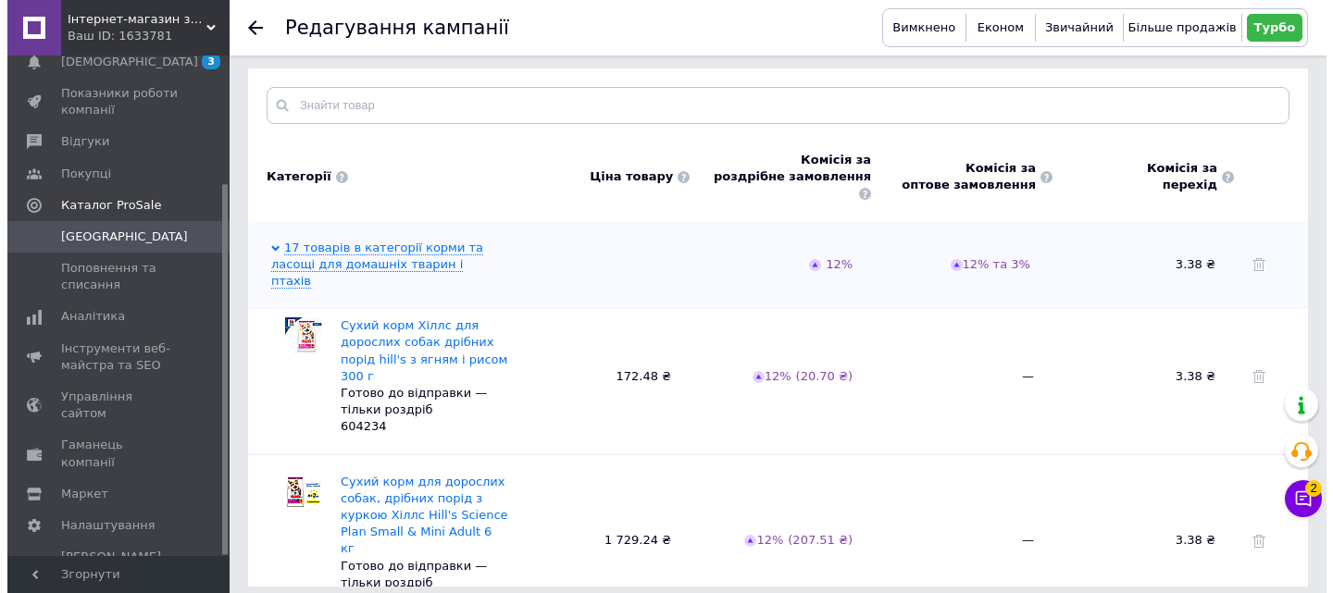
scroll to position [0, 0]
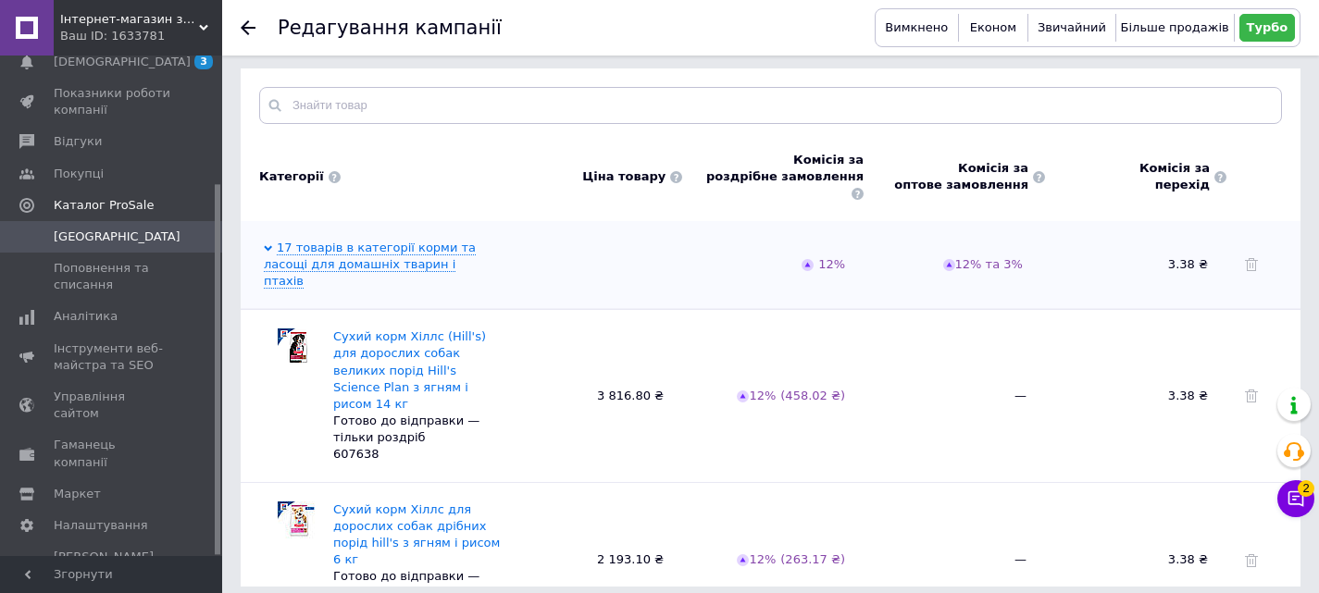
click at [1258, 256] on div at bounding box center [1264, 264] width 56 height 17
click at [1252, 258] on use at bounding box center [1251, 264] width 13 height 13
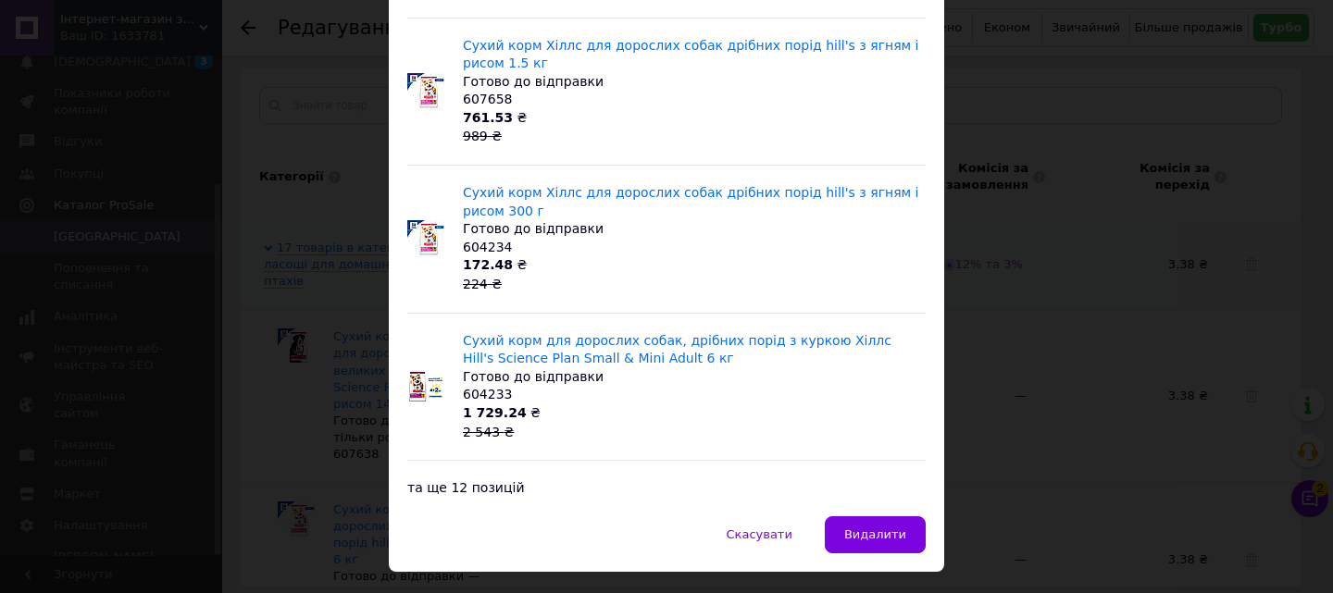
scroll to position [467, 0]
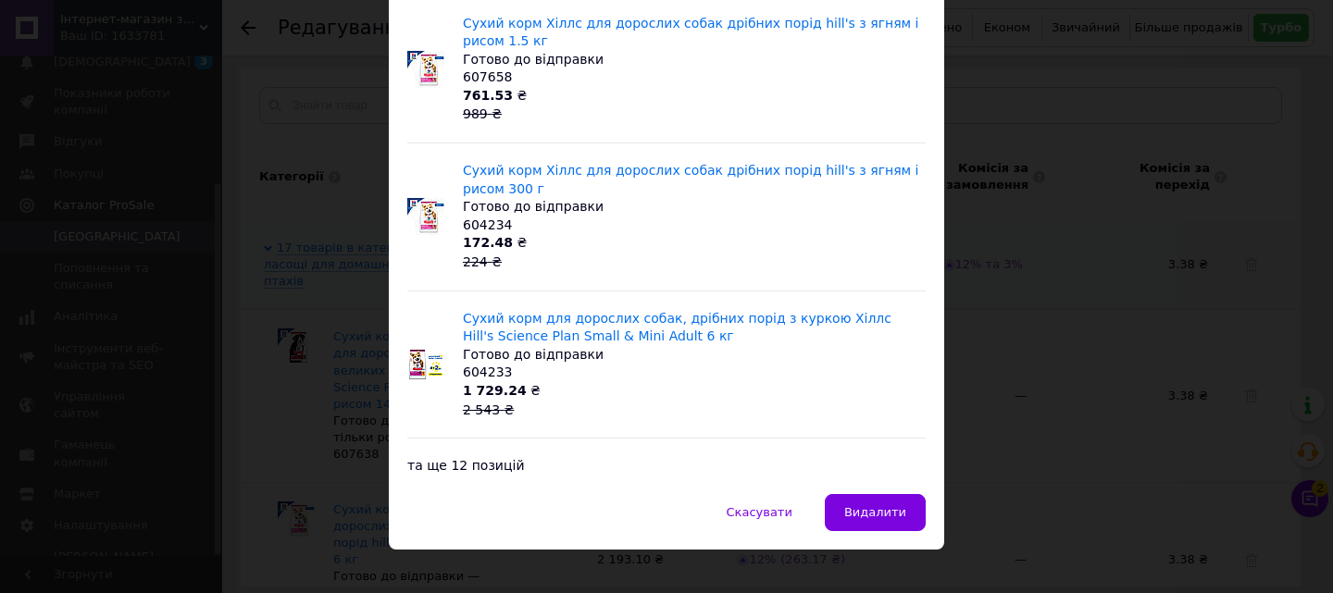
click at [469, 442] on div "та ще 12 позицій" at bounding box center [666, 457] width 518 height 38
click at [469, 449] on div "та ще 12 позицій" at bounding box center [666, 457] width 518 height 38
click at [768, 505] on span "Скасувати" at bounding box center [760, 512] width 66 height 14
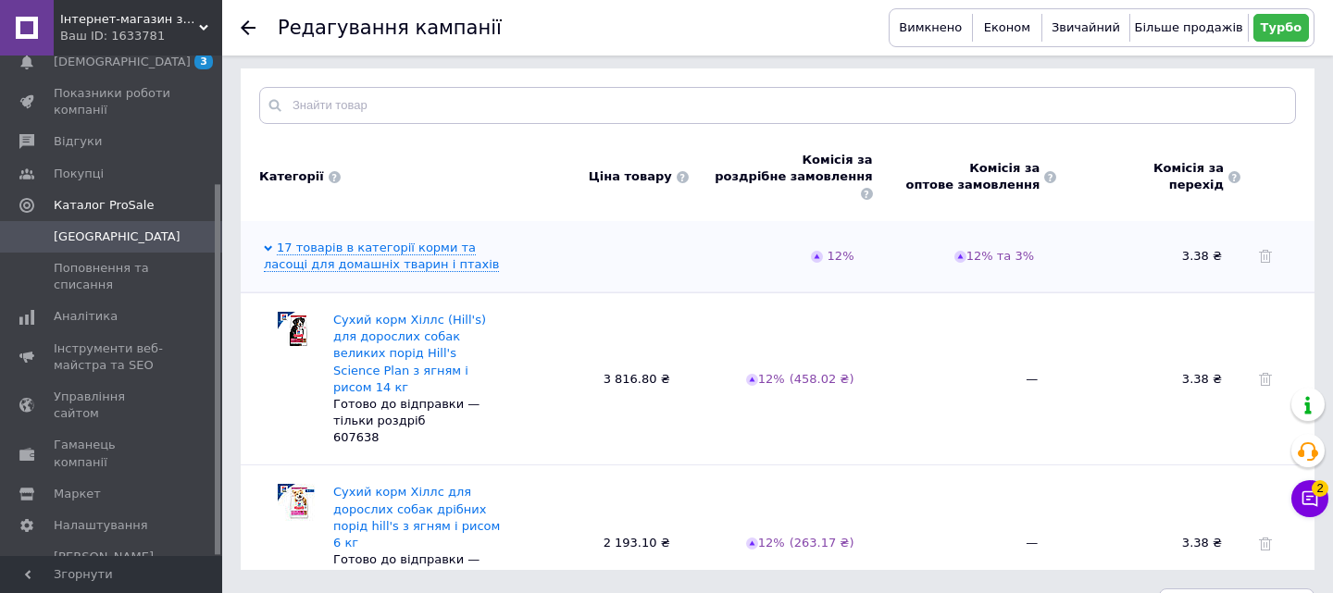
scroll to position [529, 0]
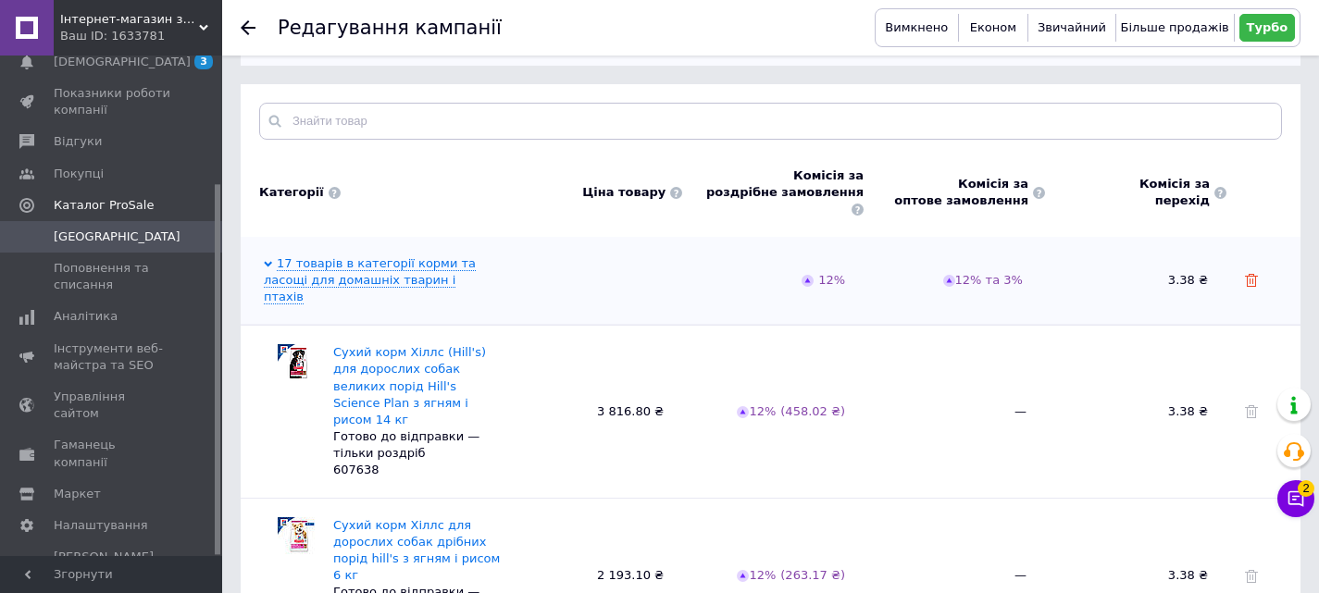
click at [1252, 274] on icon at bounding box center [1251, 280] width 13 height 13
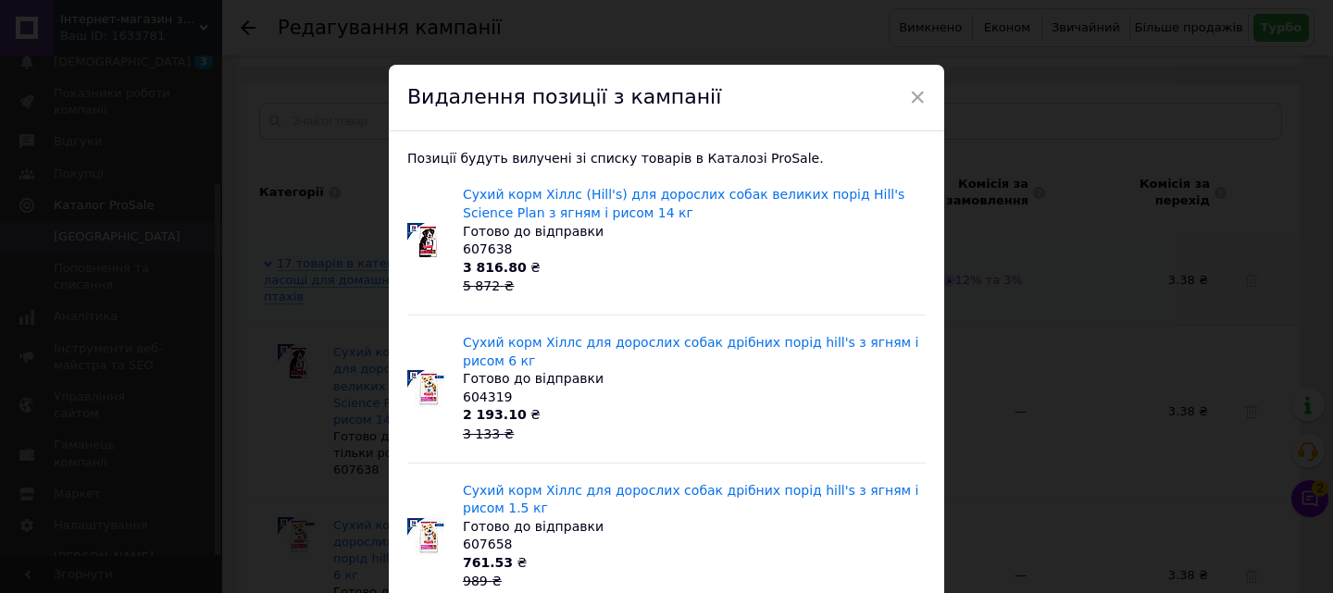
scroll to position [467, 0]
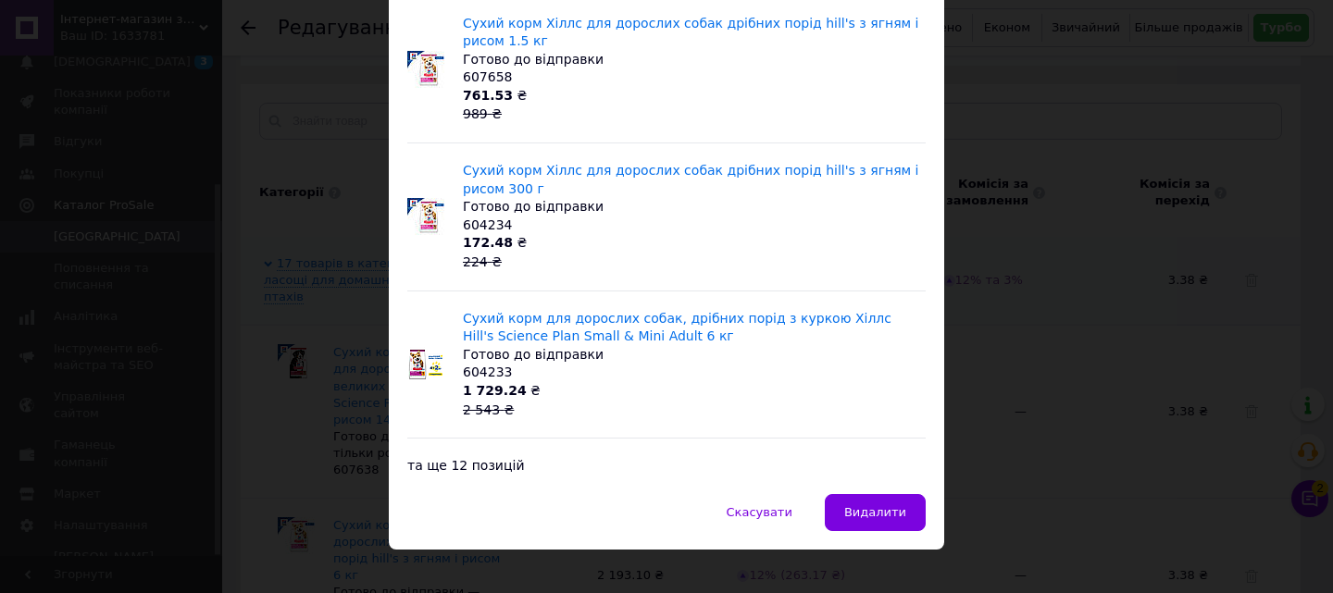
click at [877, 494] on button "Видалити" at bounding box center [875, 512] width 101 height 37
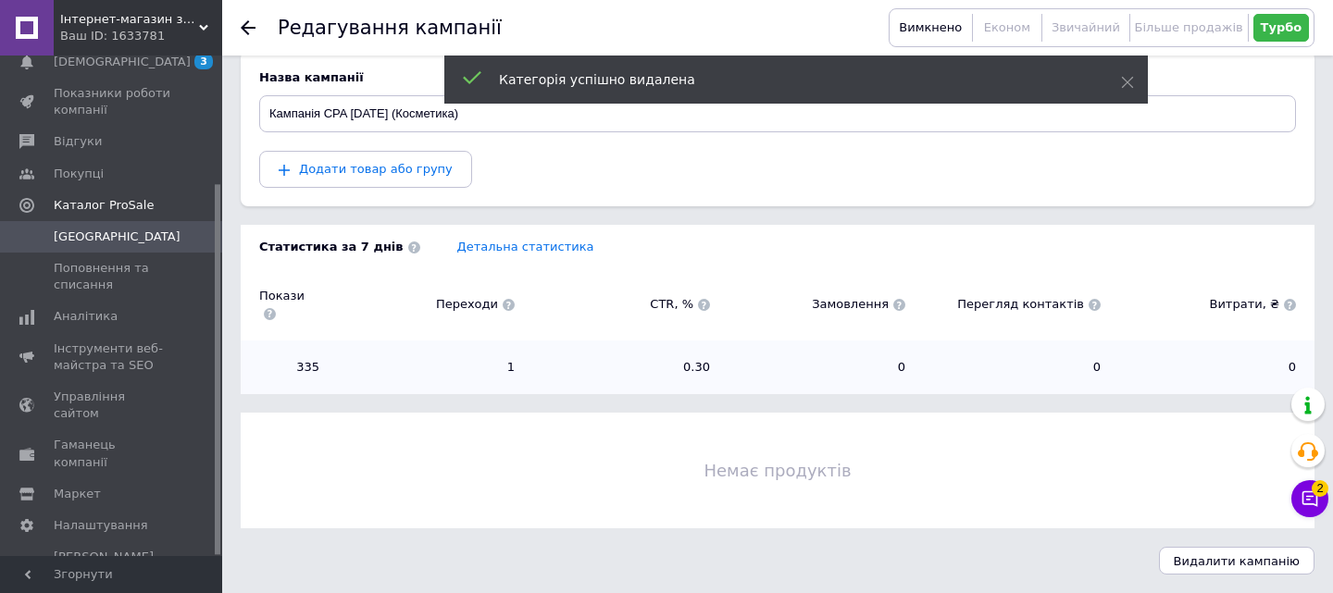
scroll to position [159, 0]
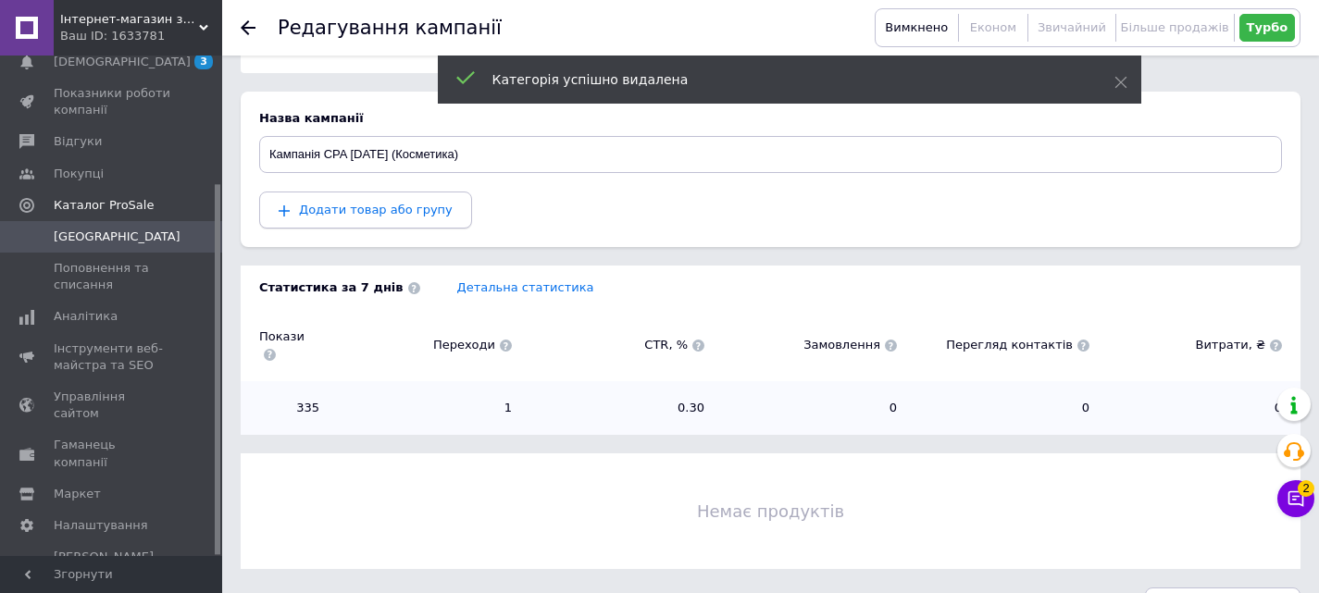
click at [391, 206] on span "Додати товар або групу" at bounding box center [376, 210] width 154 height 14
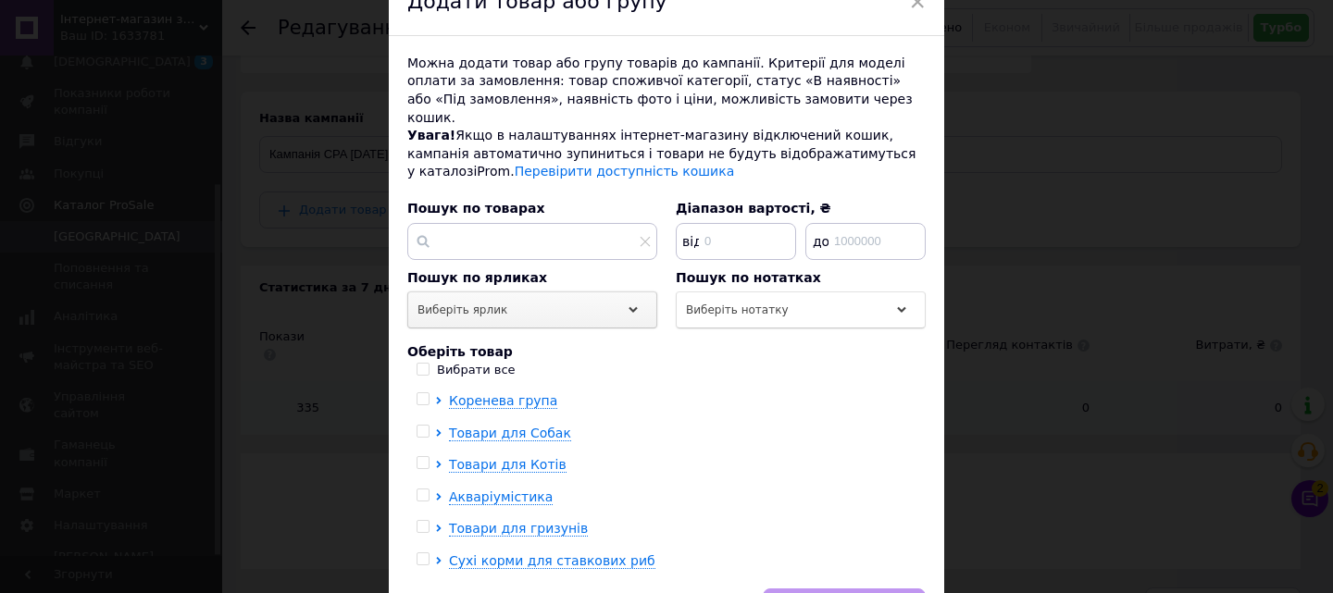
scroll to position [193, 0]
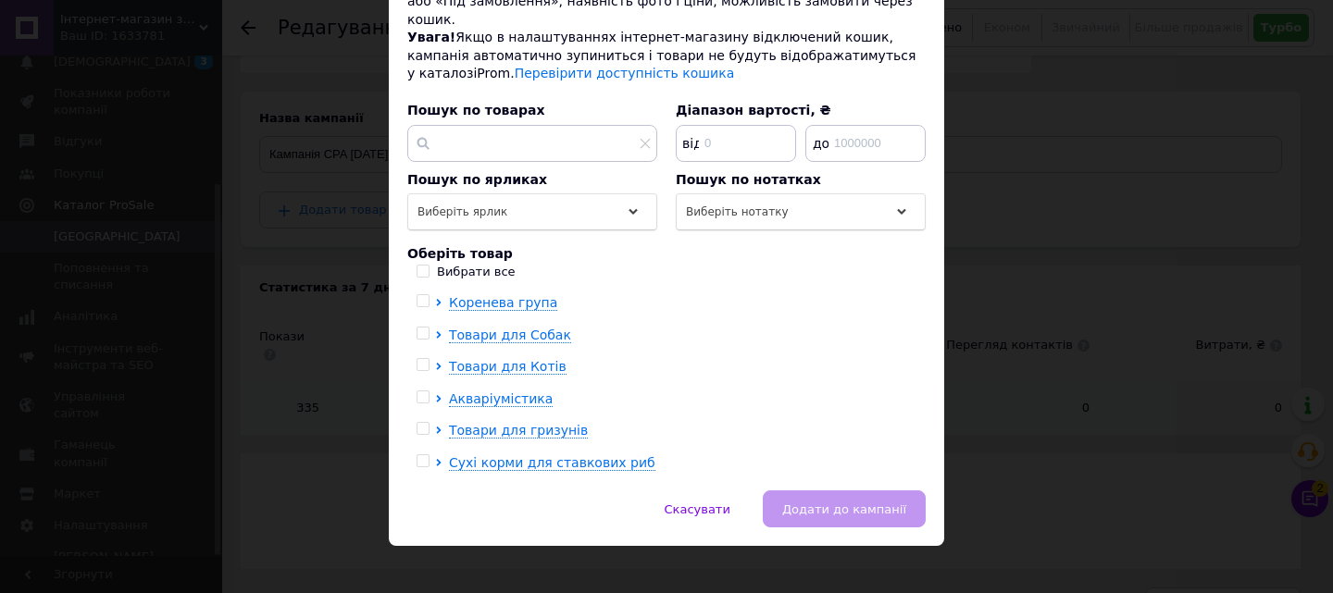
click at [431, 327] on div at bounding box center [426, 336] width 19 height 19
click at [435, 331] on icon at bounding box center [438, 334] width 7 height 7
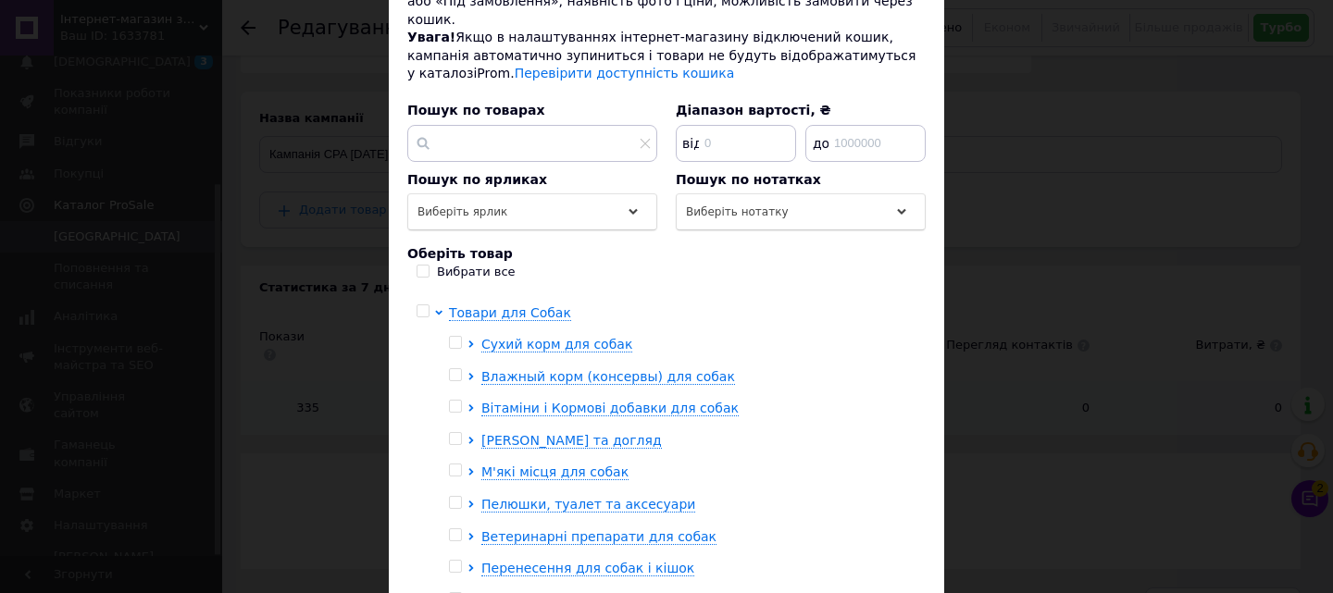
scroll to position [0, 0]
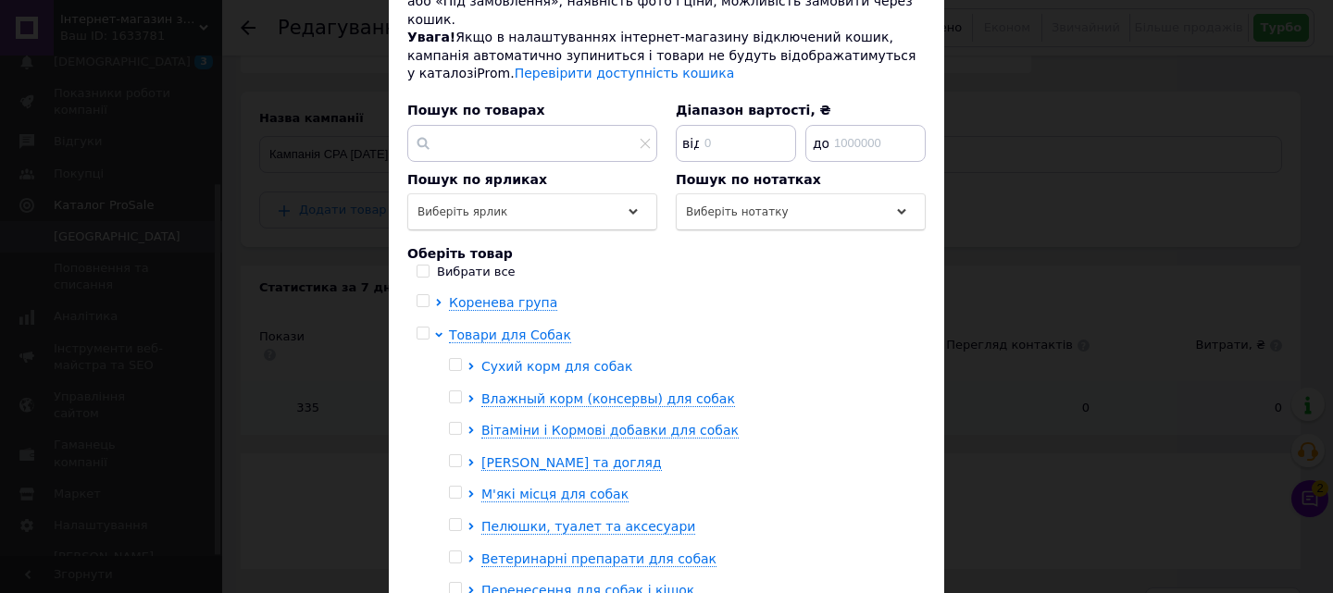
click at [469, 363] on icon at bounding box center [470, 366] width 7 height 7
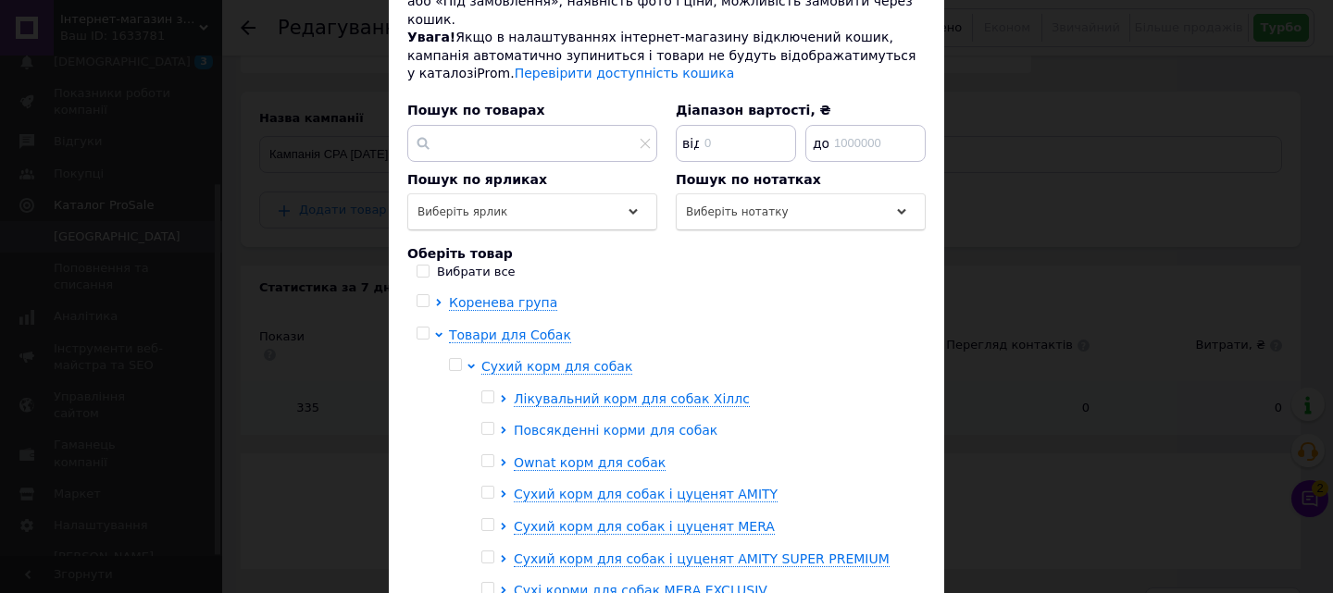
click at [502, 427] on icon at bounding box center [503, 430] width 5 height 7
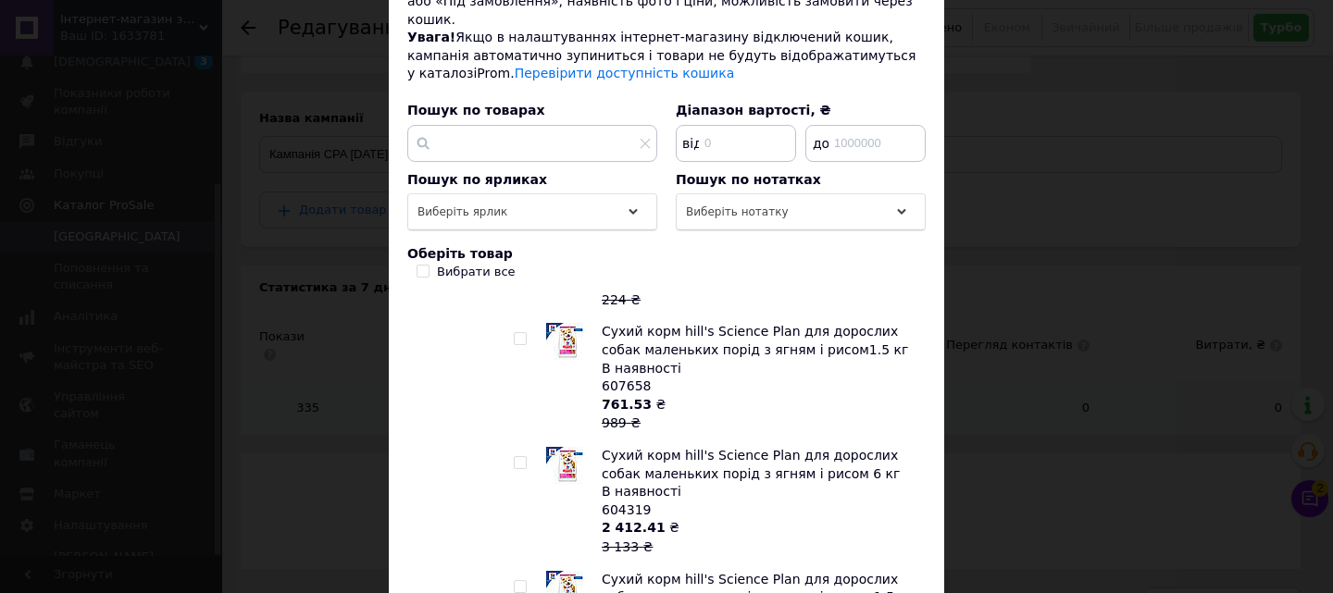
scroll to position [278, 0]
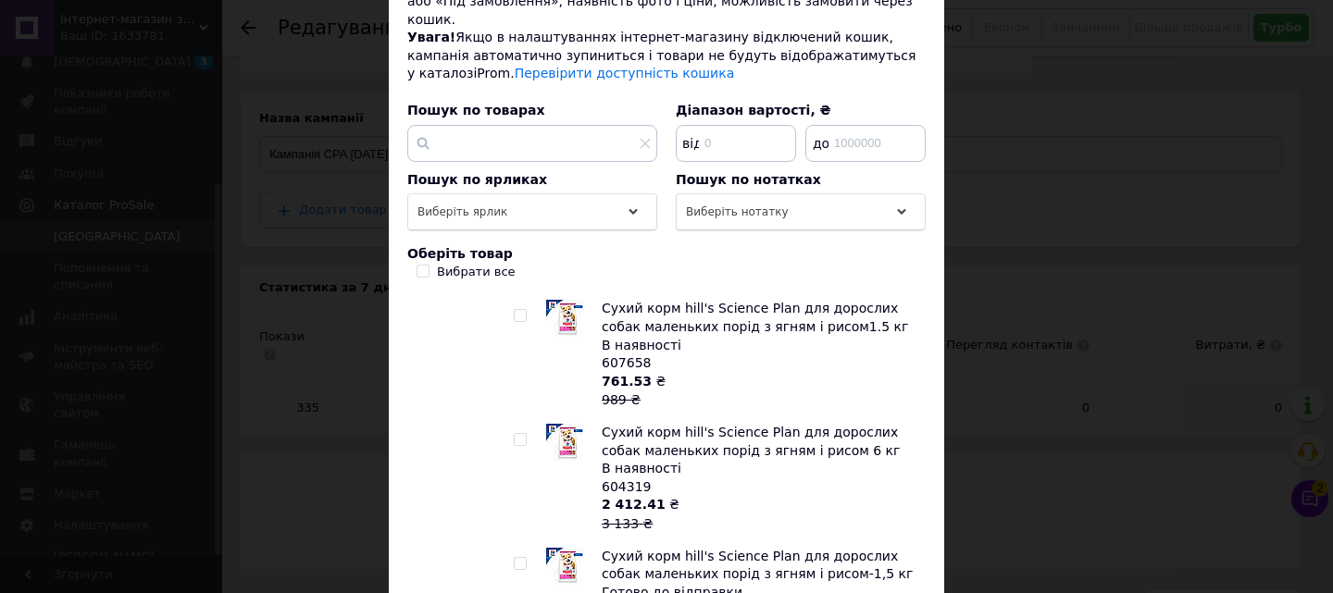
click at [516, 434] on input "checkbox" at bounding box center [520, 440] width 12 height 12
checkbox input "true"
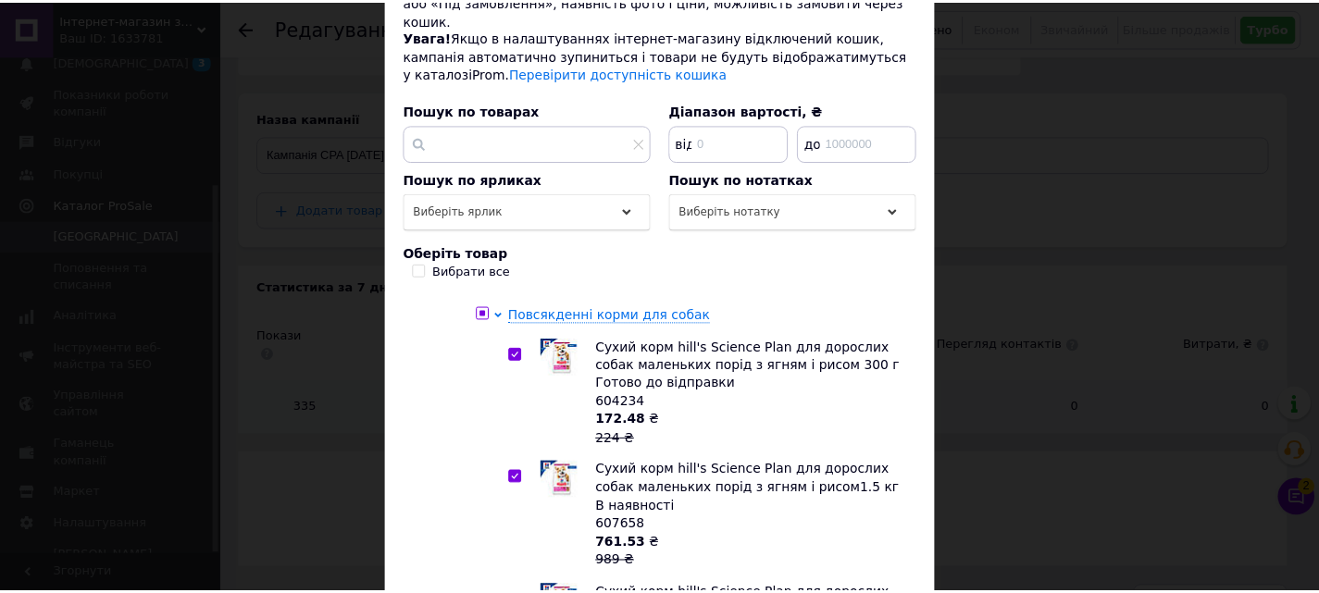
scroll to position [93, 0]
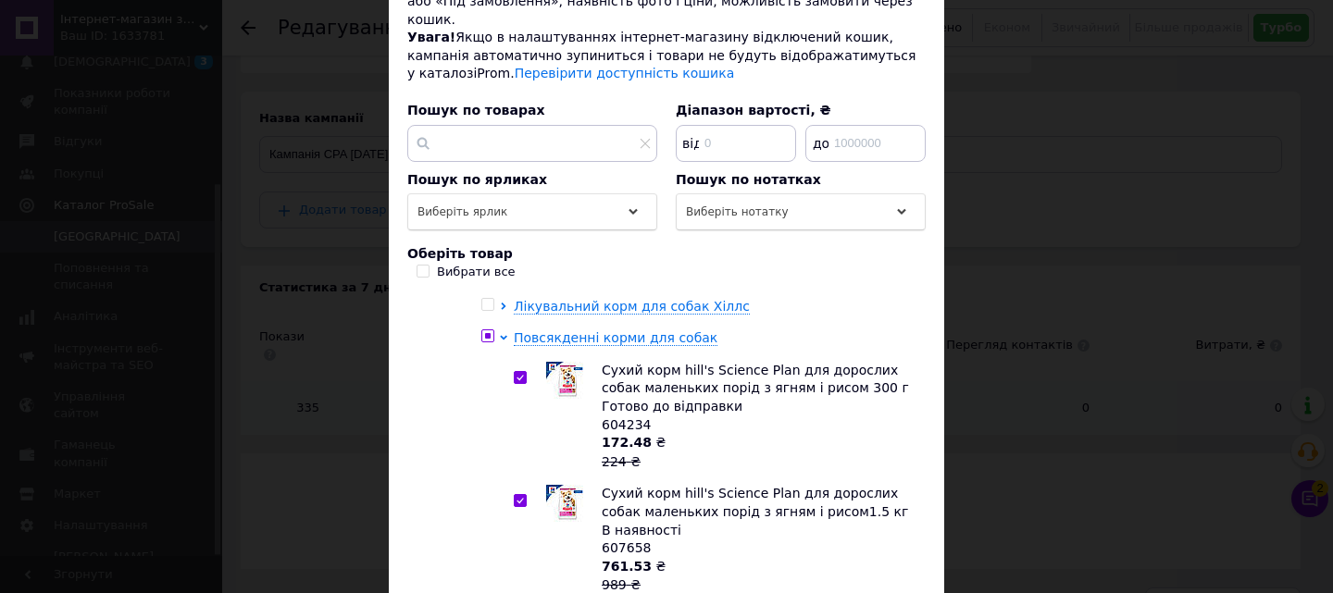
click at [518, 495] on input "checkbox" at bounding box center [520, 501] width 12 height 12
checkbox input "false"
click at [514, 485] on div at bounding box center [523, 540] width 19 height 110
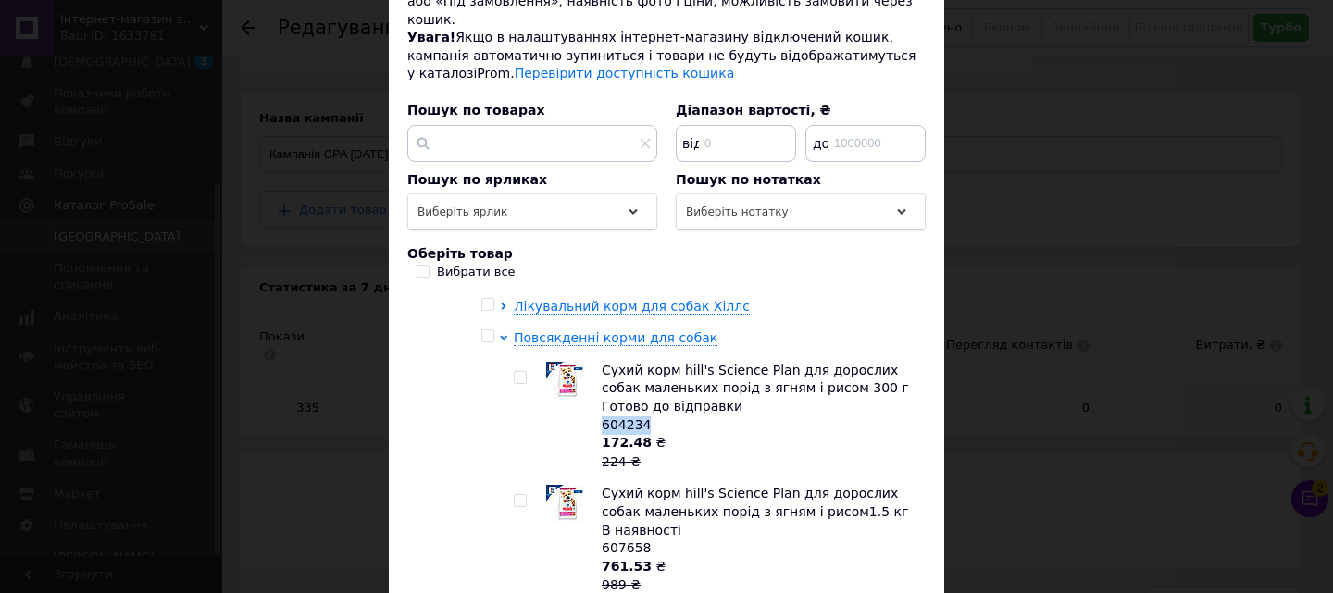
drag, startPoint x: 667, startPoint y: 412, endPoint x: 599, endPoint y: 408, distance: 68.6
click at [602, 408] on div "Сухий корм hill's Science Plan для дорослих собак маленьких порід з ягням і рис…" at bounding box center [759, 417] width 314 height 110
copy span "604234"
click at [261, 339] on div "× Додати товар або групу Можна додати товар або групу товарів до кампанії. Крит…" at bounding box center [666, 296] width 1333 height 593
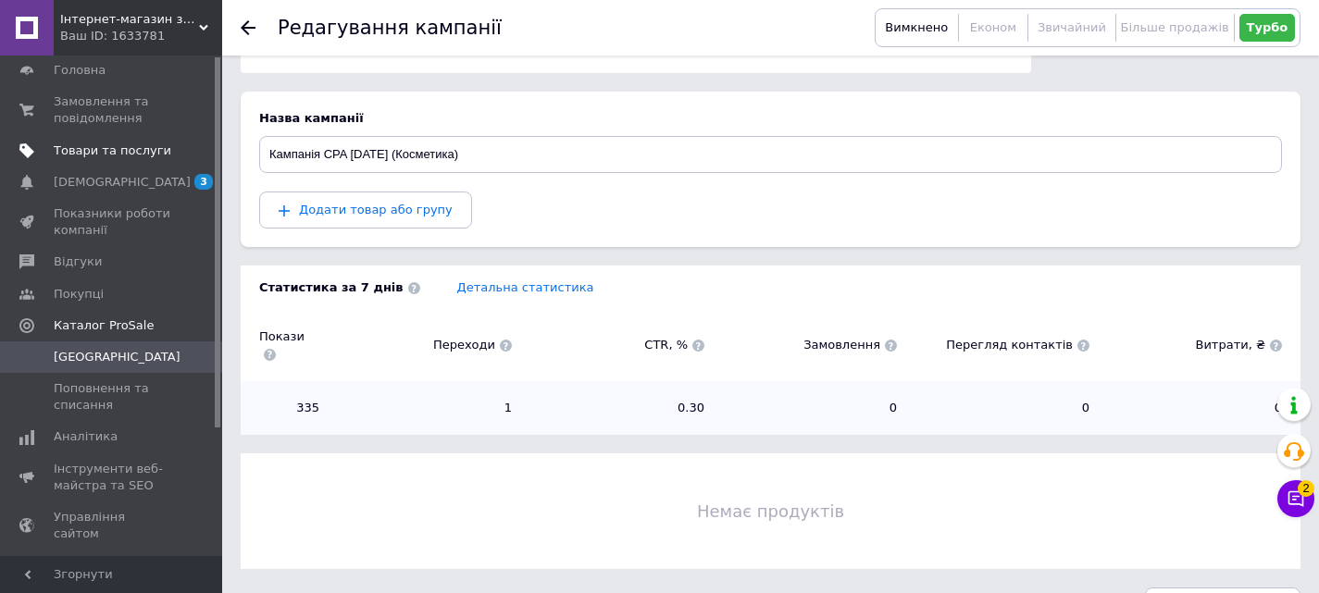
scroll to position [0, 0]
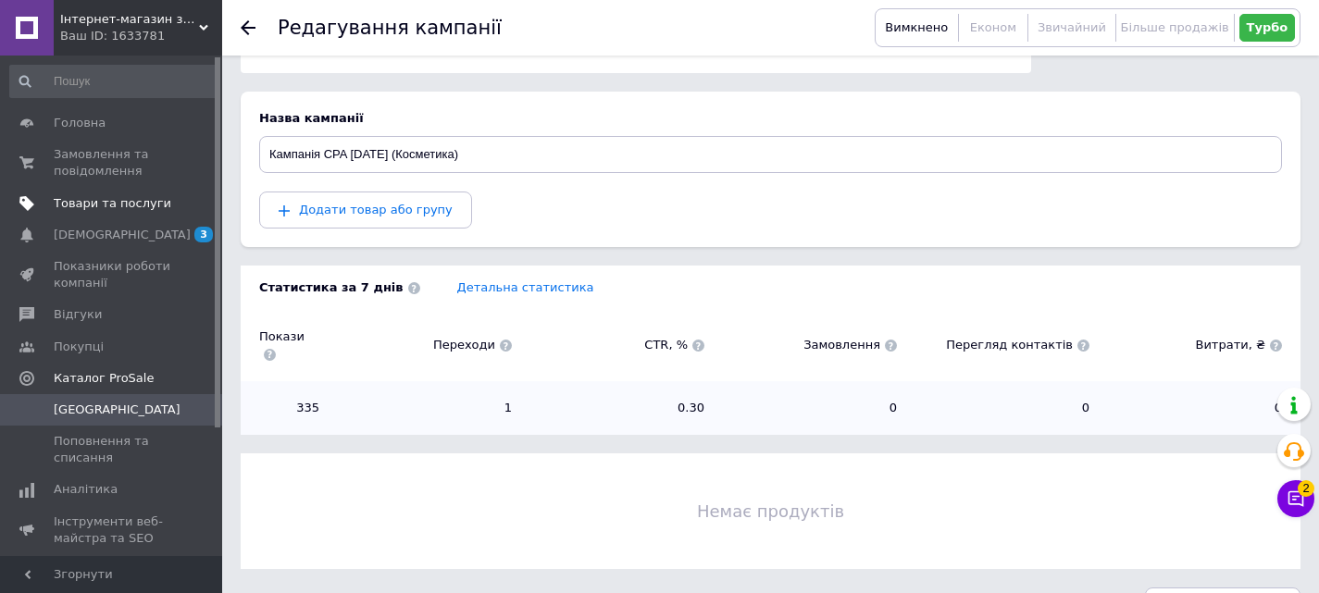
click at [93, 207] on span "Товари та послуги" at bounding box center [113, 203] width 118 height 17
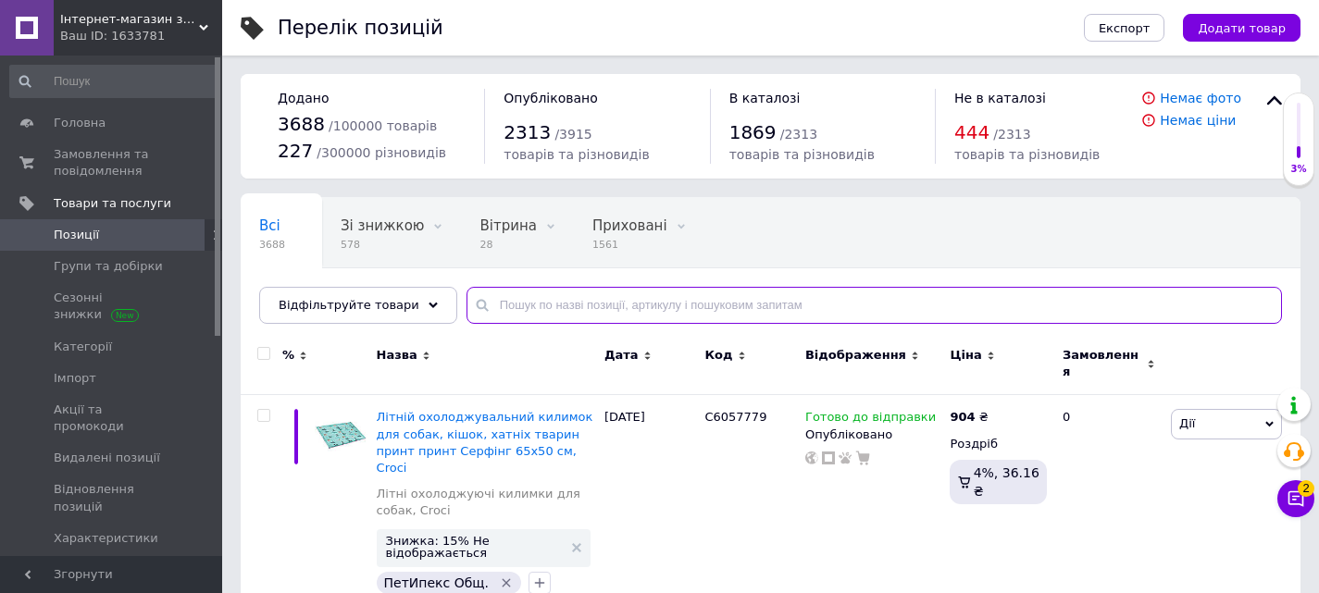
click at [593, 305] on input "text" at bounding box center [873, 305] width 815 height 37
paste input "604234"
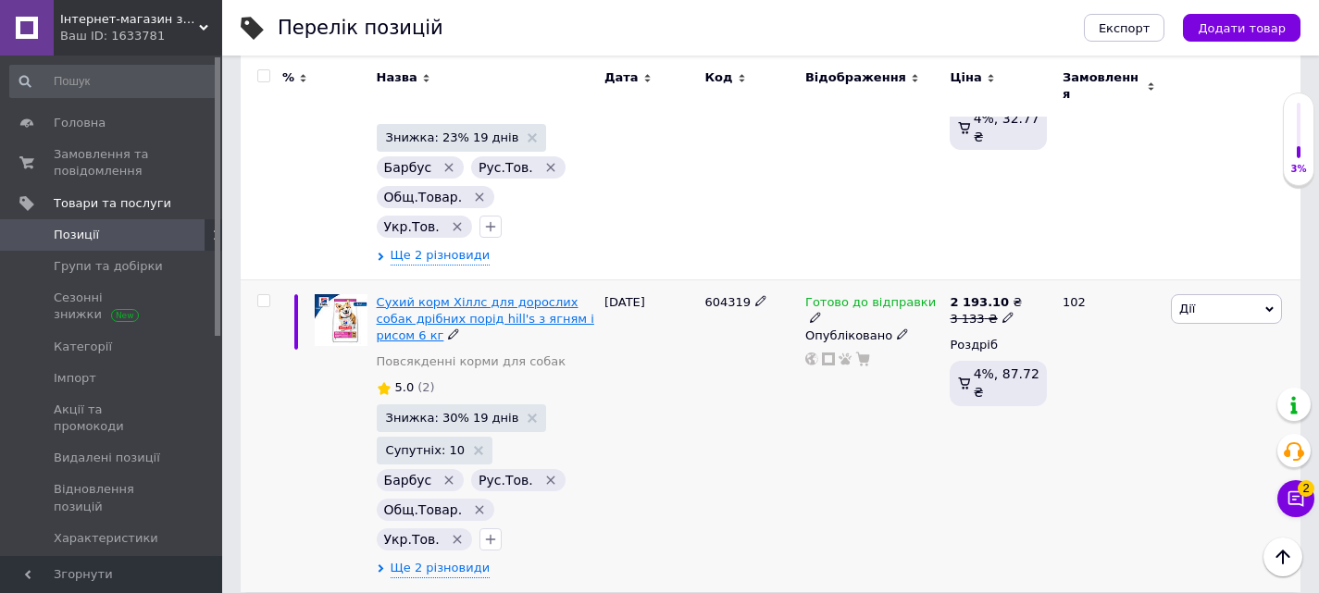
scroll to position [633, 0]
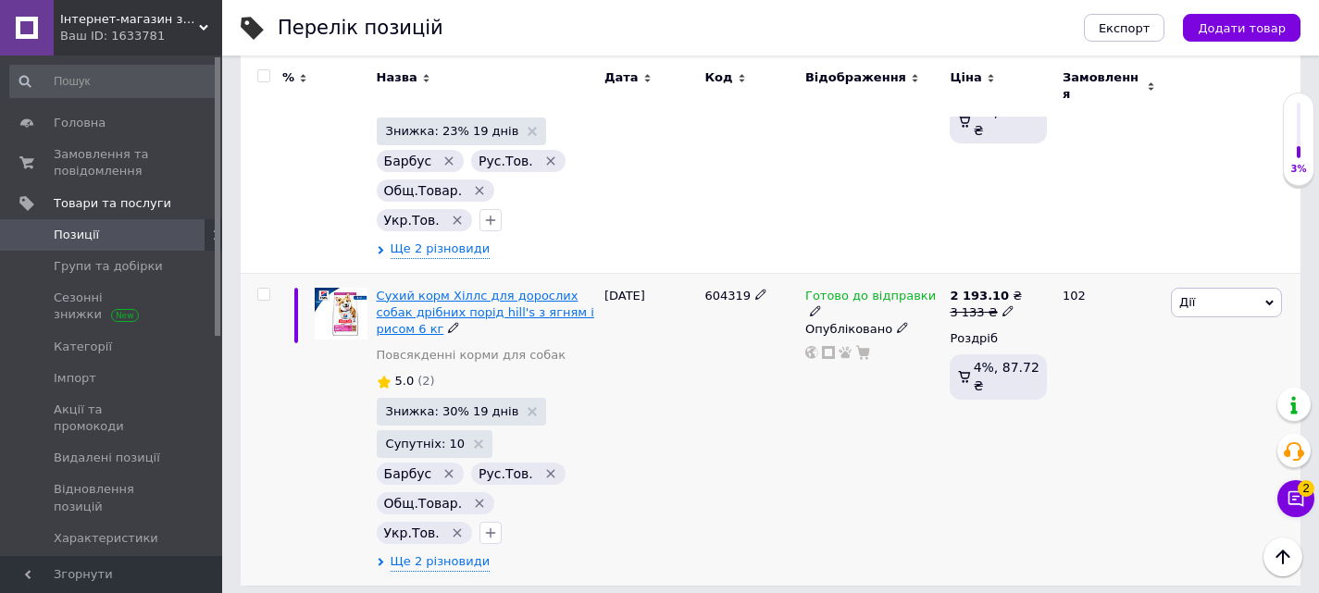
type input "604234"
click at [445, 289] on span "Сухий корм Хіллс для дорослих собак дрібних порід hill's з ягням і рисом 6 кг" at bounding box center [486, 312] width 218 height 47
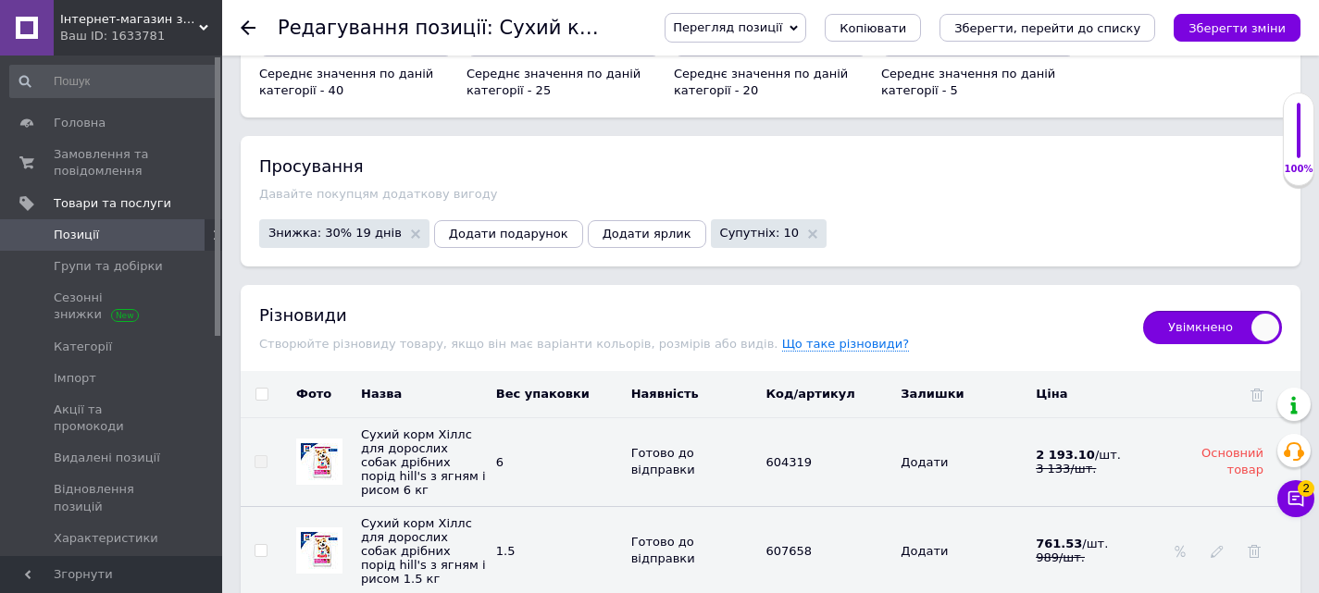
scroll to position [2314, 0]
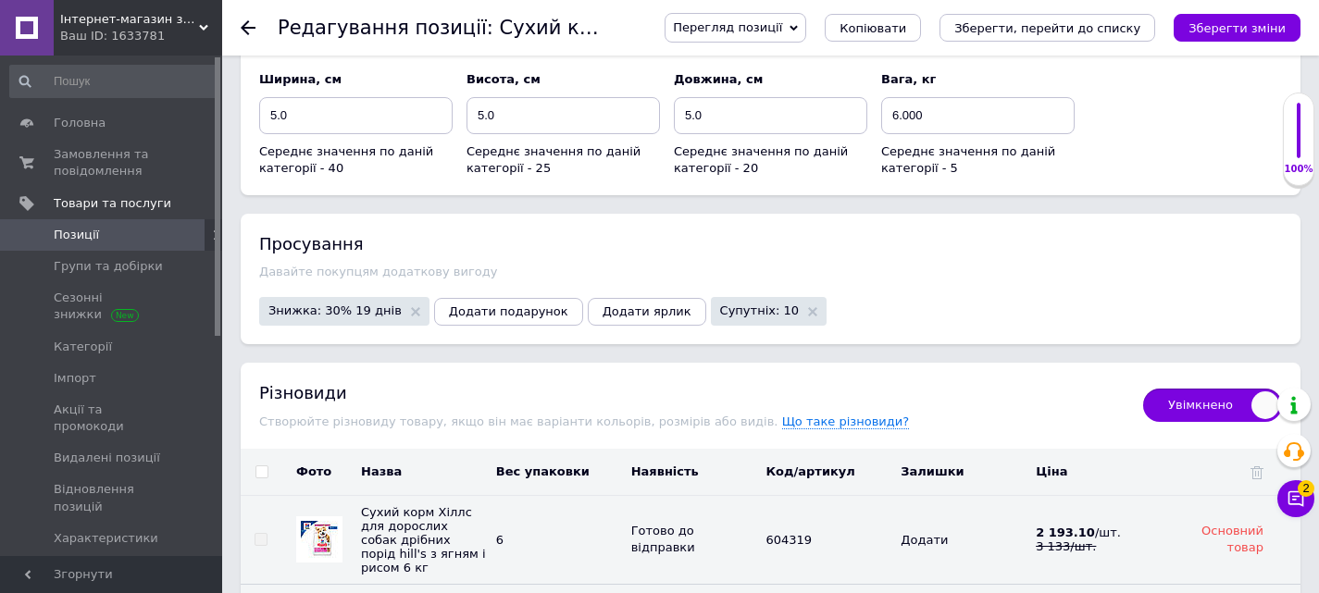
click at [1237, 389] on span "Увімкнено" at bounding box center [1212, 405] width 139 height 33
click at [1143, 387] on input "Увімкнено" at bounding box center [1137, 383] width 12 height 12
checkbox input "false"
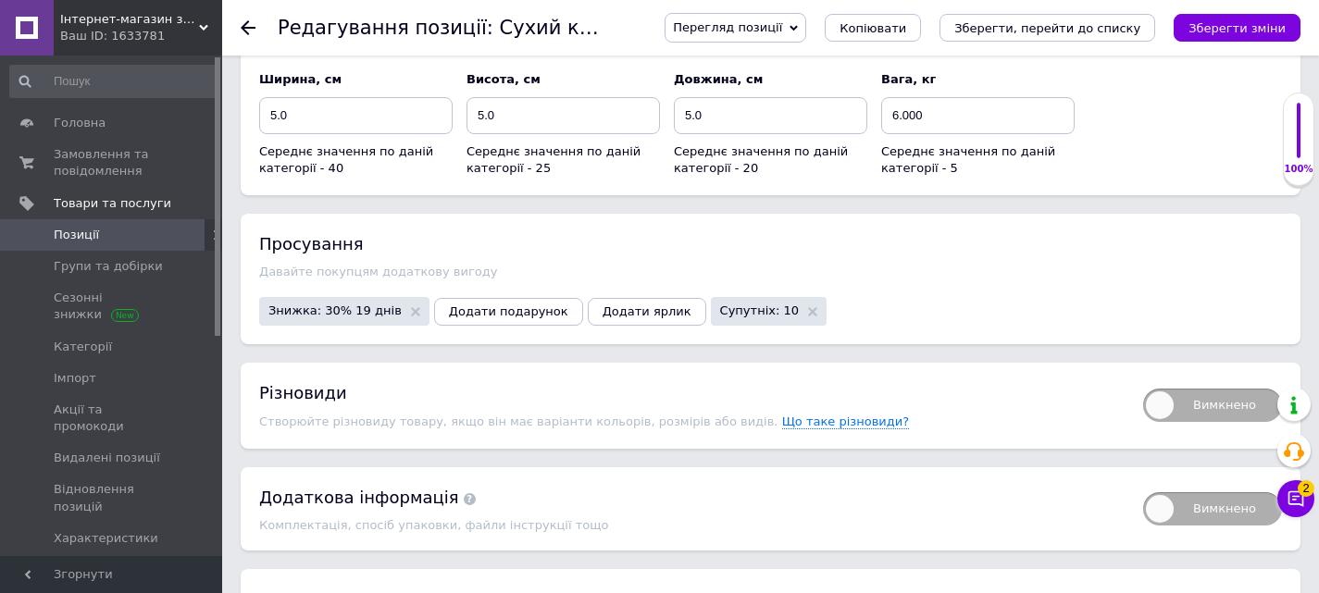
click at [1065, 24] on icon "Зберегти, перейти до списку" at bounding box center [1047, 28] width 186 height 14
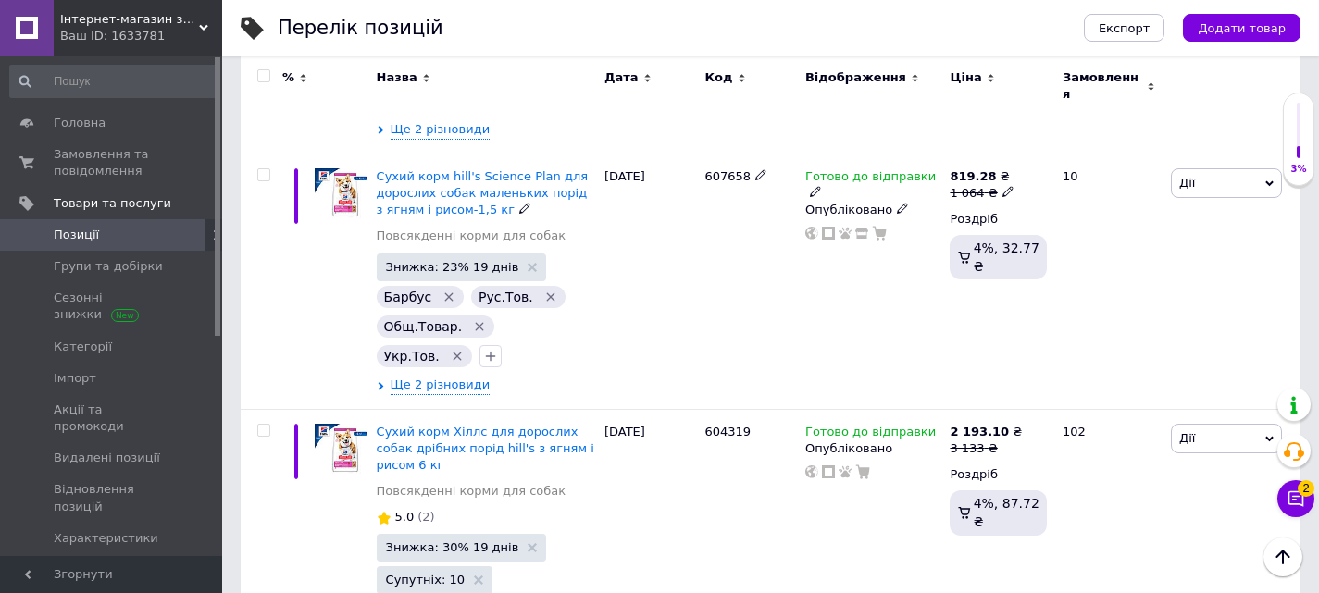
scroll to position [430, 0]
